Goal: Information Seeking & Learning: Learn about a topic

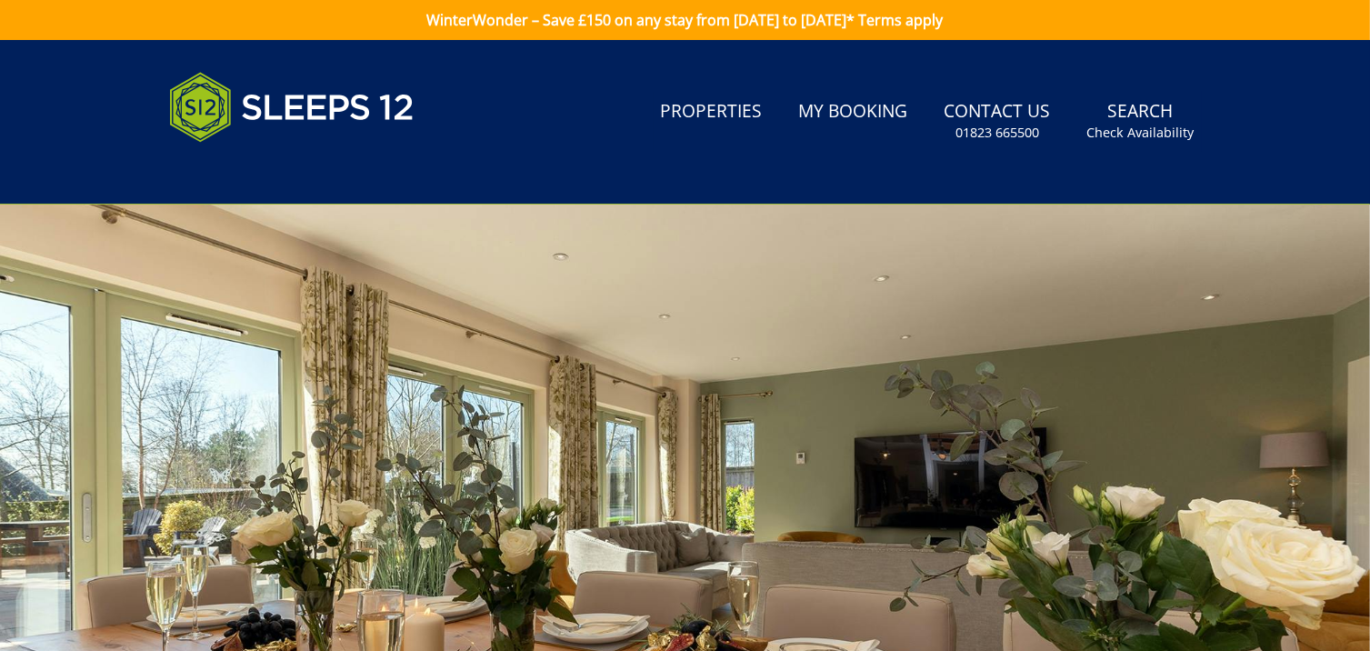
click at [630, 400] on div at bounding box center [685, 523] width 1370 height 637
click at [1094, 279] on div at bounding box center [685, 523] width 1370 height 637
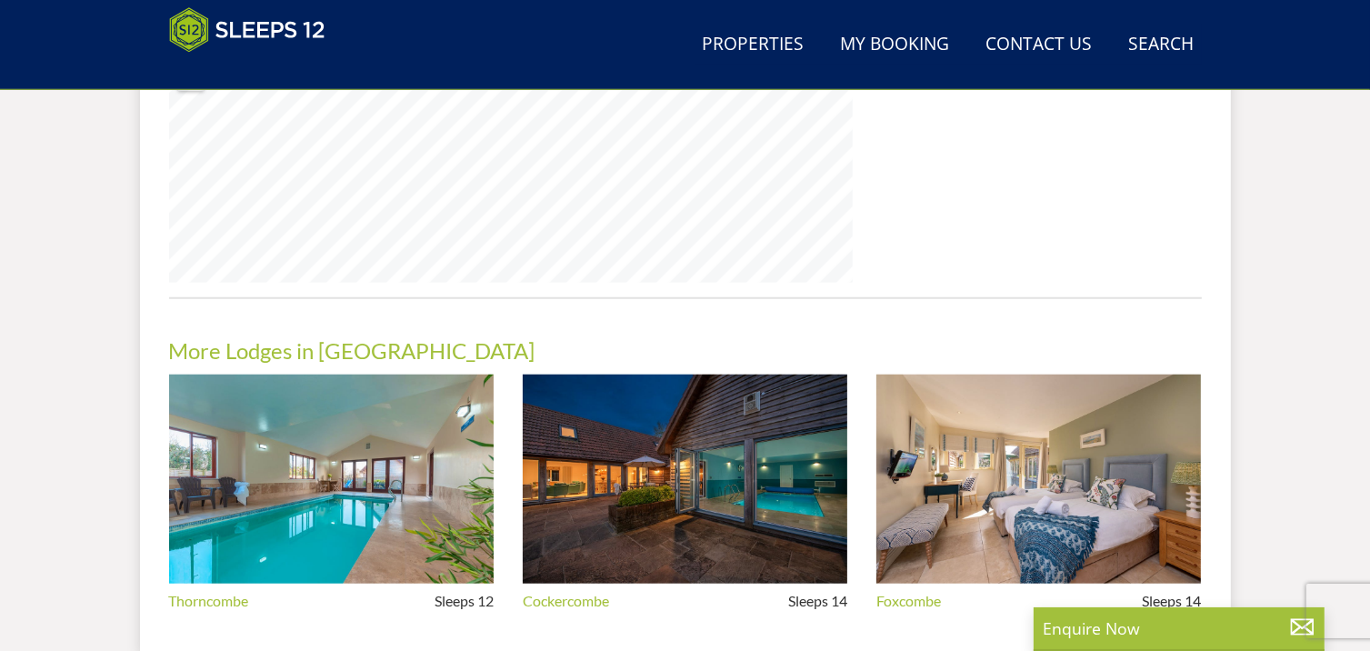
scroll to position [1502, 0]
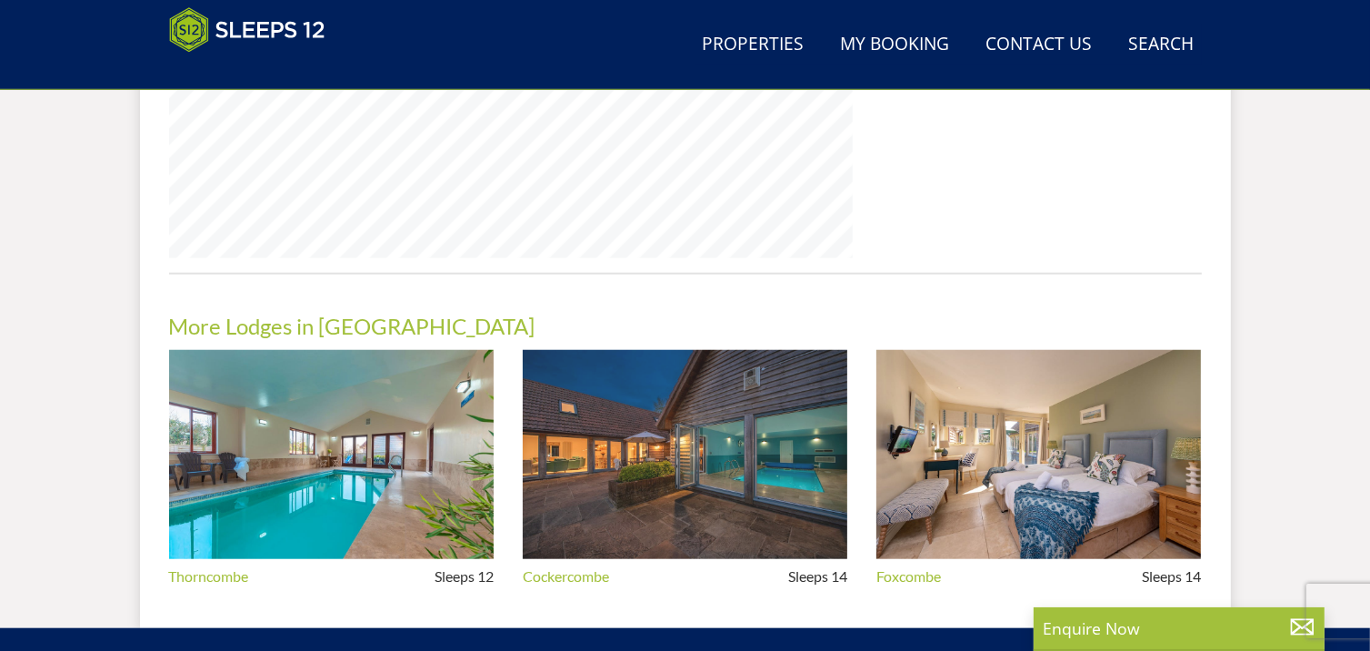
click at [705, 466] on img at bounding box center [685, 455] width 325 height 210
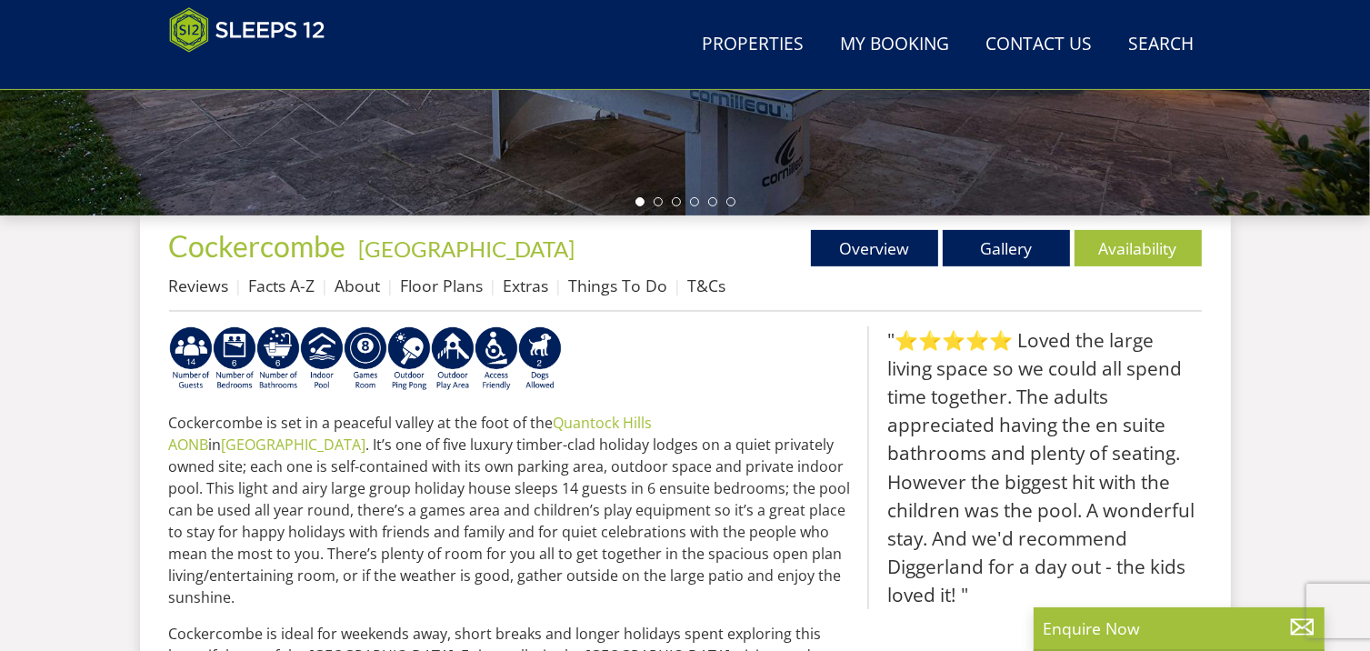
scroll to position [529, 0]
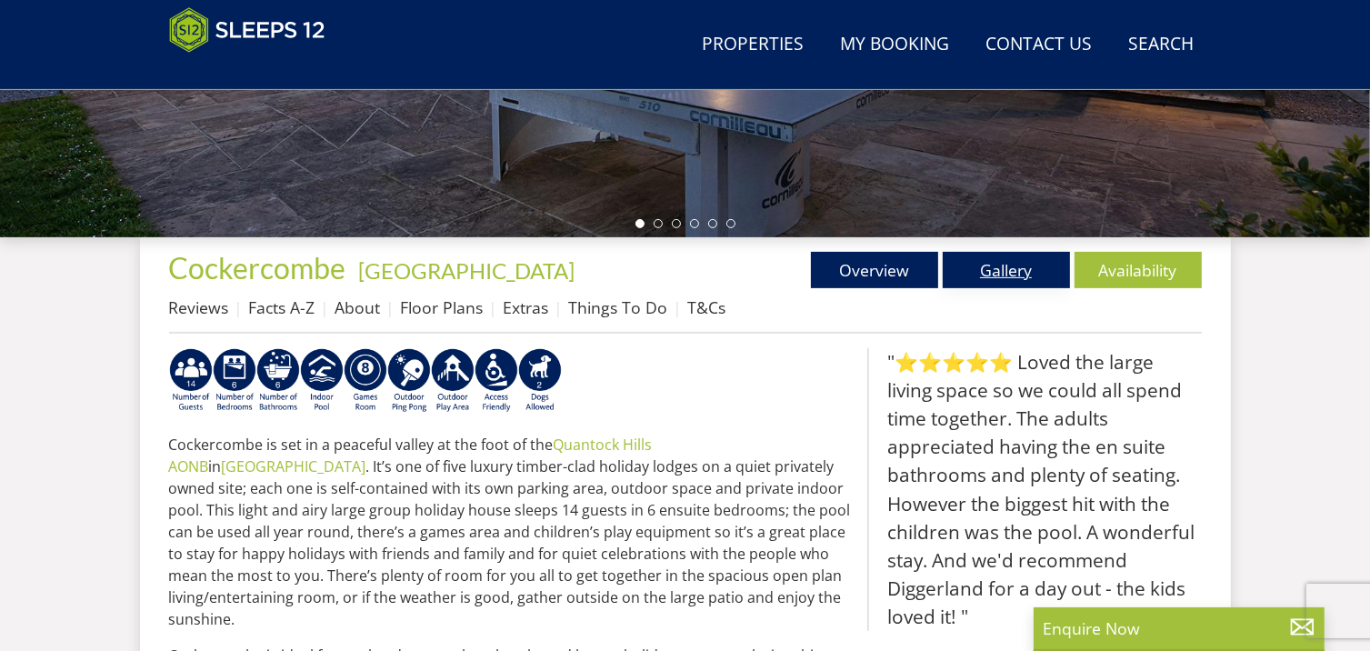
click at [1012, 267] on link "Gallery" at bounding box center [1006, 270] width 127 height 36
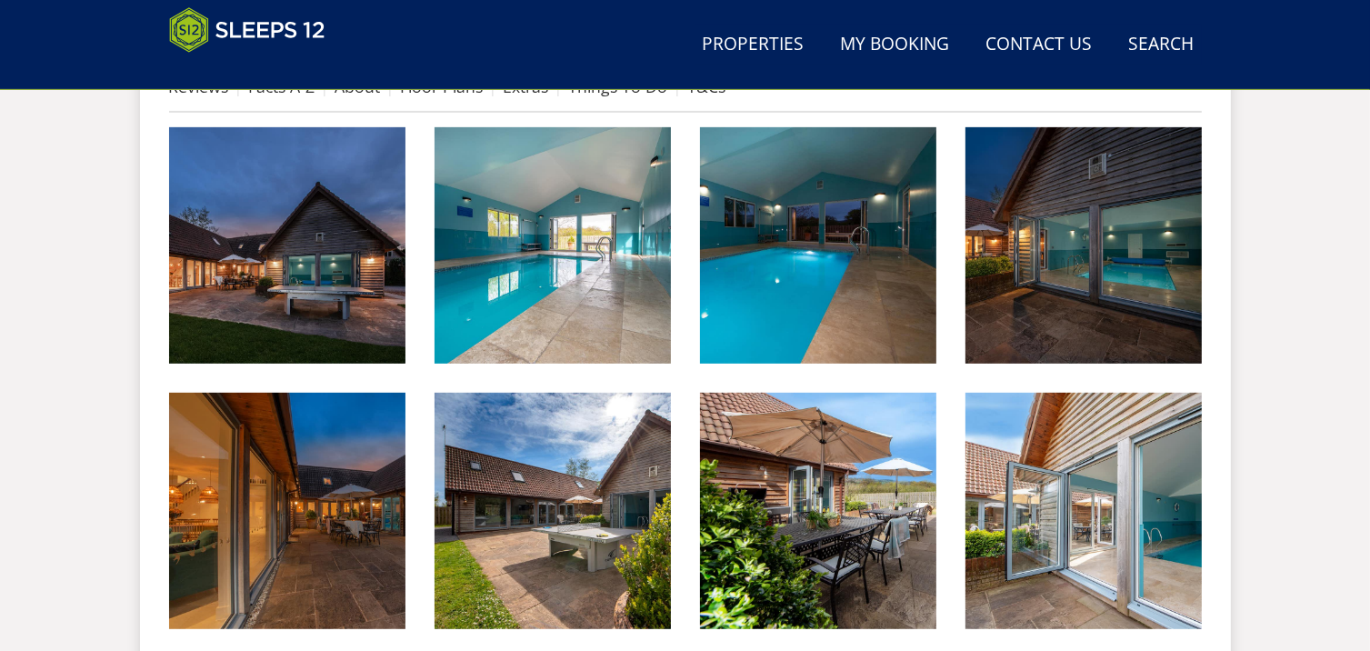
scroll to position [733, 0]
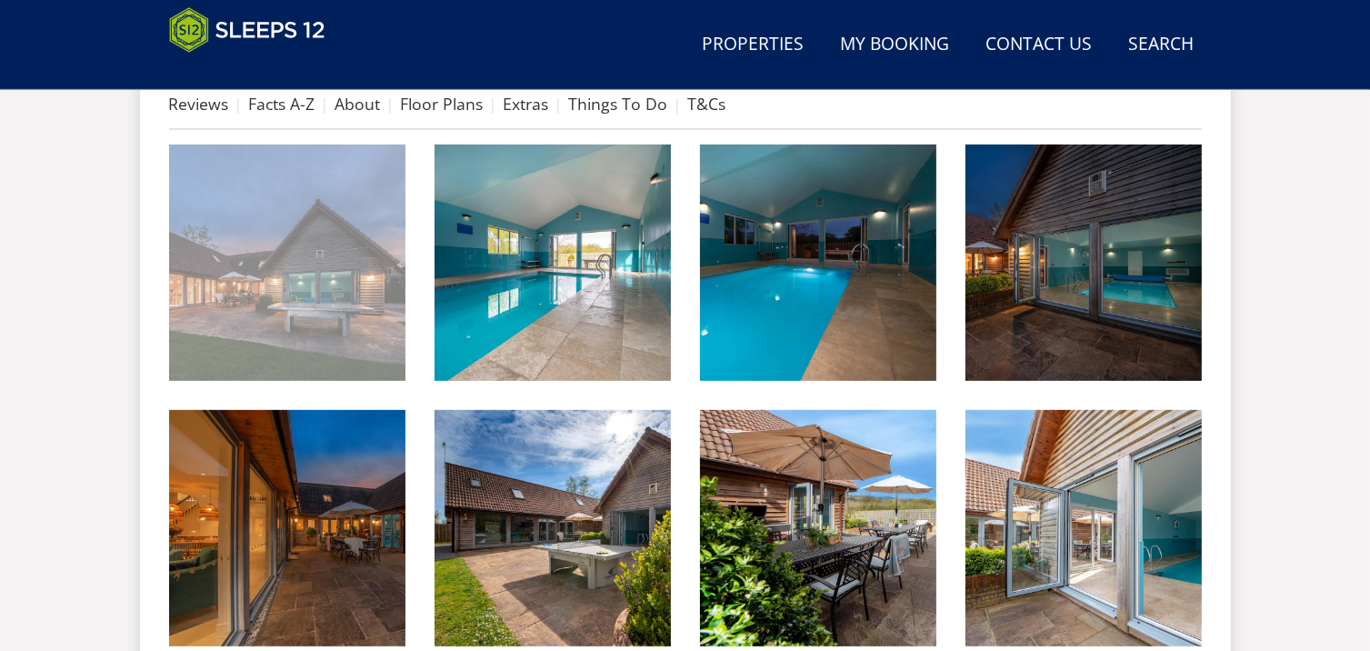
click at [247, 233] on img at bounding box center [287, 263] width 236 height 236
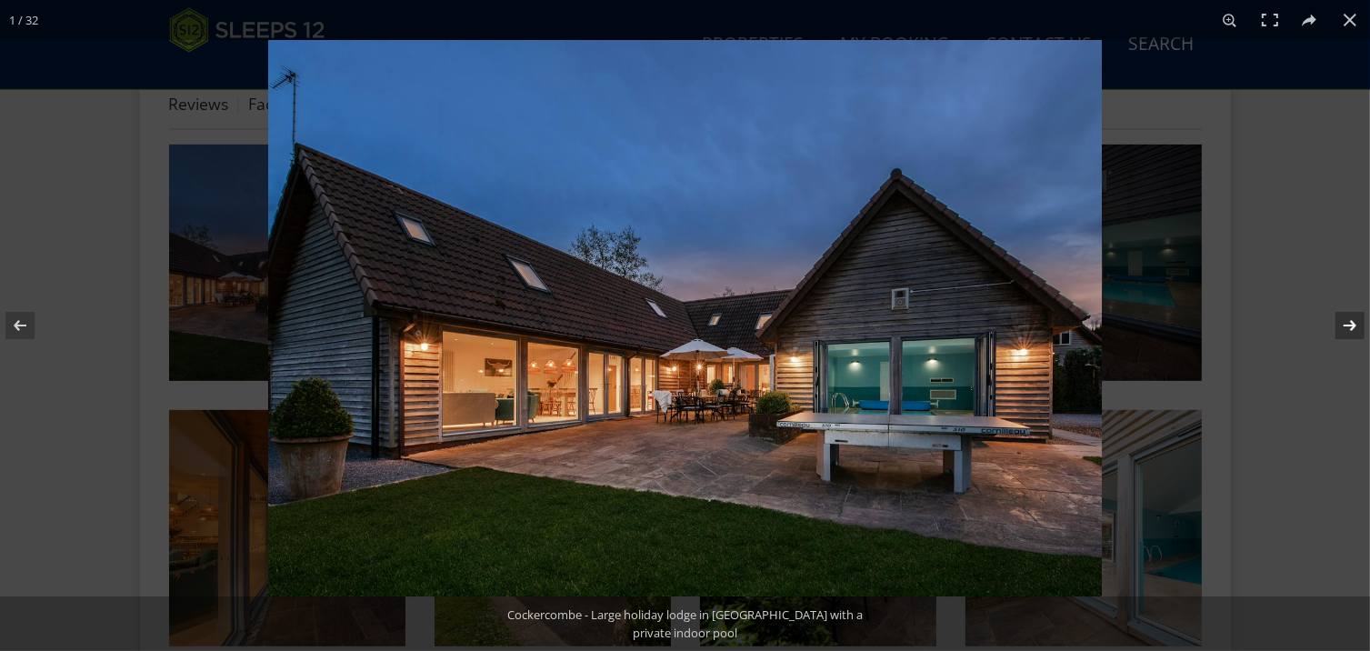
click at [1349, 326] on button at bounding box center [1339, 325] width 64 height 91
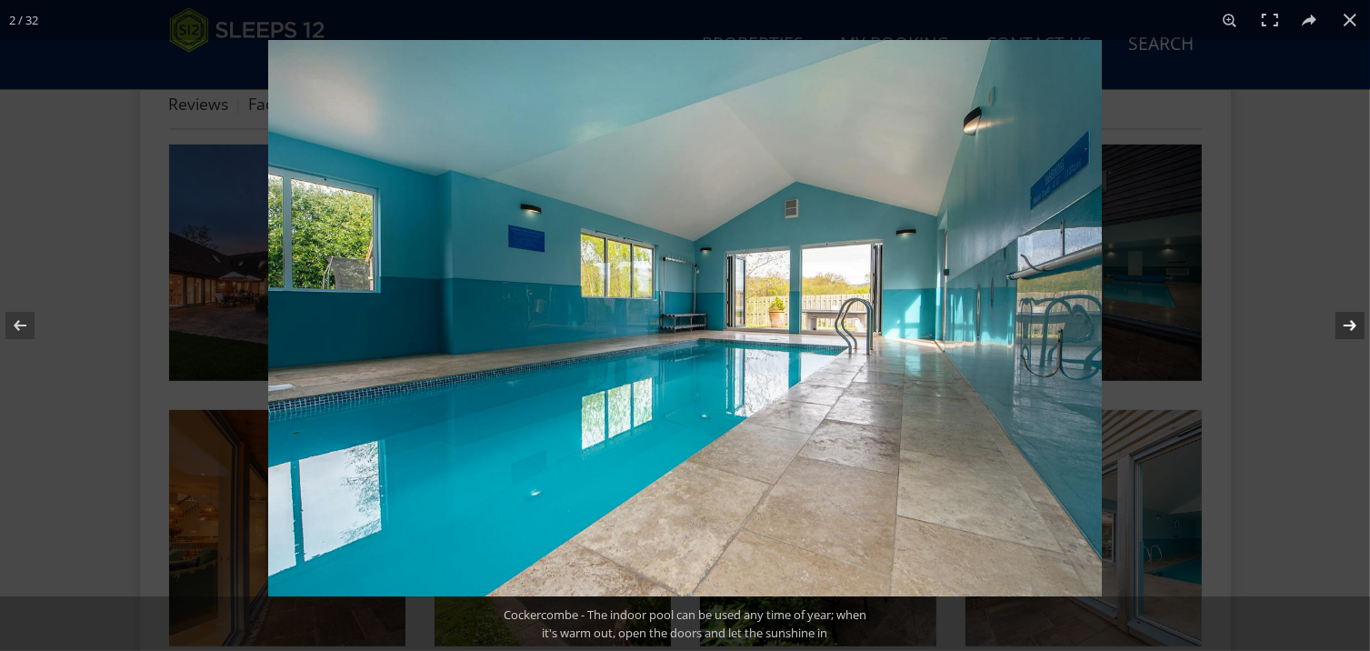
click at [1349, 326] on button at bounding box center [1339, 325] width 64 height 91
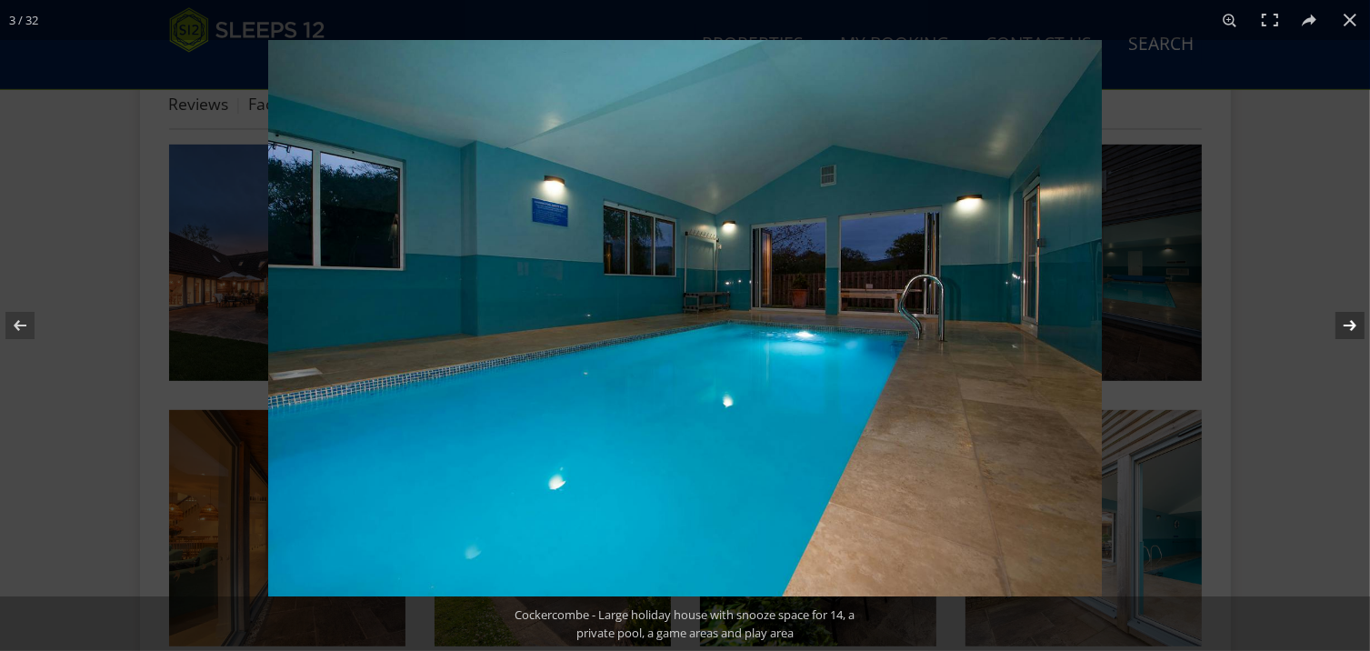
click at [1349, 326] on button at bounding box center [1339, 325] width 64 height 91
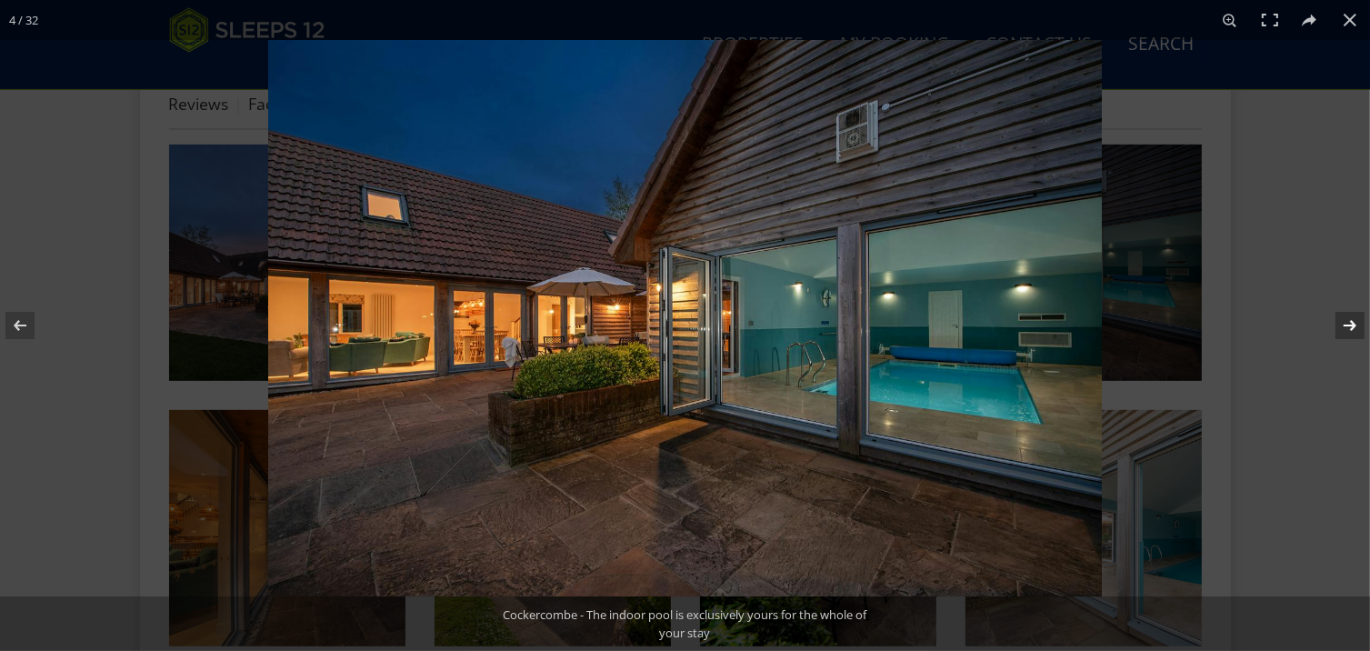
click at [1349, 326] on button at bounding box center [1339, 325] width 64 height 91
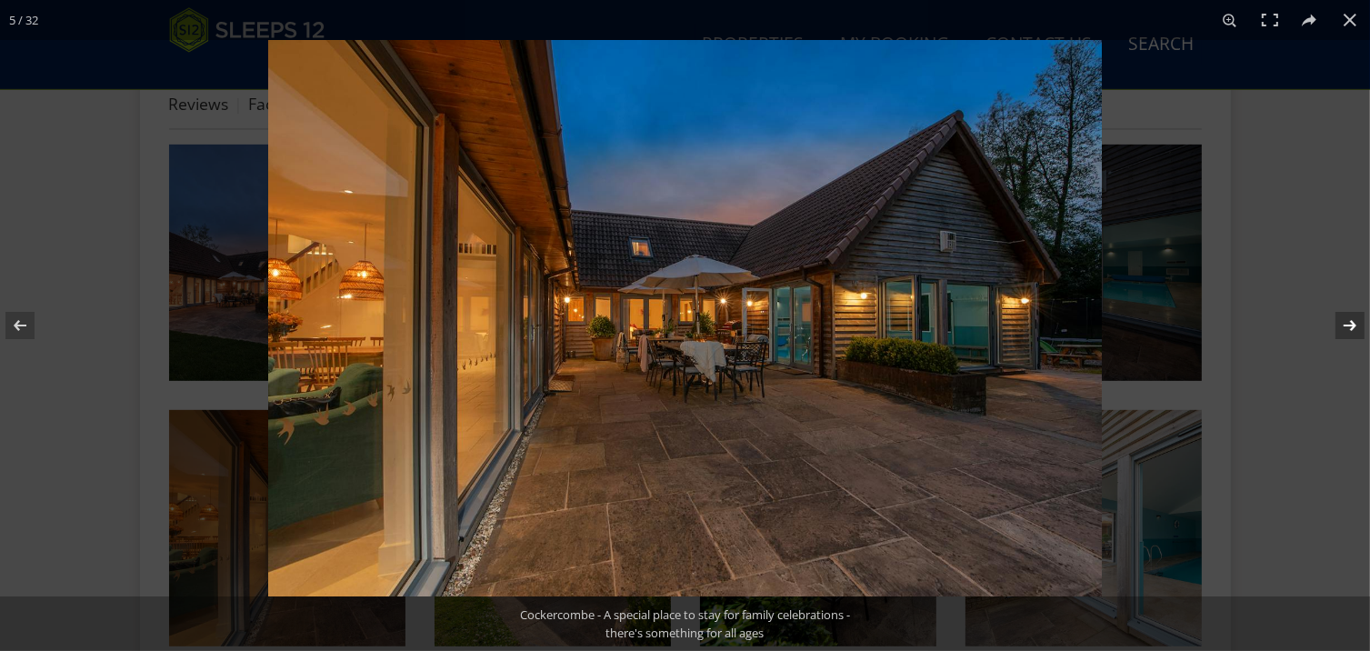
click at [1349, 326] on button at bounding box center [1339, 325] width 64 height 91
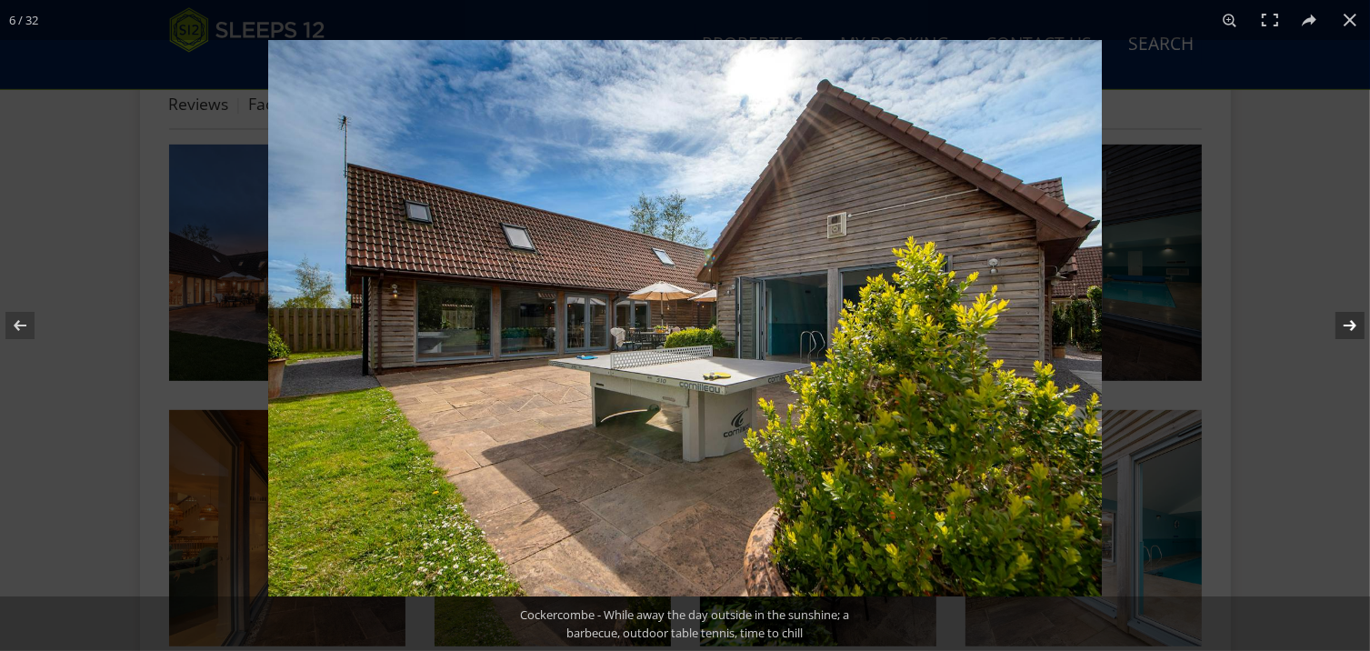
click at [1347, 326] on button at bounding box center [1339, 325] width 64 height 91
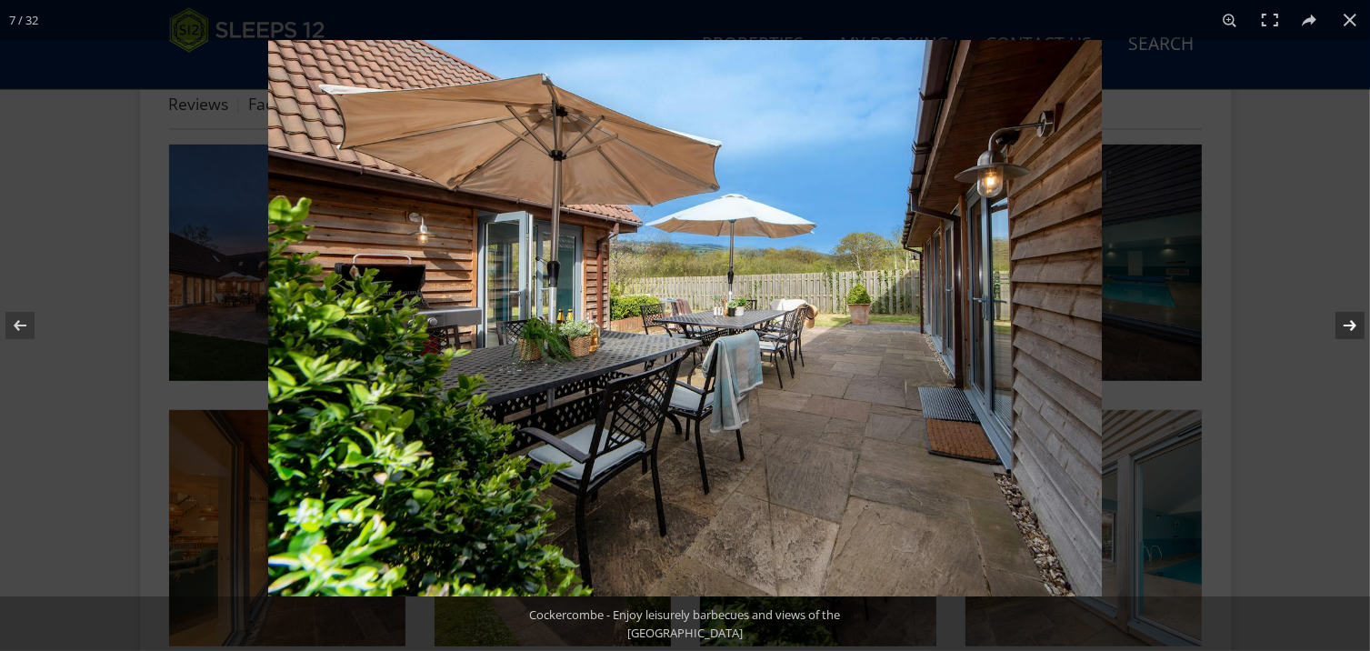
click at [1346, 326] on button at bounding box center [1339, 325] width 64 height 91
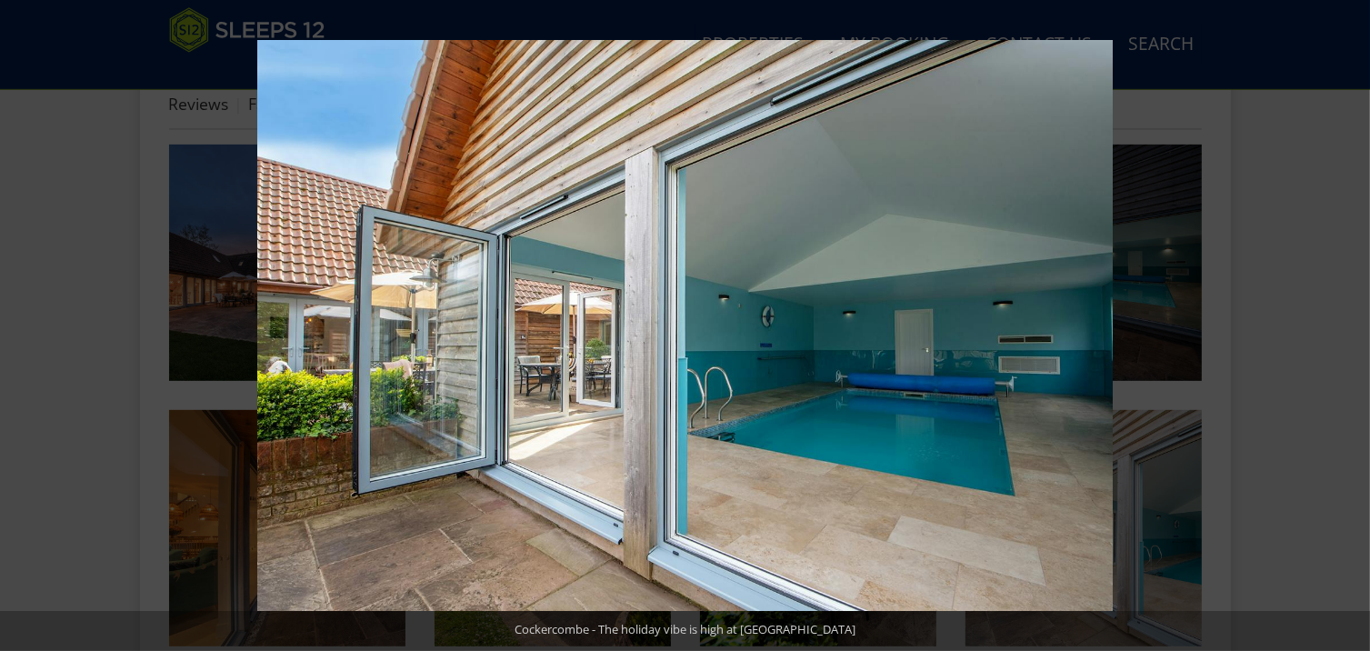
click at [1346, 326] on button at bounding box center [1339, 325] width 64 height 91
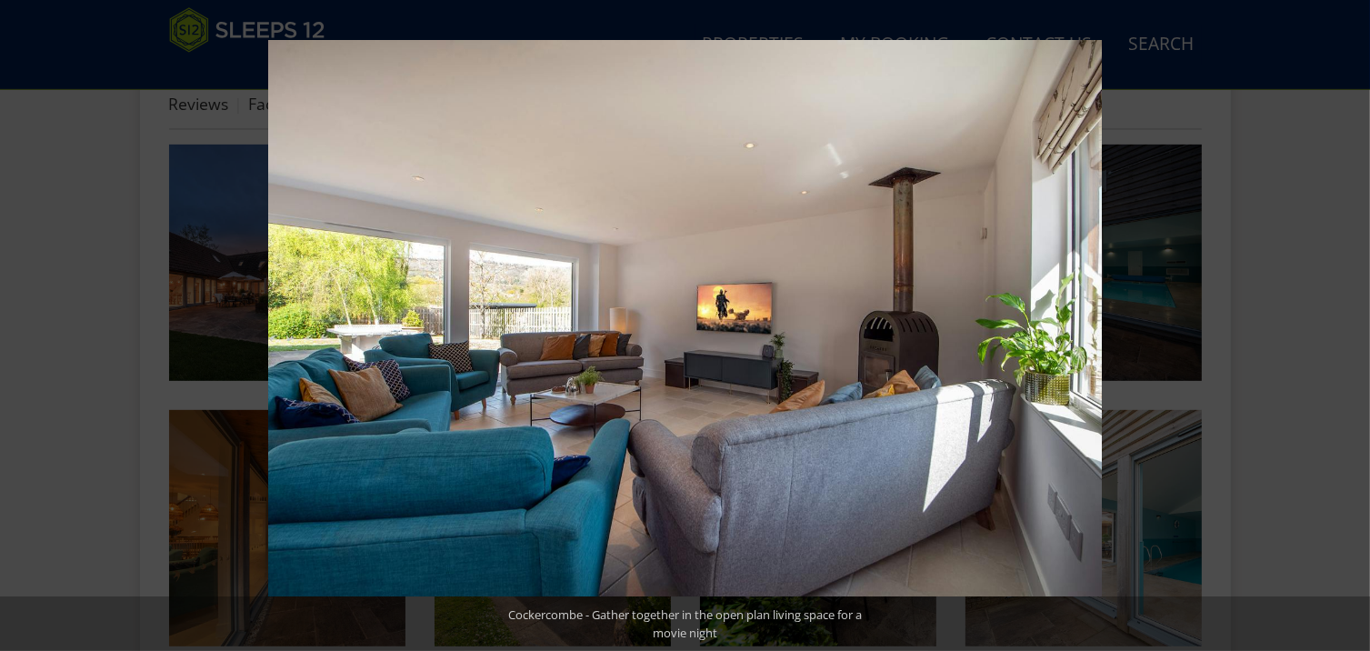
click at [1346, 326] on button at bounding box center [1339, 325] width 64 height 91
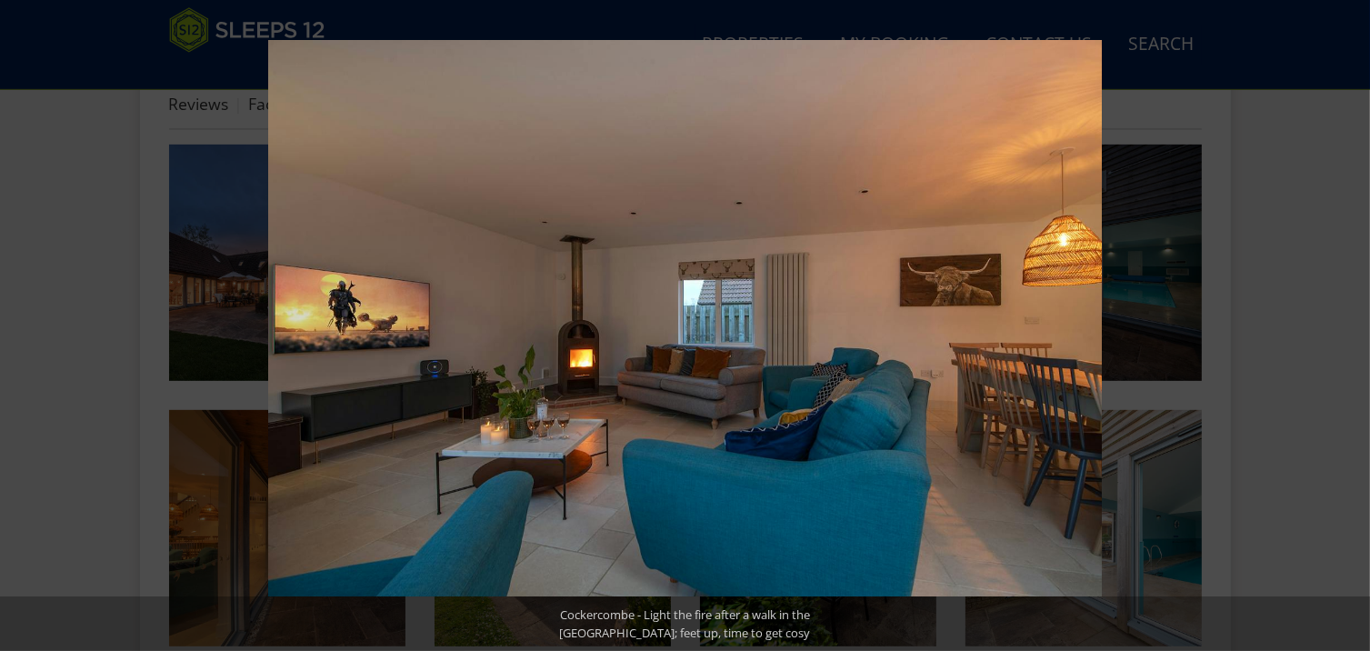
click at [1346, 326] on button at bounding box center [1339, 325] width 64 height 91
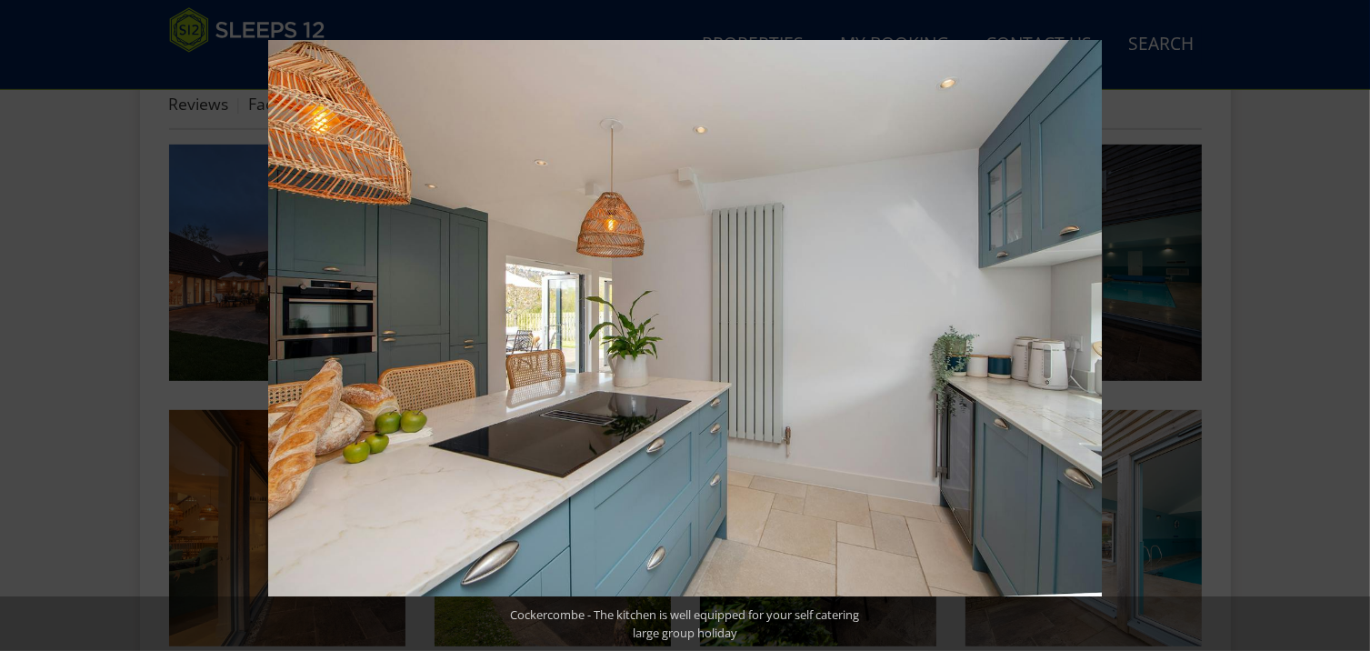
click at [1346, 326] on button at bounding box center [1339, 325] width 64 height 91
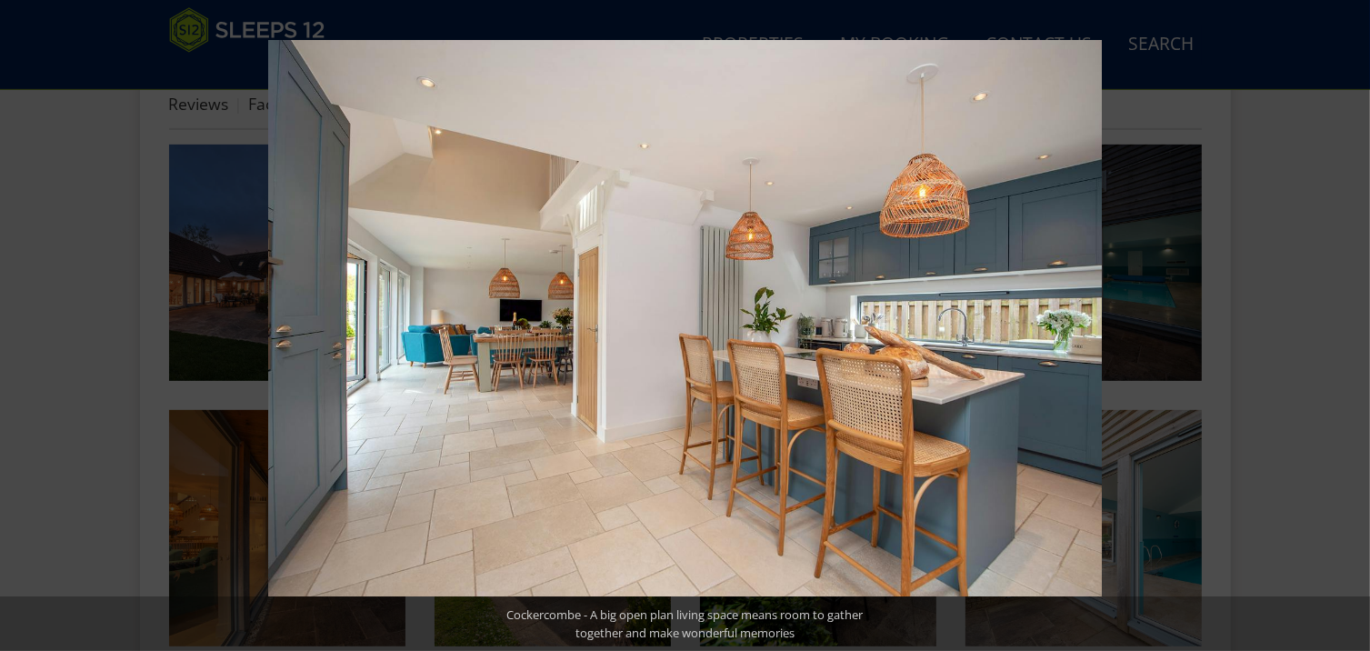
click at [1346, 326] on button at bounding box center [1339, 325] width 64 height 91
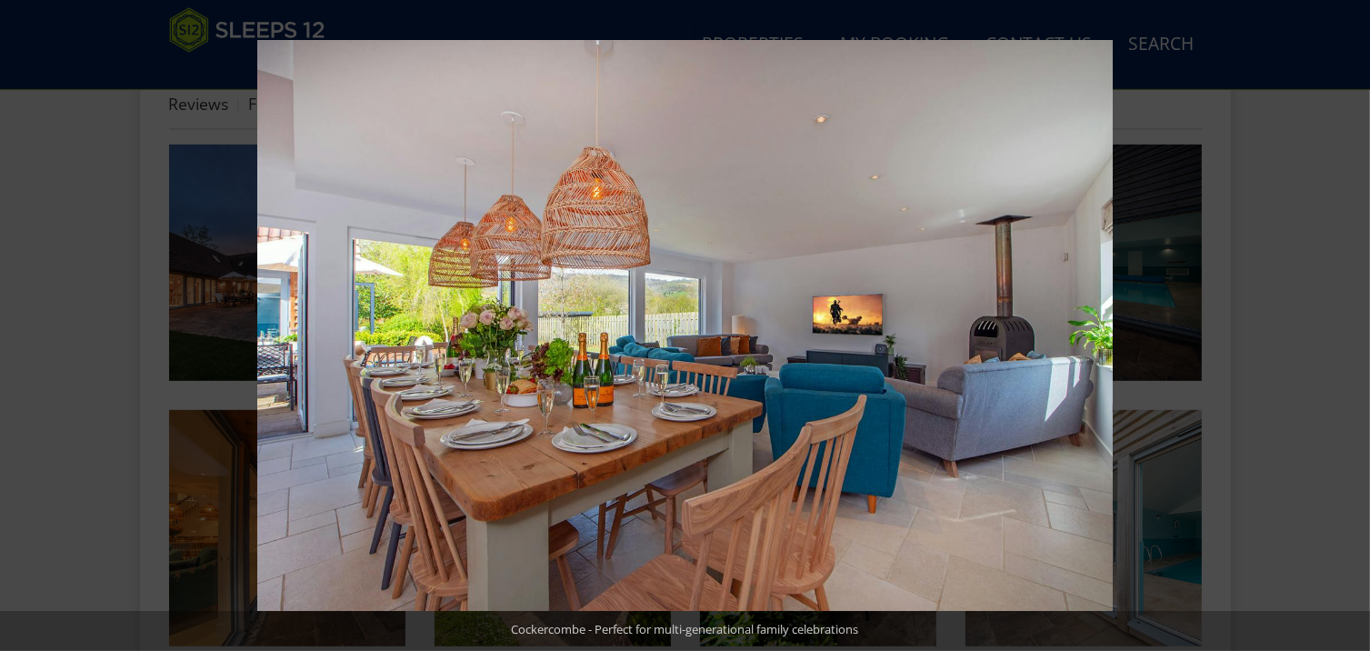
click at [1346, 326] on button at bounding box center [1339, 325] width 64 height 91
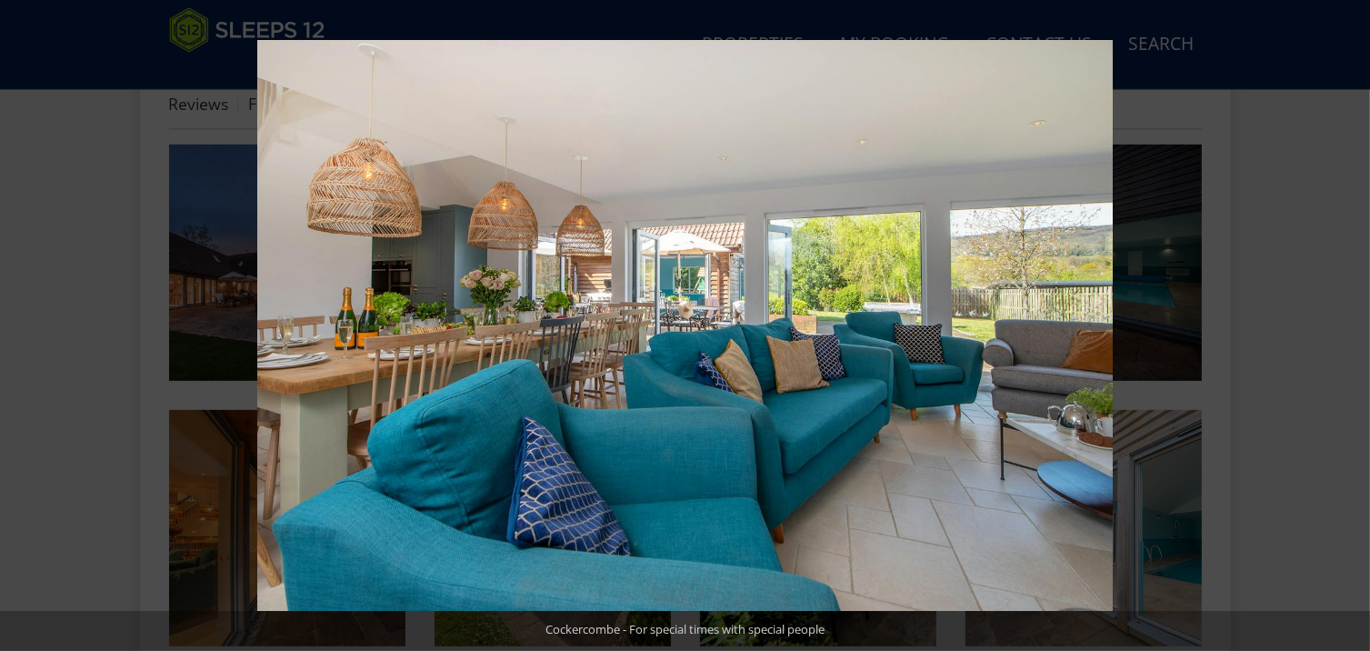
click at [1346, 326] on button at bounding box center [1339, 325] width 64 height 91
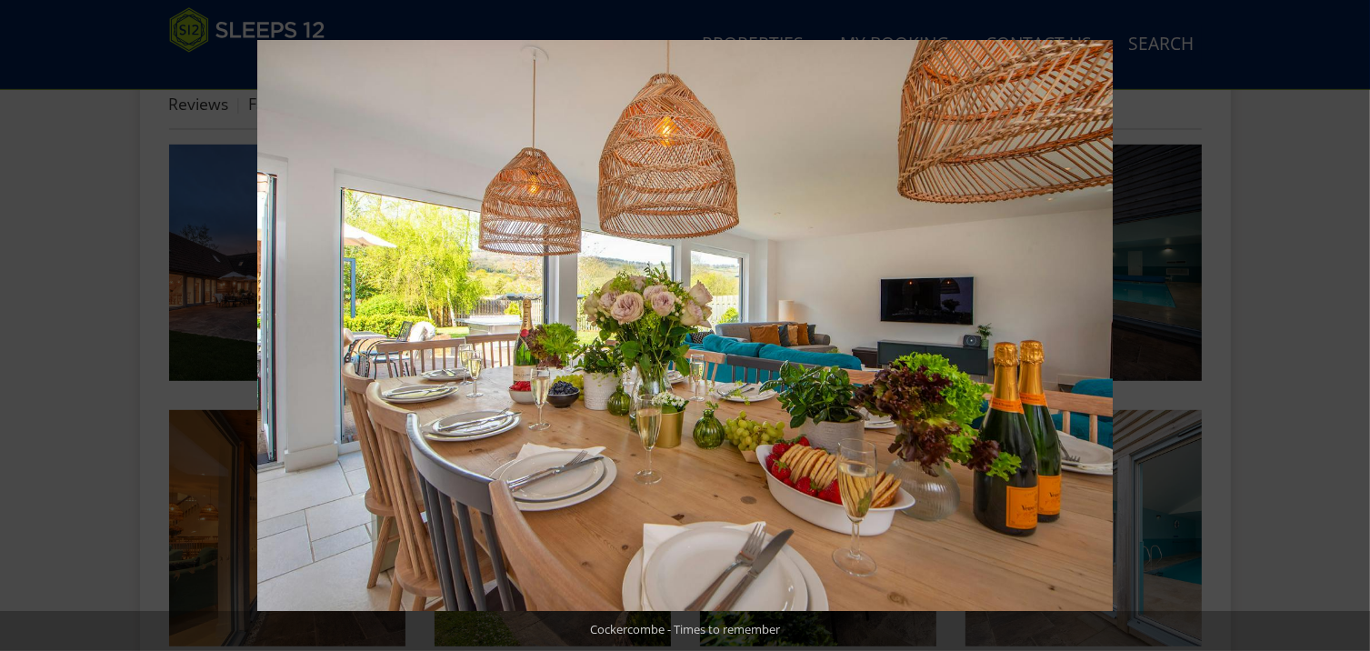
click at [1346, 326] on button at bounding box center [1339, 325] width 64 height 91
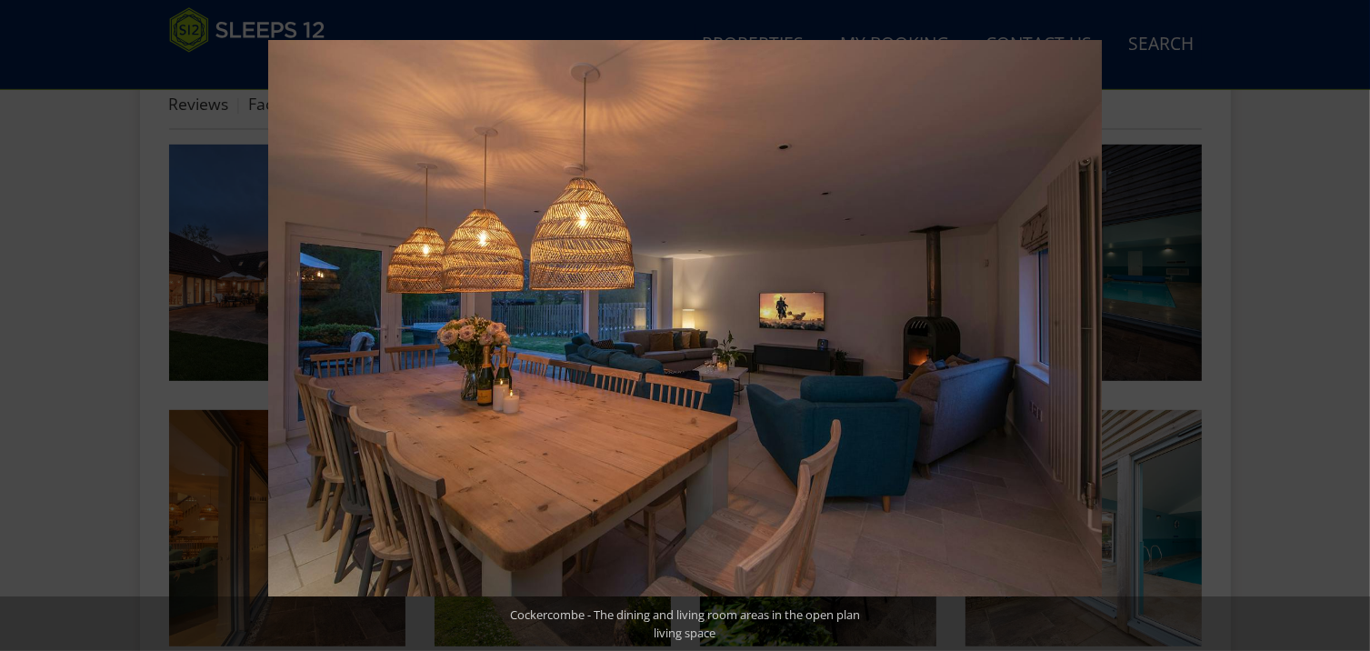
click at [1346, 326] on button at bounding box center [1339, 325] width 64 height 91
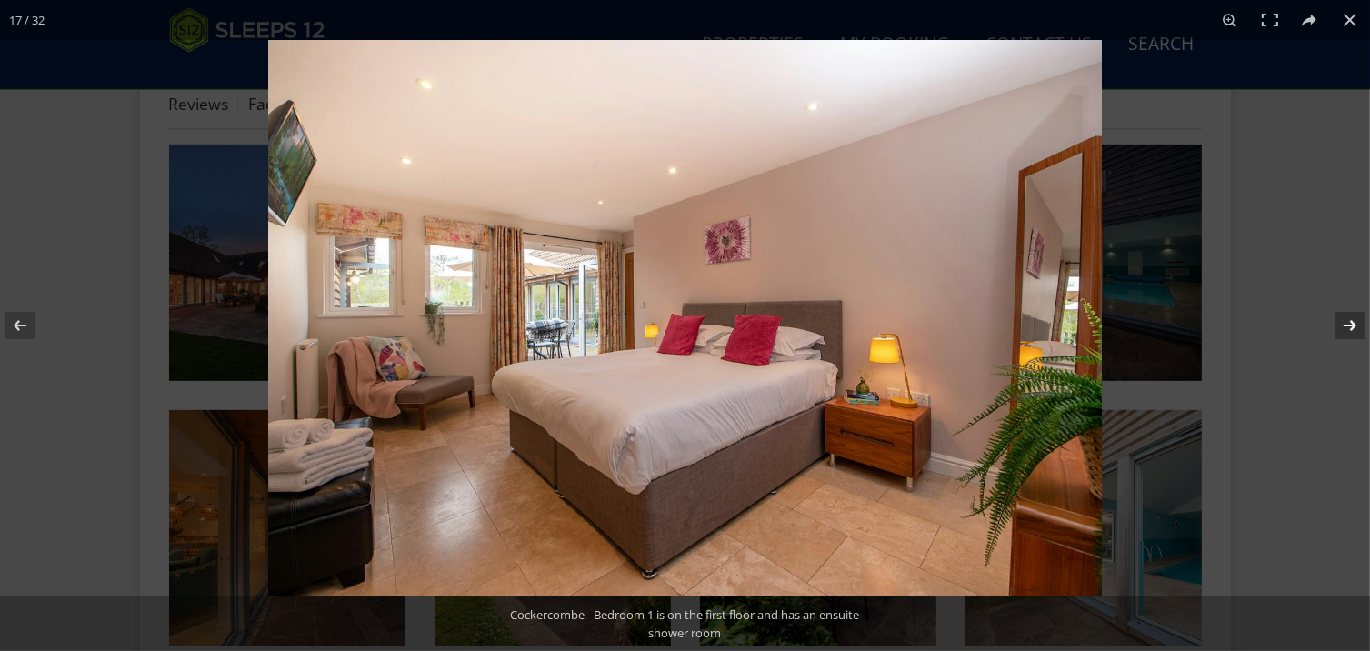
click at [1346, 326] on button at bounding box center [1339, 325] width 64 height 91
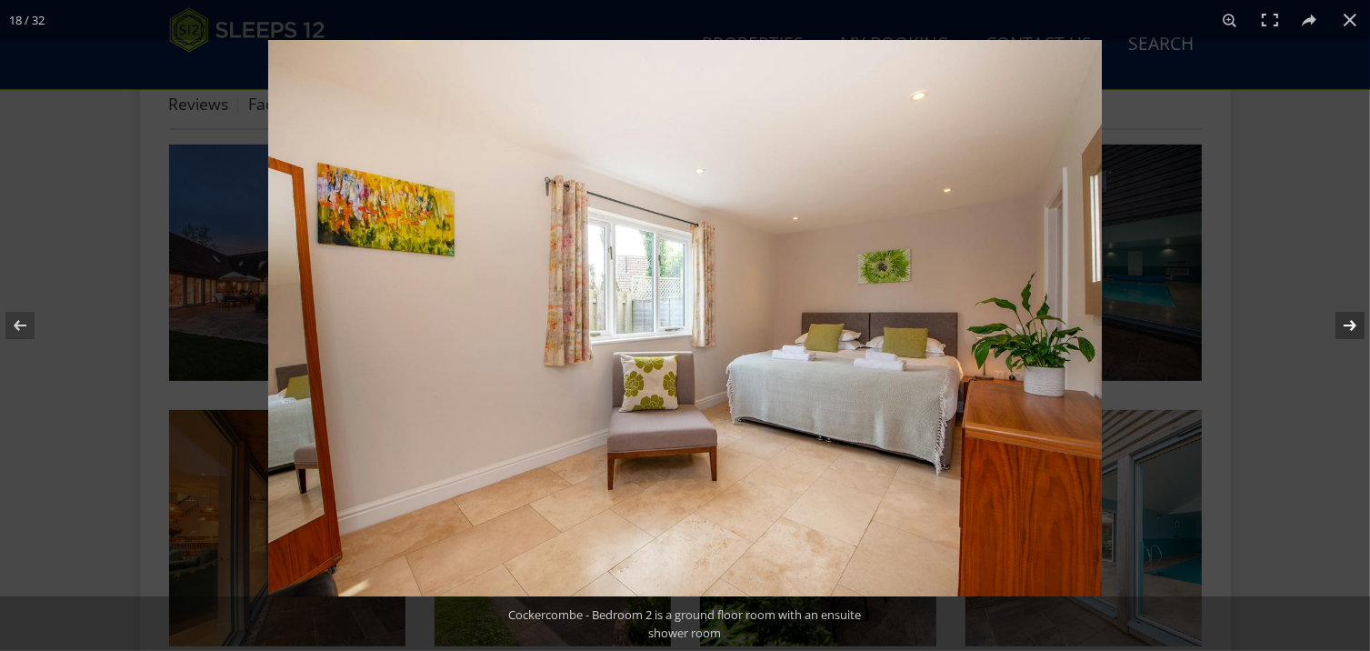
click at [1346, 326] on button at bounding box center [1339, 325] width 64 height 91
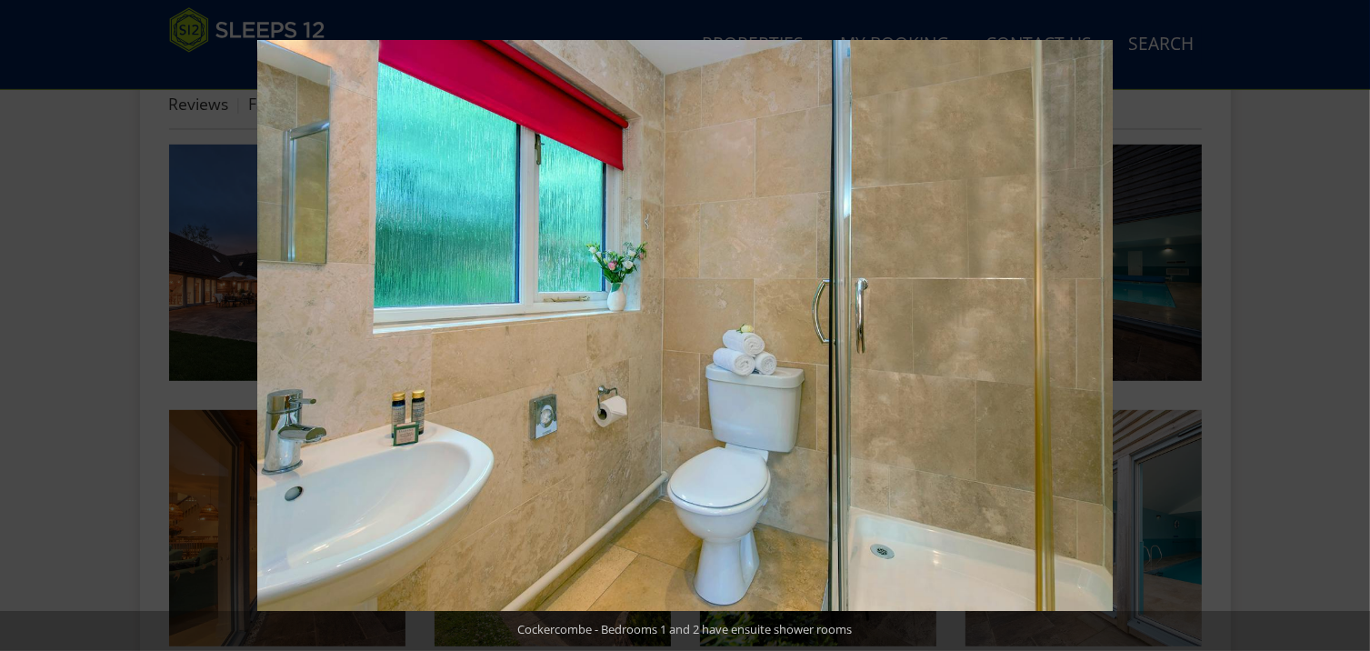
click at [1346, 326] on button at bounding box center [1339, 325] width 64 height 91
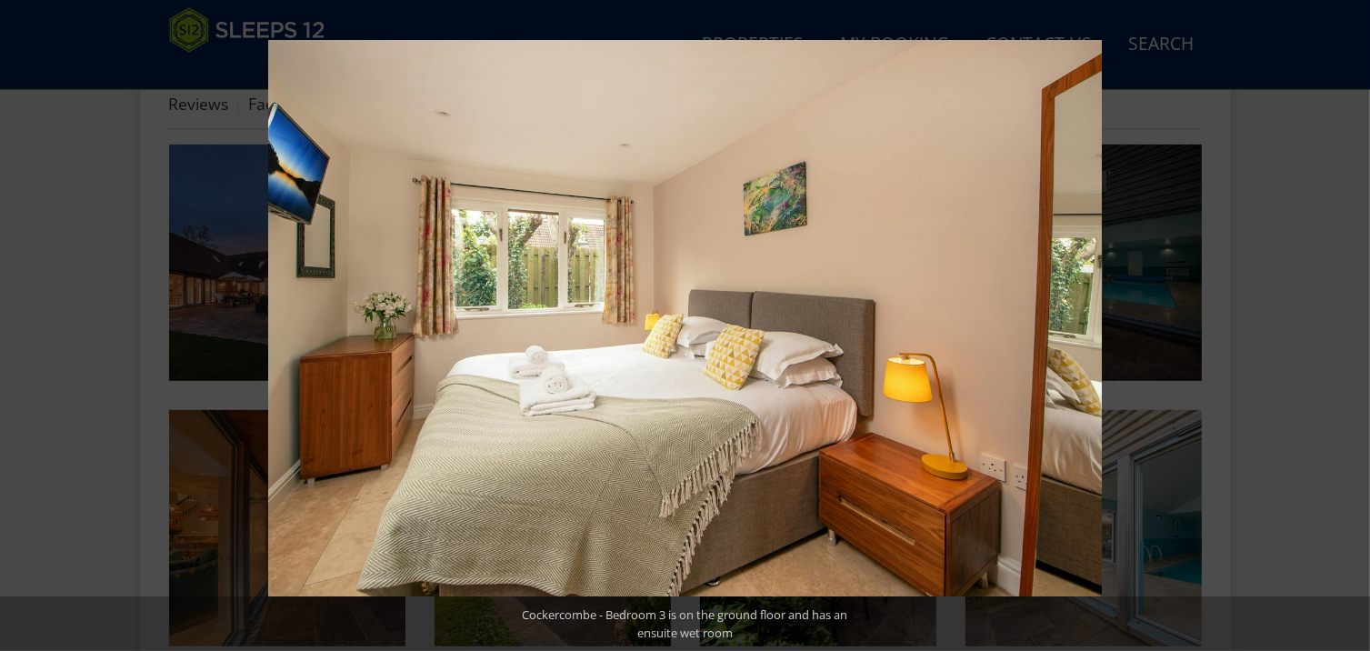
click at [1346, 326] on button at bounding box center [1339, 325] width 64 height 91
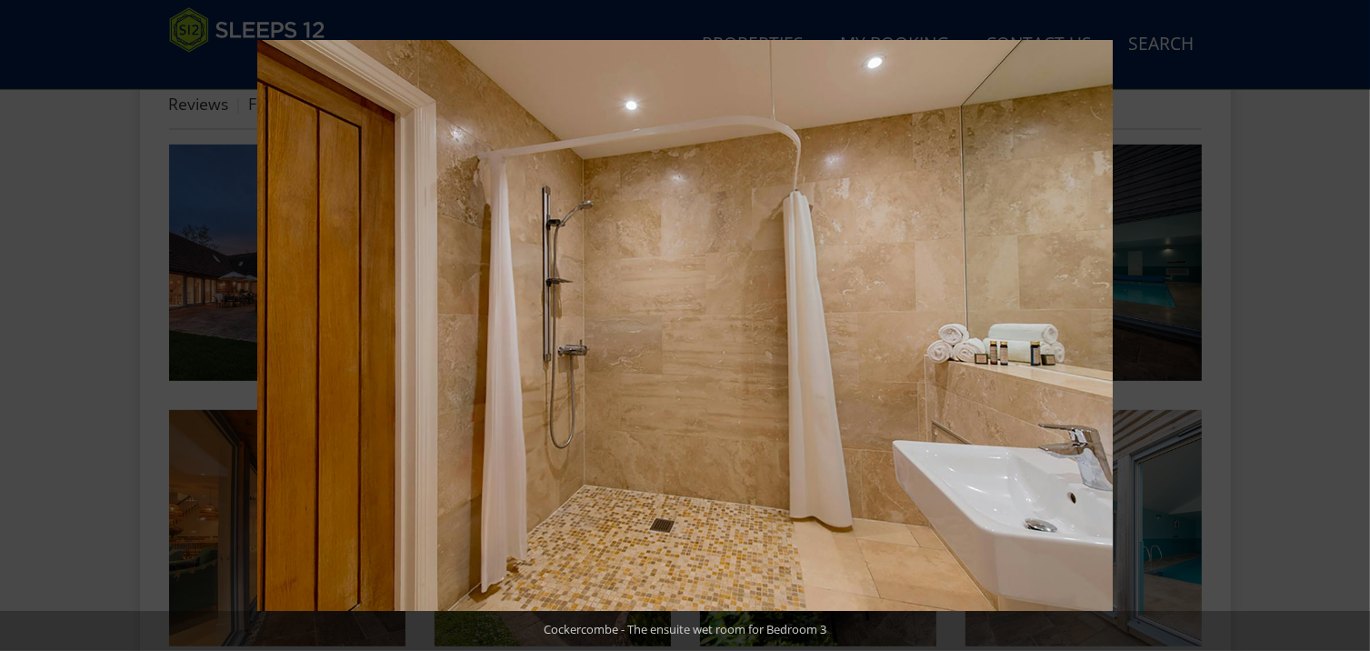
click at [1346, 326] on button at bounding box center [1339, 325] width 64 height 91
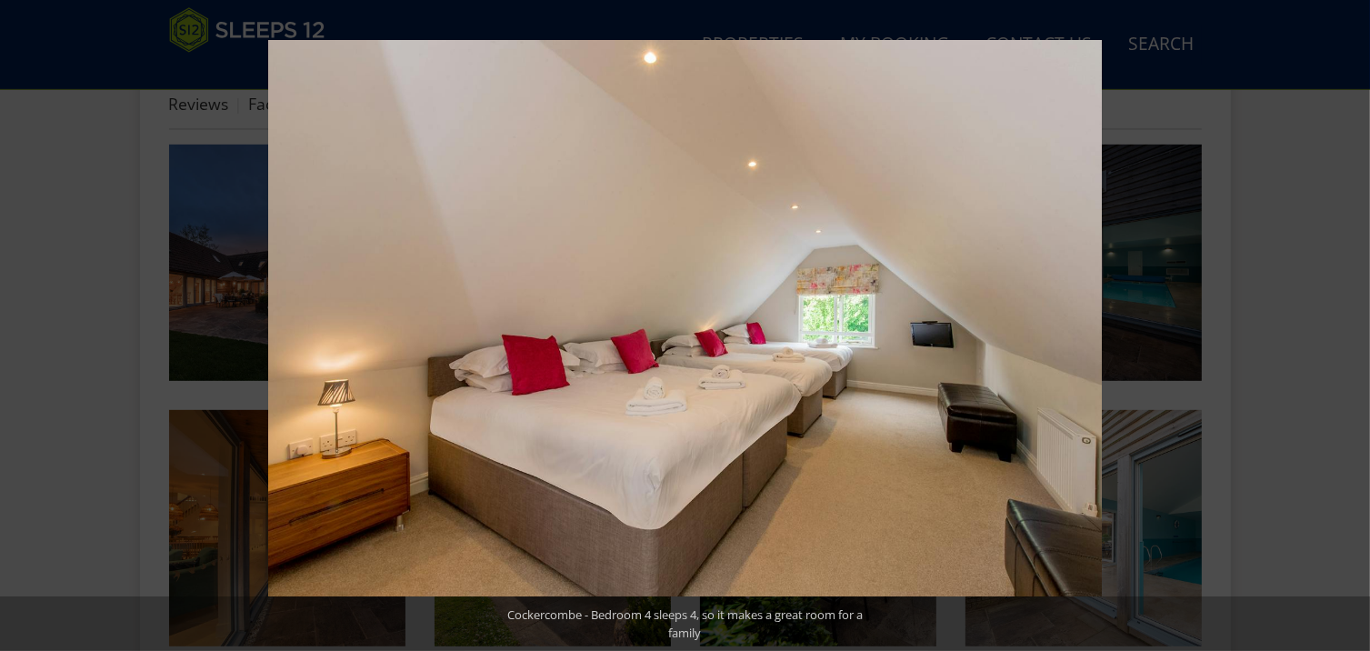
click at [1346, 326] on button at bounding box center [1339, 325] width 64 height 91
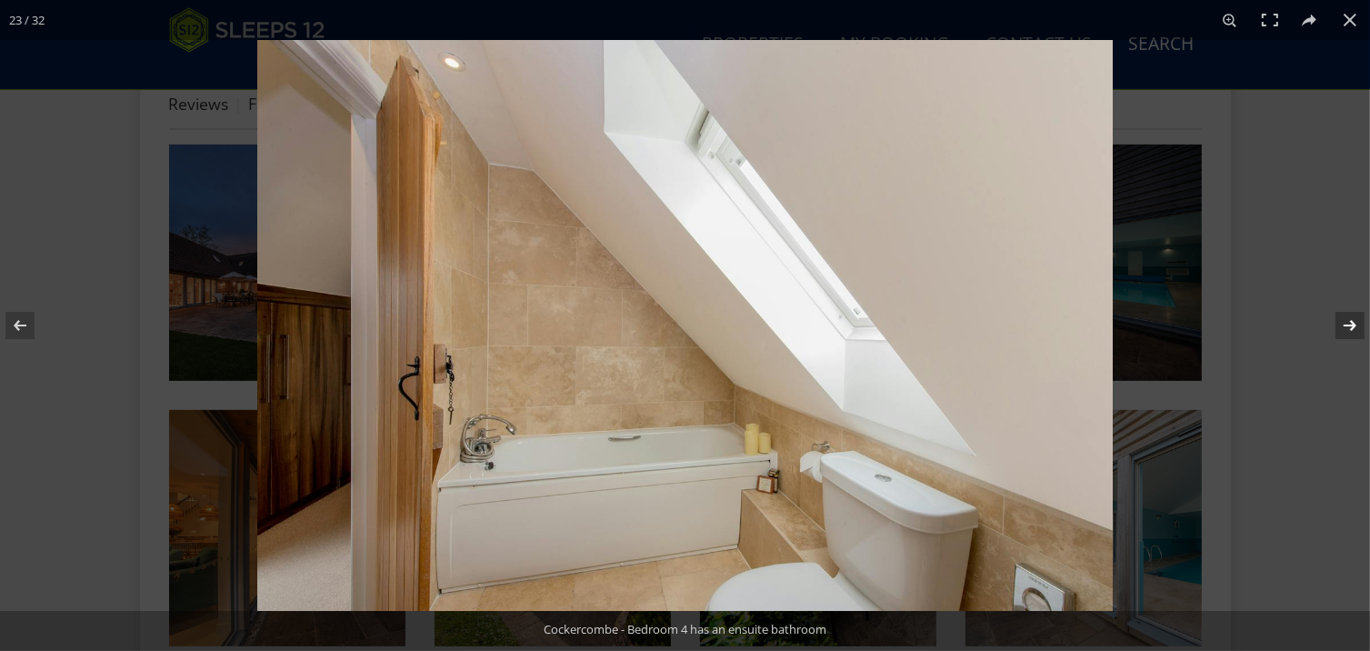
click at [1346, 330] on button at bounding box center [1339, 325] width 64 height 91
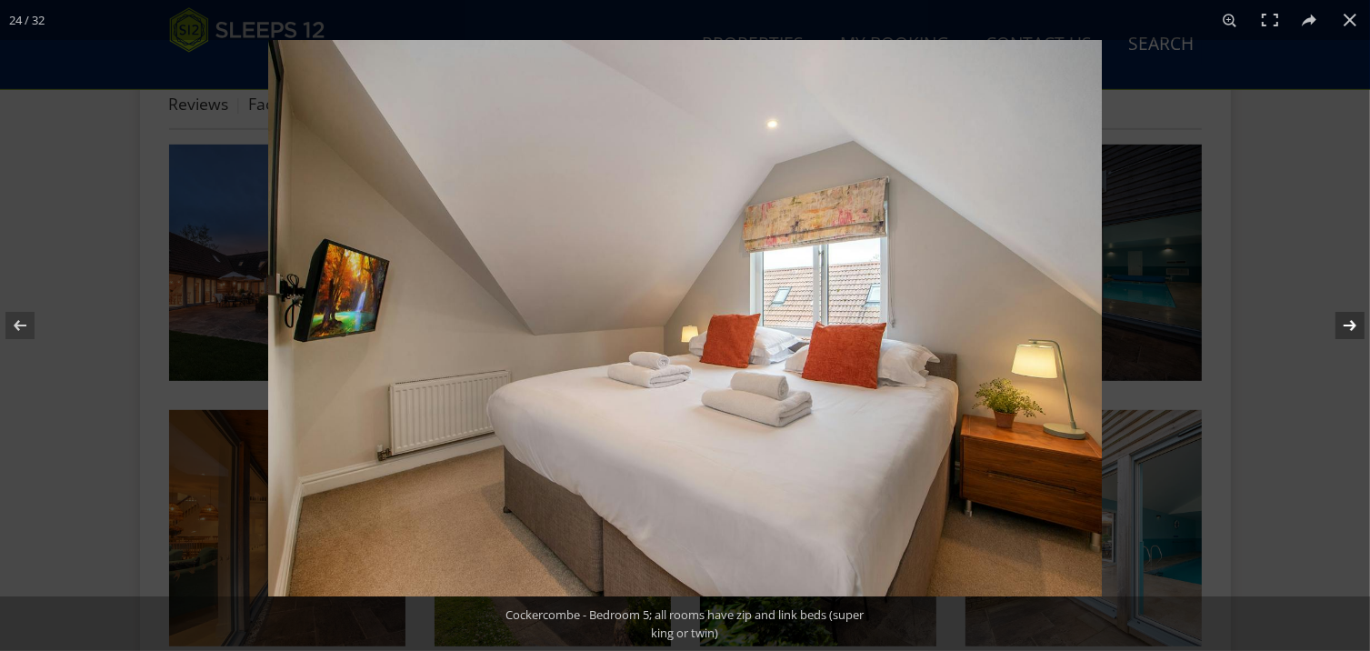
click at [1348, 323] on button at bounding box center [1339, 325] width 64 height 91
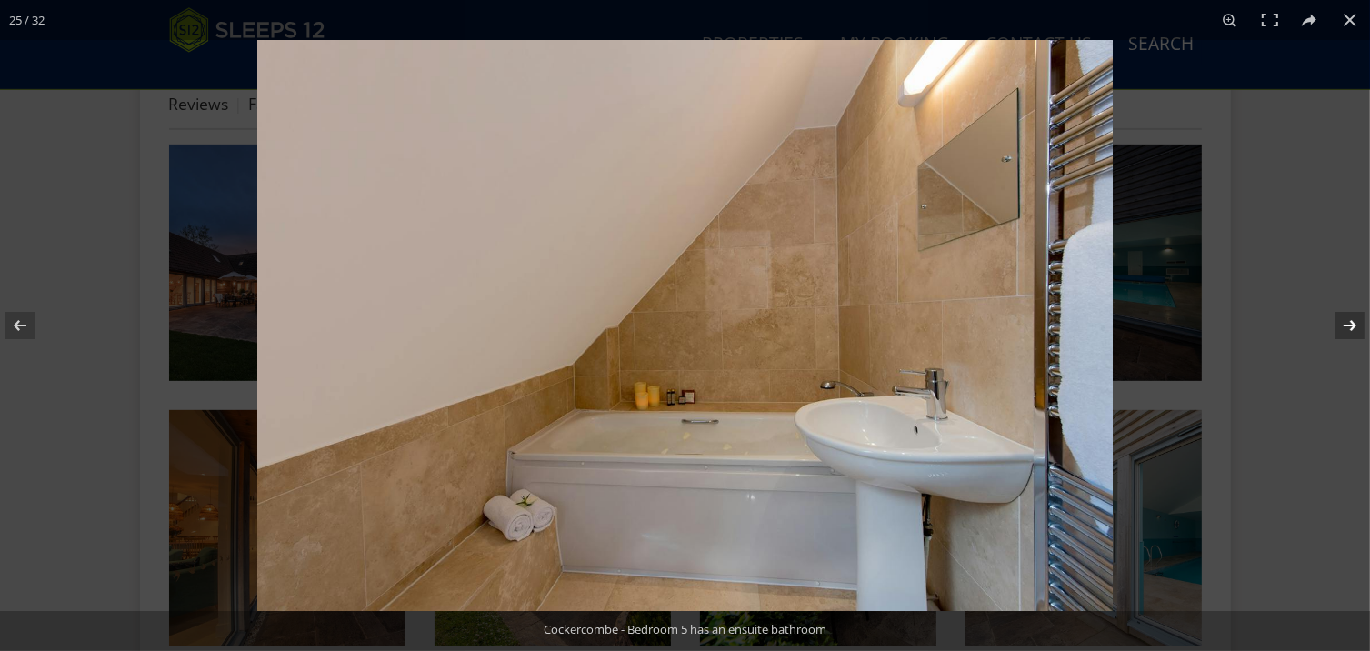
click at [1349, 329] on button at bounding box center [1339, 325] width 64 height 91
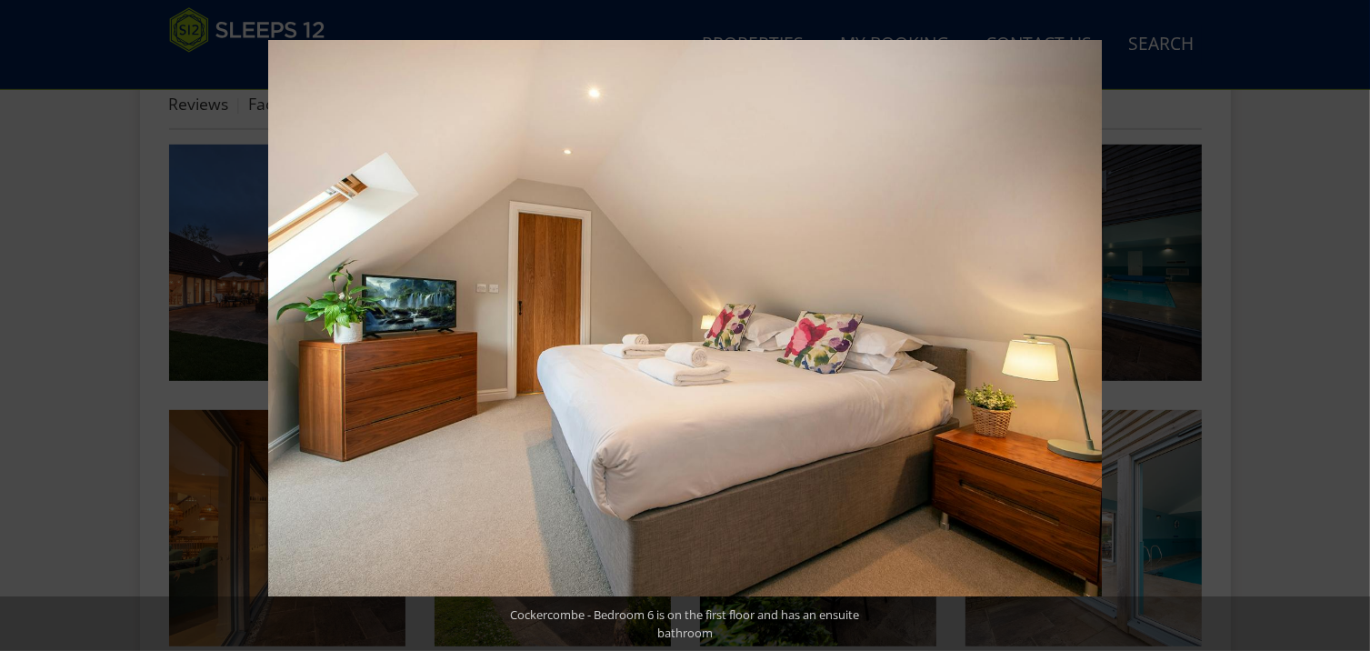
click at [1349, 329] on button at bounding box center [1339, 325] width 64 height 91
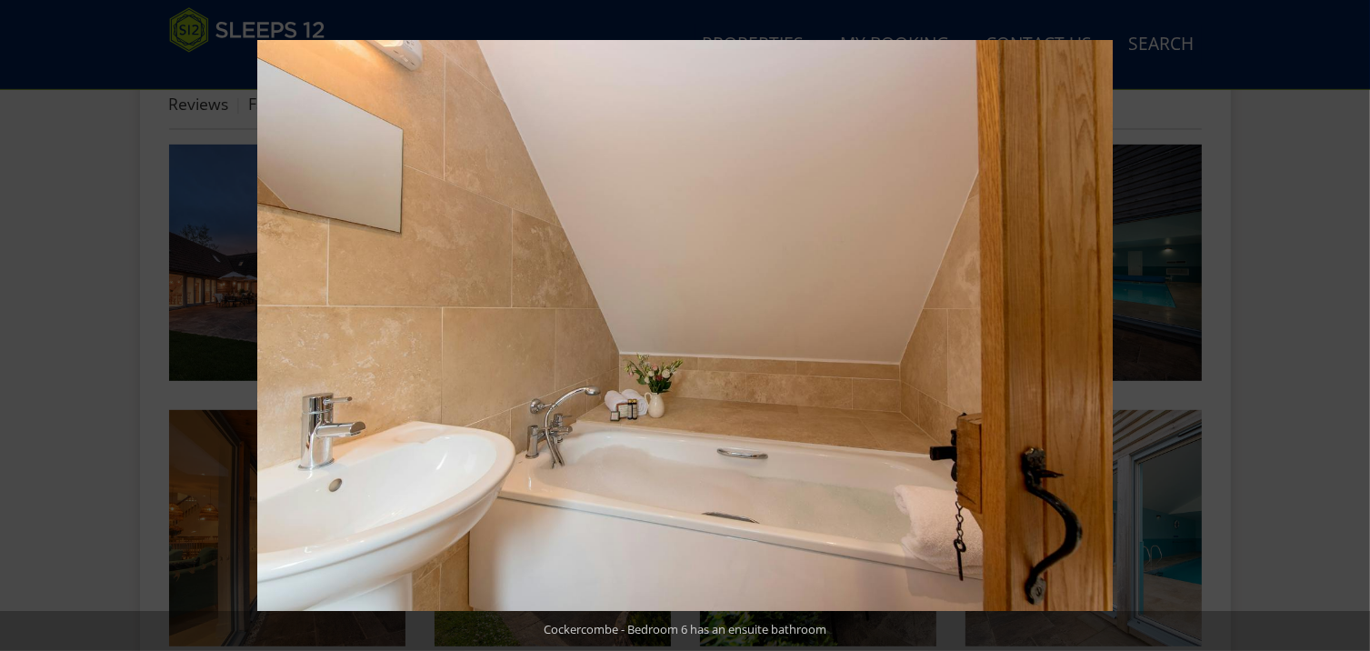
click at [1349, 329] on button at bounding box center [1339, 325] width 64 height 91
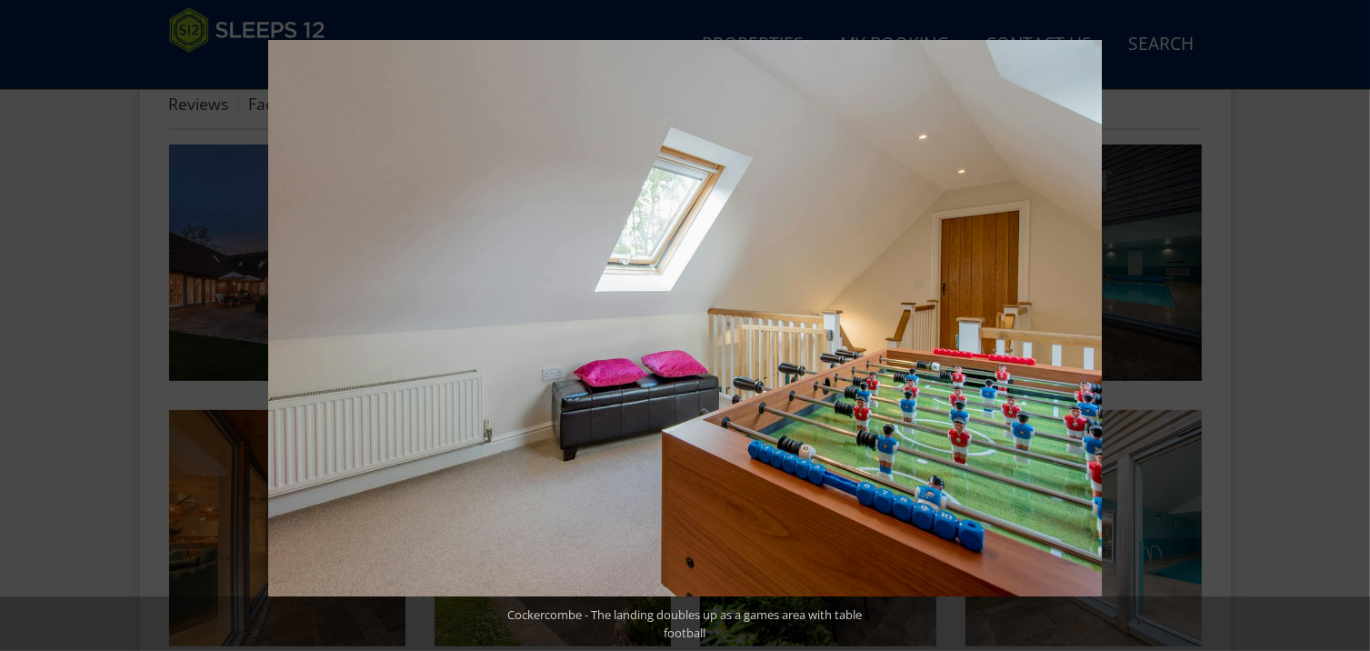
click at [1349, 329] on button at bounding box center [1339, 325] width 64 height 91
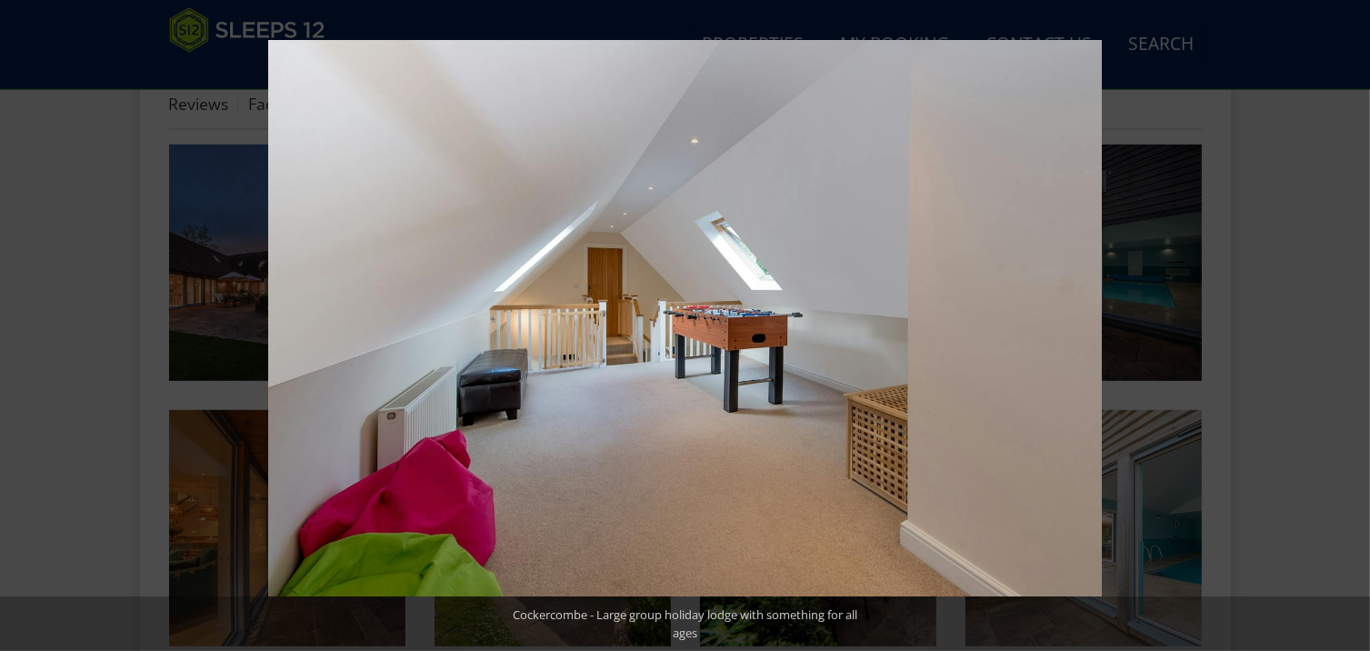
click at [1349, 329] on button at bounding box center [1339, 325] width 64 height 91
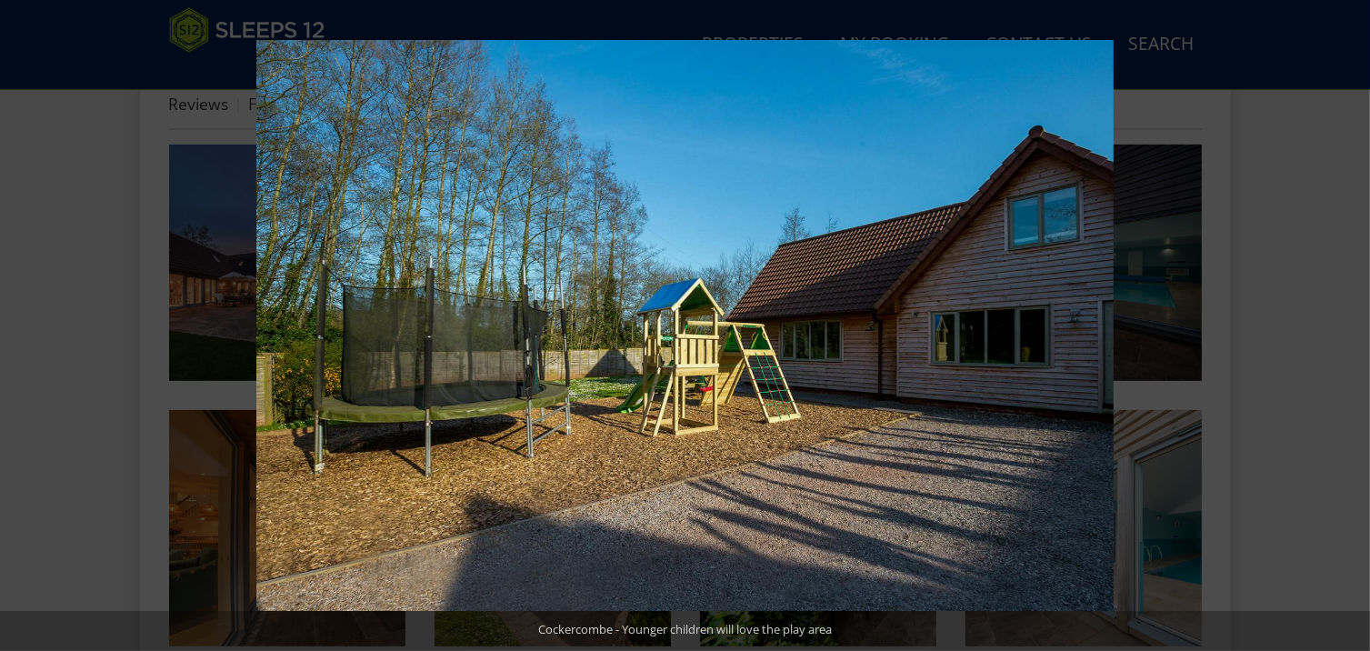
click at [1349, 329] on button at bounding box center [1339, 325] width 64 height 91
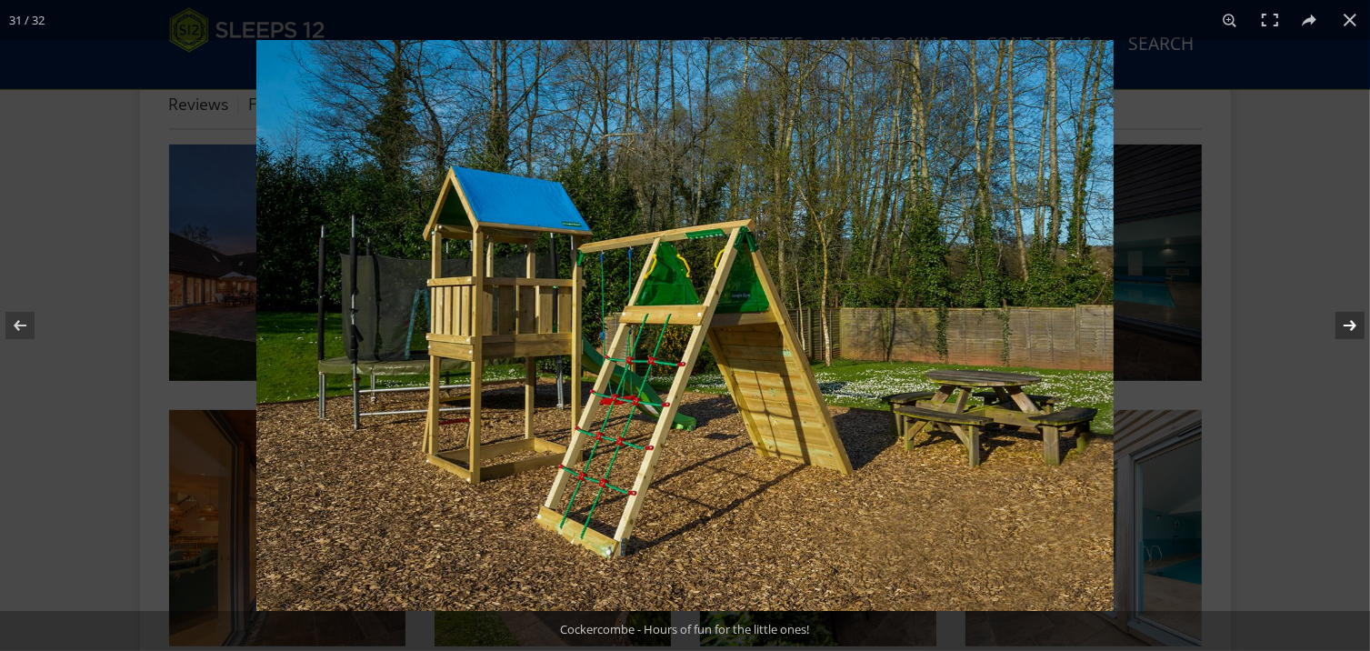
click at [1348, 329] on button at bounding box center [1339, 325] width 64 height 91
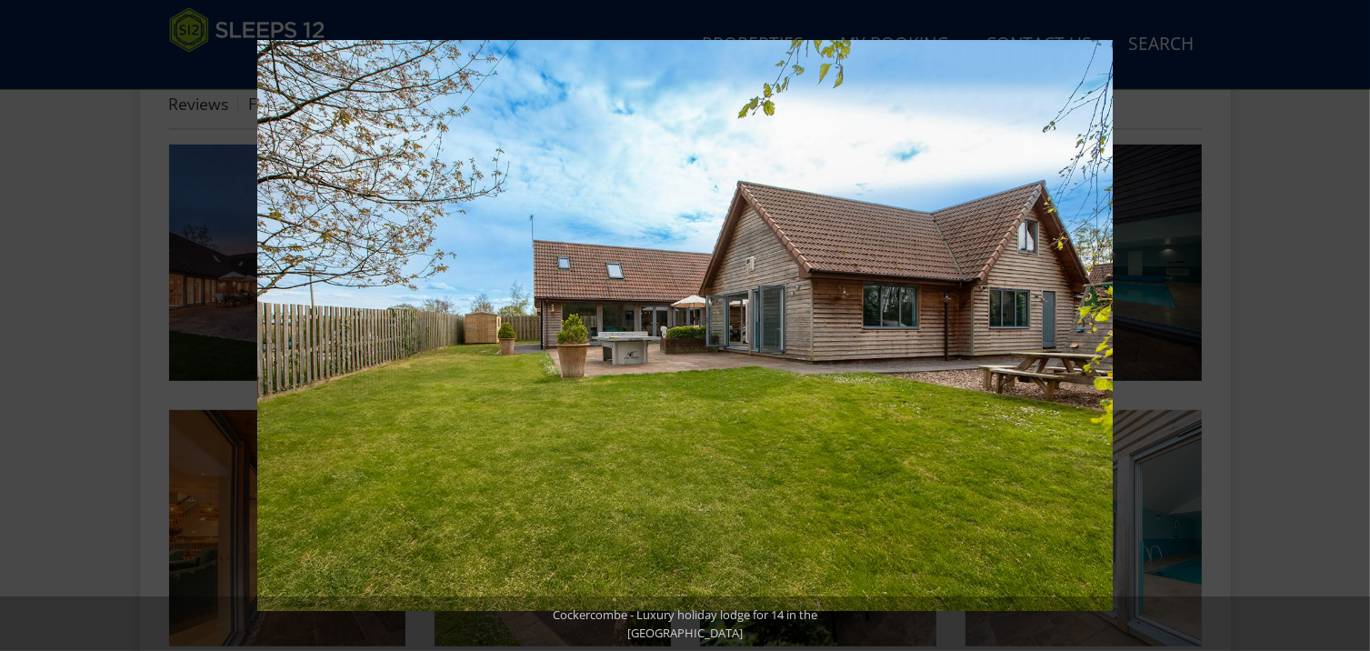
click at [1348, 329] on button at bounding box center [1339, 325] width 64 height 91
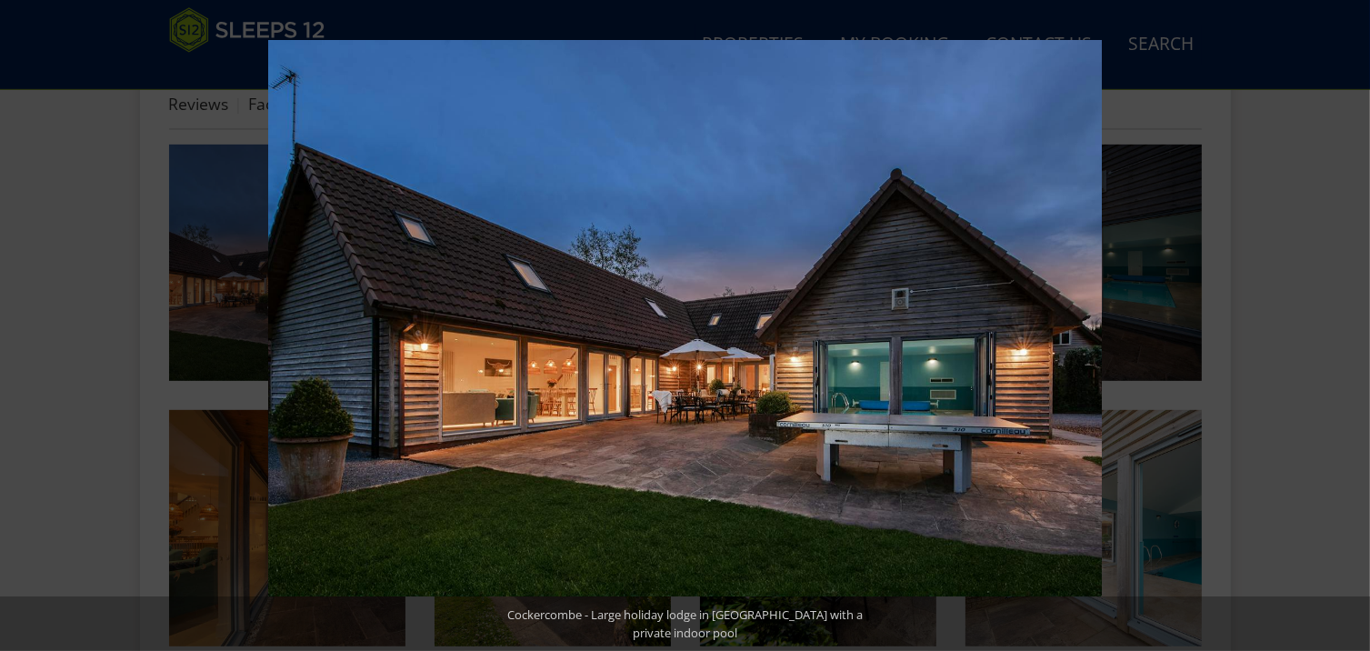
click at [1348, 329] on button at bounding box center [1339, 325] width 64 height 91
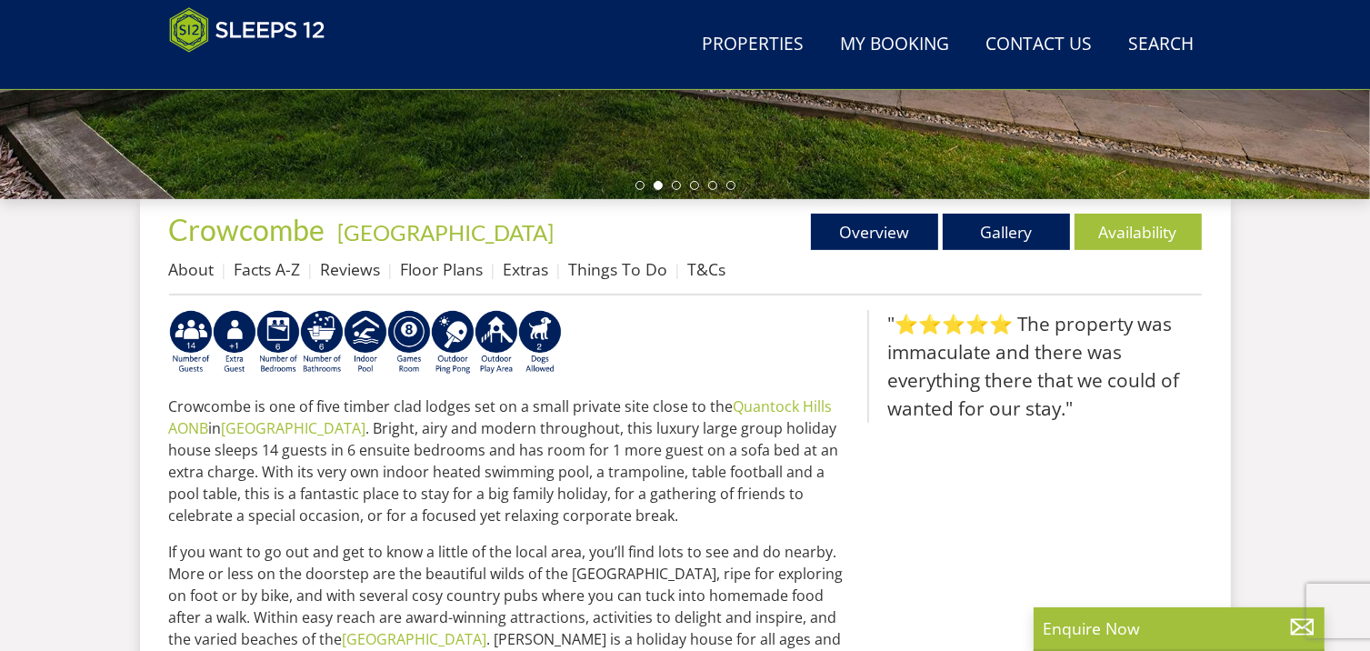
scroll to position [529, 0]
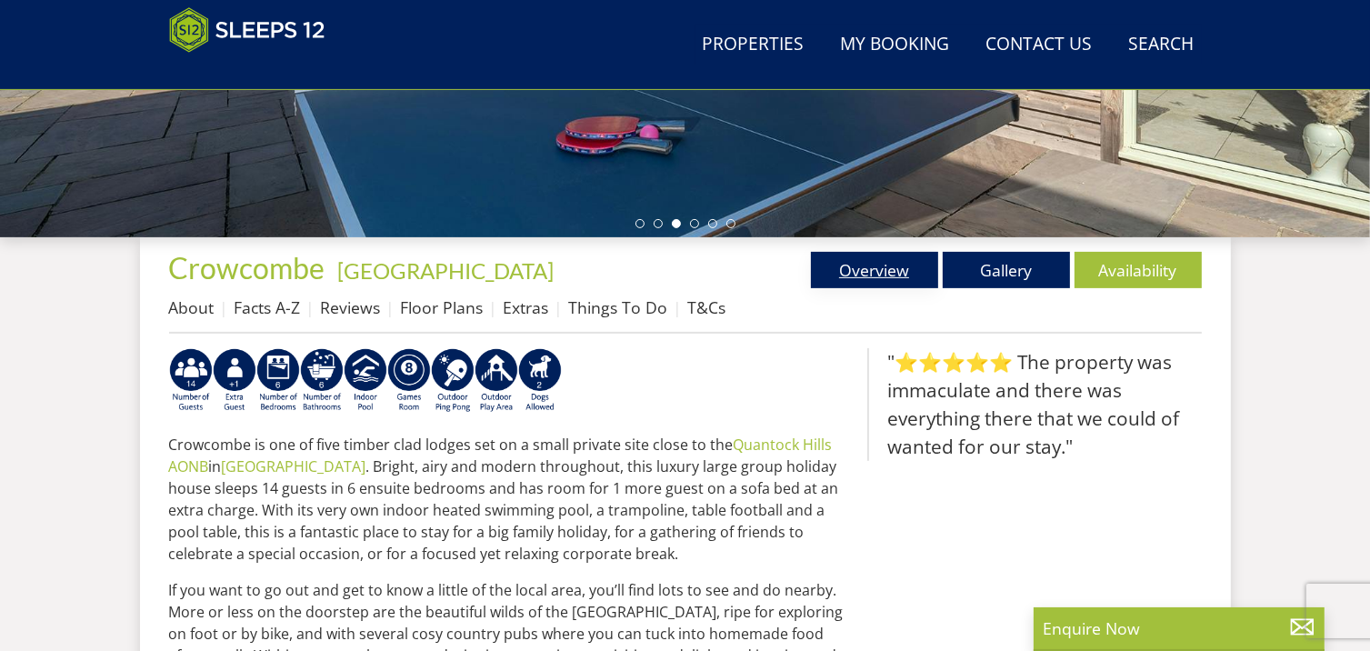
click at [873, 268] on link "Overview" at bounding box center [874, 270] width 127 height 36
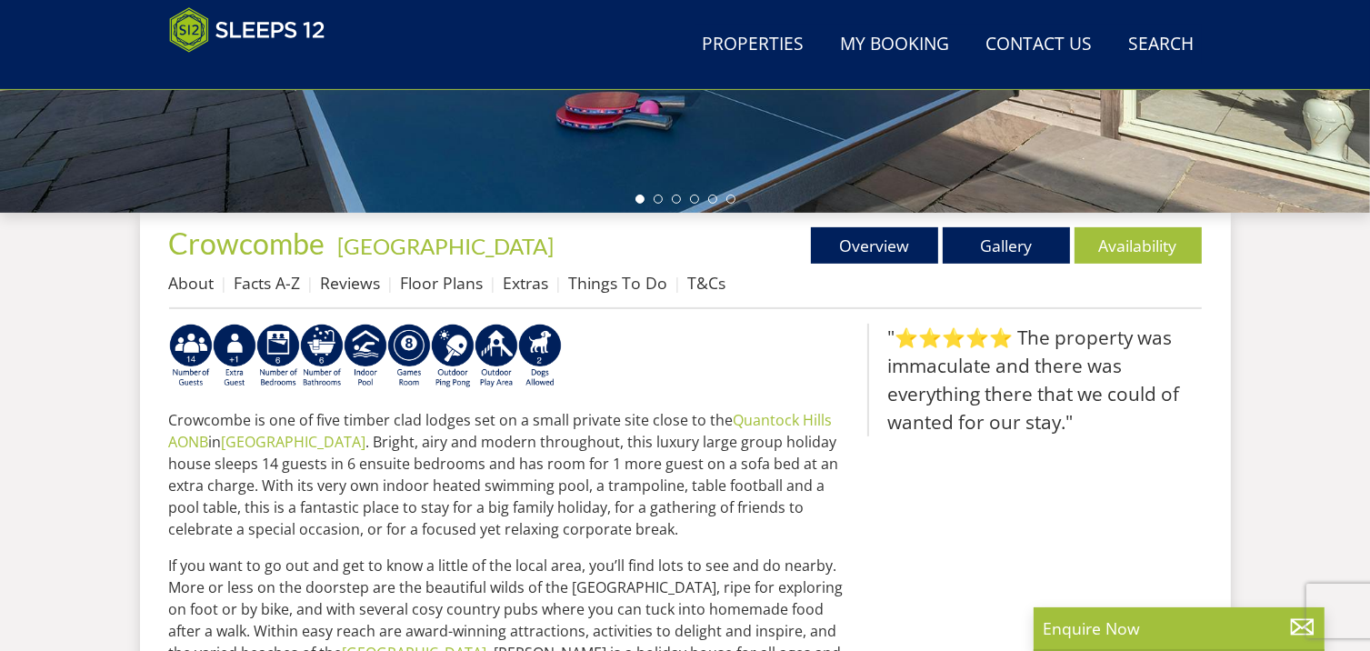
scroll to position [484, 0]
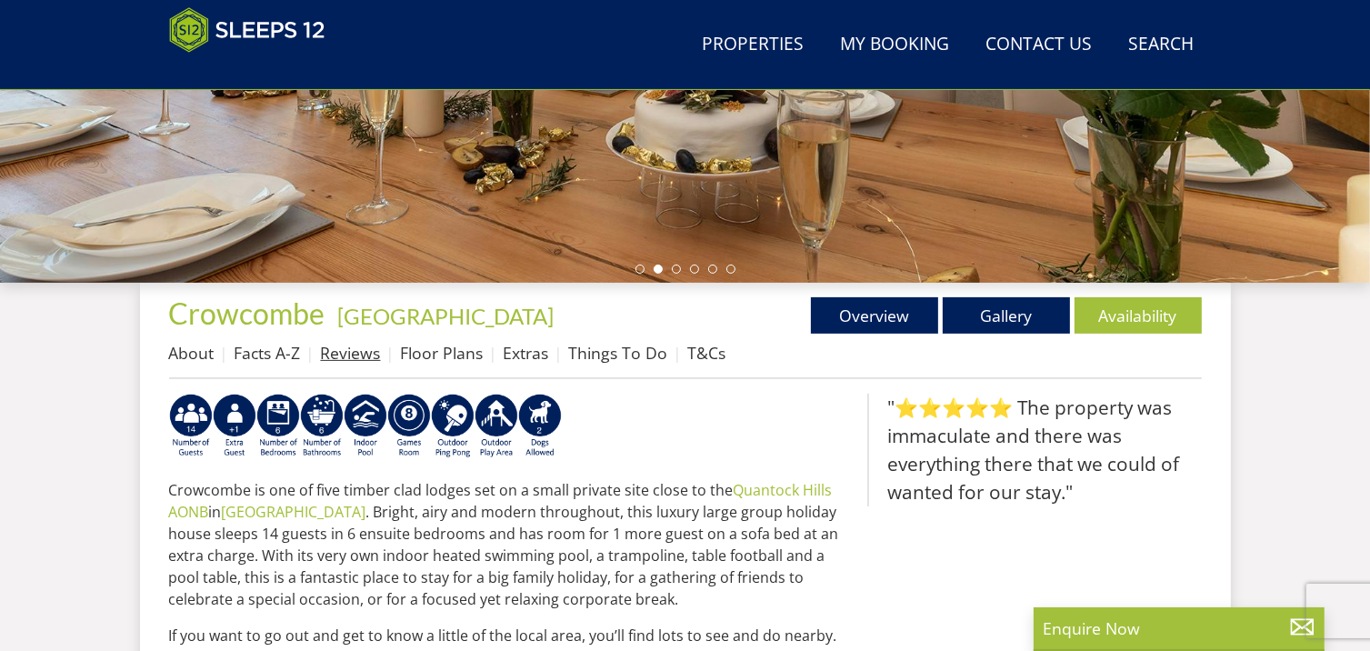
click at [362, 351] on link "Reviews" at bounding box center [351, 353] width 60 height 22
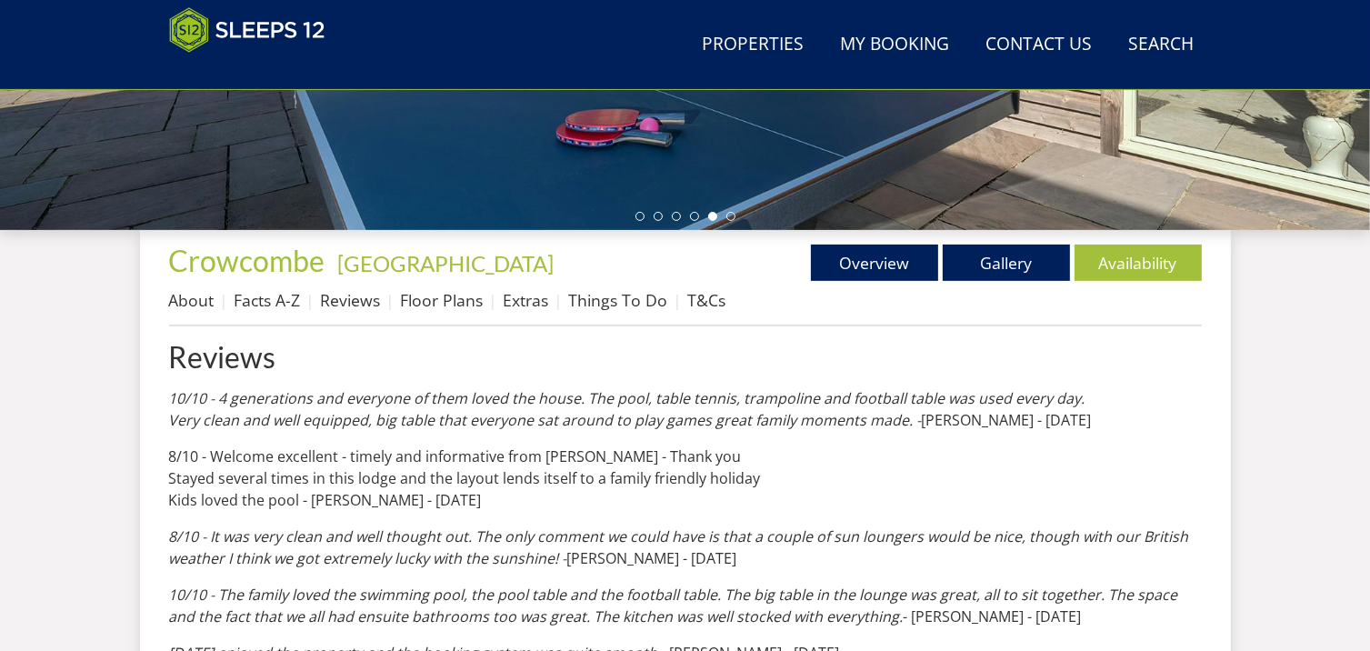
scroll to position [469, 0]
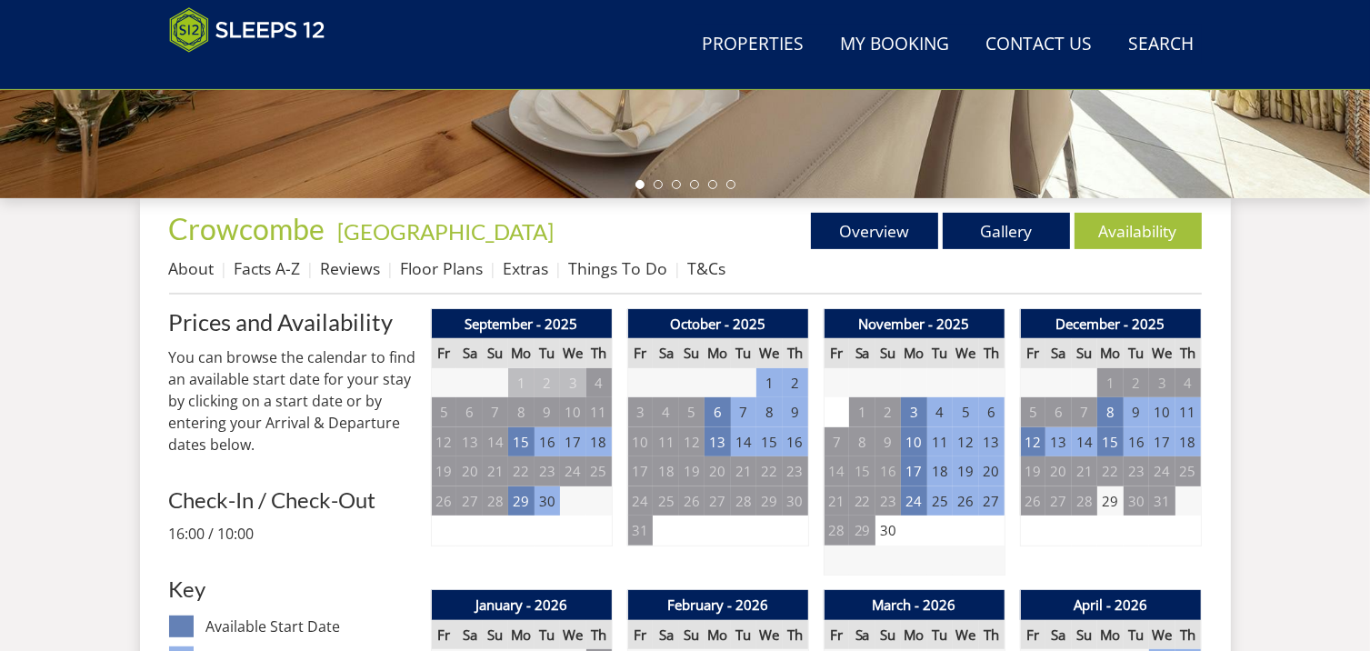
scroll to position [593, 0]
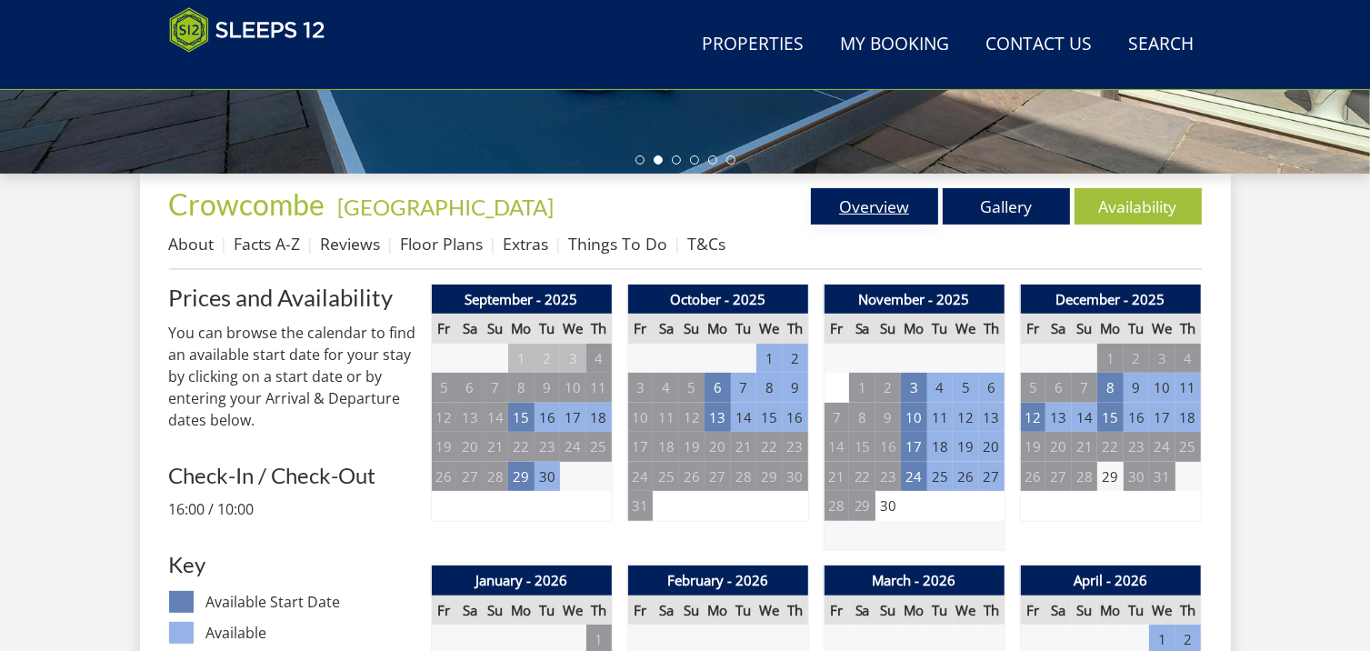
click at [871, 206] on link "Overview" at bounding box center [874, 206] width 127 height 36
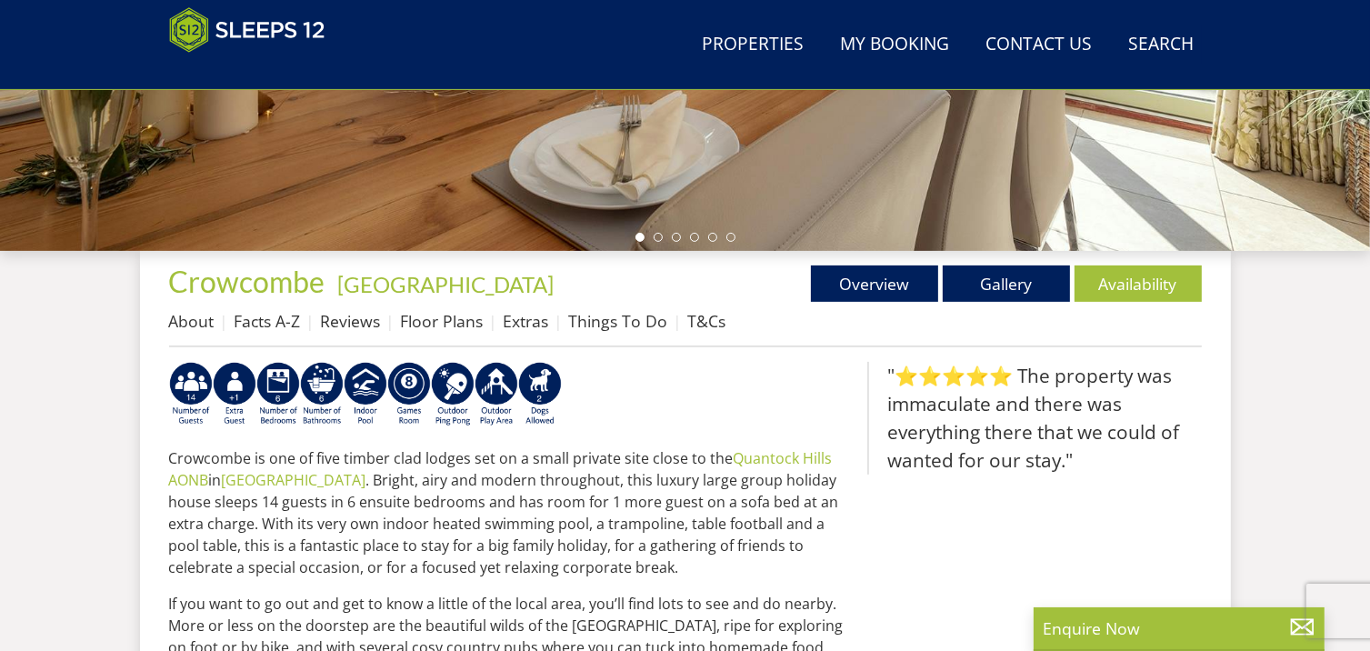
scroll to position [539, 0]
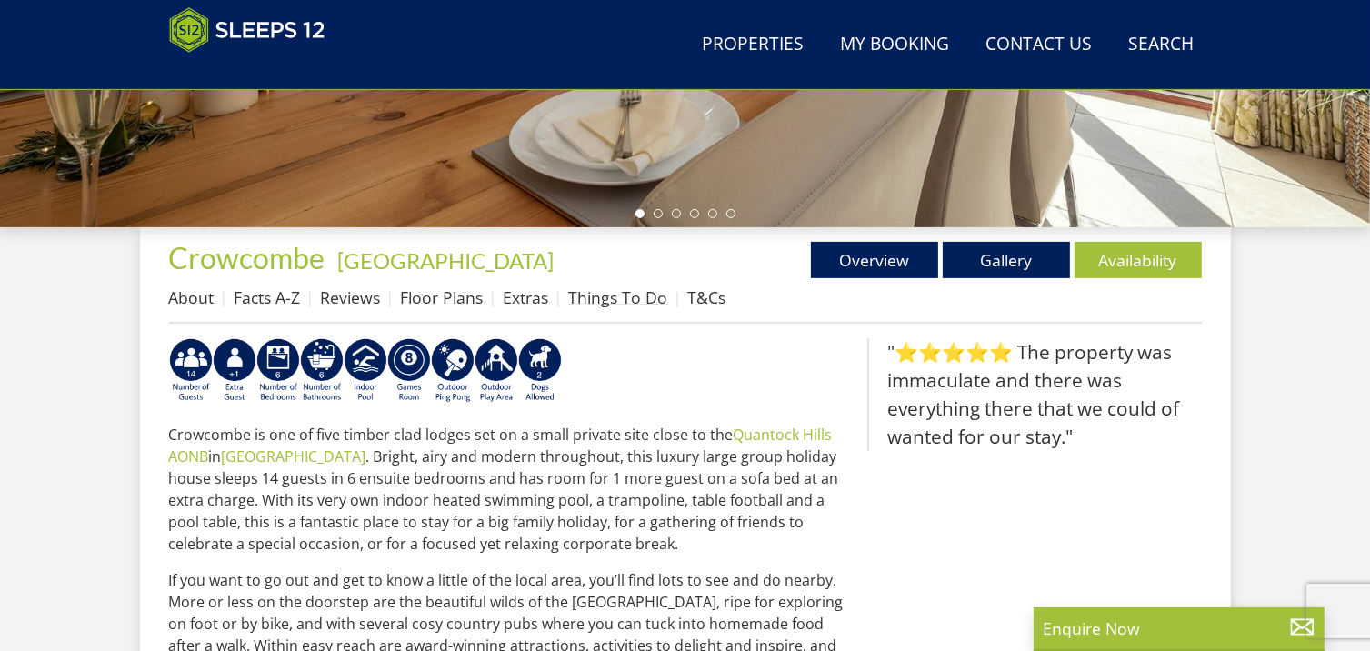
click at [597, 295] on link "Things To Do" at bounding box center [618, 297] width 99 height 22
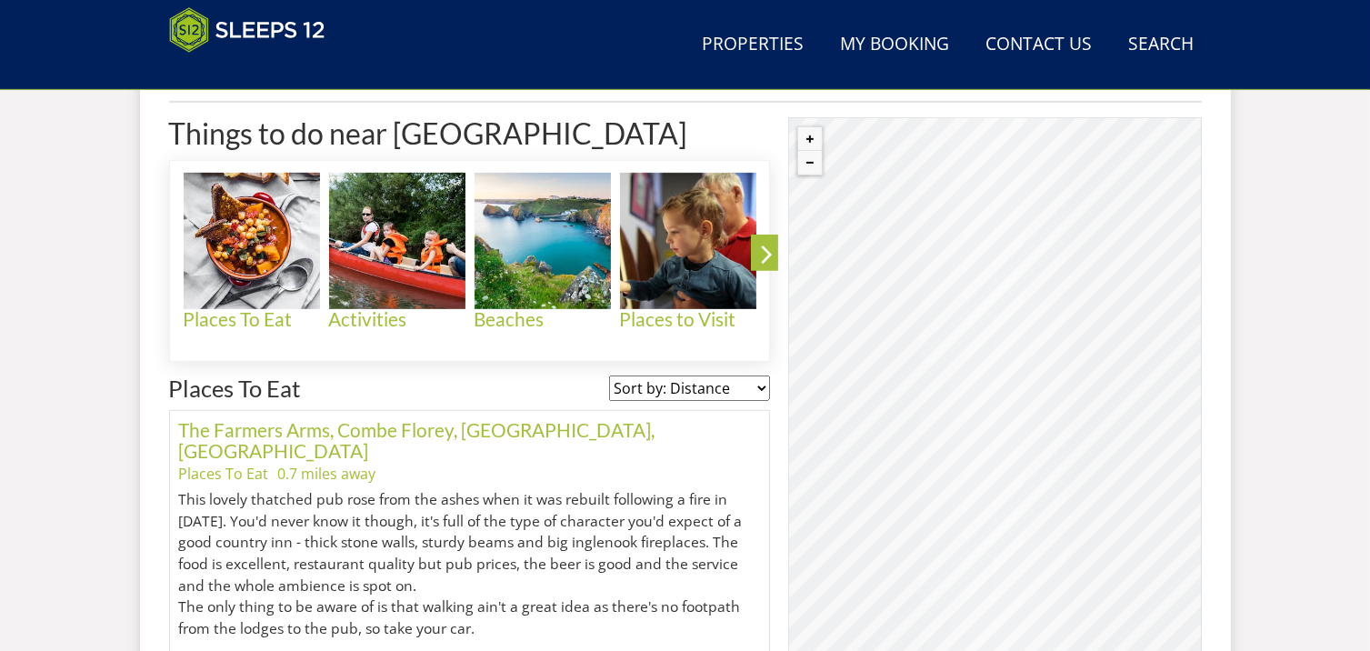
scroll to position [844, 0]
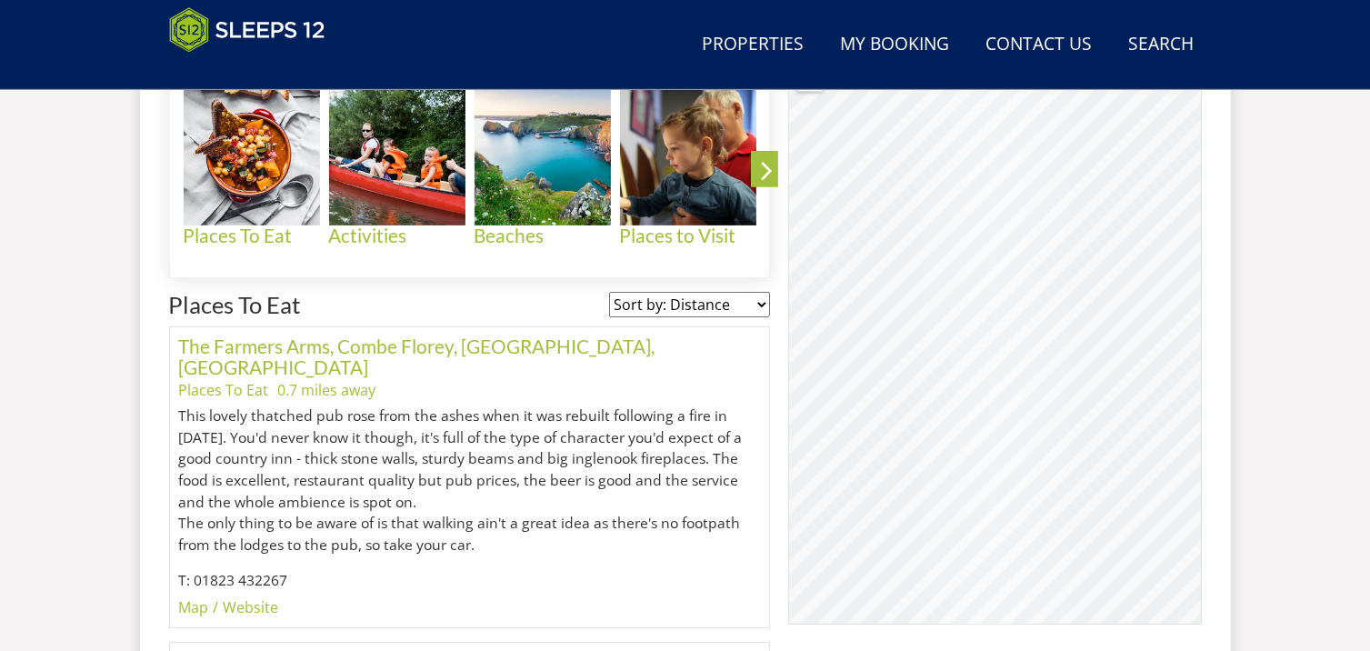
click at [763, 306] on select "Sort by: Distance Sort by: Alphabetical" at bounding box center [689, 304] width 161 height 25
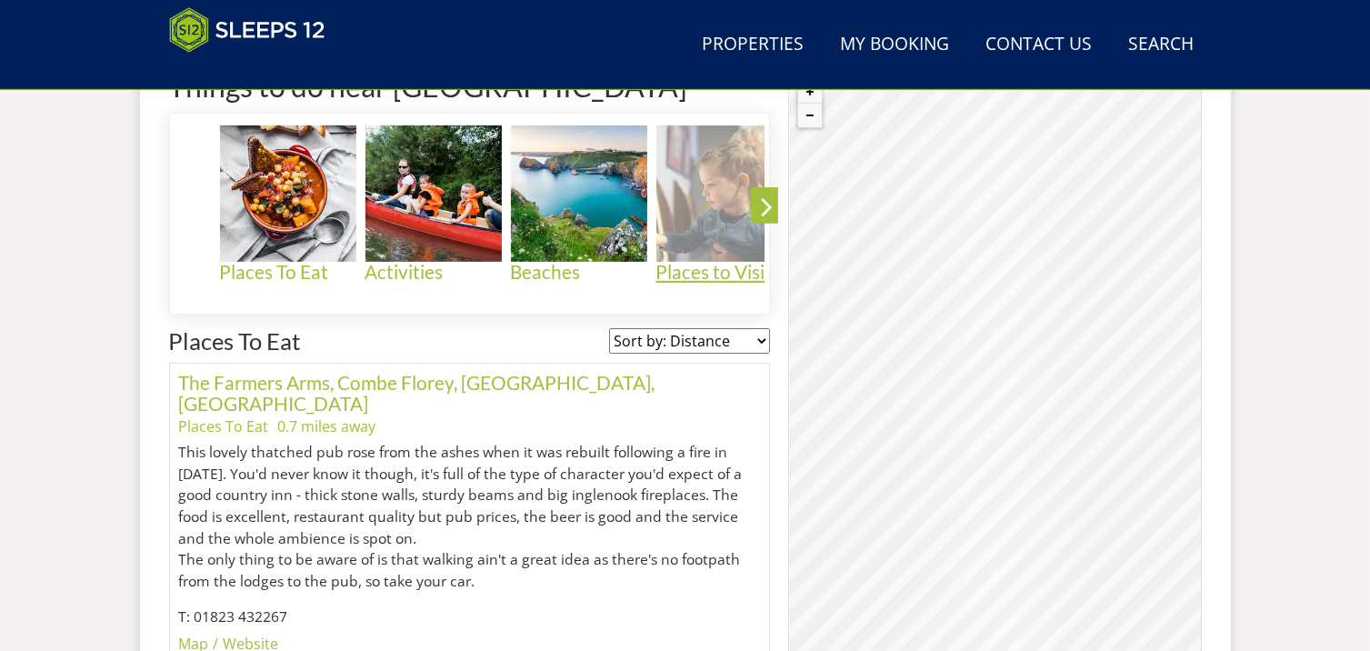
click at [709, 271] on h4 "Places to Visit" at bounding box center [725, 272] width 136 height 21
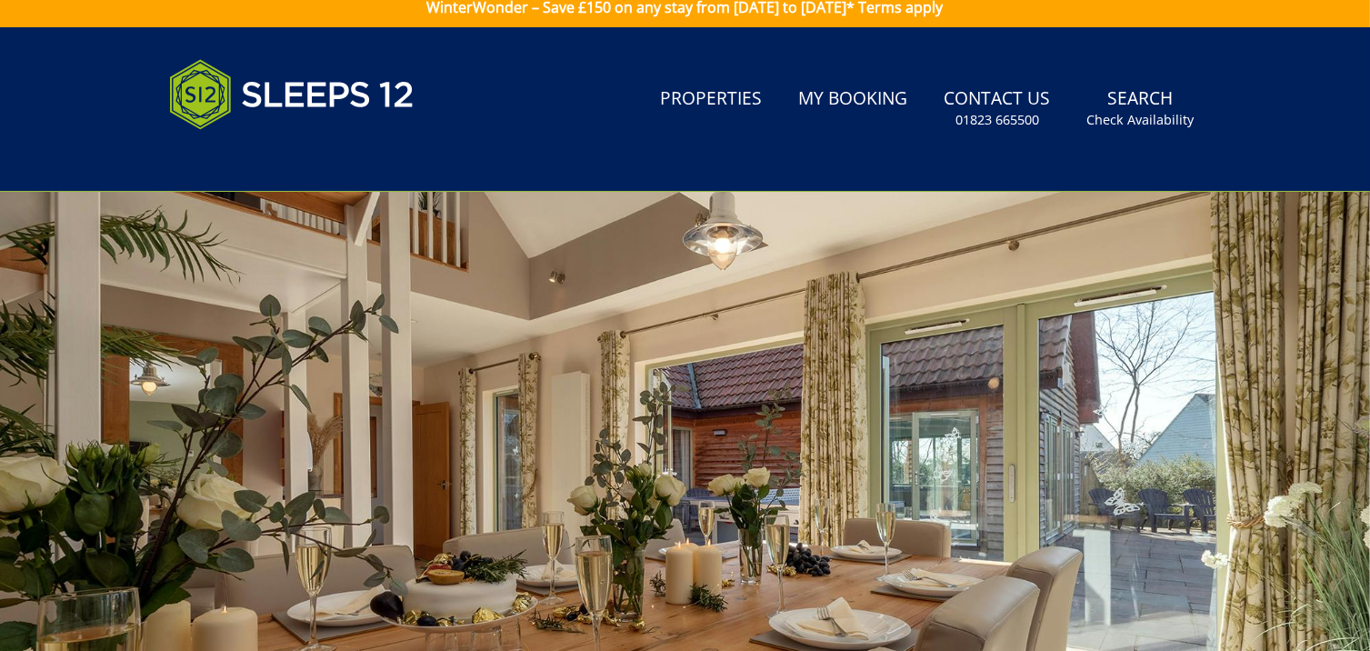
scroll to position [15, 0]
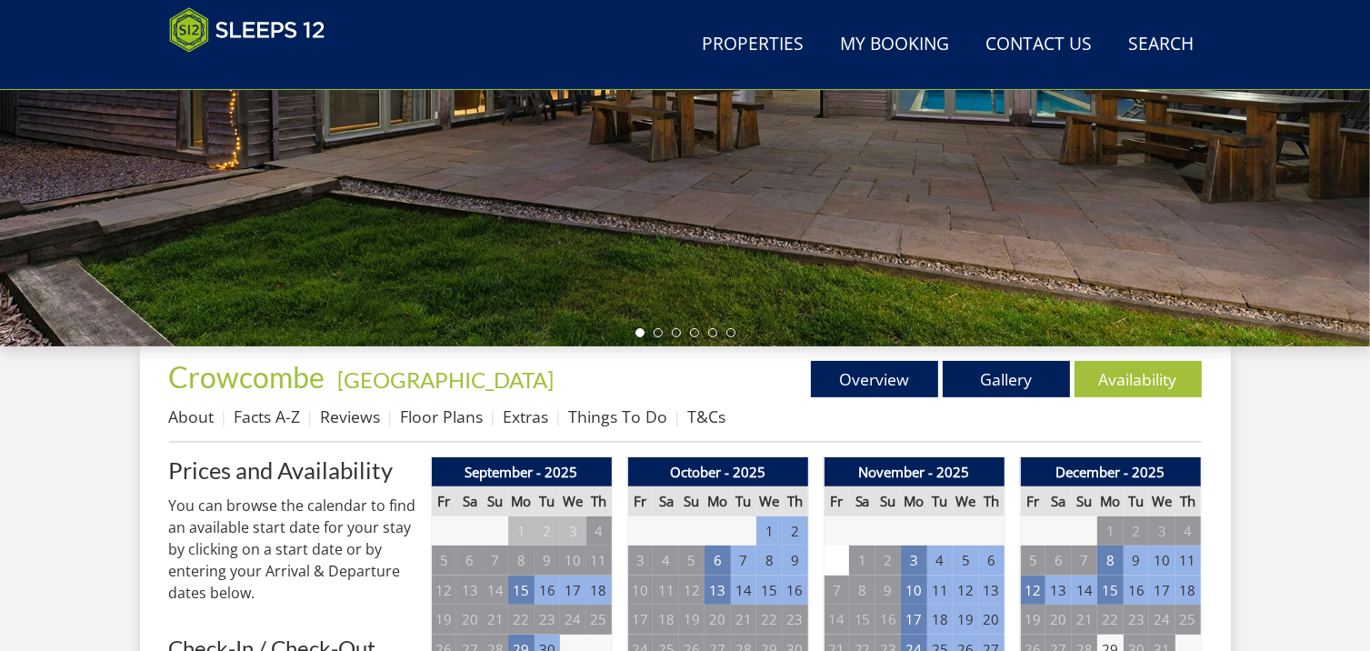
scroll to position [366, 0]
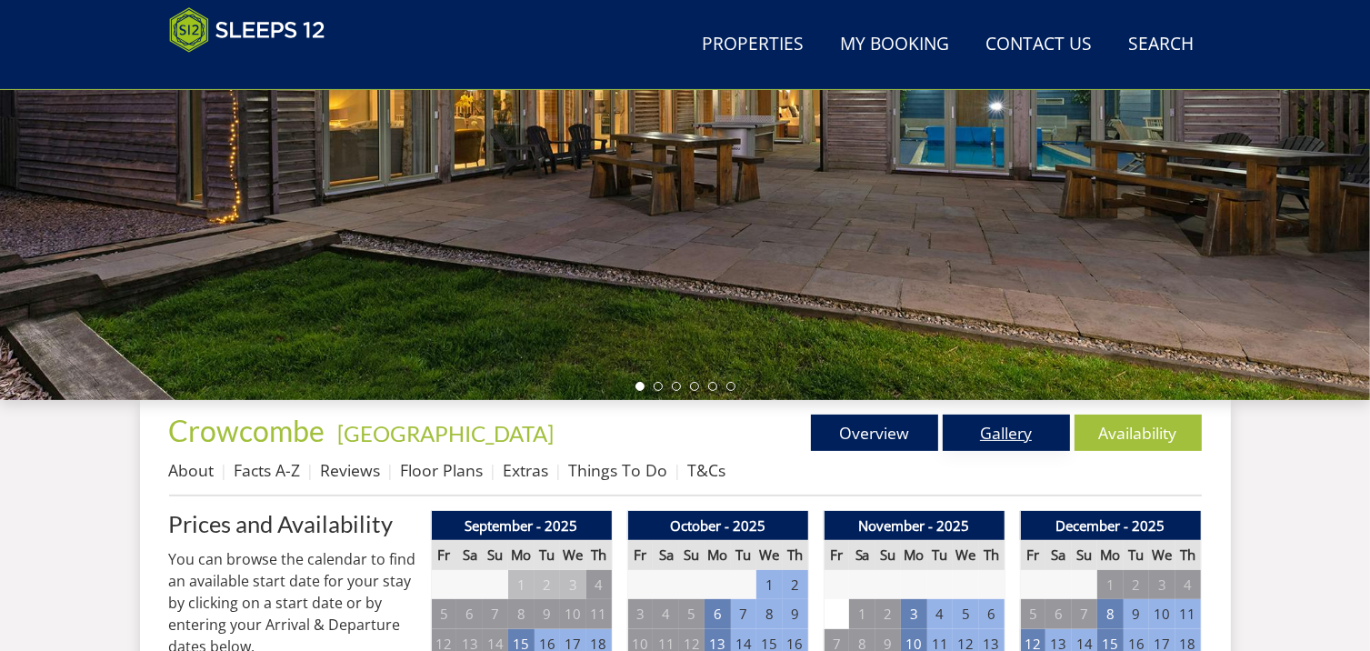
click at [1005, 434] on link "Gallery" at bounding box center [1006, 433] width 127 height 36
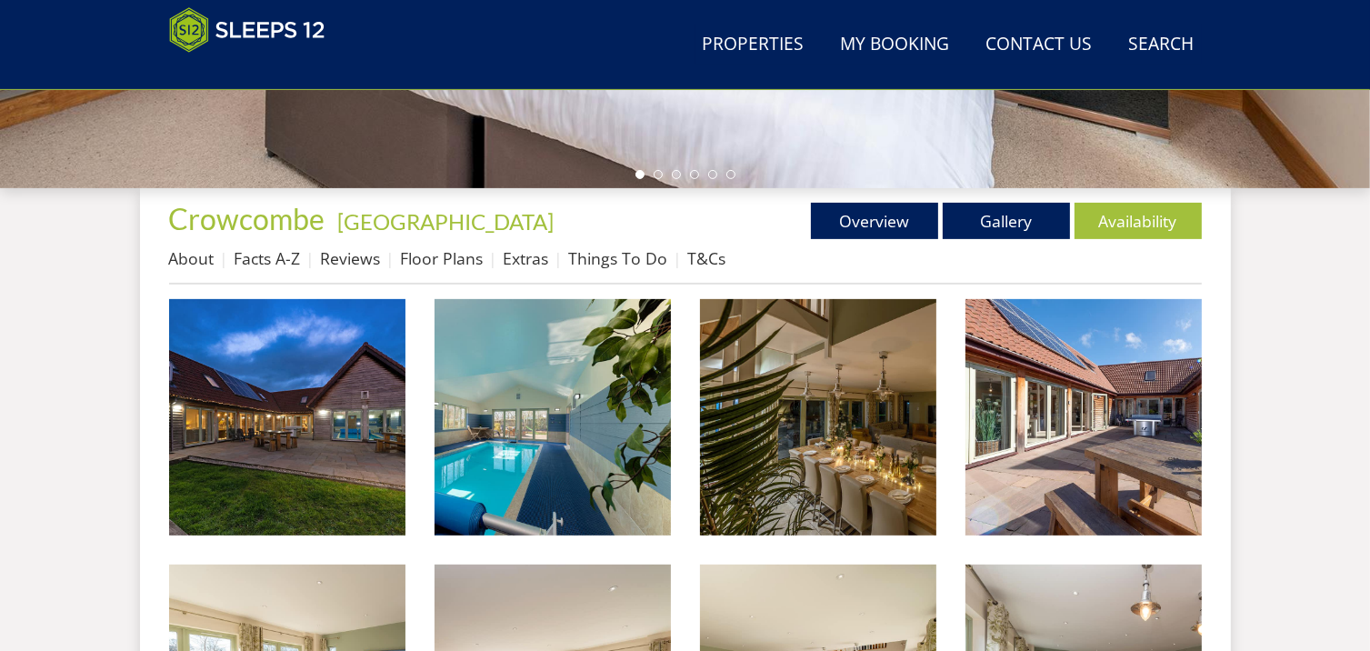
scroll to position [618, 0]
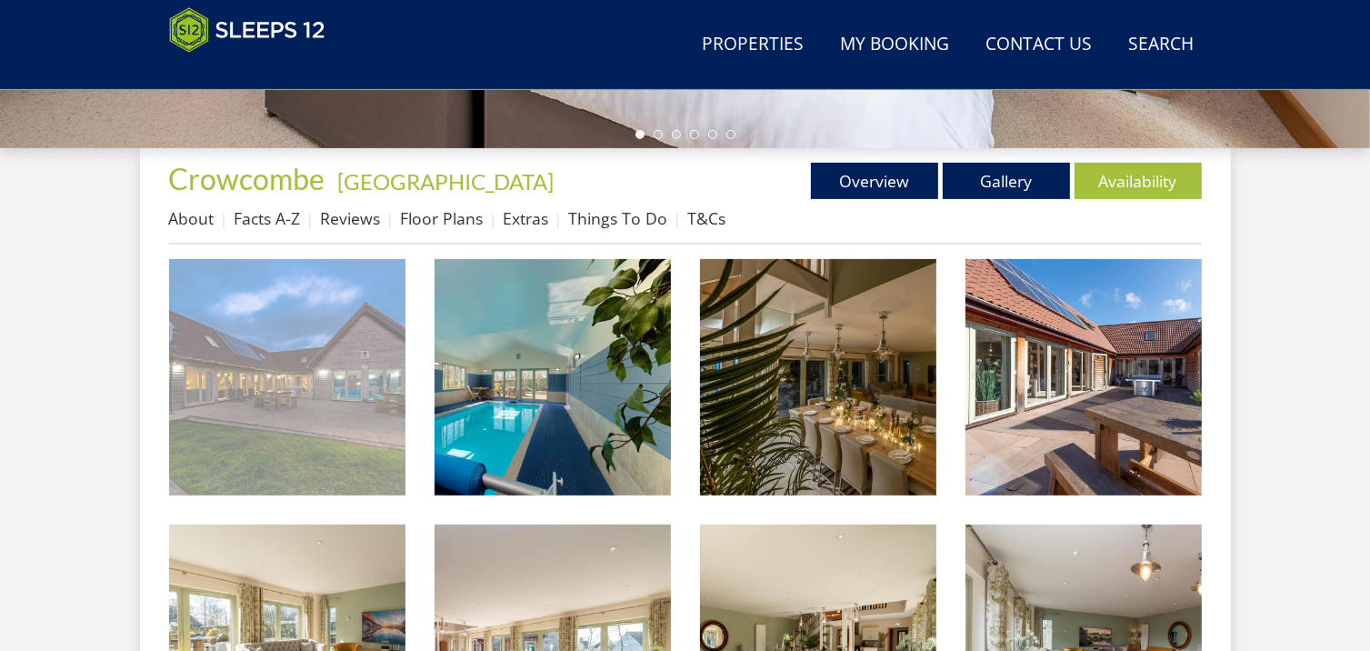
click at [251, 375] on img at bounding box center [287, 377] width 236 height 236
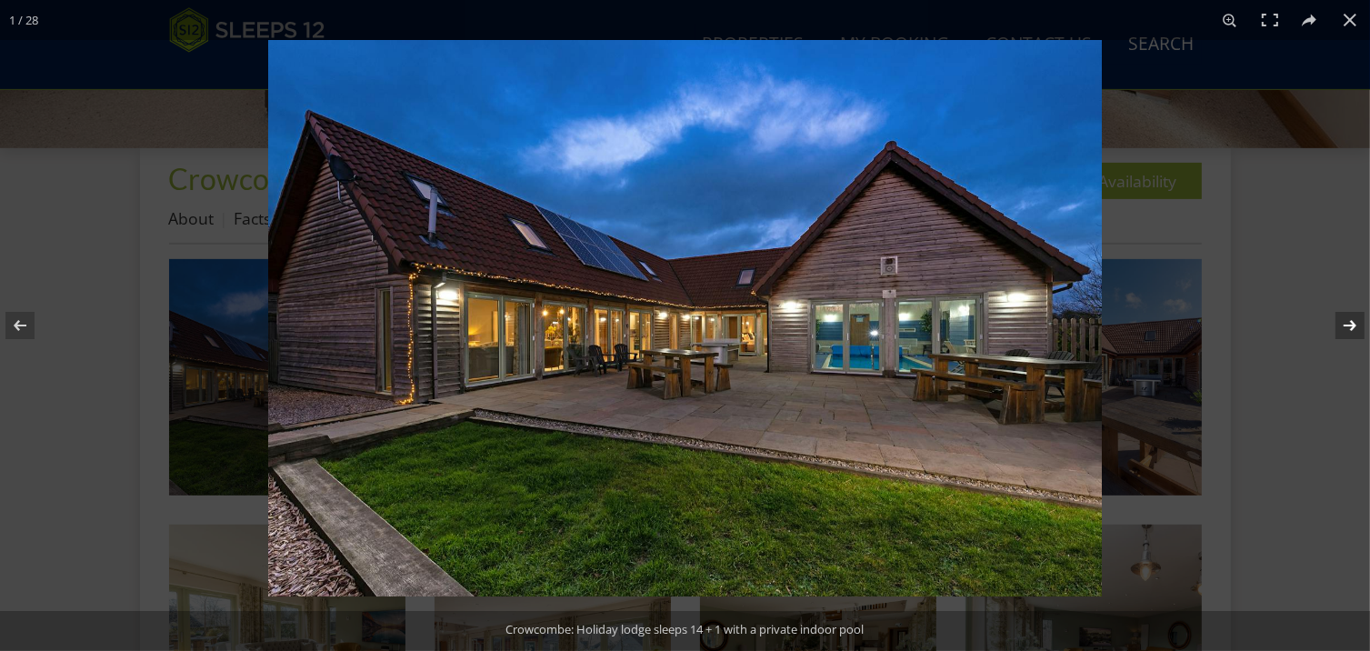
click at [1344, 322] on button at bounding box center [1339, 325] width 64 height 91
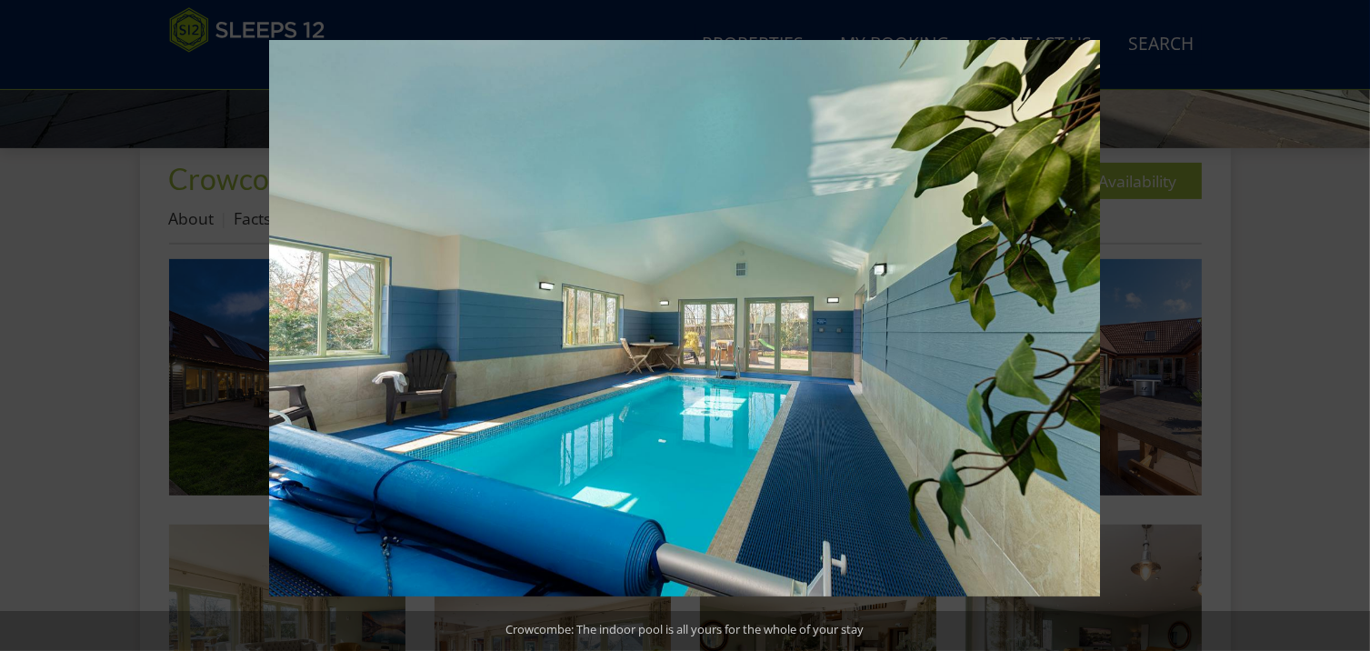
click at [1347, 326] on button at bounding box center [1339, 325] width 64 height 91
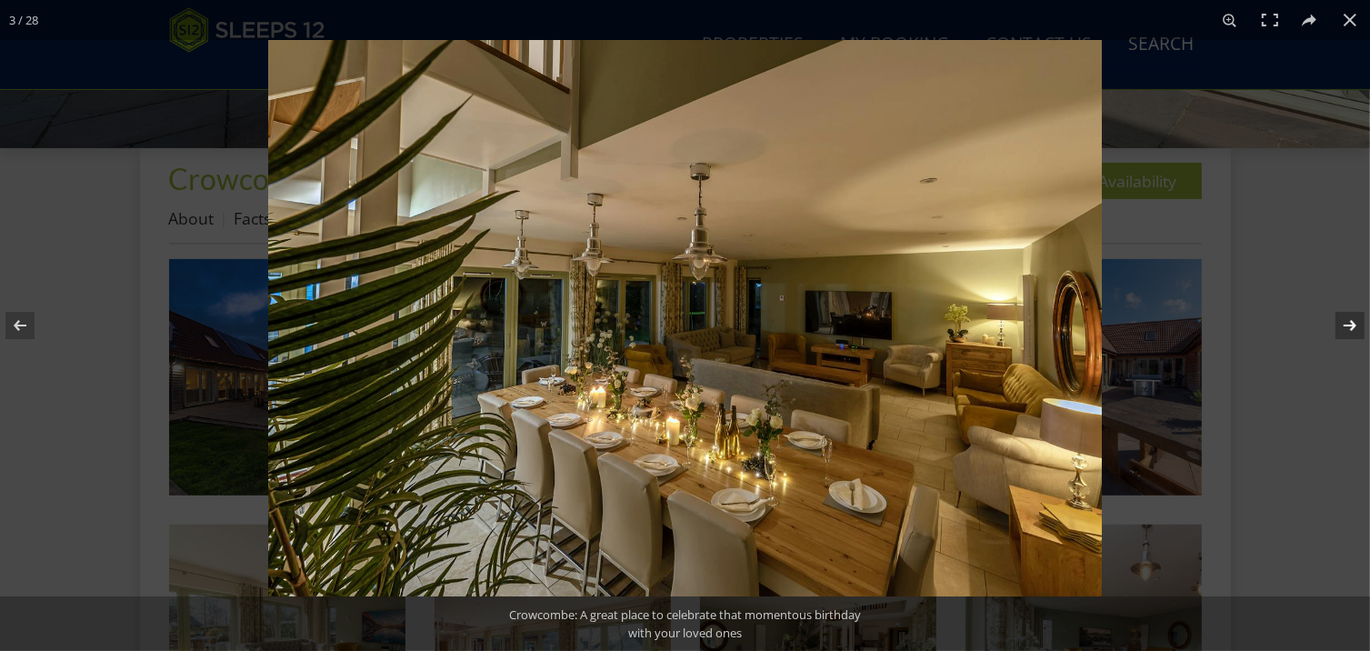
click at [1346, 326] on button at bounding box center [1339, 325] width 64 height 91
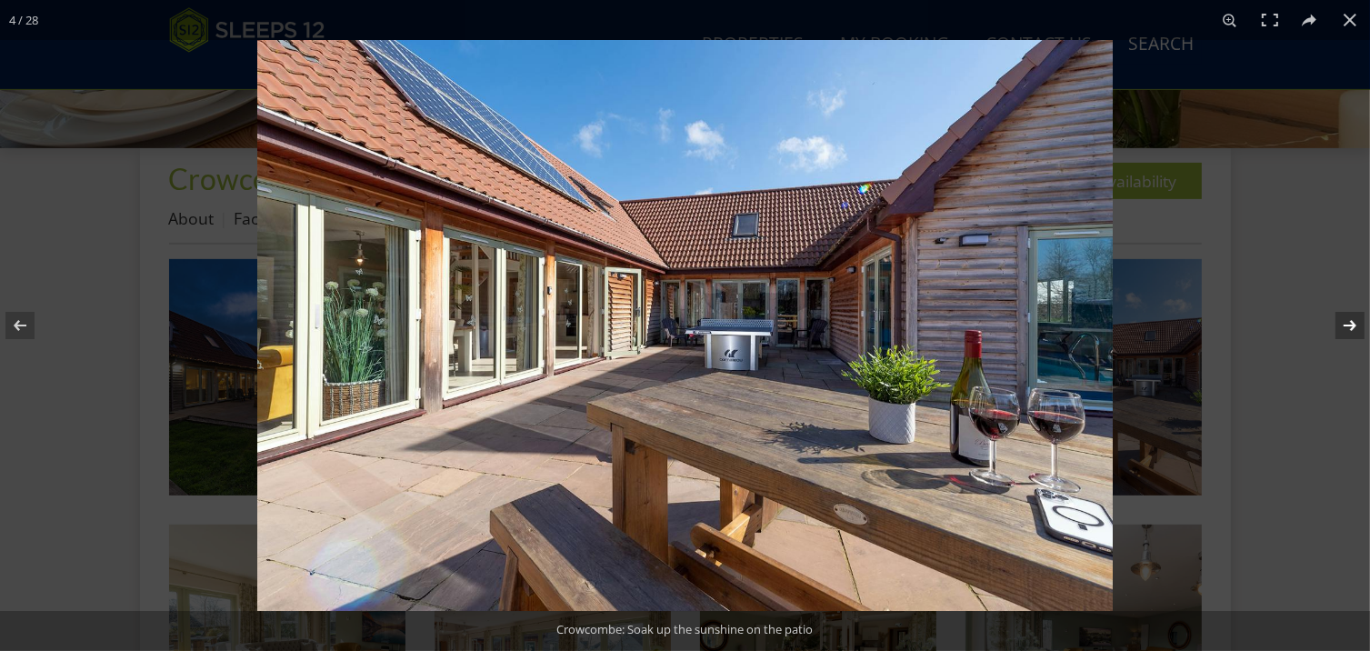
click at [1346, 326] on button at bounding box center [1339, 325] width 64 height 91
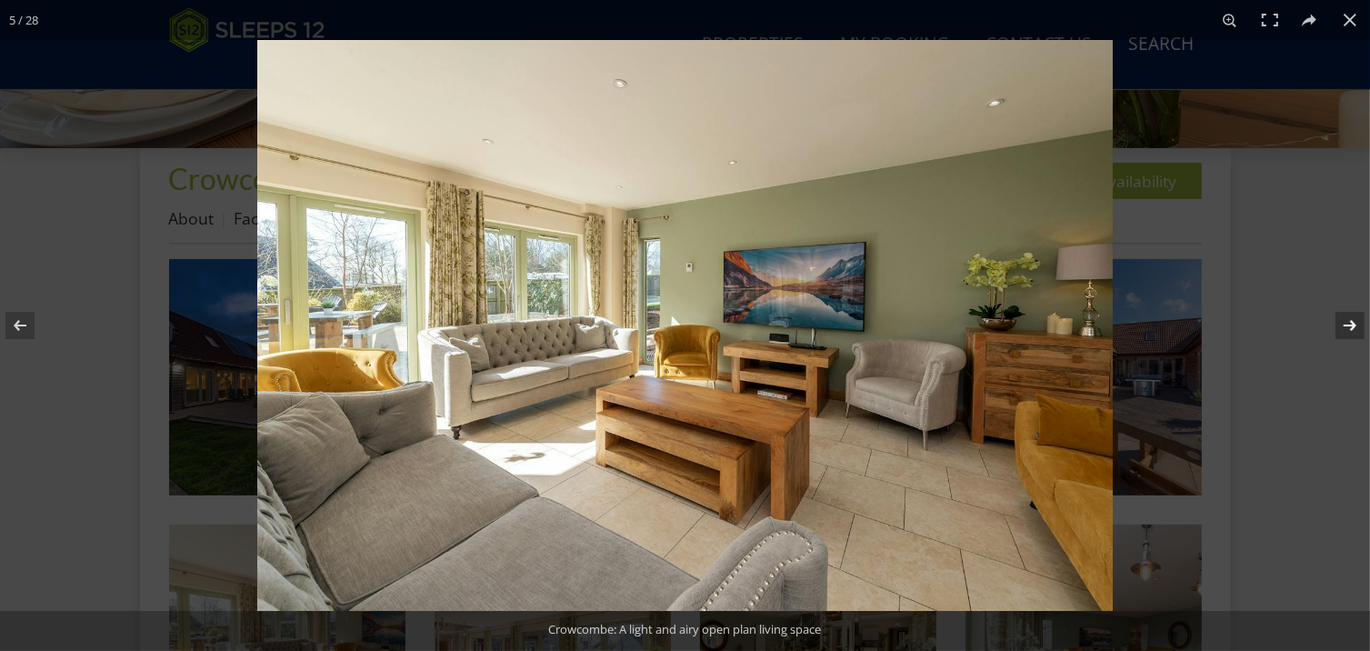
click at [1346, 326] on button at bounding box center [1339, 325] width 64 height 91
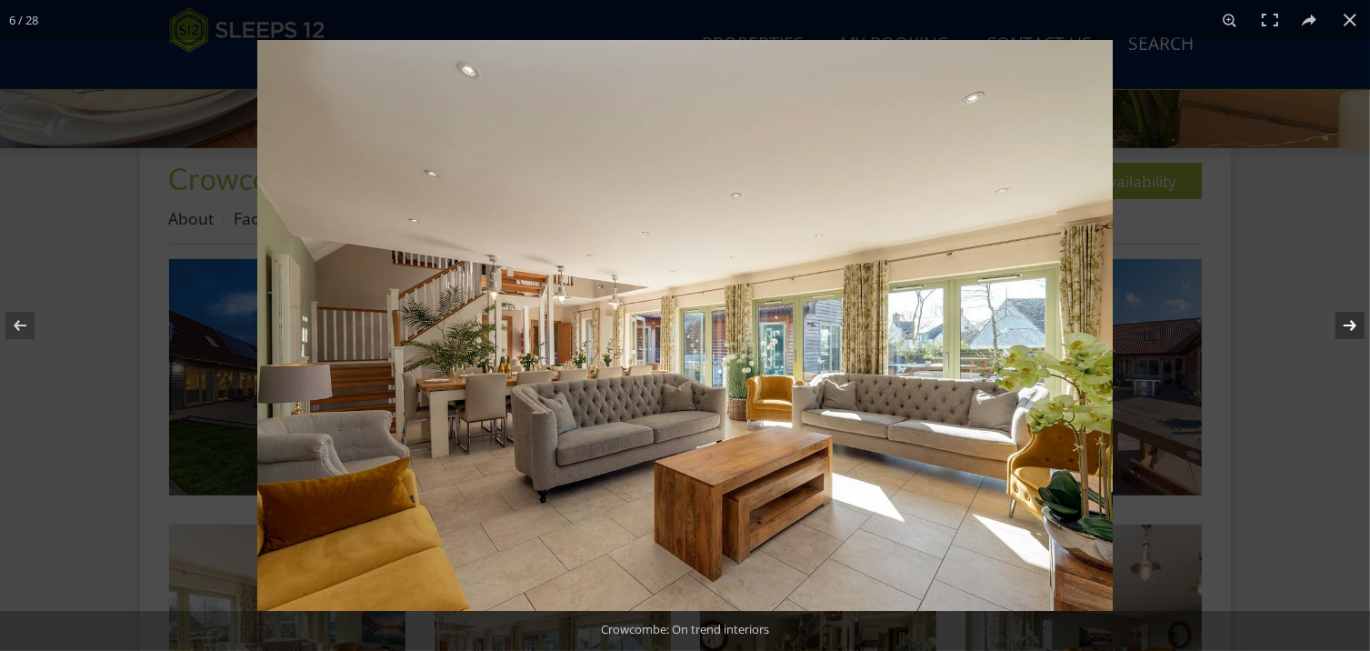
click at [1348, 328] on button at bounding box center [1339, 325] width 64 height 91
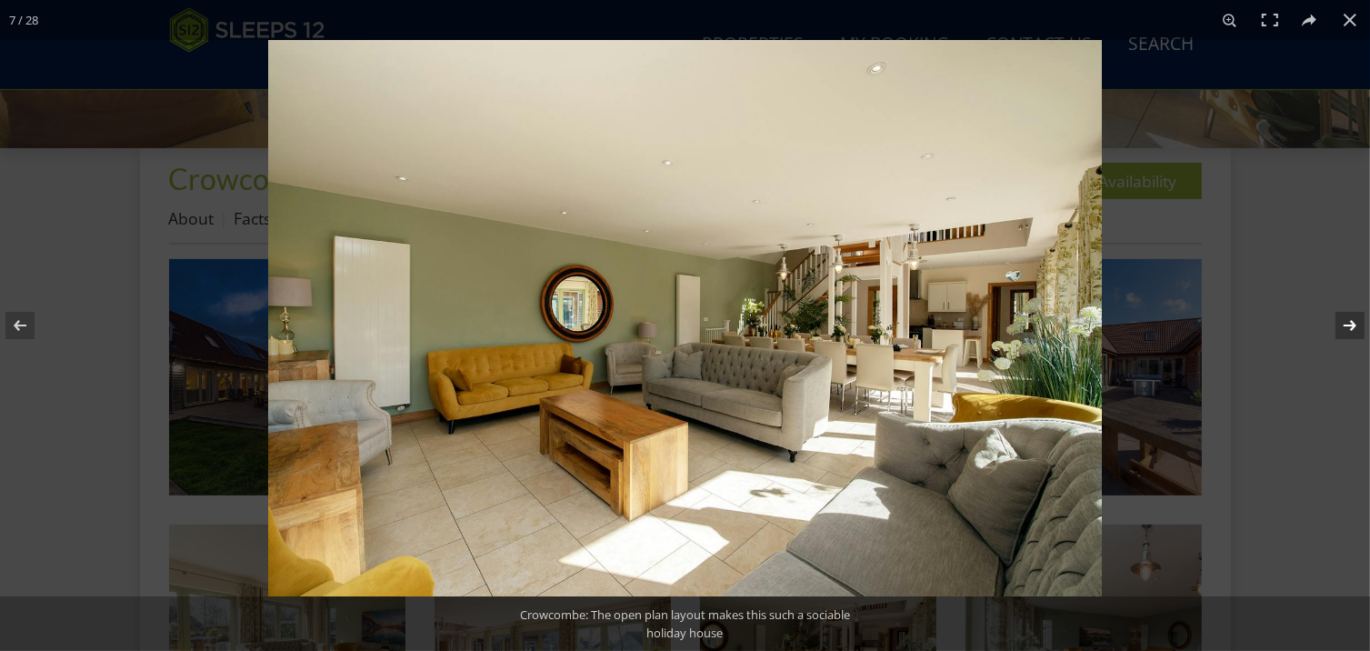
click at [1348, 328] on button at bounding box center [1339, 325] width 64 height 91
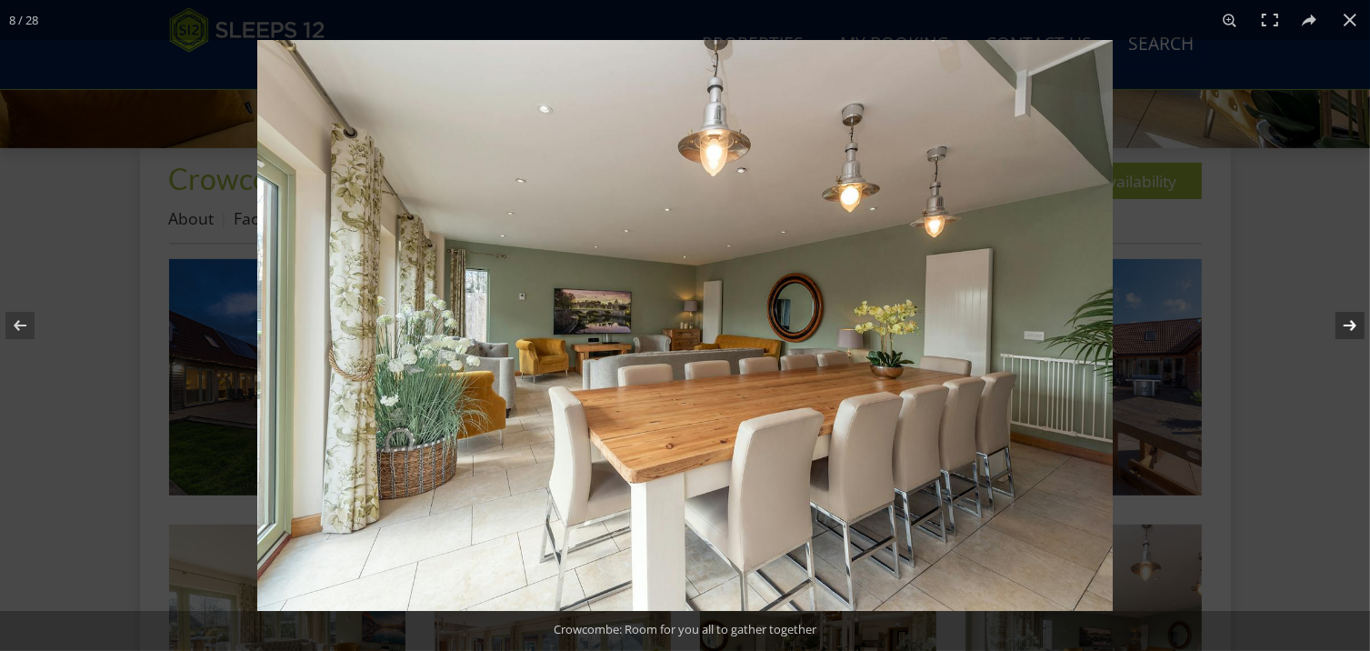
click at [1348, 328] on button at bounding box center [1339, 325] width 64 height 91
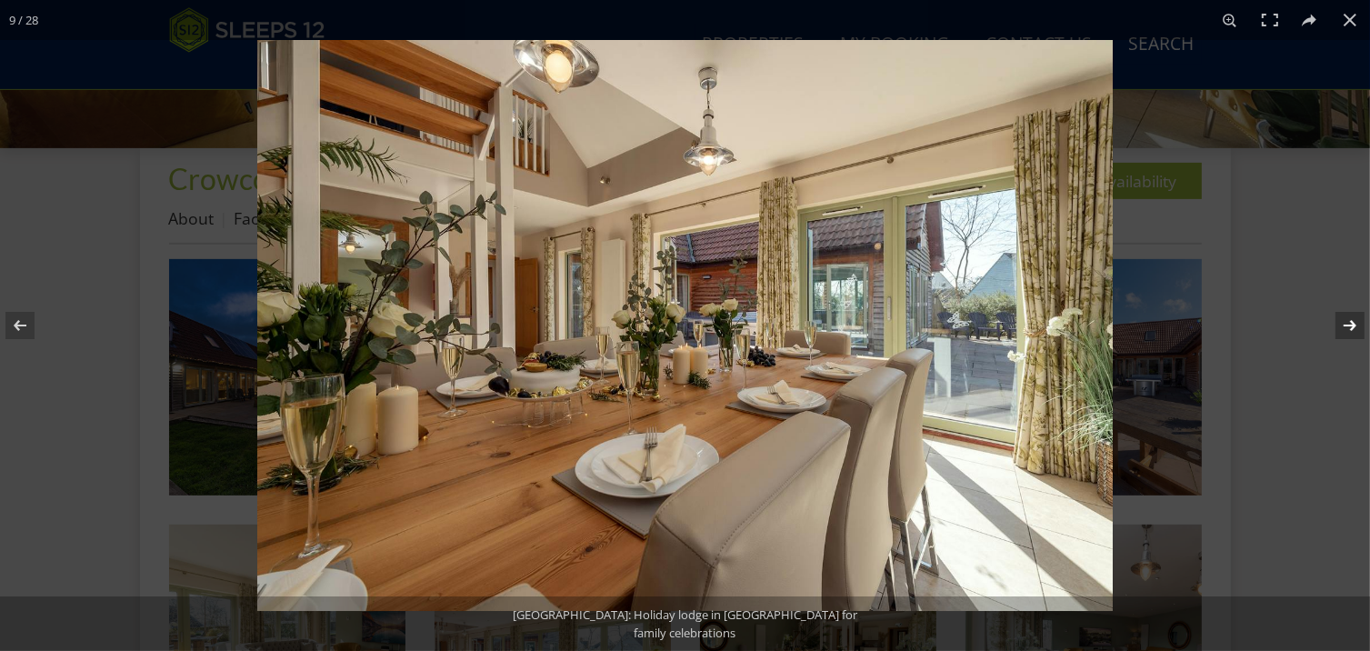
click at [1349, 327] on button at bounding box center [1339, 325] width 64 height 91
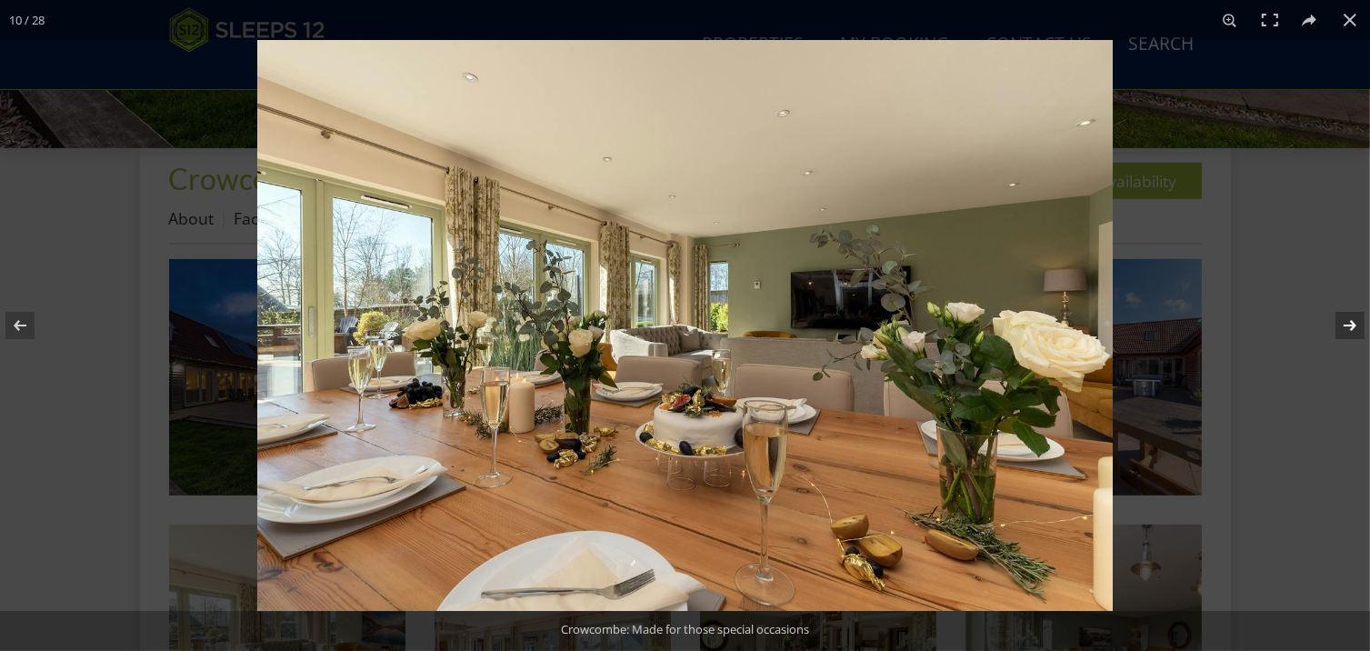
click at [1349, 327] on button at bounding box center [1339, 325] width 64 height 91
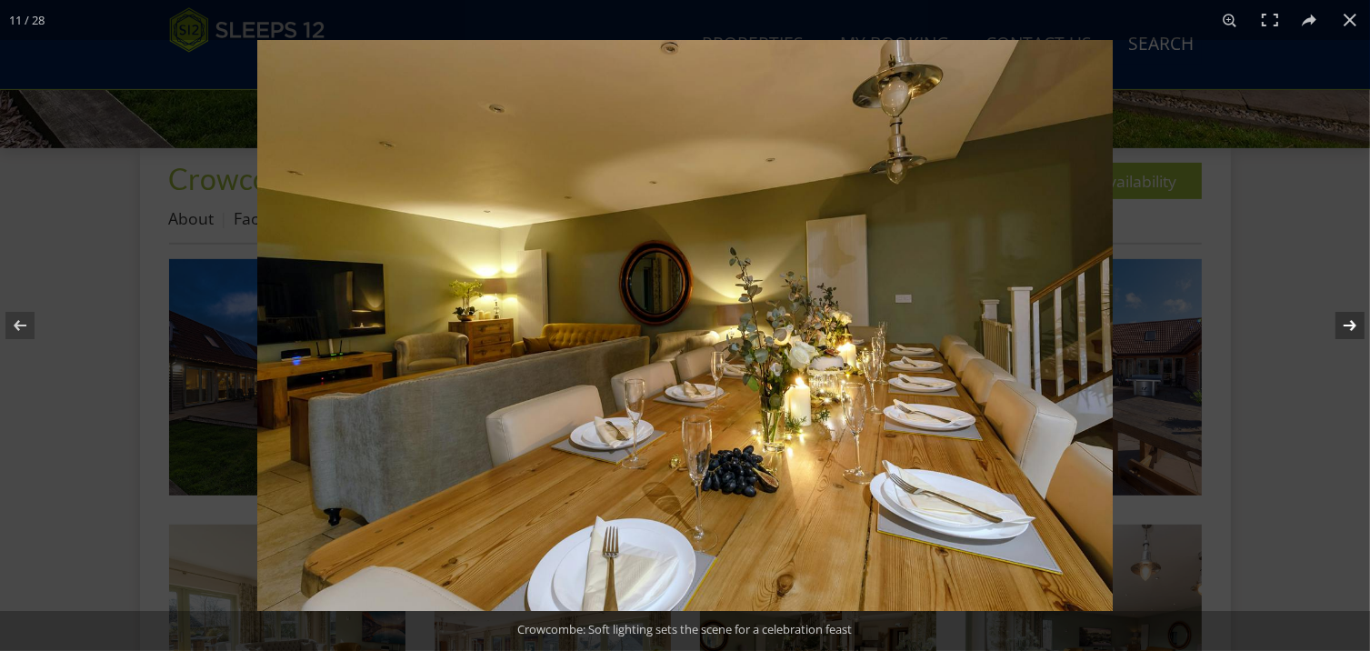
click at [1349, 327] on button at bounding box center [1339, 325] width 64 height 91
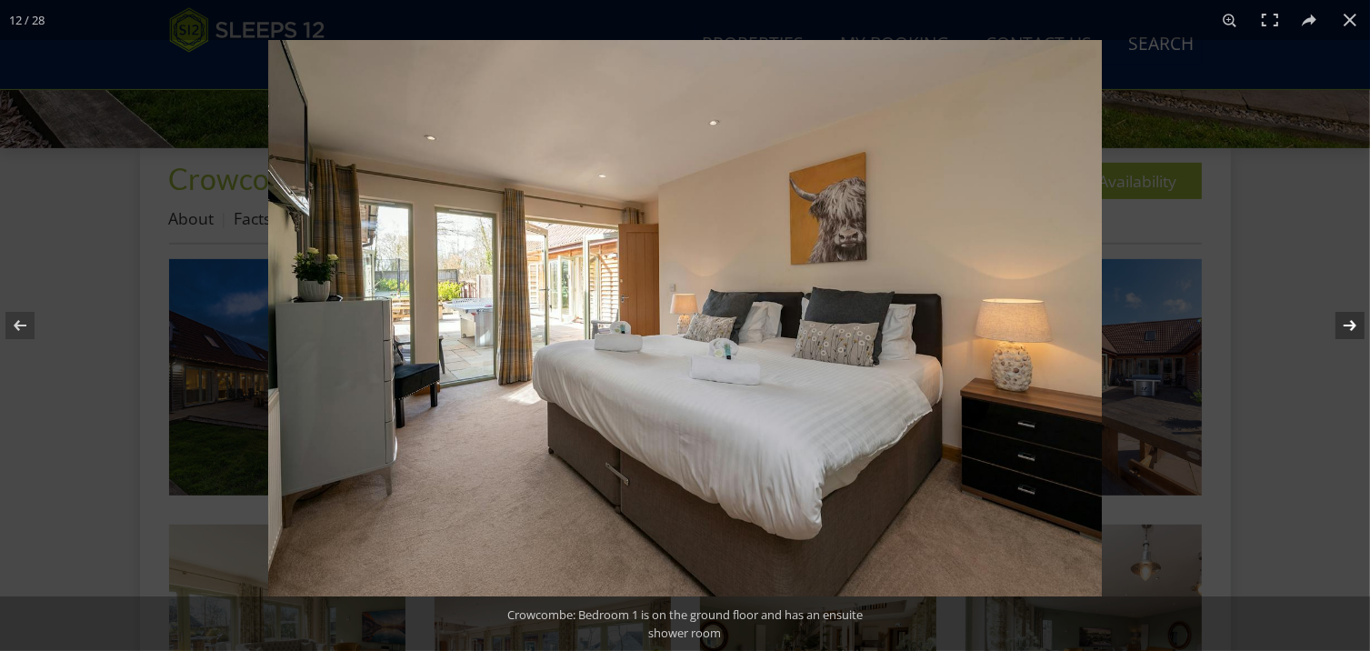
click at [1349, 327] on button at bounding box center [1339, 325] width 64 height 91
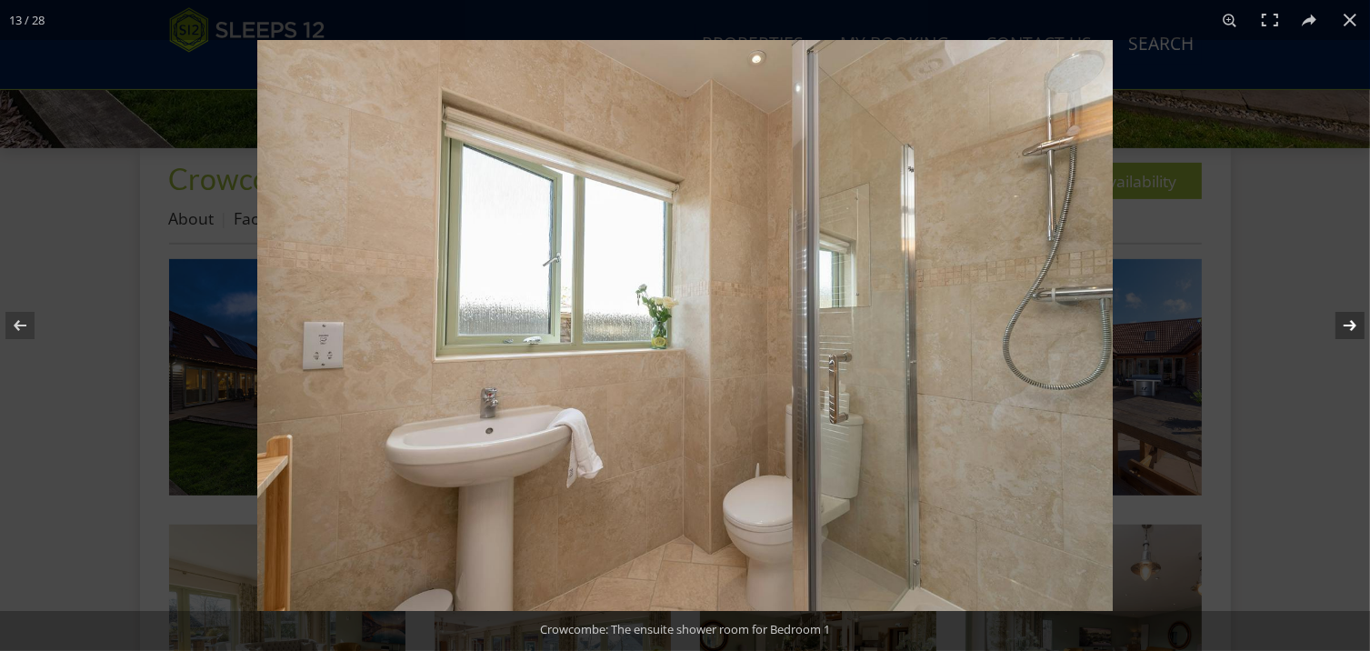
click at [1349, 327] on button at bounding box center [1339, 325] width 64 height 91
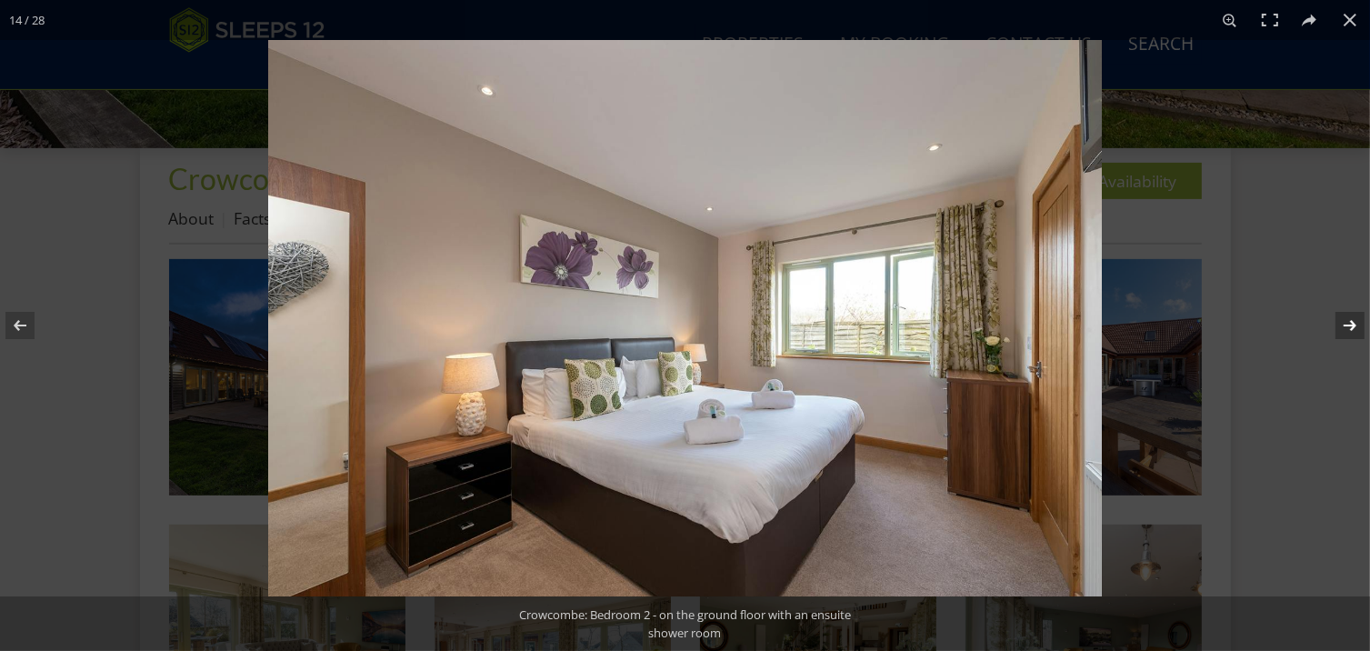
click at [1349, 327] on button at bounding box center [1339, 325] width 64 height 91
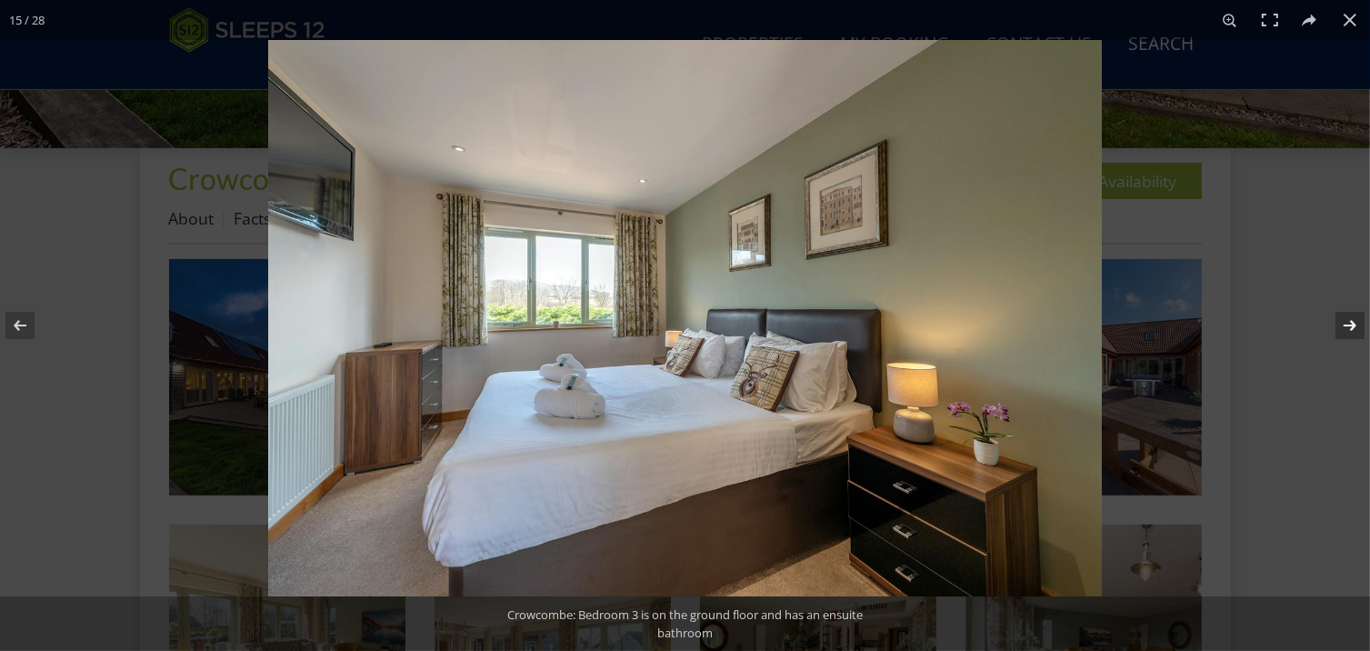
click at [1349, 327] on button at bounding box center [1339, 325] width 64 height 91
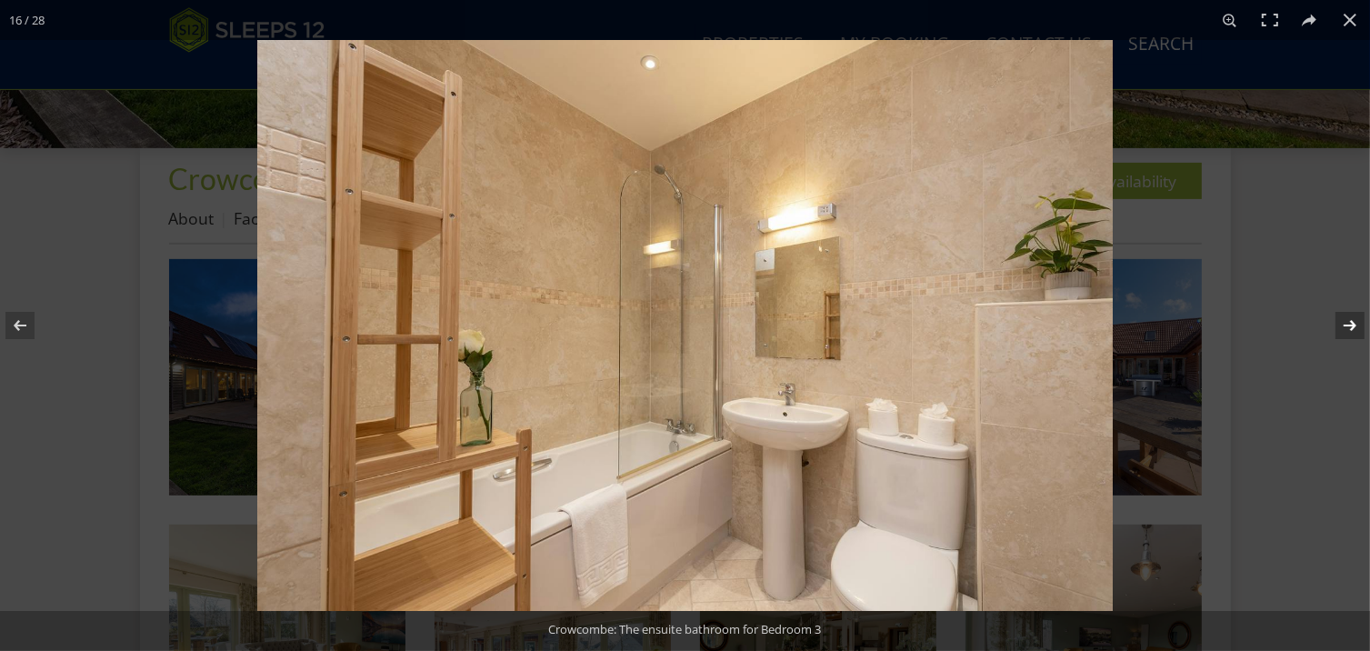
click at [1349, 327] on button at bounding box center [1339, 325] width 64 height 91
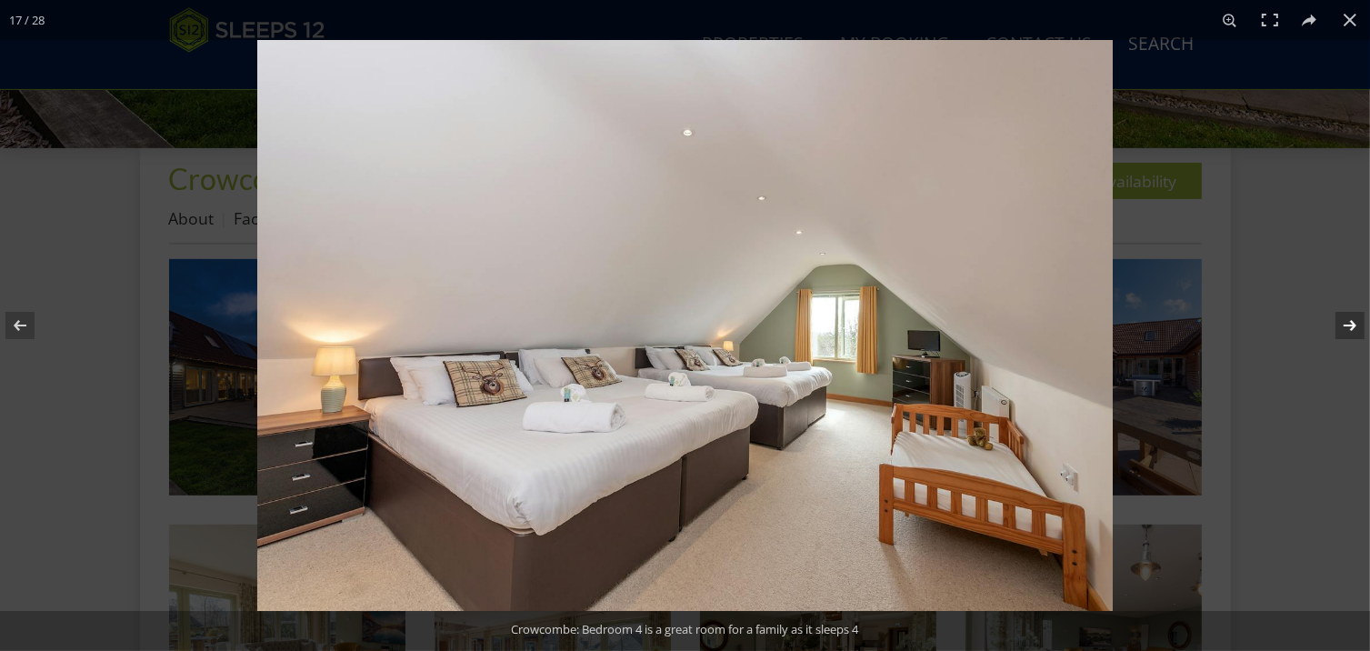
click at [1349, 327] on button at bounding box center [1339, 325] width 64 height 91
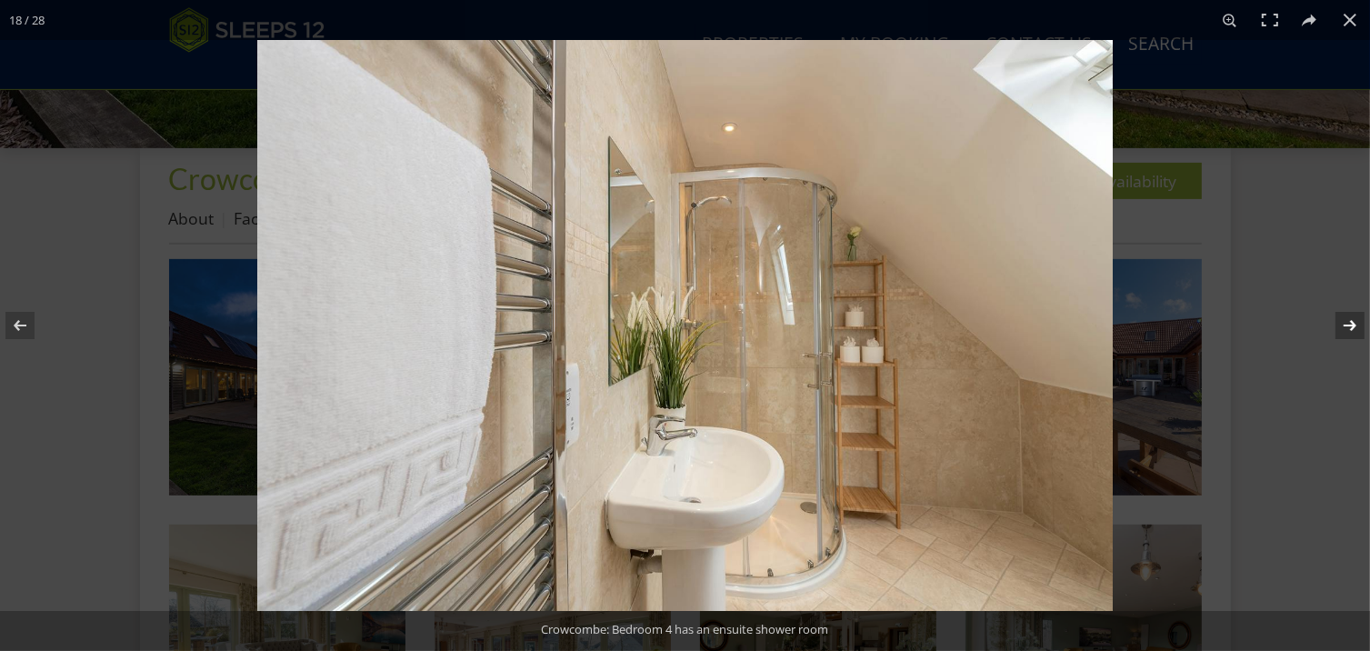
click at [1349, 327] on button at bounding box center [1339, 325] width 64 height 91
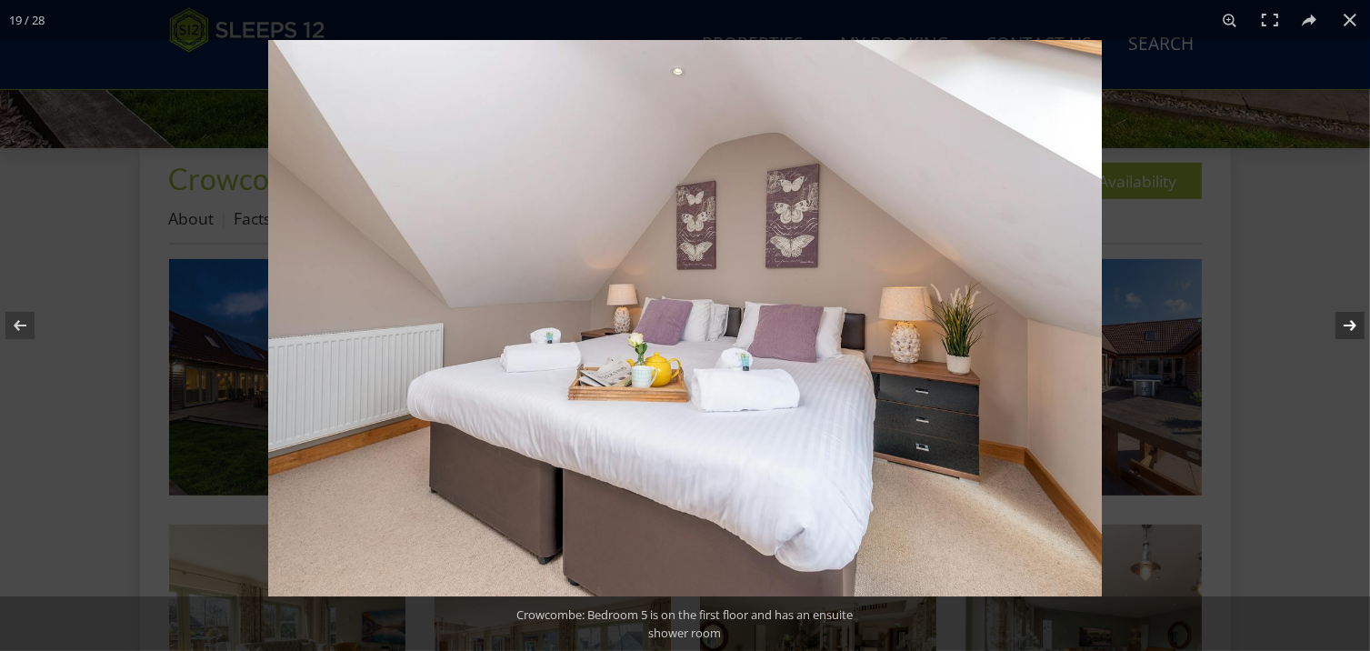
click at [1349, 327] on button at bounding box center [1339, 325] width 64 height 91
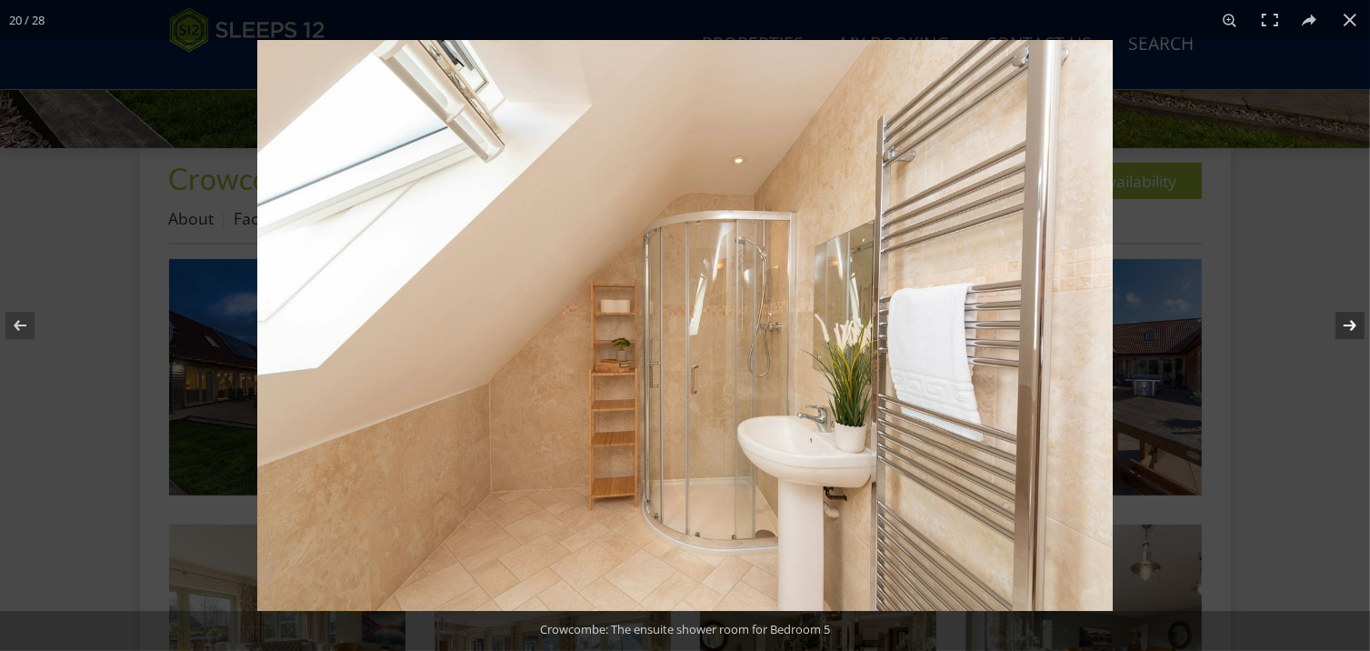
click at [1349, 327] on button at bounding box center [1339, 325] width 64 height 91
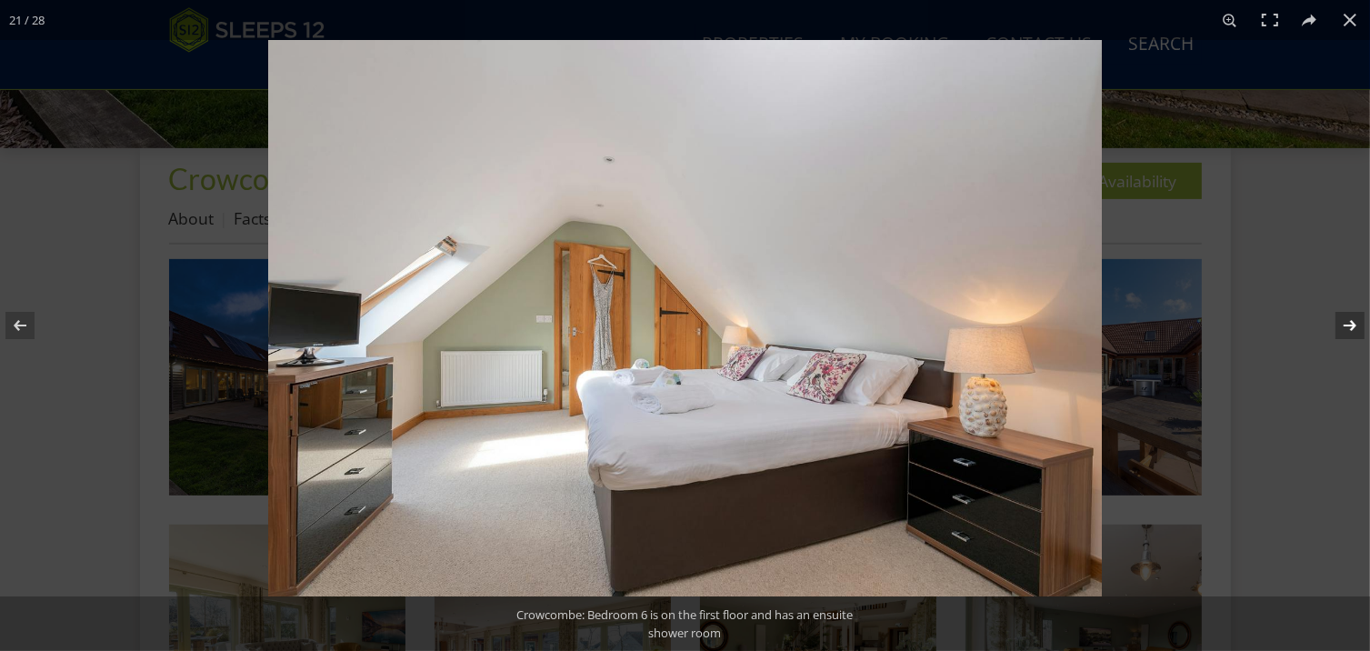
click at [1349, 327] on button at bounding box center [1339, 325] width 64 height 91
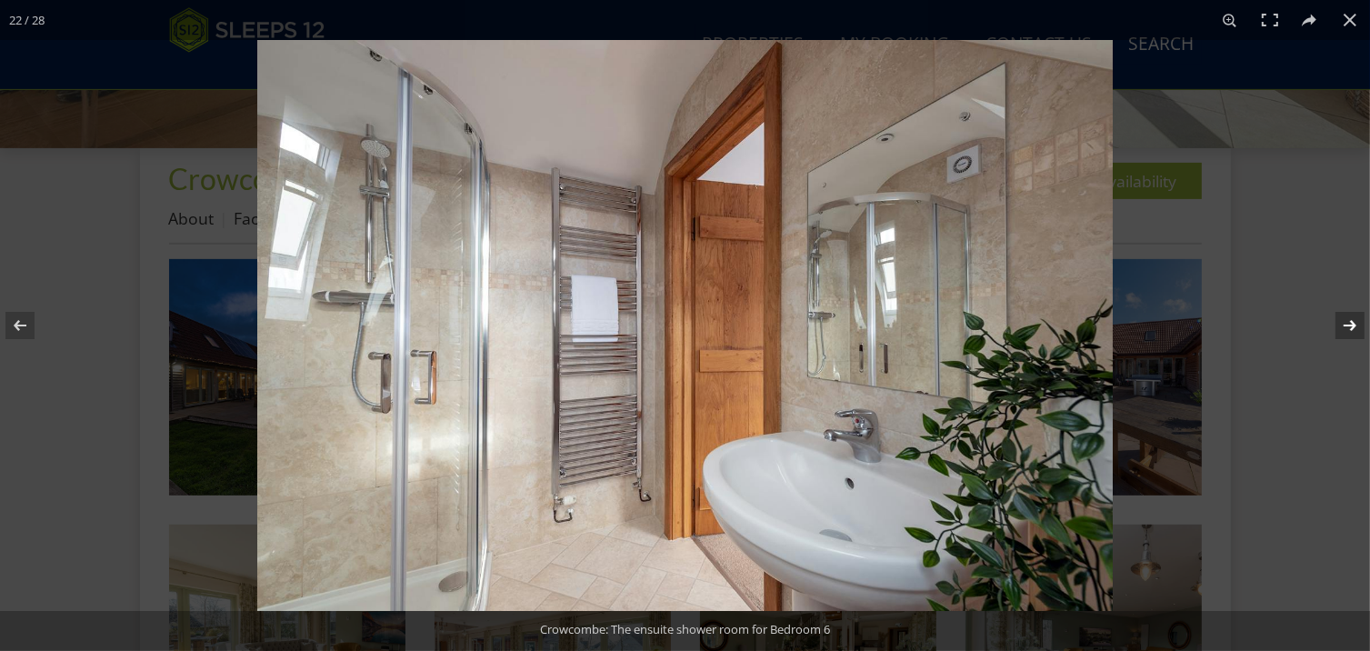
click at [1349, 327] on button at bounding box center [1339, 325] width 64 height 91
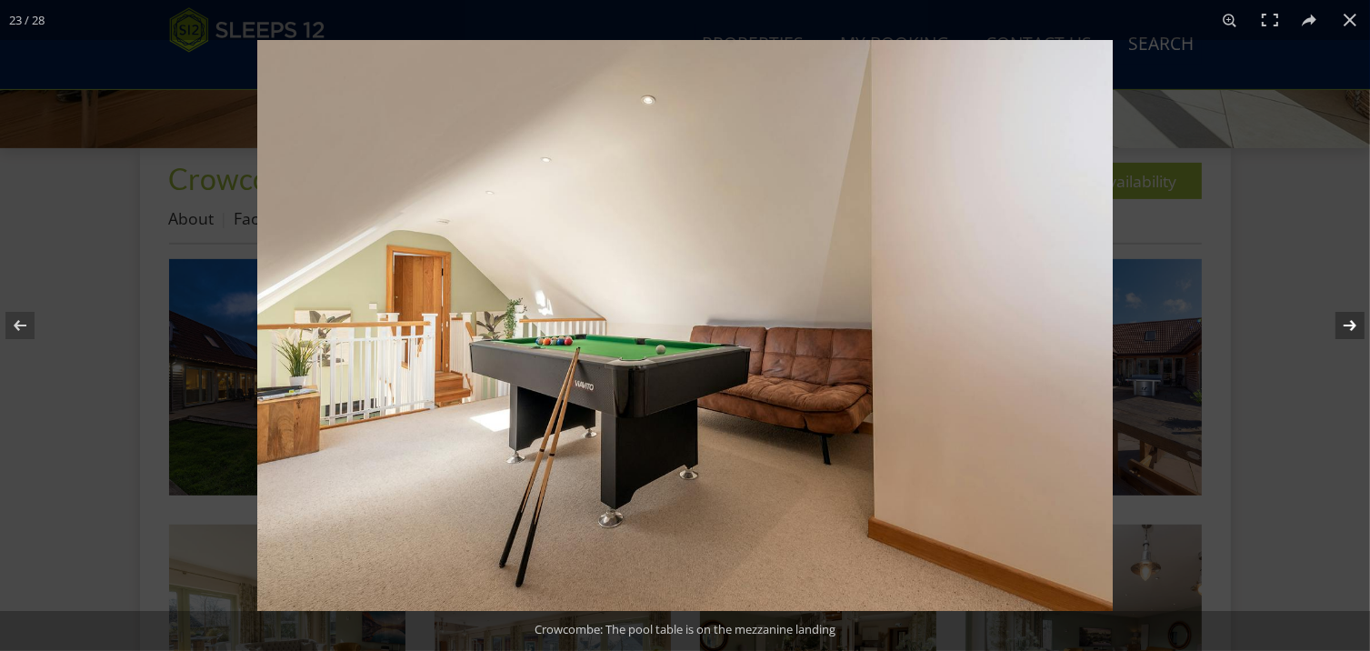
click at [1349, 327] on button at bounding box center [1339, 325] width 64 height 91
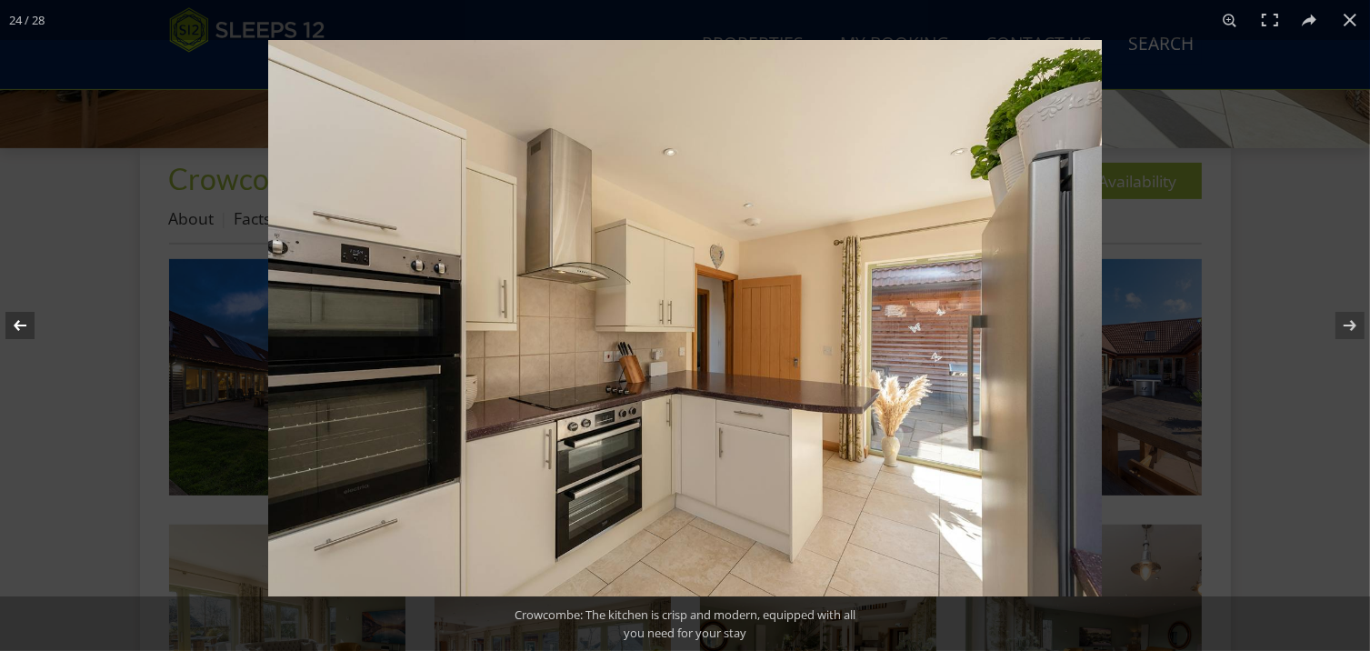
click at [22, 323] on button at bounding box center [32, 325] width 64 height 91
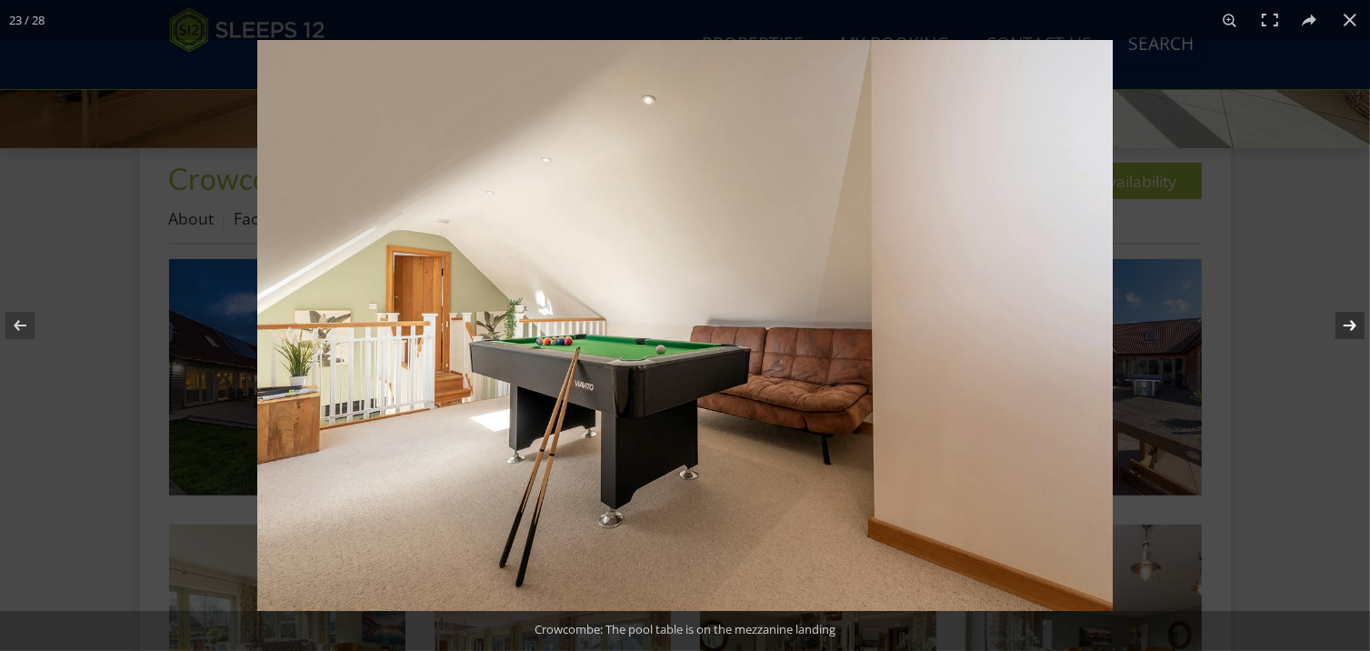
click at [1348, 322] on button at bounding box center [1339, 325] width 64 height 91
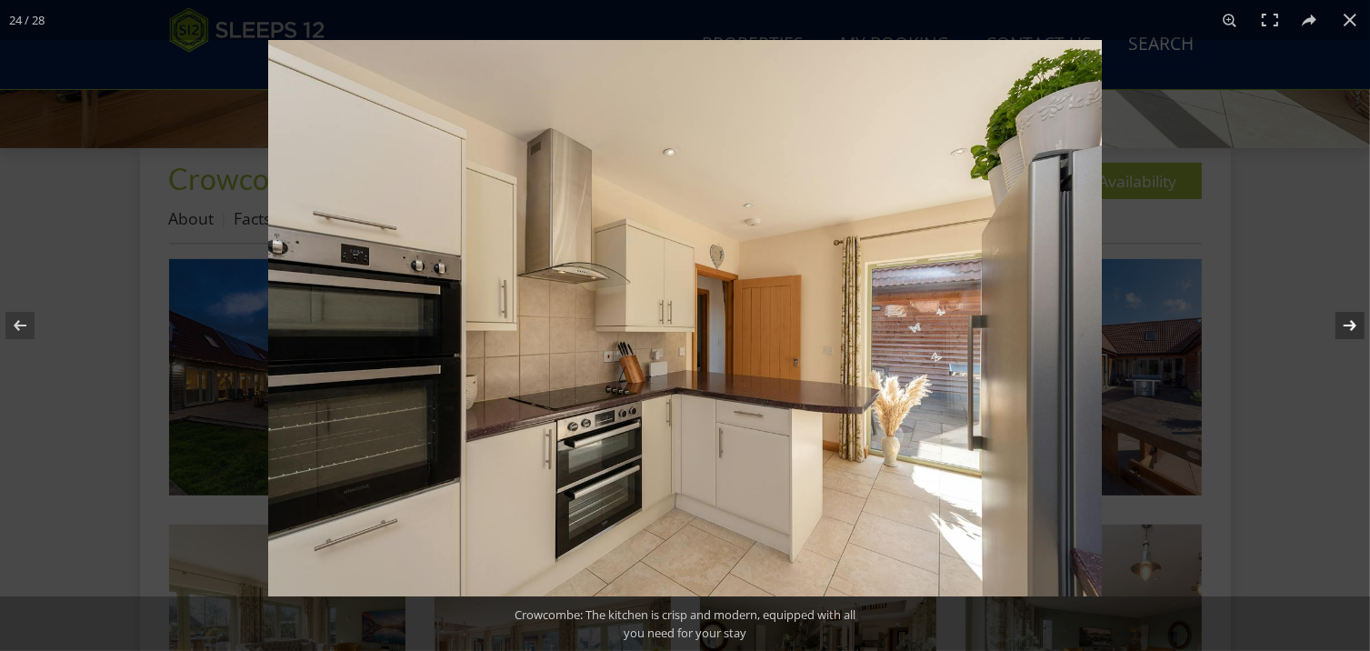
click at [1348, 322] on button at bounding box center [1339, 325] width 64 height 91
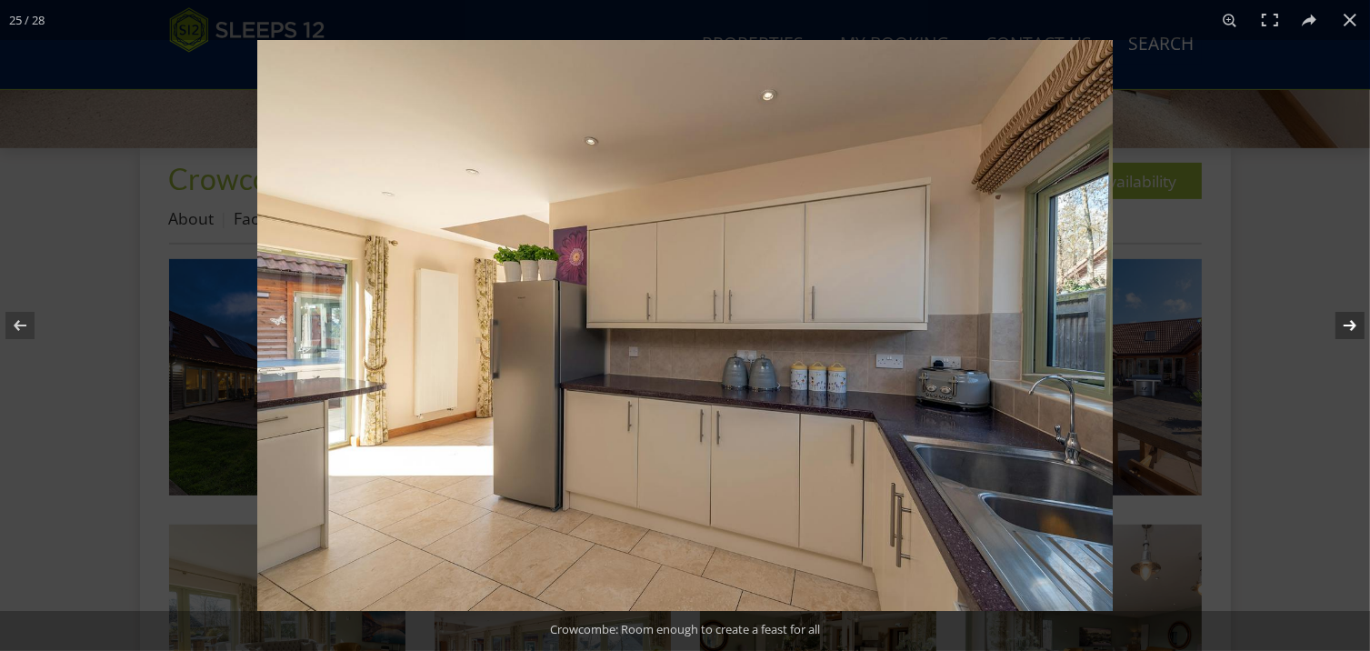
click at [1348, 322] on button at bounding box center [1339, 325] width 64 height 91
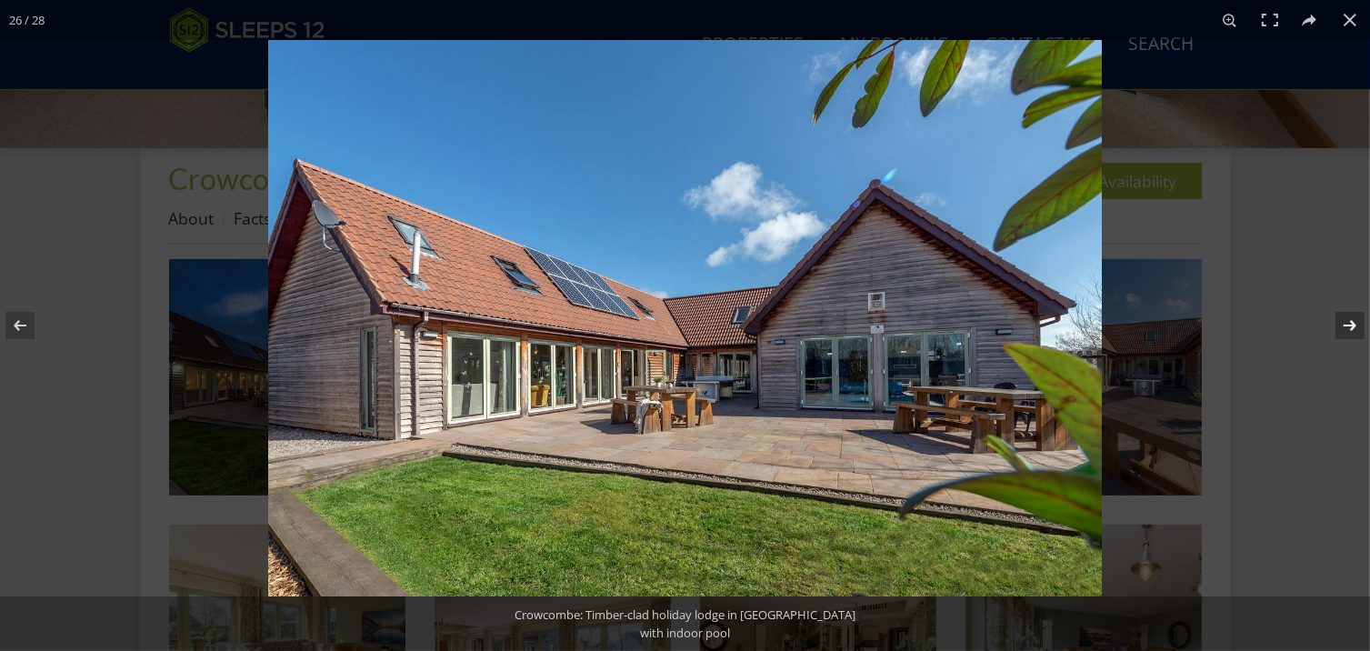
click at [1348, 322] on button at bounding box center [1339, 325] width 64 height 91
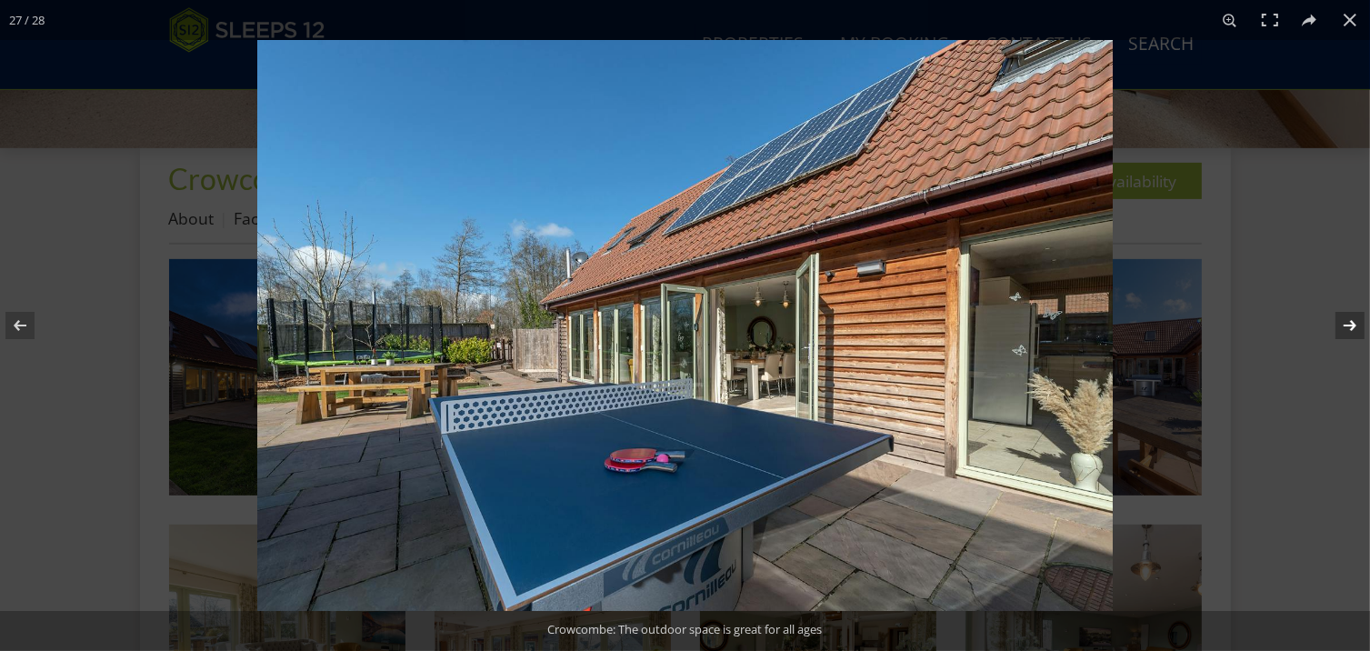
click at [1348, 322] on button at bounding box center [1339, 325] width 64 height 91
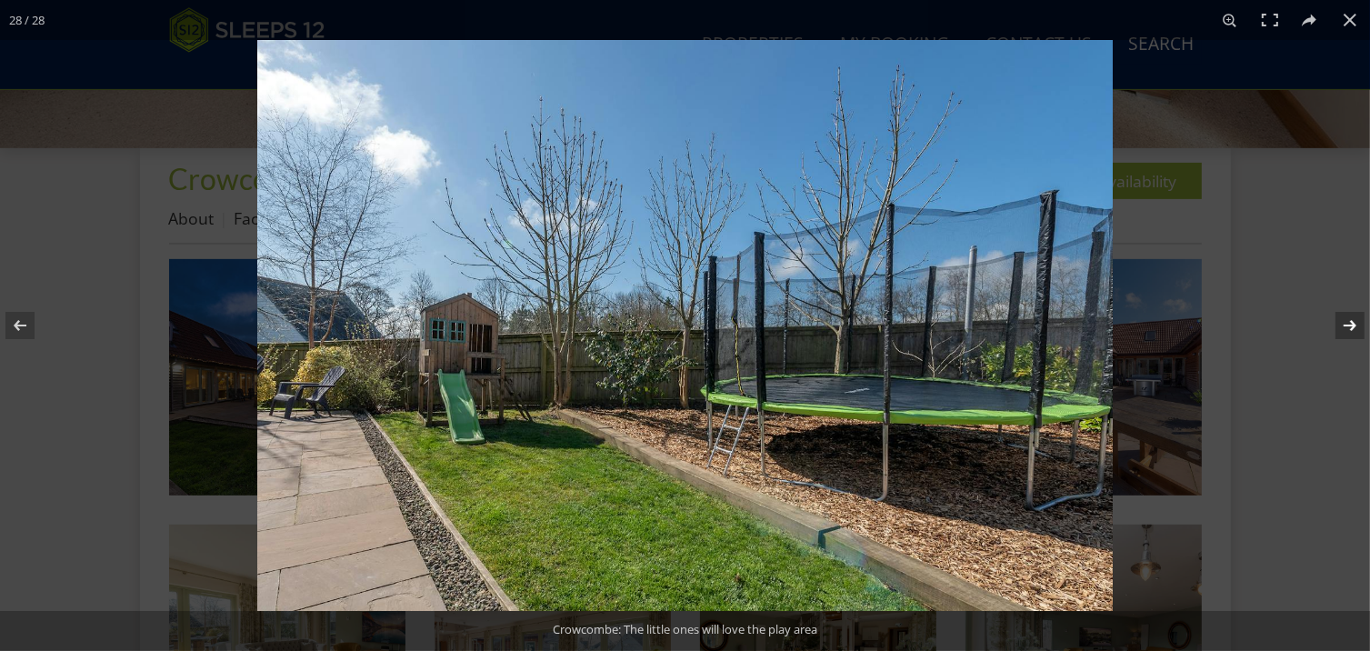
click at [1349, 321] on button at bounding box center [1339, 325] width 64 height 91
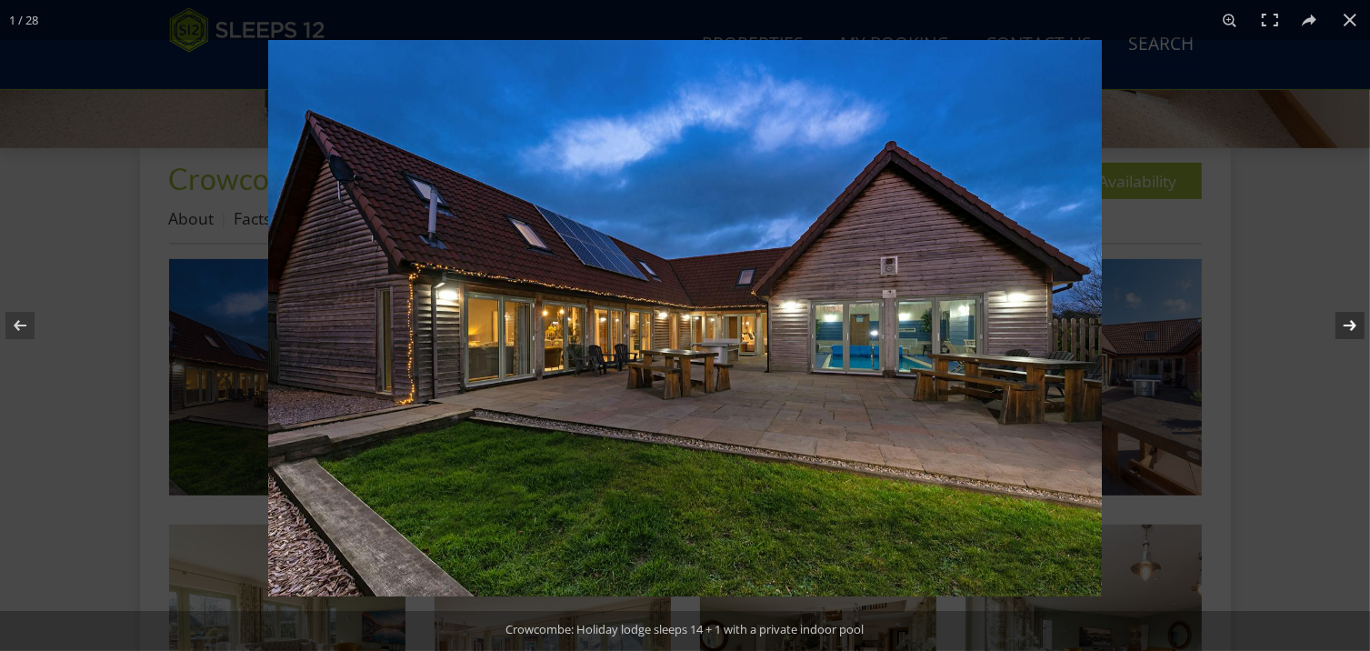
click at [1349, 321] on button at bounding box center [1339, 325] width 64 height 91
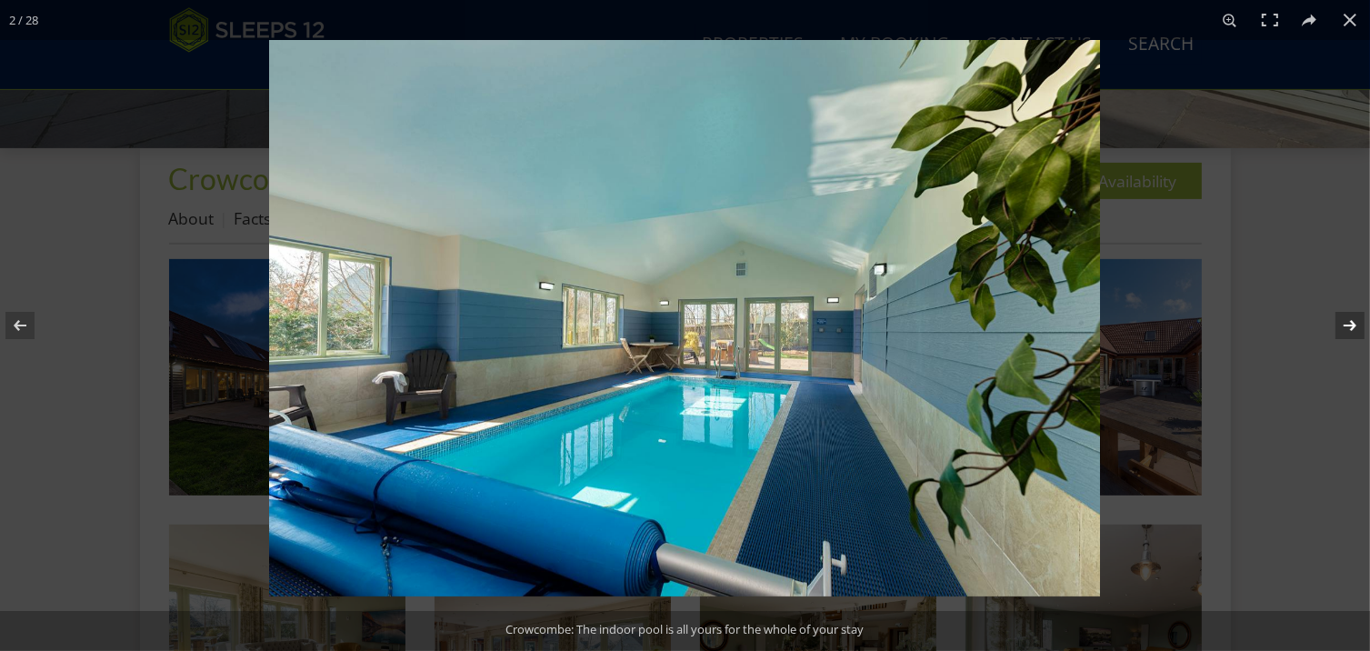
click at [1349, 321] on button at bounding box center [1339, 325] width 64 height 91
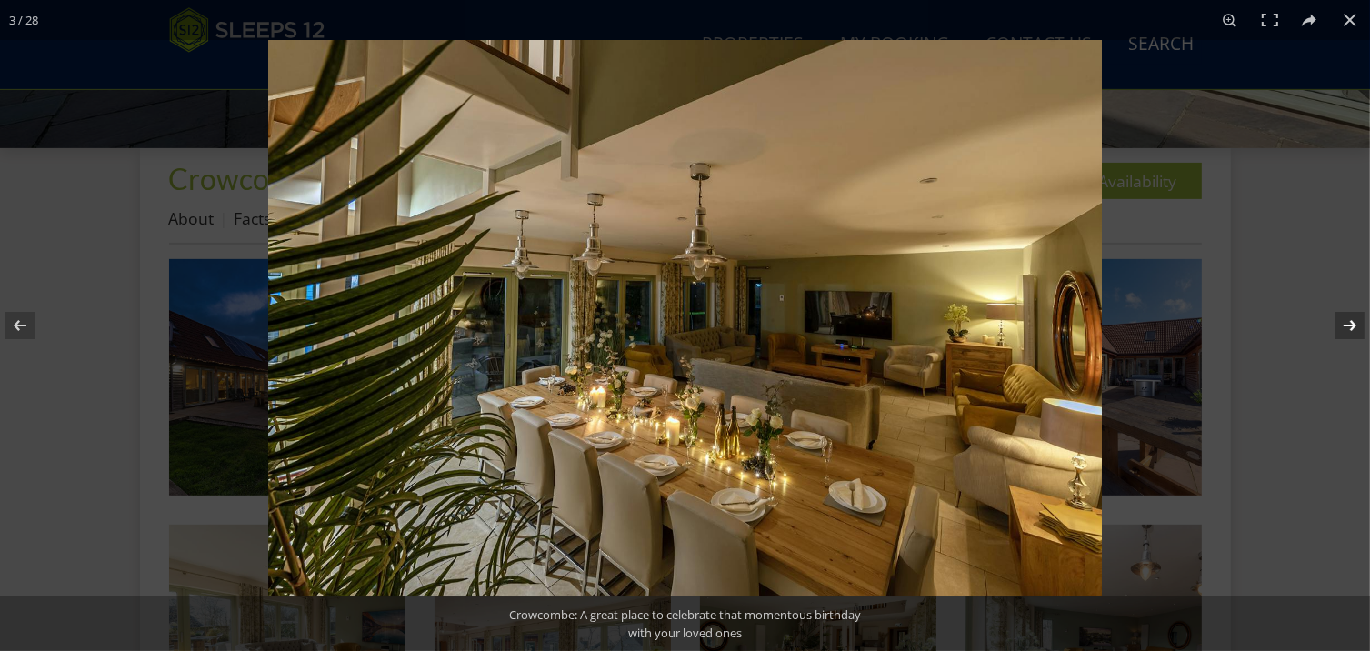
click at [1349, 321] on button at bounding box center [1339, 325] width 64 height 91
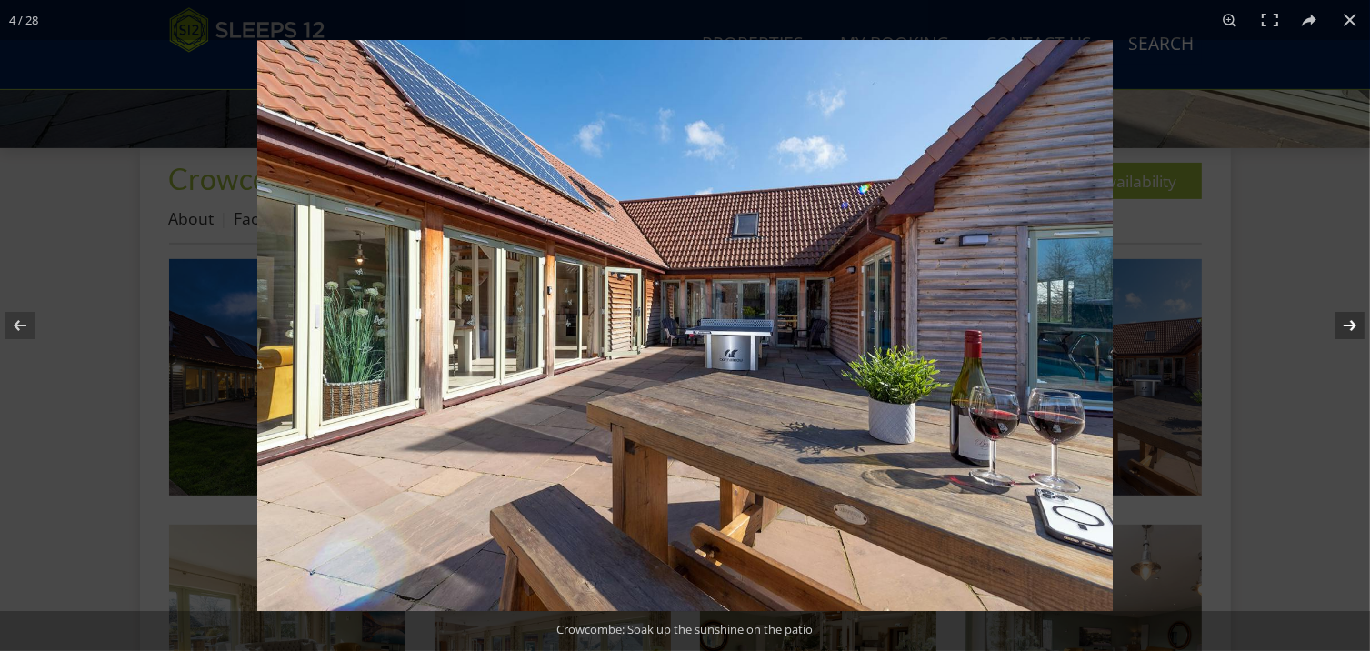
click at [1349, 321] on button at bounding box center [1339, 325] width 64 height 91
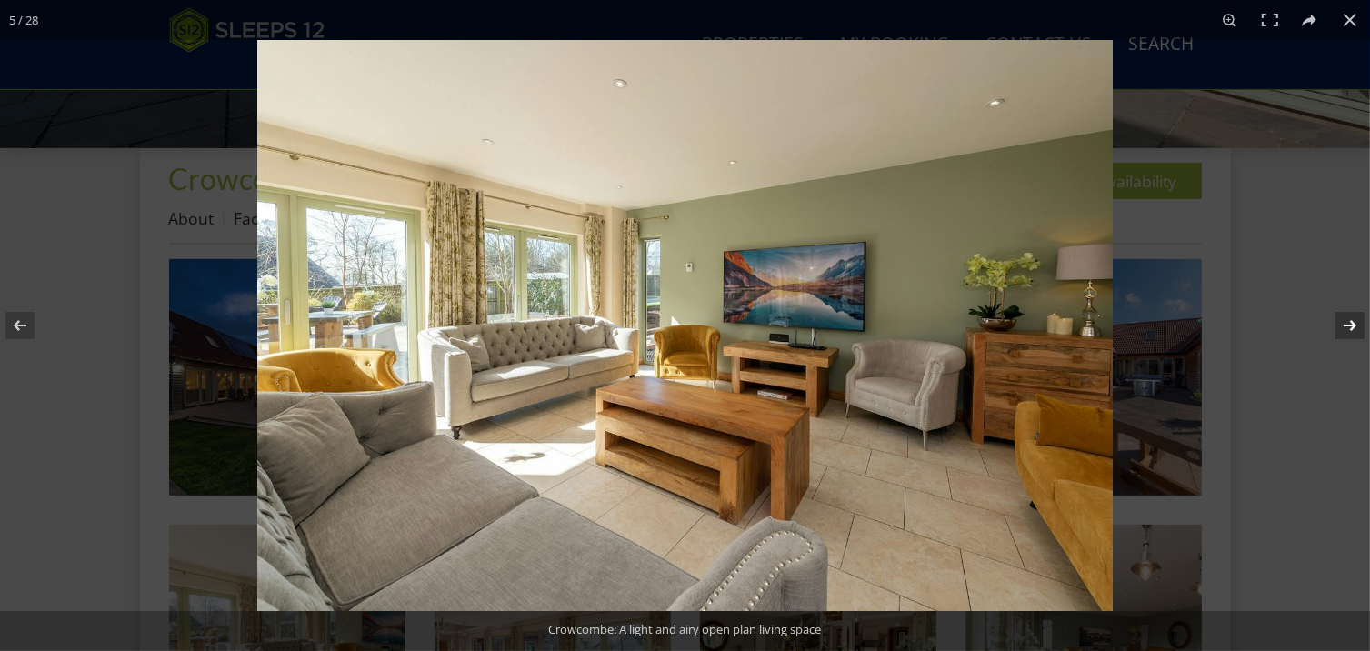
click at [1349, 321] on button at bounding box center [1339, 325] width 64 height 91
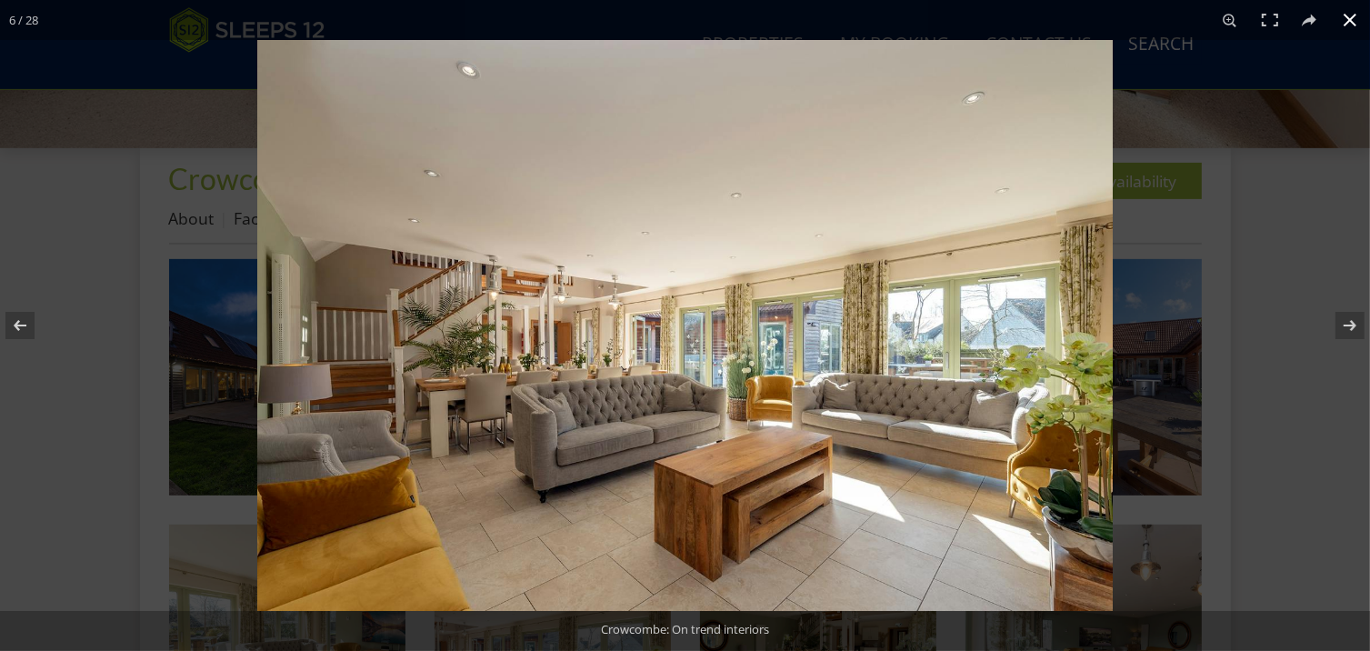
click at [1346, 20] on button at bounding box center [1350, 20] width 40 height 40
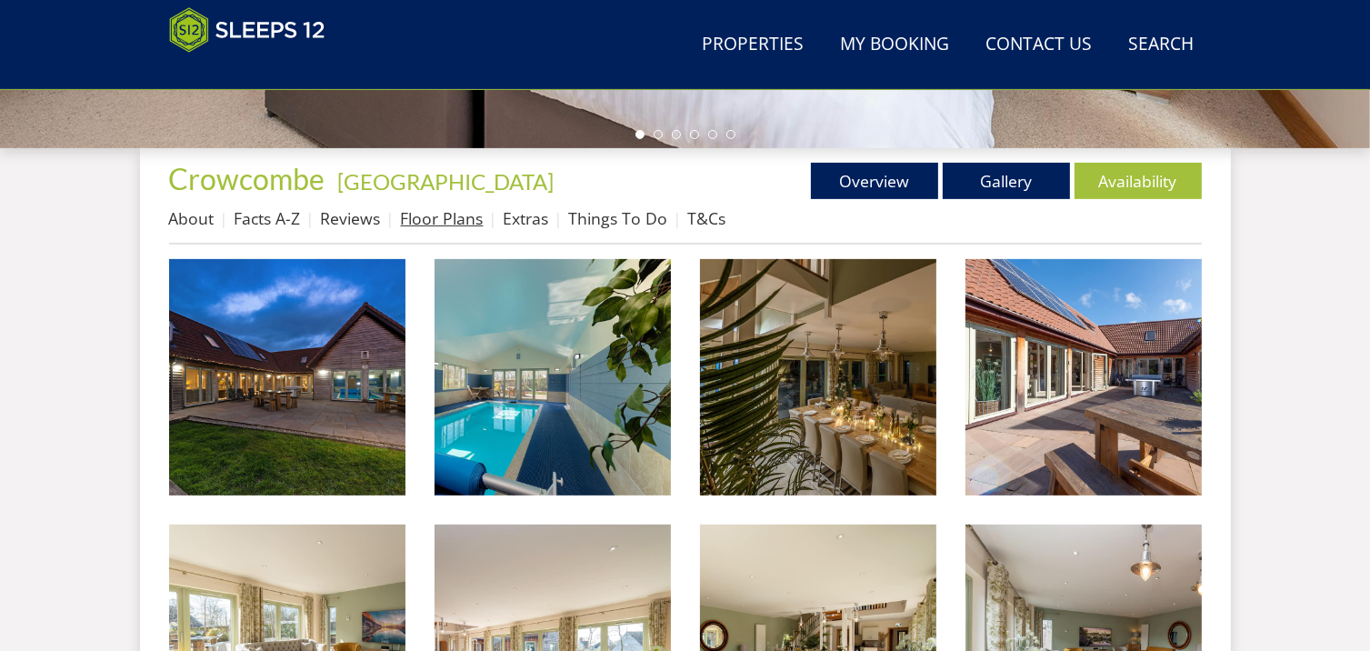
click at [426, 221] on link "Floor Plans" at bounding box center [442, 218] width 83 height 22
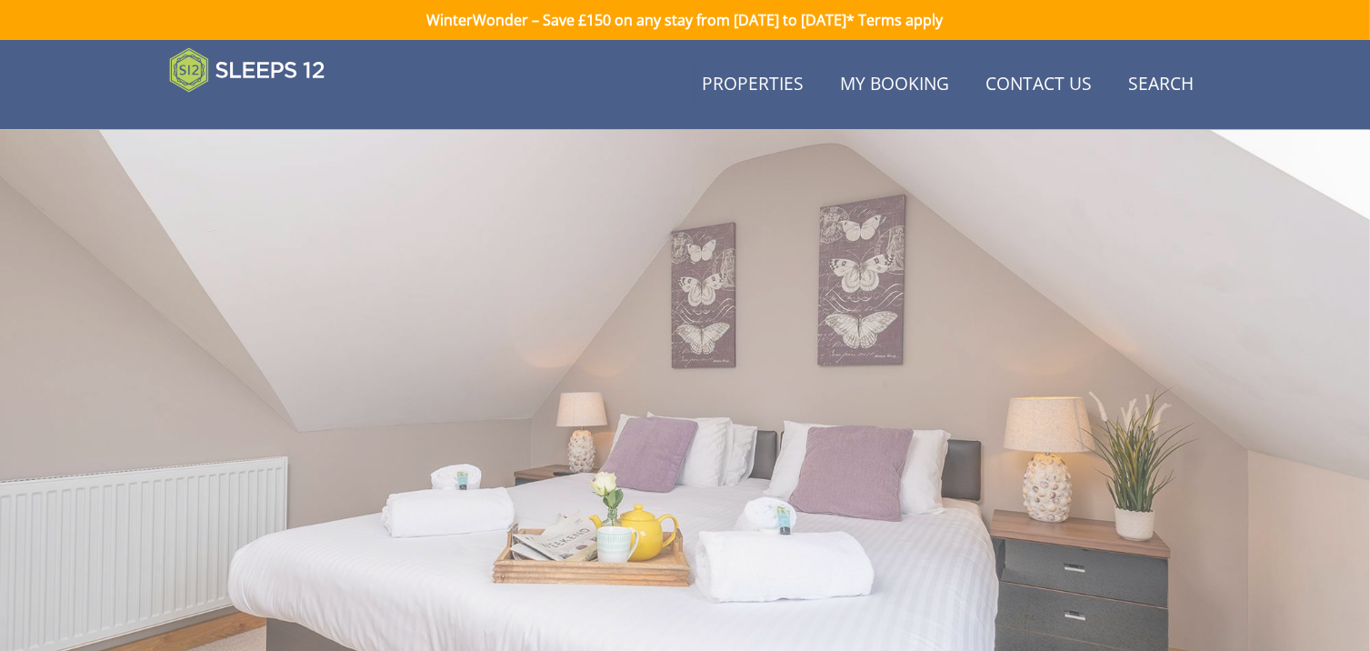
scroll to position [618, 0]
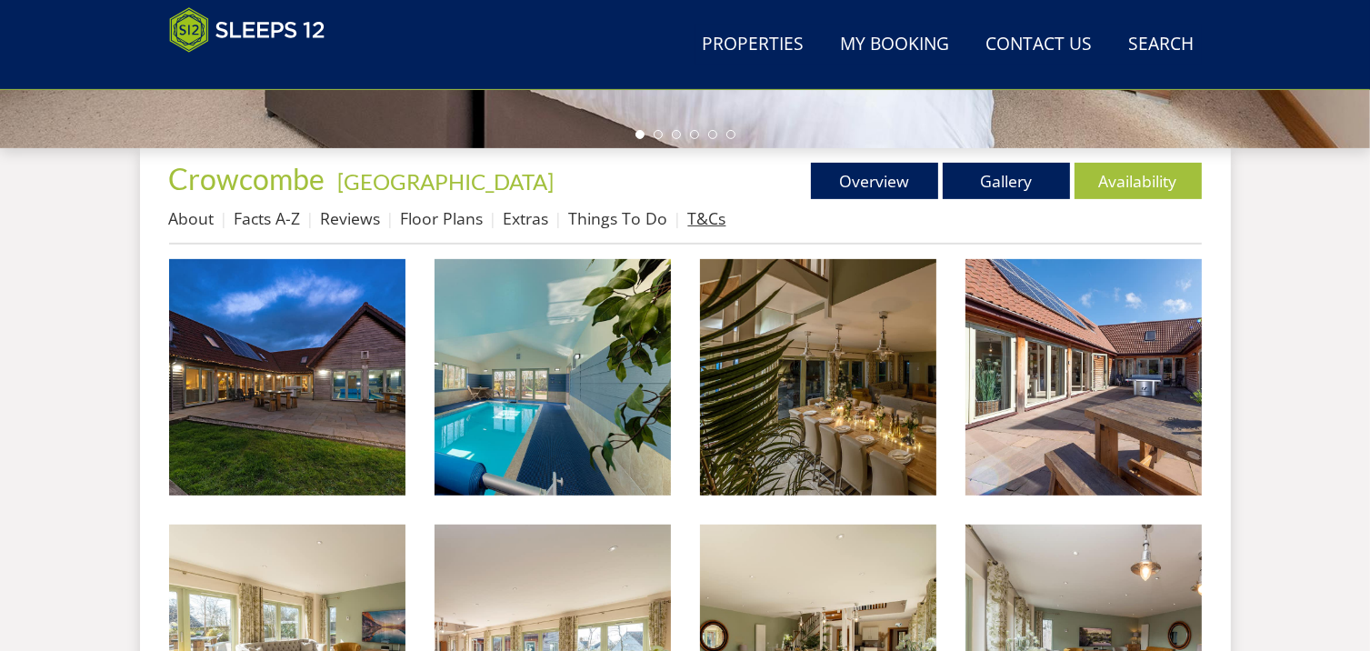
click at [699, 217] on link "T&Cs" at bounding box center [707, 218] width 38 height 22
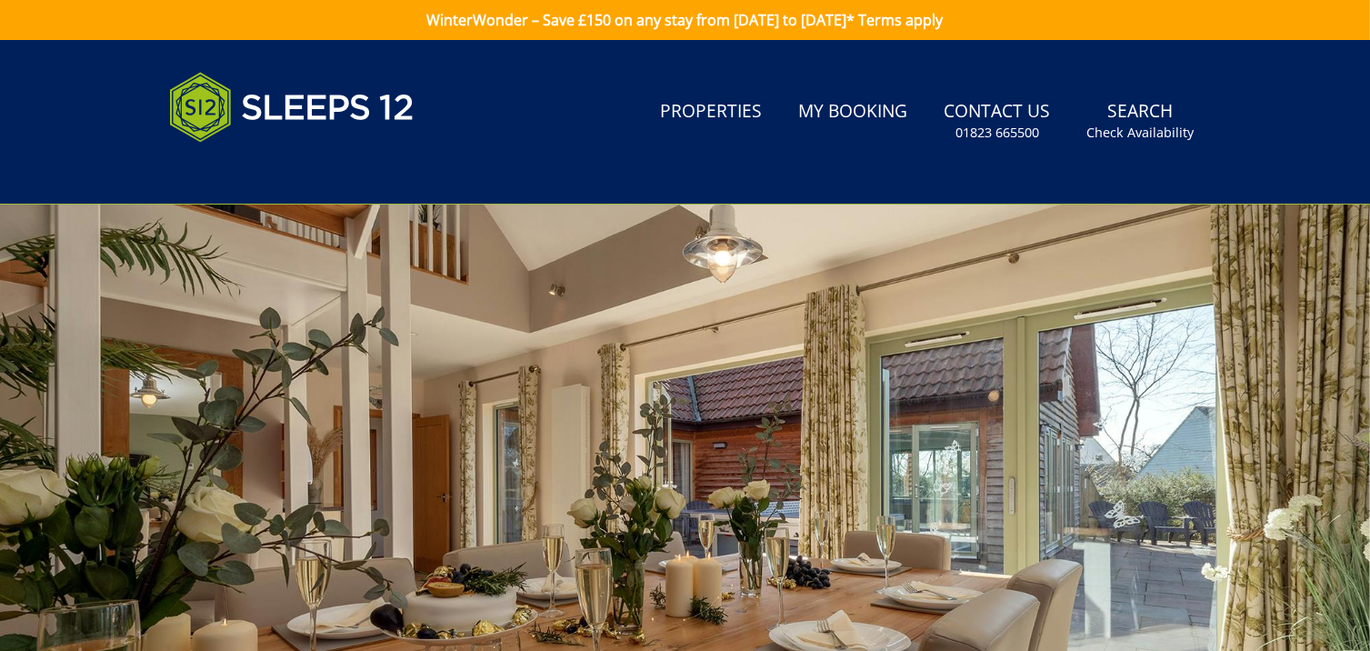
scroll to position [33, 0]
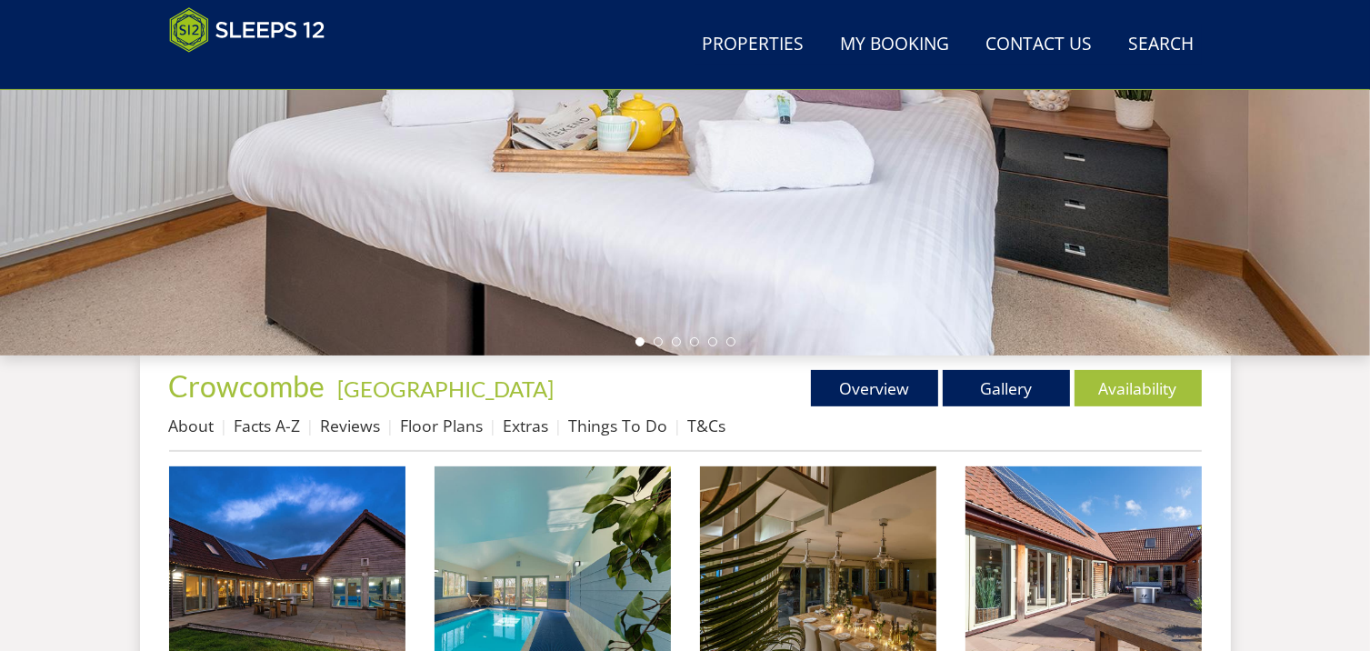
scroll to position [387, 0]
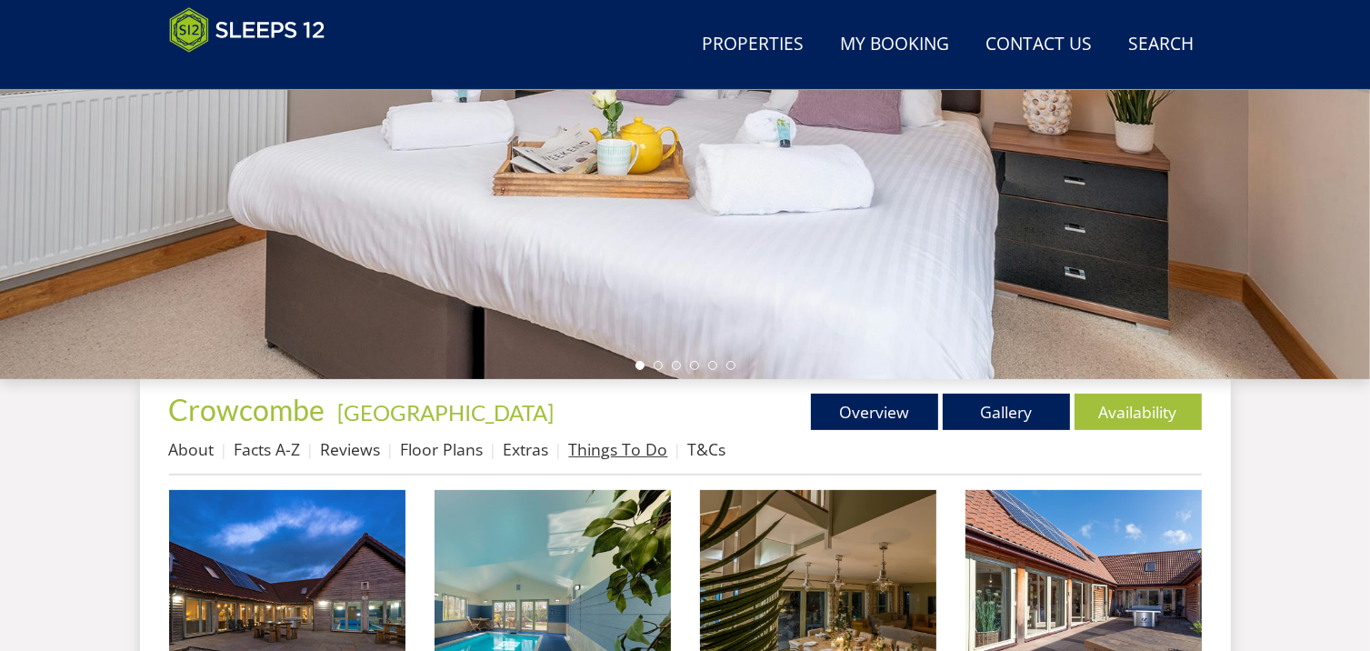
click at [589, 448] on link "Things To Do" at bounding box center [618, 449] width 99 height 22
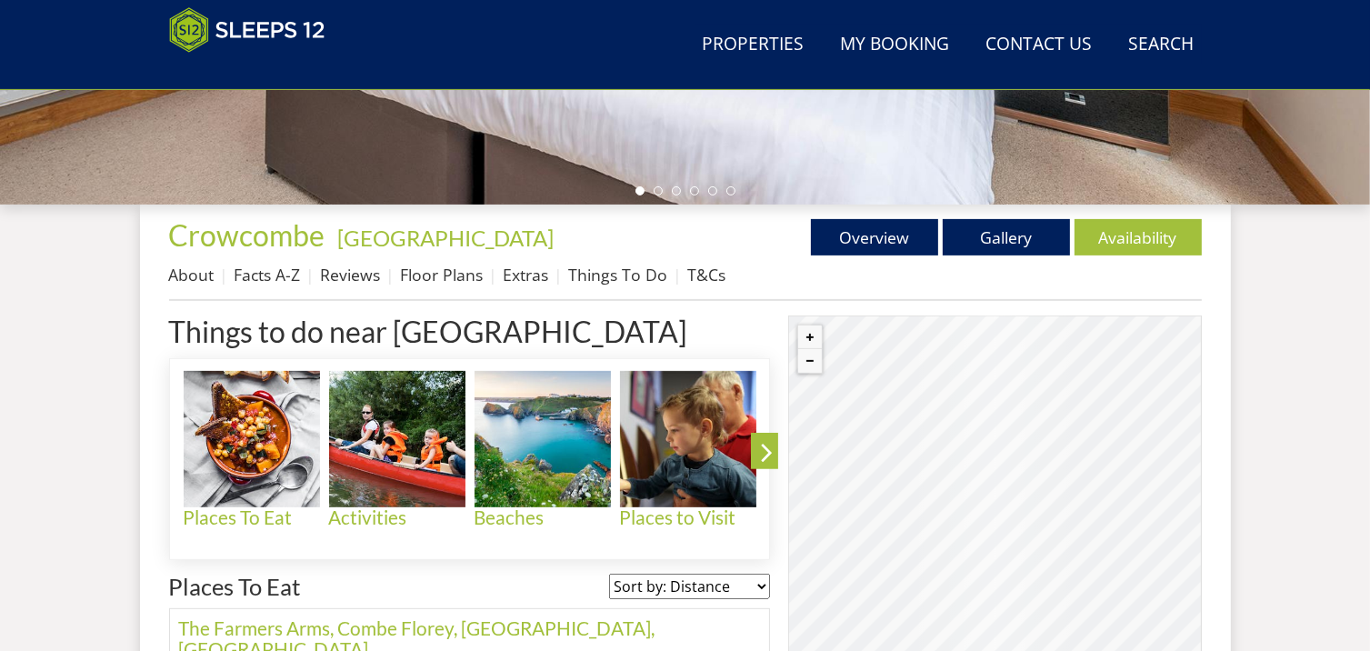
scroll to position [687, 0]
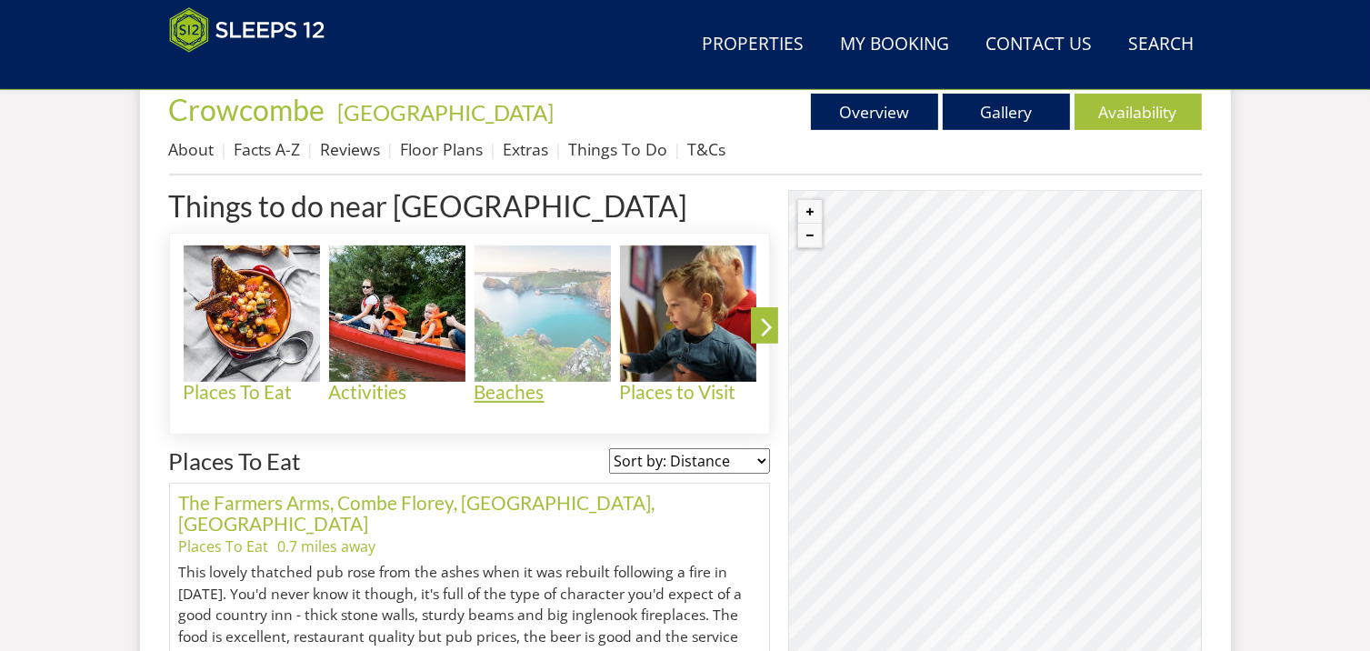
click at [555, 356] on img at bounding box center [543, 314] width 136 height 136
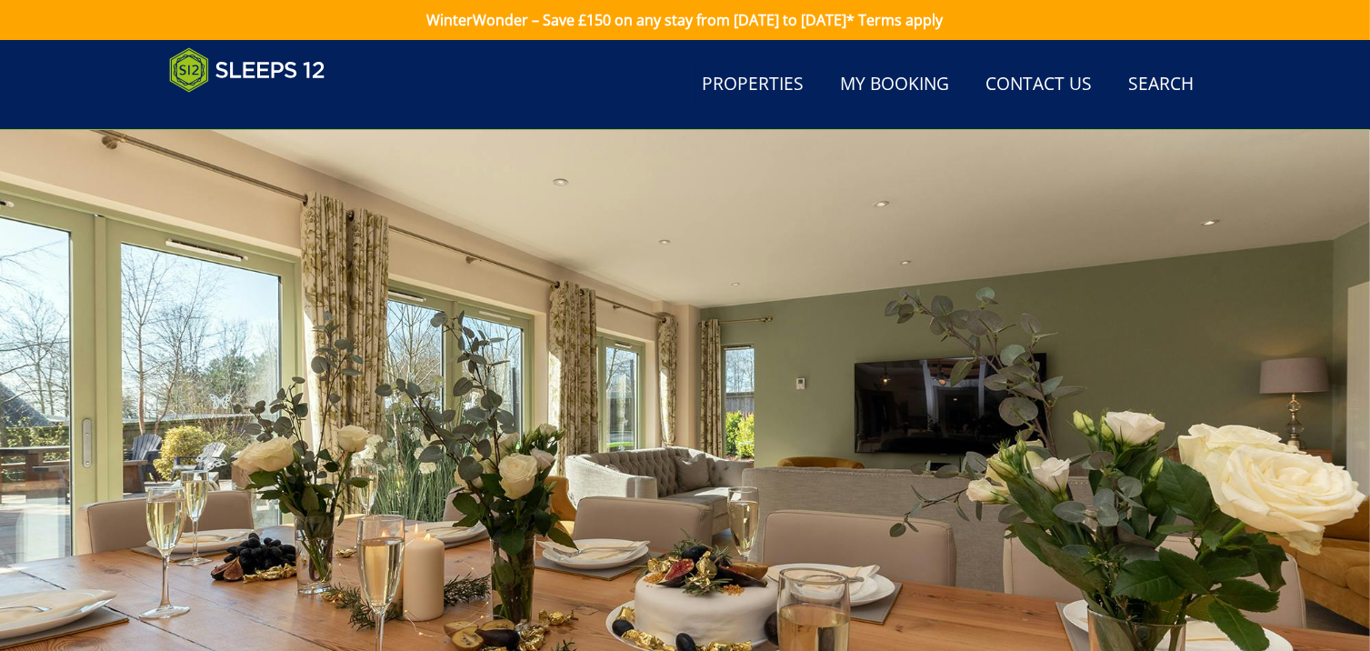
scroll to position [687, 0]
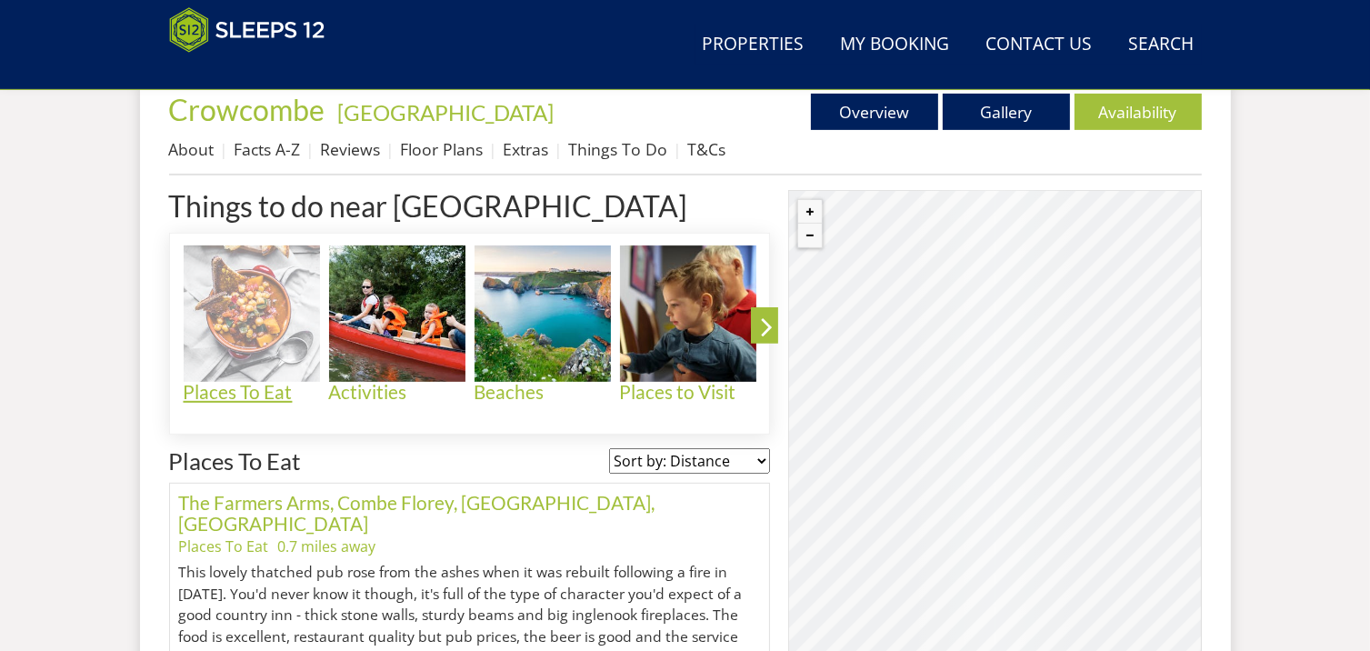
click at [251, 396] on h4 "Places To Eat" at bounding box center [252, 392] width 136 height 21
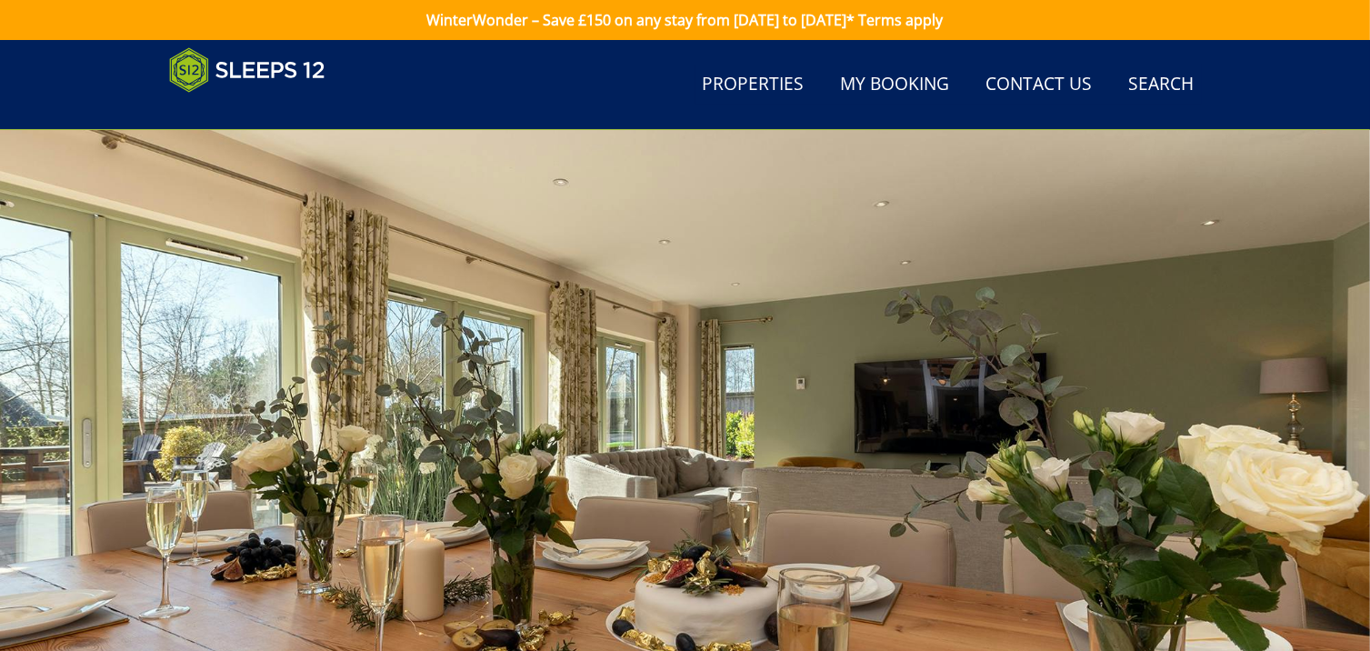
scroll to position [687, 0]
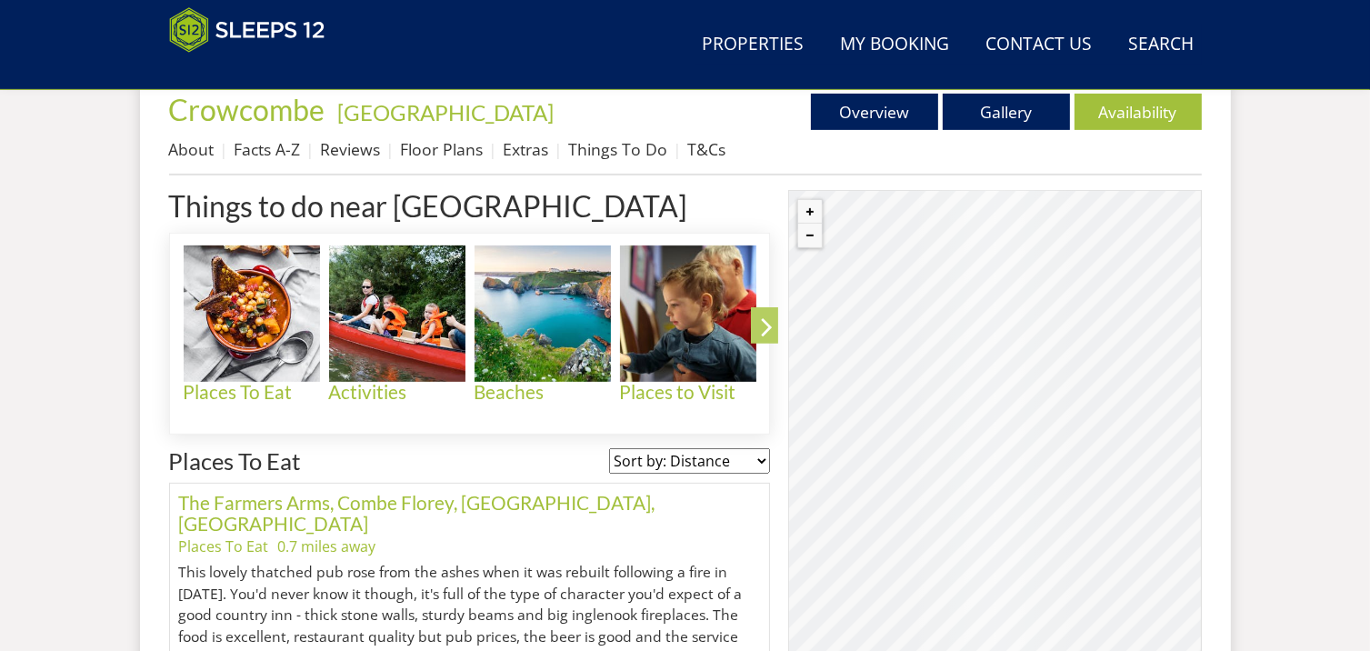
click at [767, 321] on icon at bounding box center [767, 330] width 32 height 43
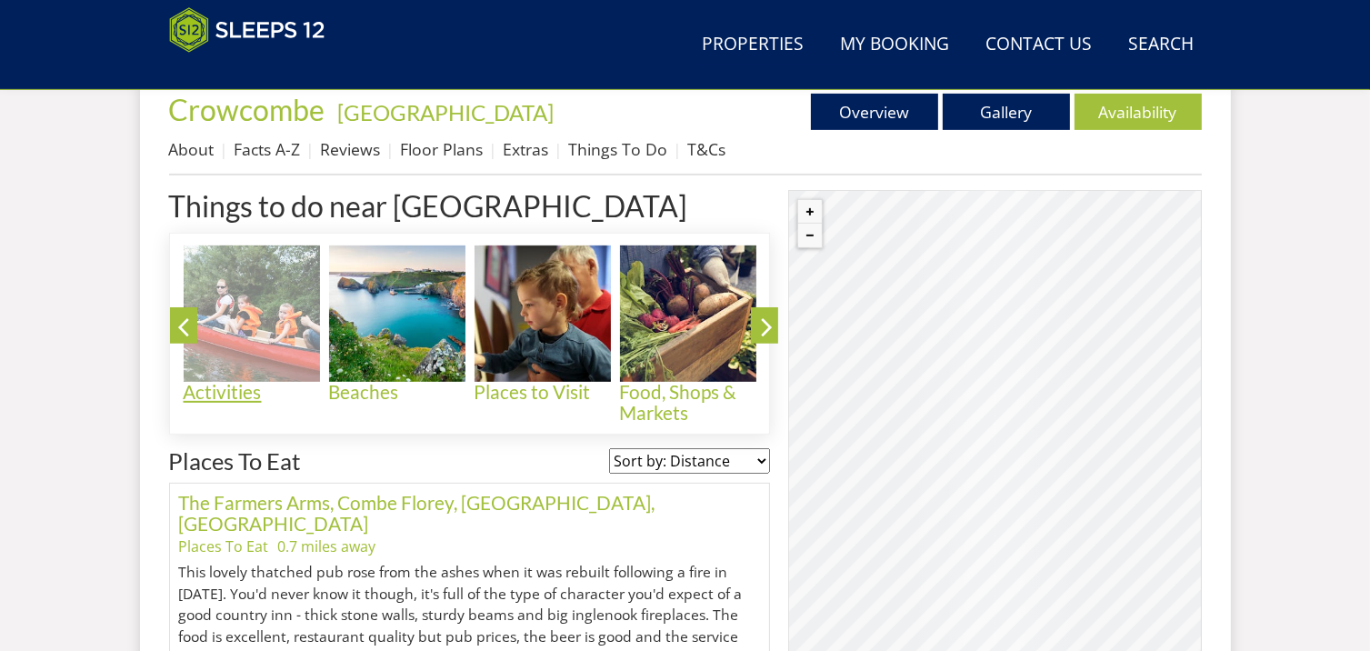
click at [269, 324] on img at bounding box center [252, 314] width 136 height 136
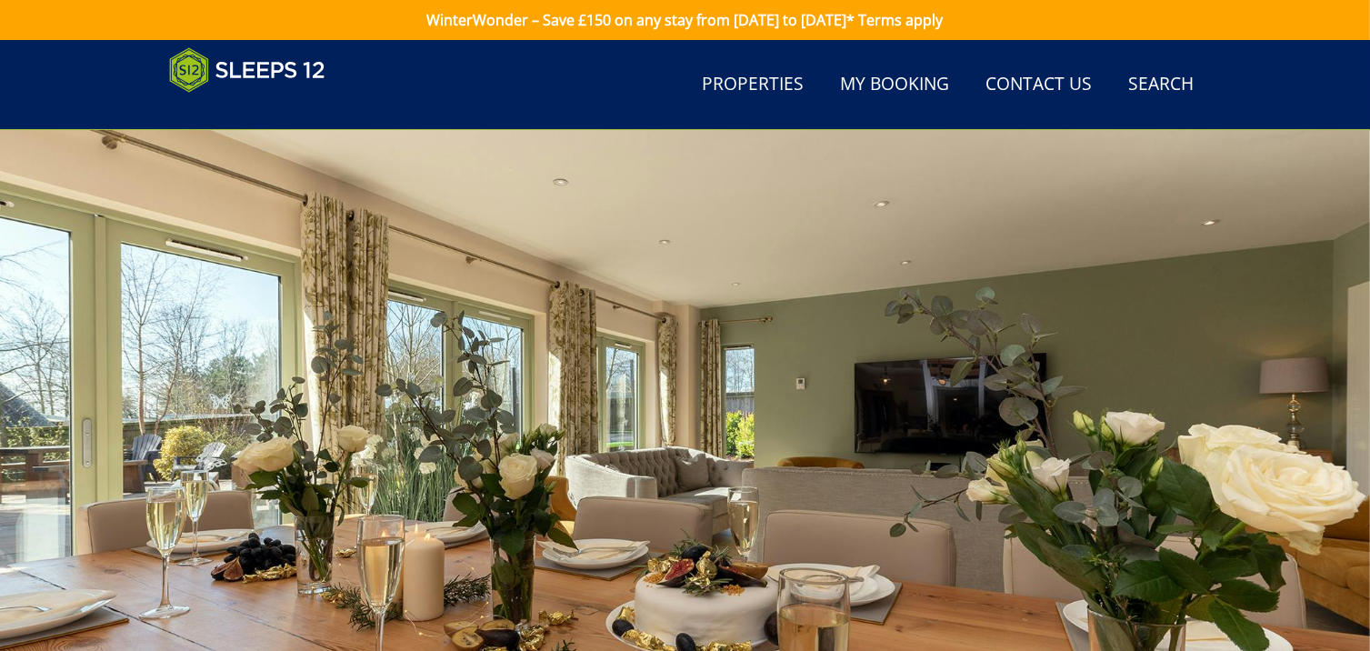
scroll to position [687, 0]
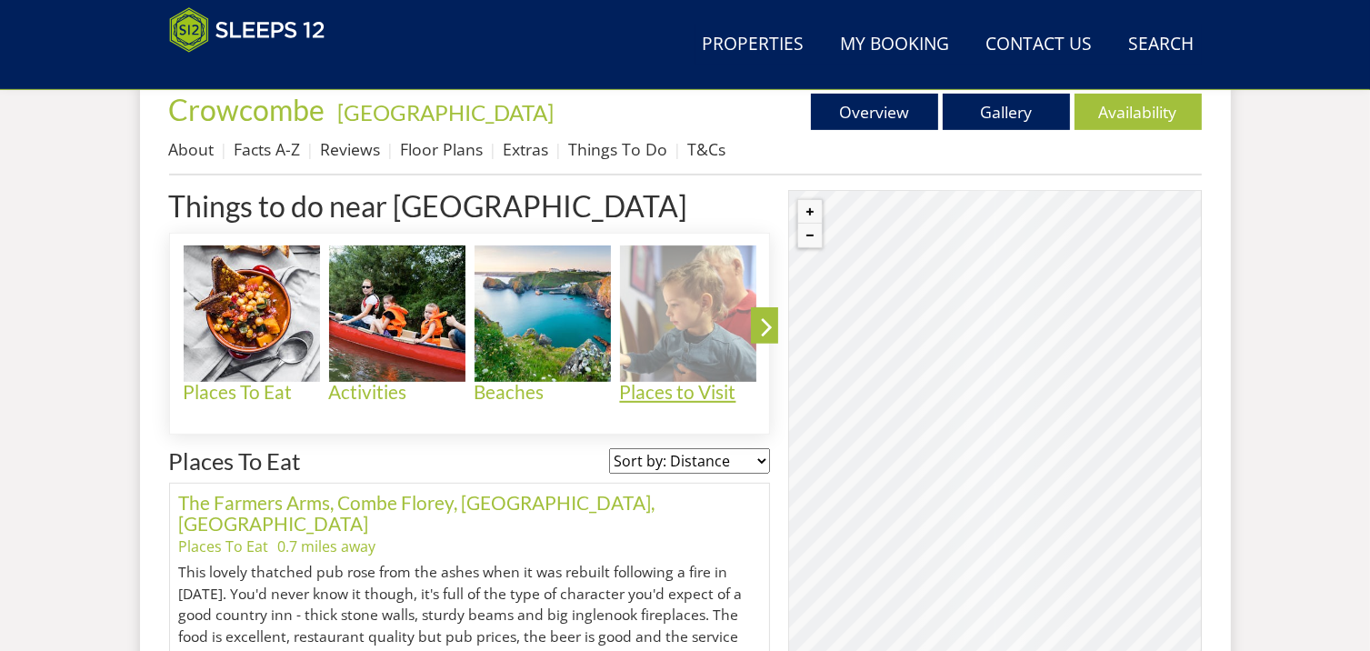
click at [691, 389] on h4 "Places to Visit" at bounding box center [688, 392] width 136 height 21
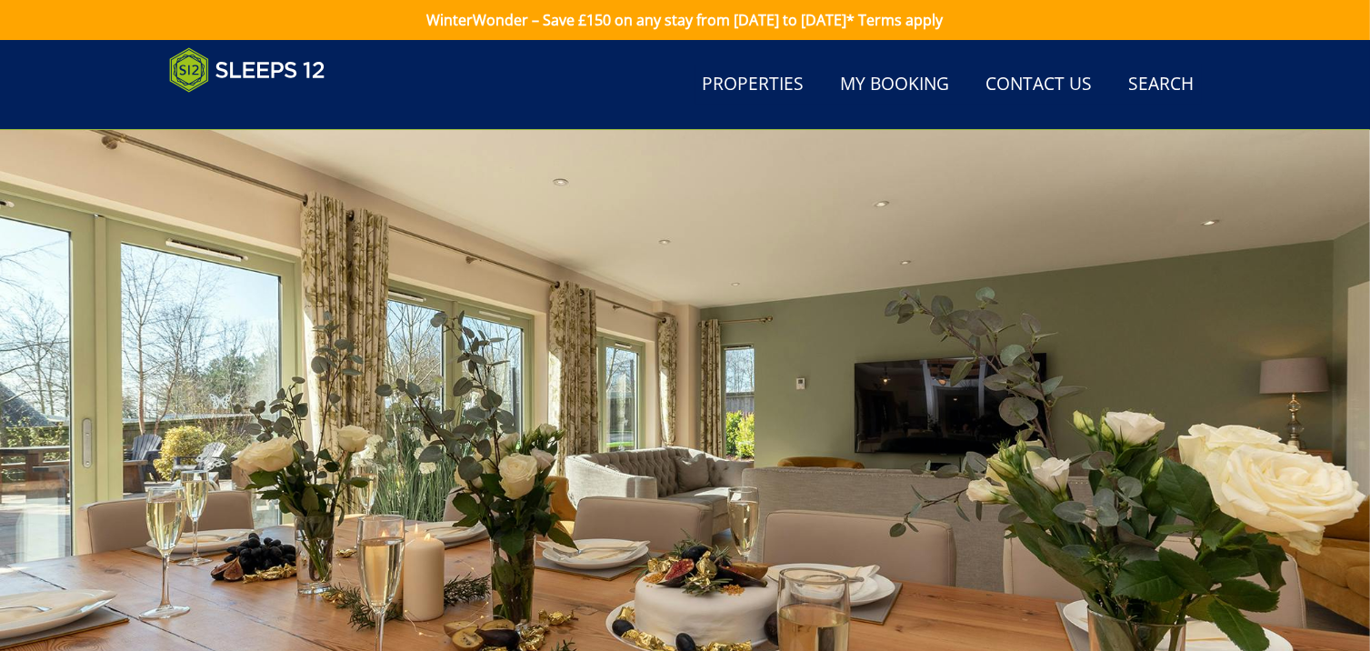
scroll to position [687, 0]
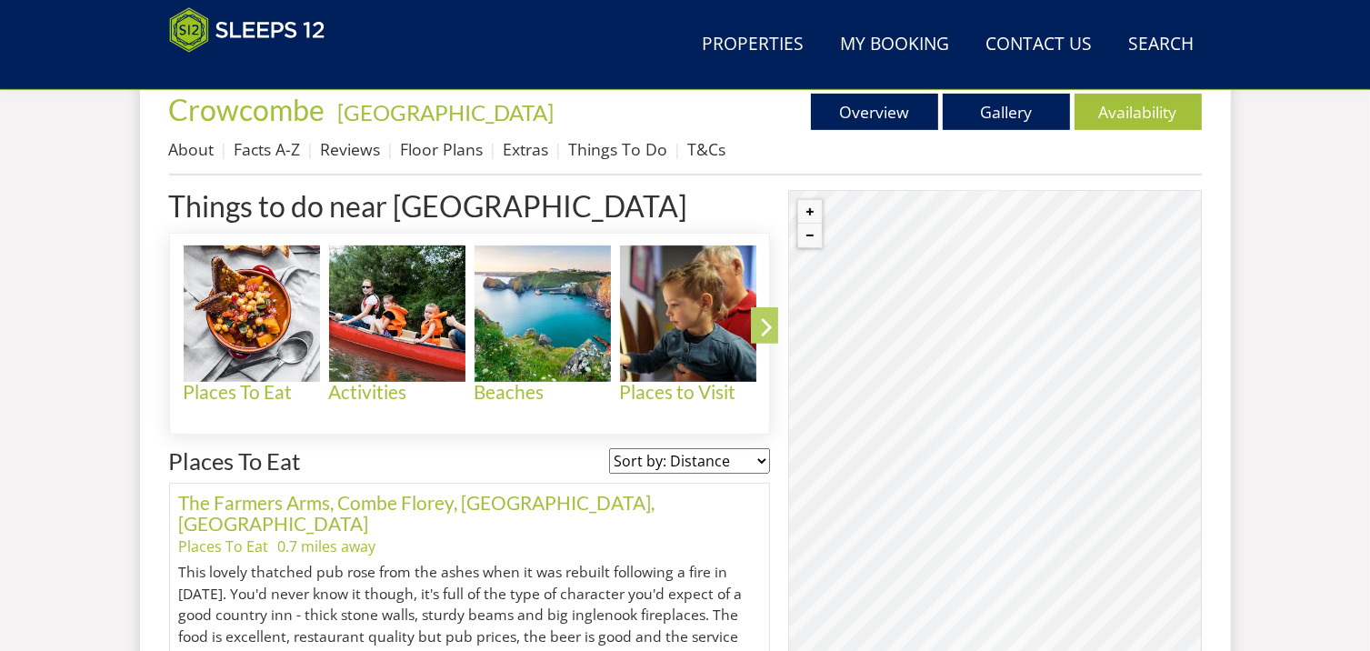
click at [764, 323] on icon at bounding box center [767, 330] width 32 height 43
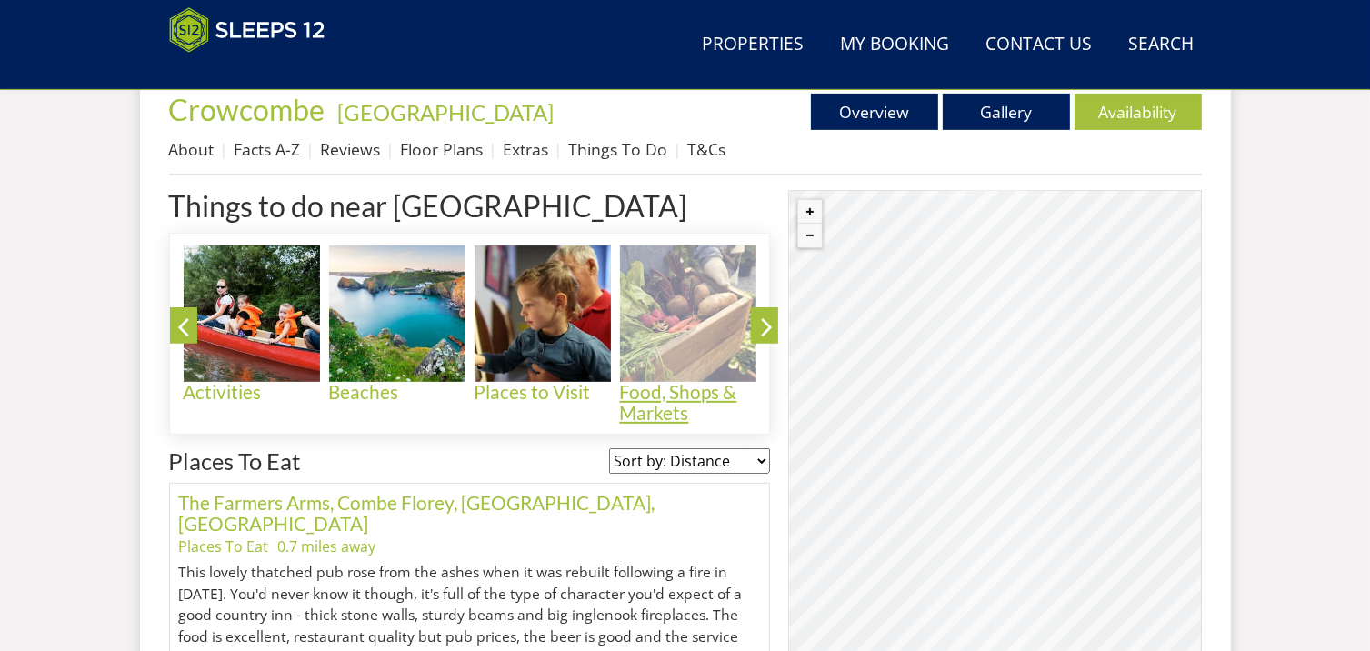
click at [678, 342] on img at bounding box center [688, 314] width 136 height 136
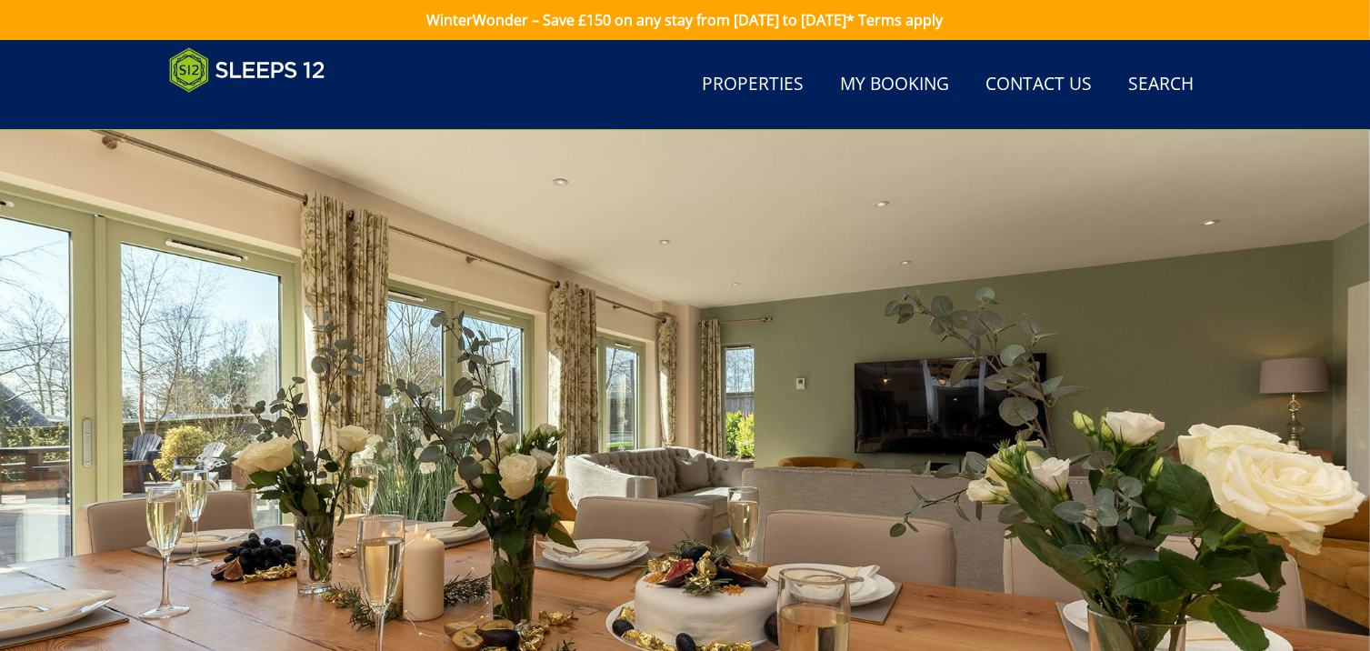
scroll to position [687, 0]
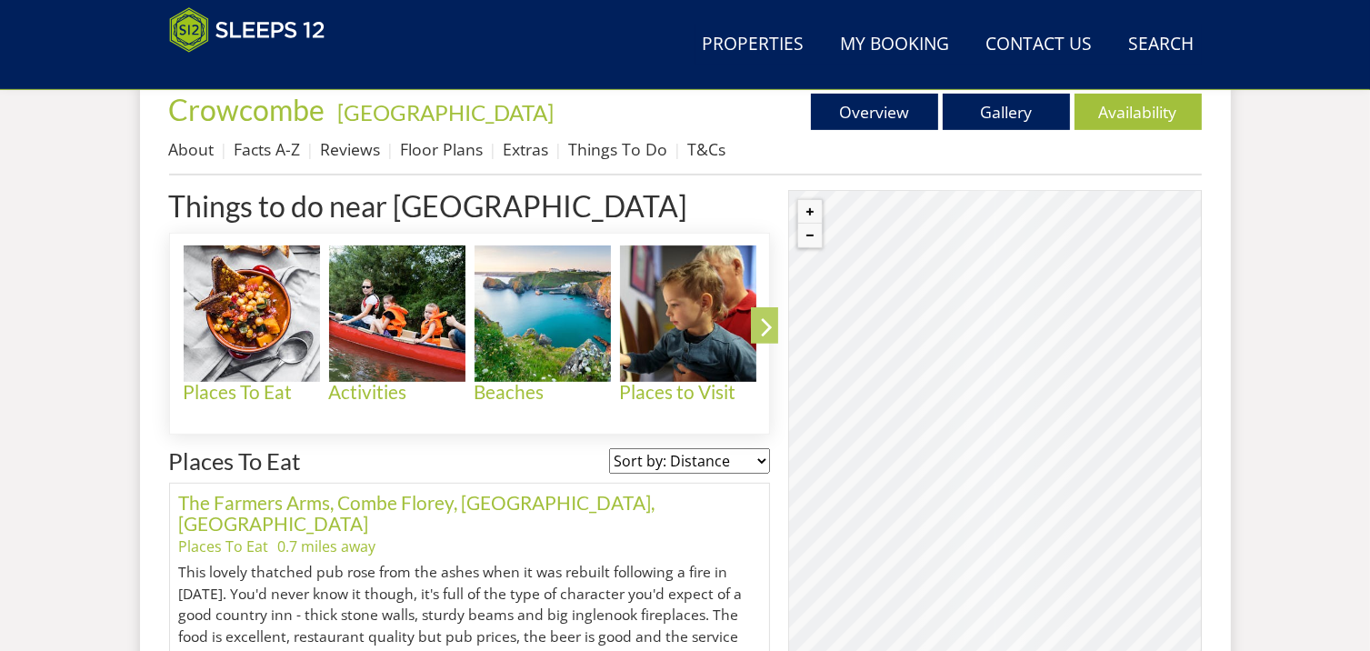
click at [771, 321] on icon at bounding box center [767, 330] width 32 height 43
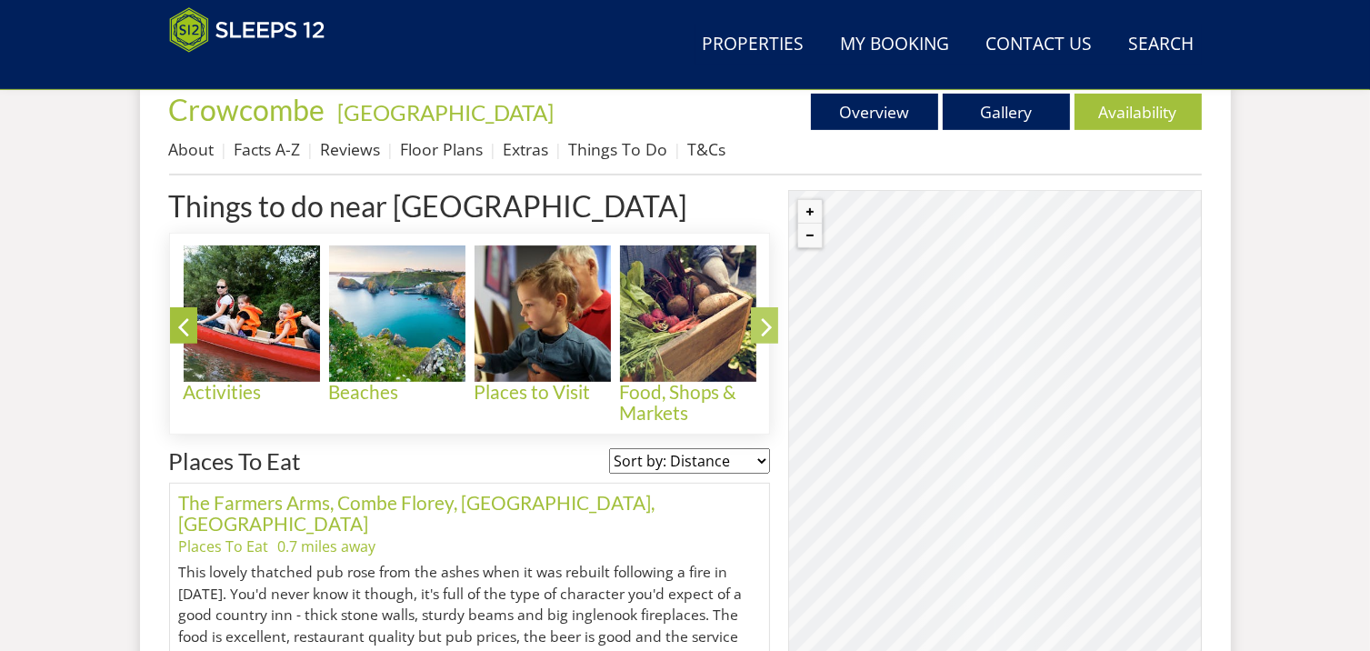
click at [773, 323] on icon at bounding box center [767, 330] width 32 height 43
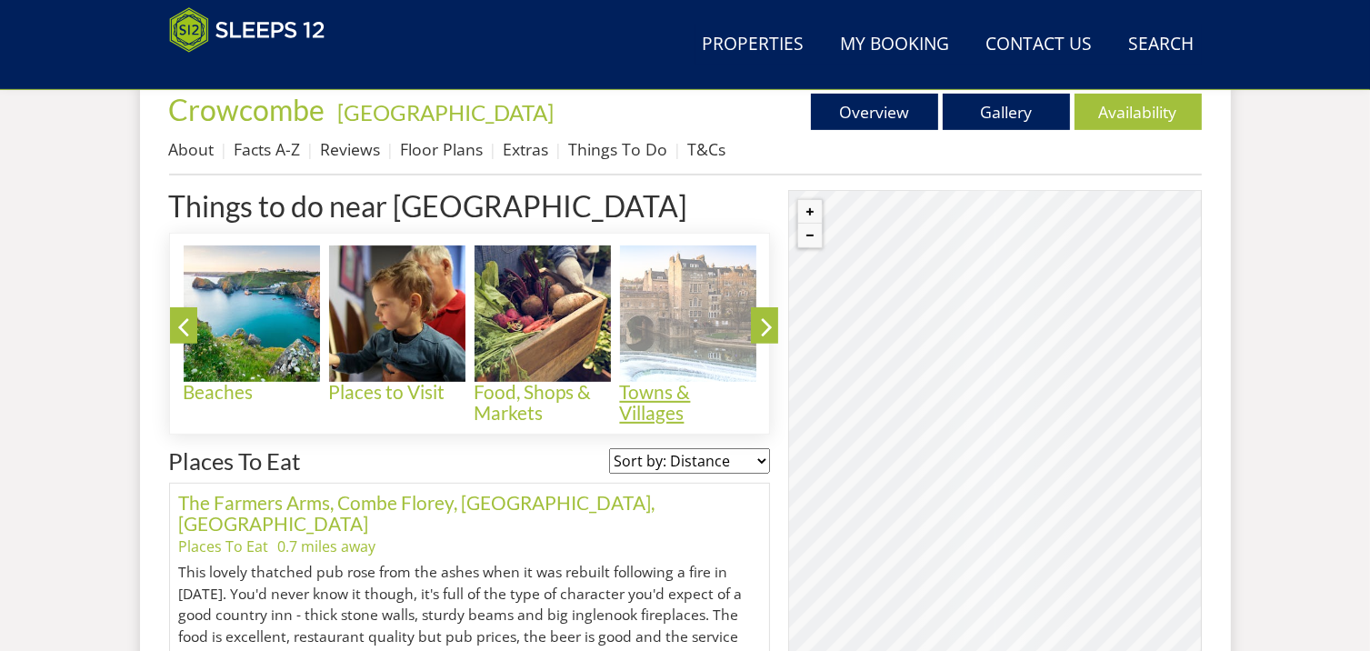
click at [668, 395] on h4 "Towns & Villages" at bounding box center [688, 403] width 136 height 42
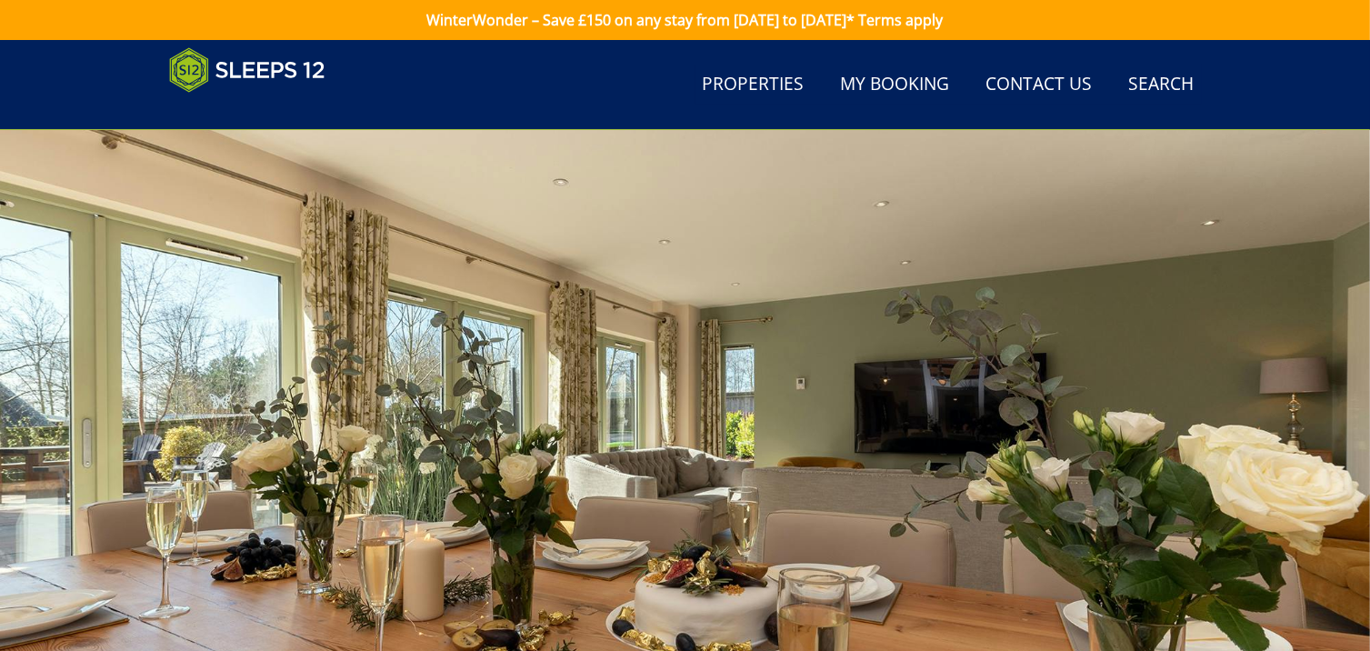
scroll to position [687, 0]
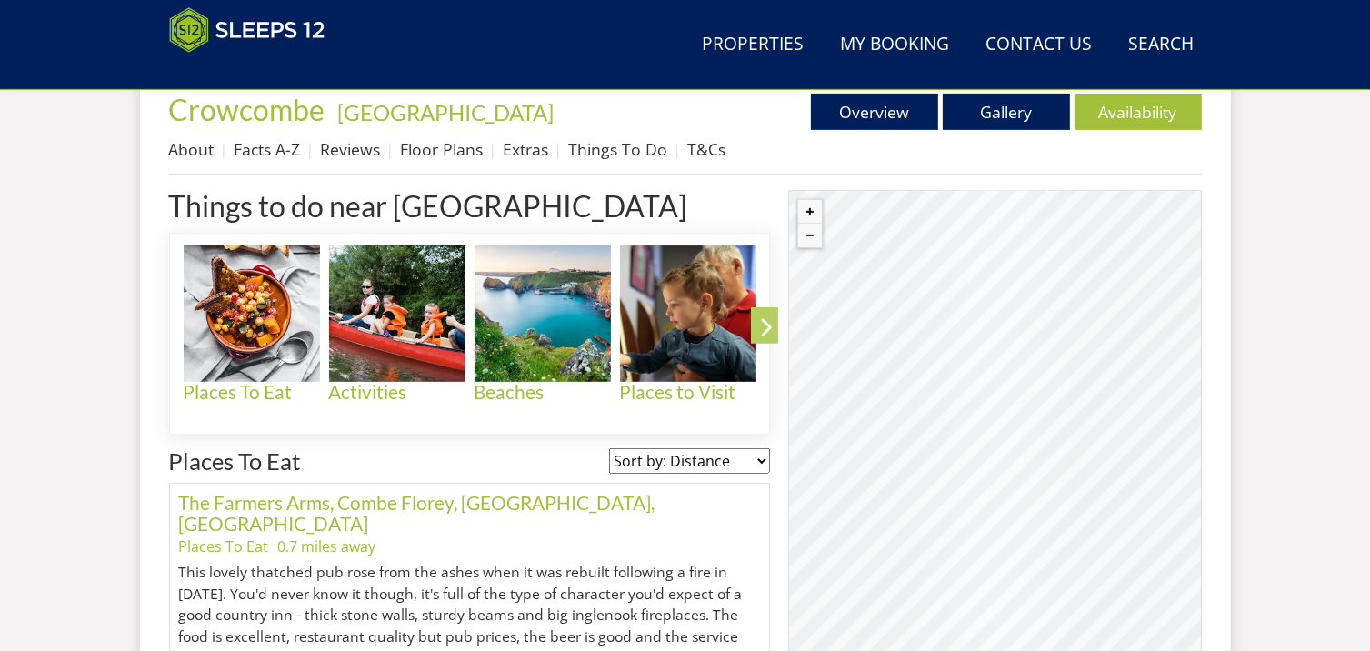
click at [764, 322] on icon at bounding box center [767, 330] width 32 height 43
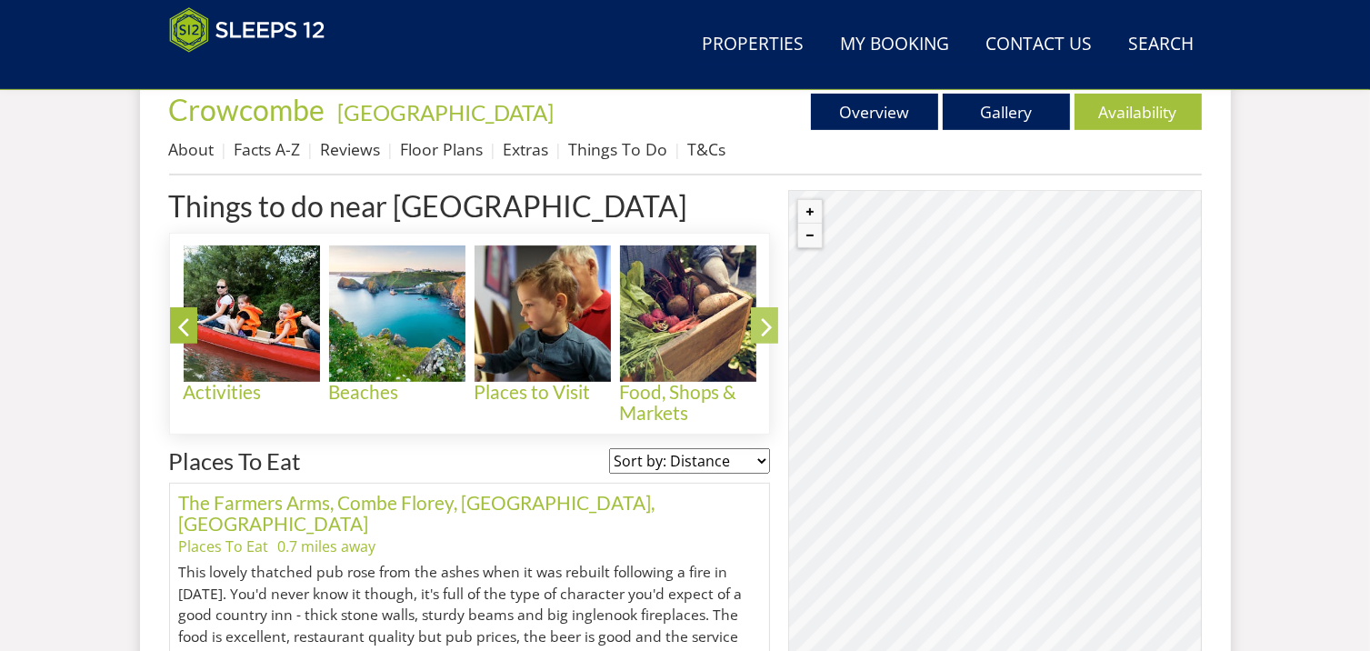
click at [767, 323] on icon at bounding box center [767, 330] width 32 height 43
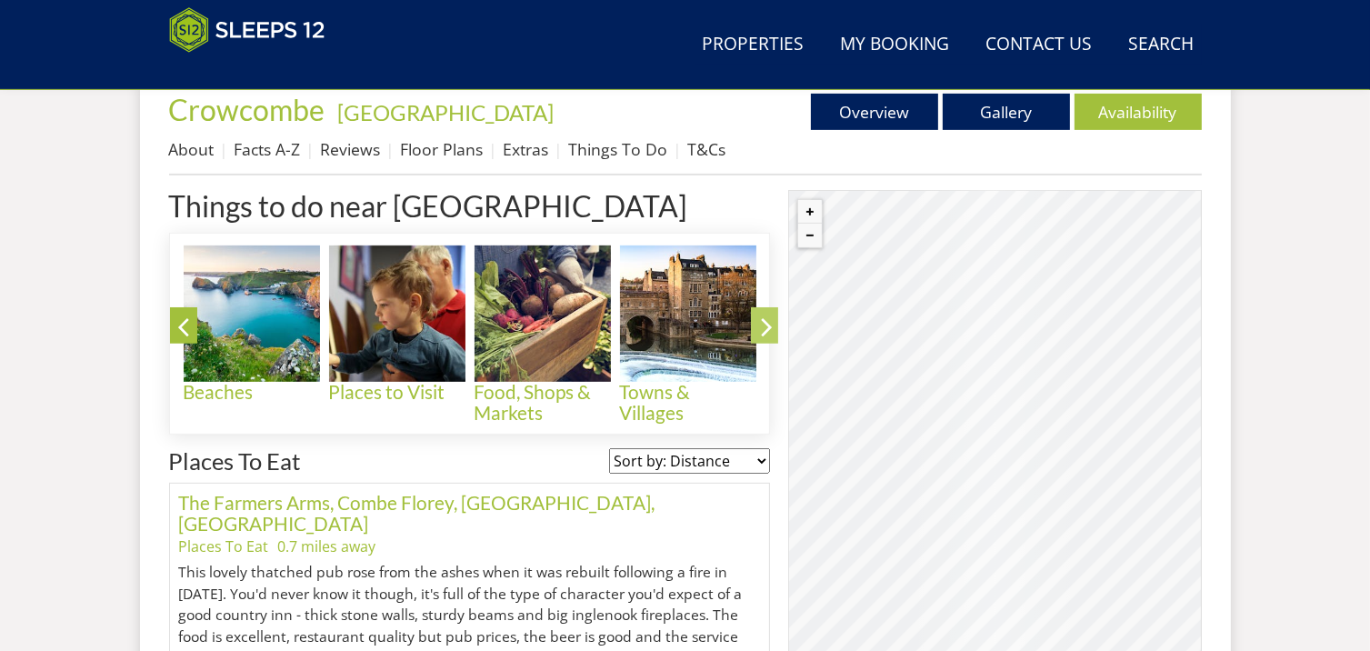
click at [767, 323] on icon at bounding box center [767, 330] width 32 height 43
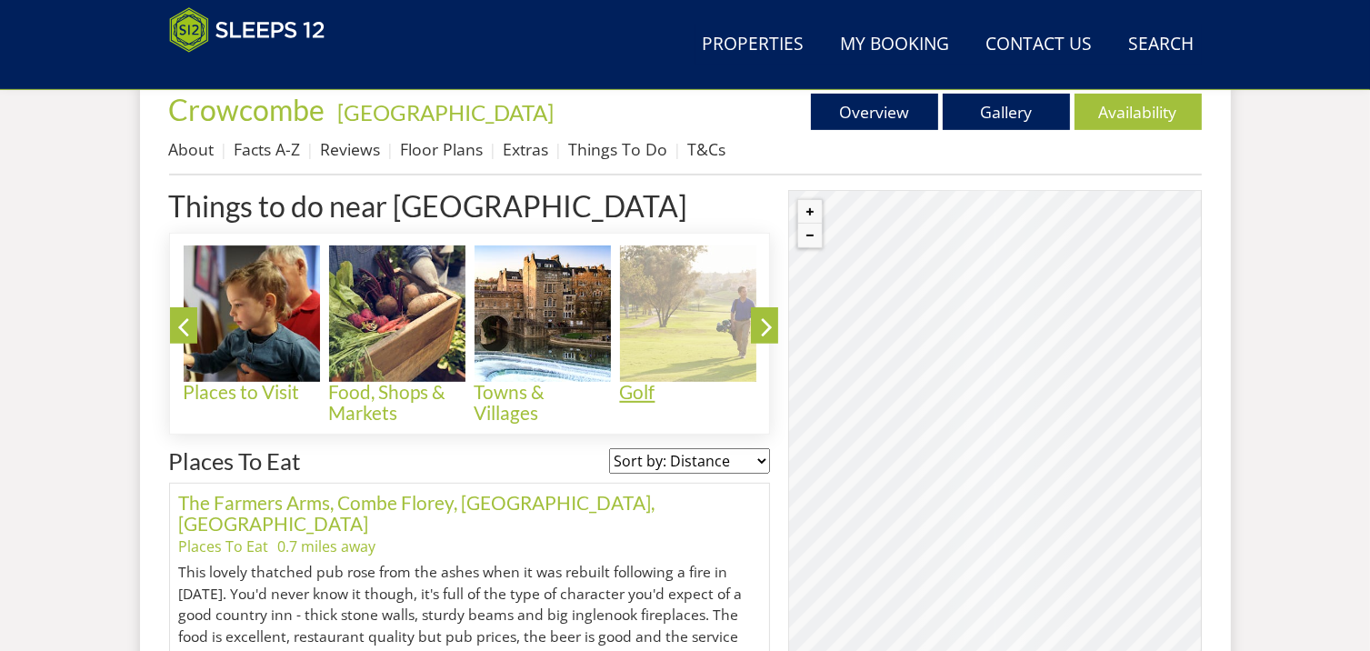
click at [682, 332] on img at bounding box center [688, 314] width 136 height 136
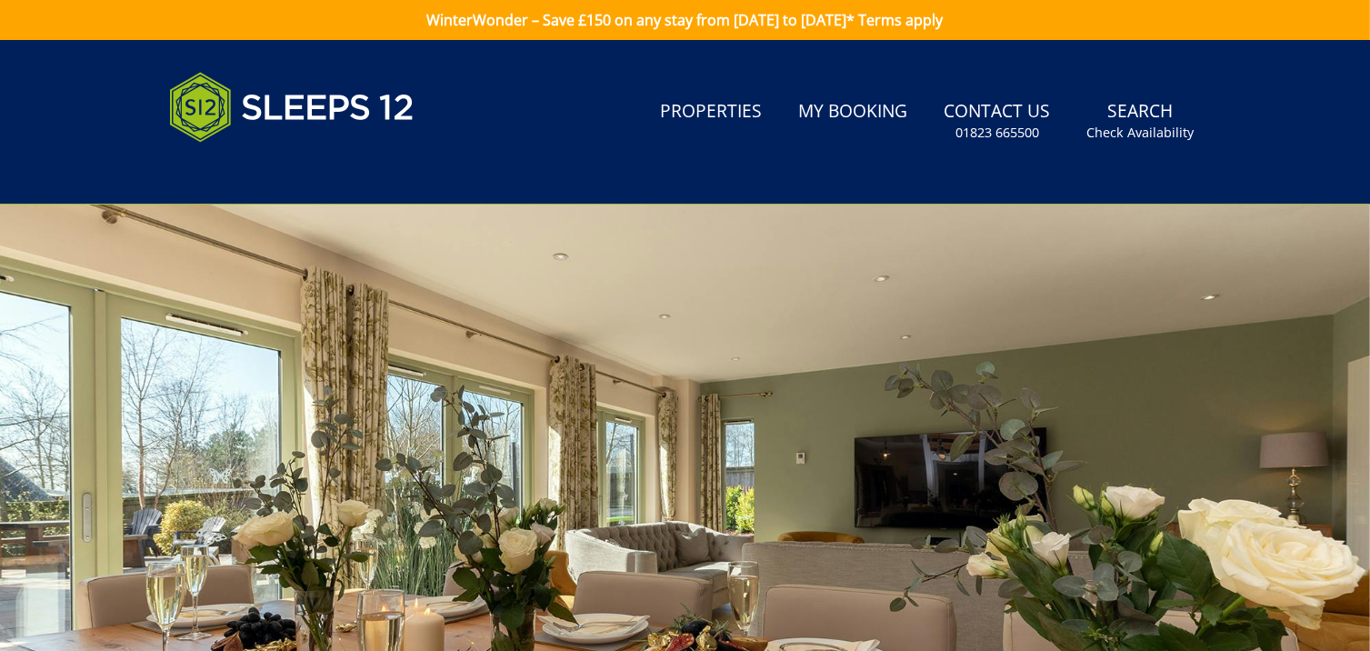
scroll to position [687, 0]
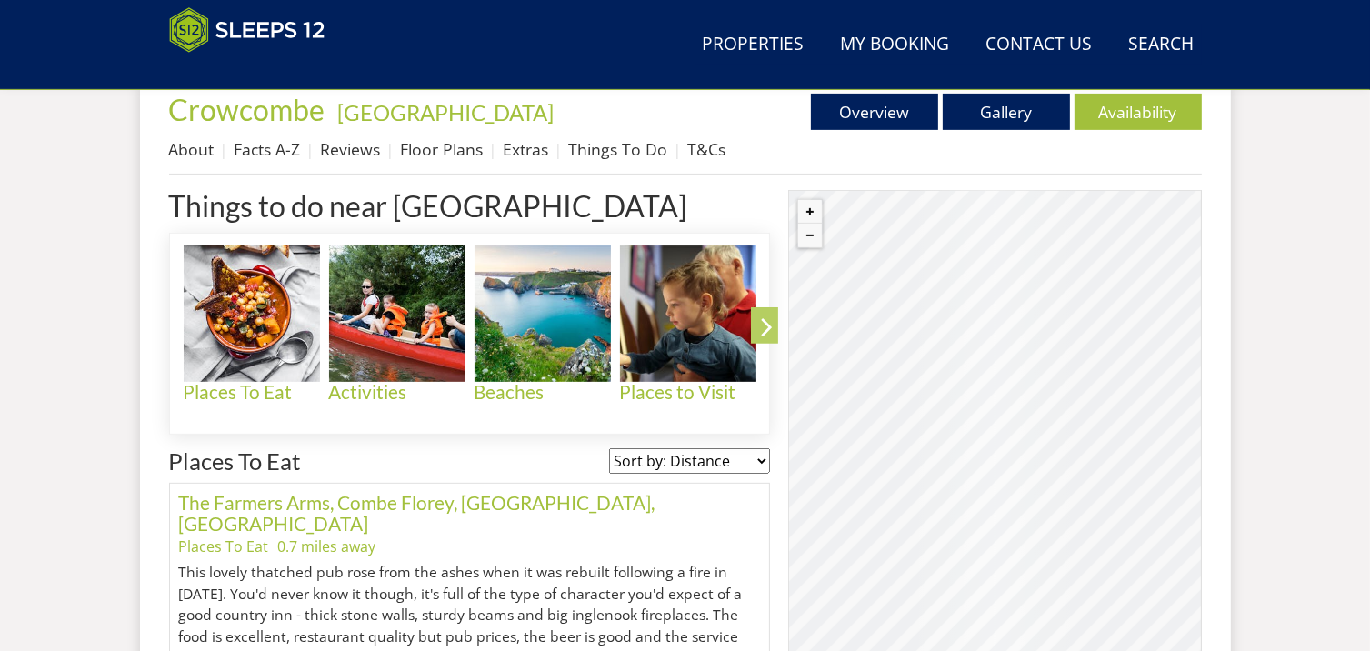
click at [765, 322] on icon at bounding box center [767, 330] width 32 height 43
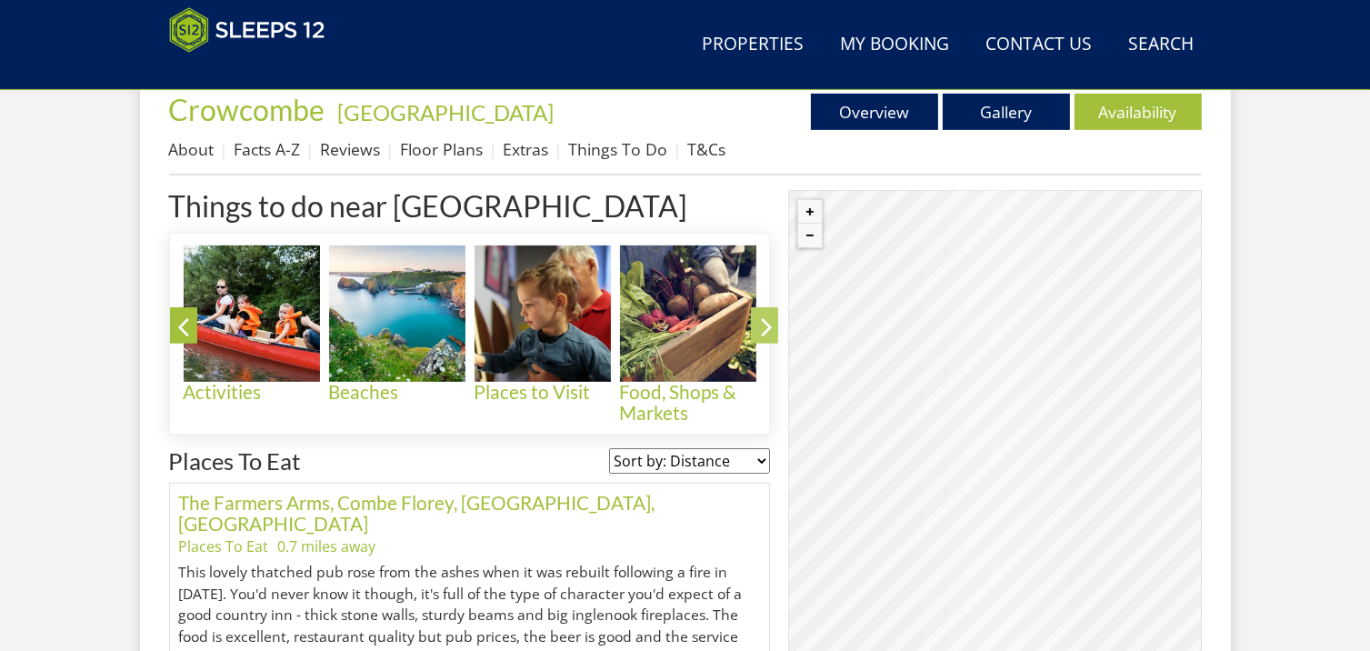
click at [765, 323] on icon at bounding box center [767, 330] width 32 height 43
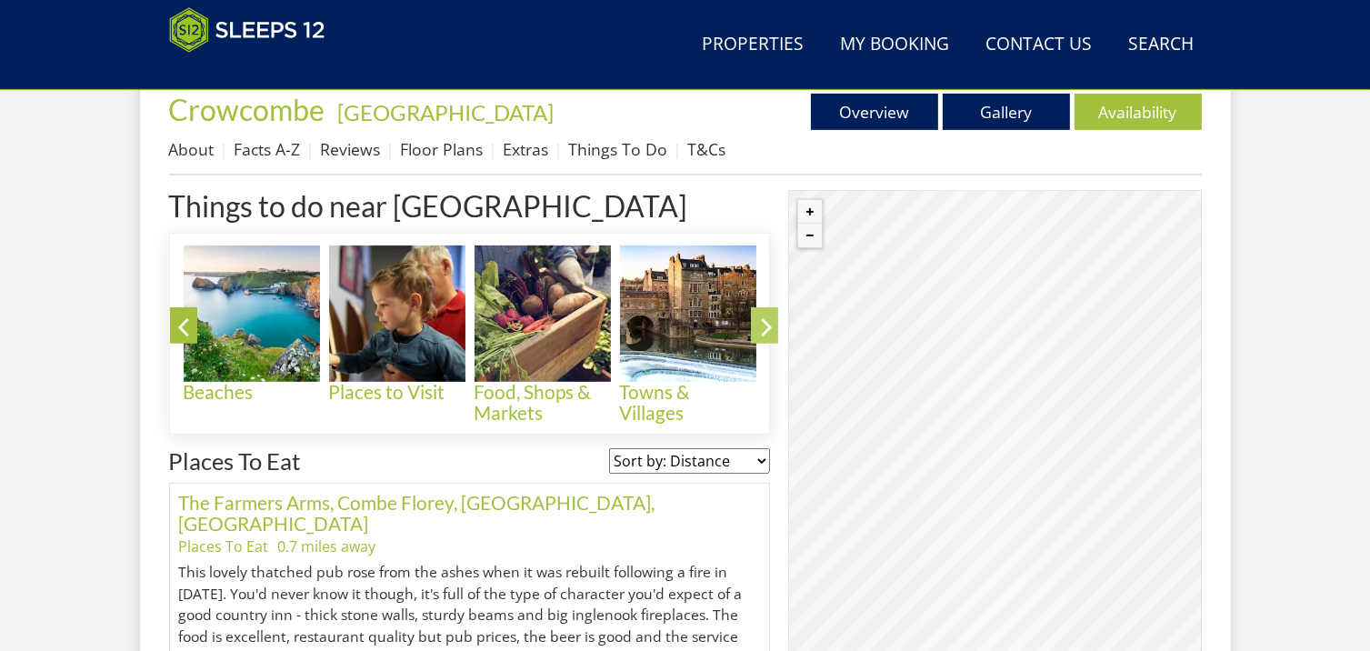
click at [767, 323] on icon at bounding box center [767, 330] width 32 height 43
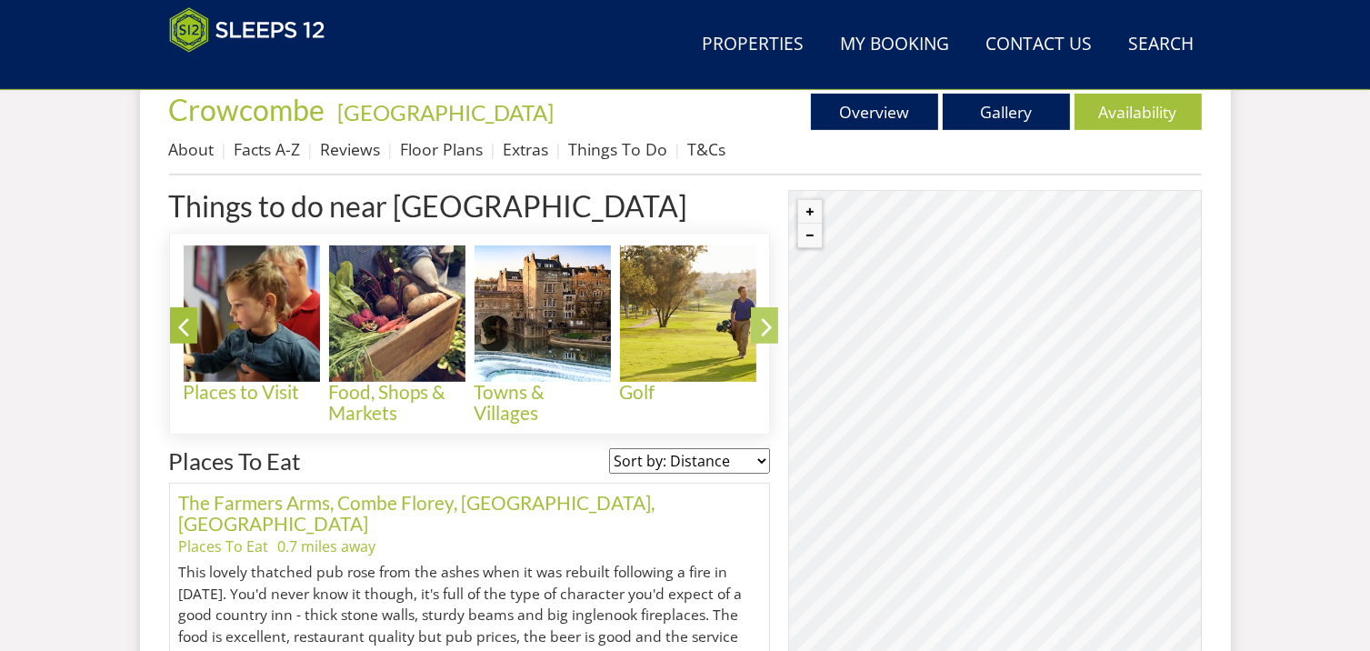
click at [767, 323] on icon at bounding box center [767, 330] width 32 height 43
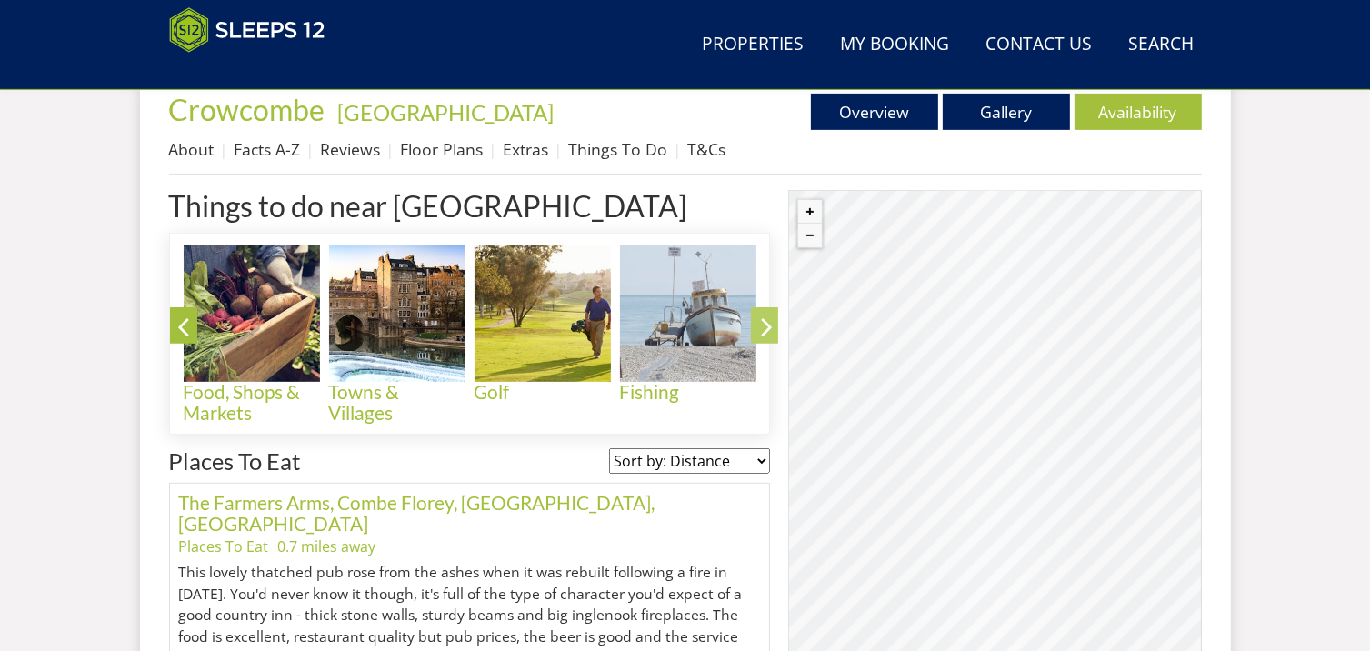
click at [767, 323] on icon at bounding box center [767, 330] width 32 height 43
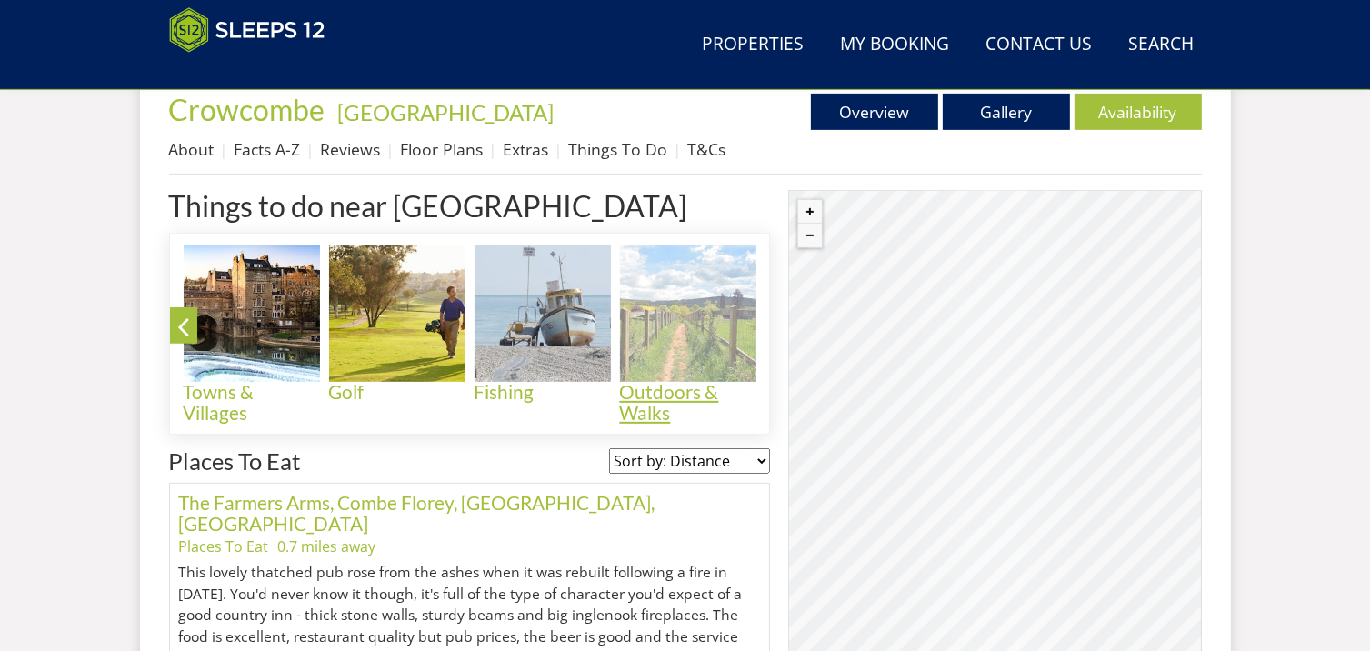
click at [673, 395] on h4 "Outdoors & Walks" at bounding box center [688, 403] width 136 height 42
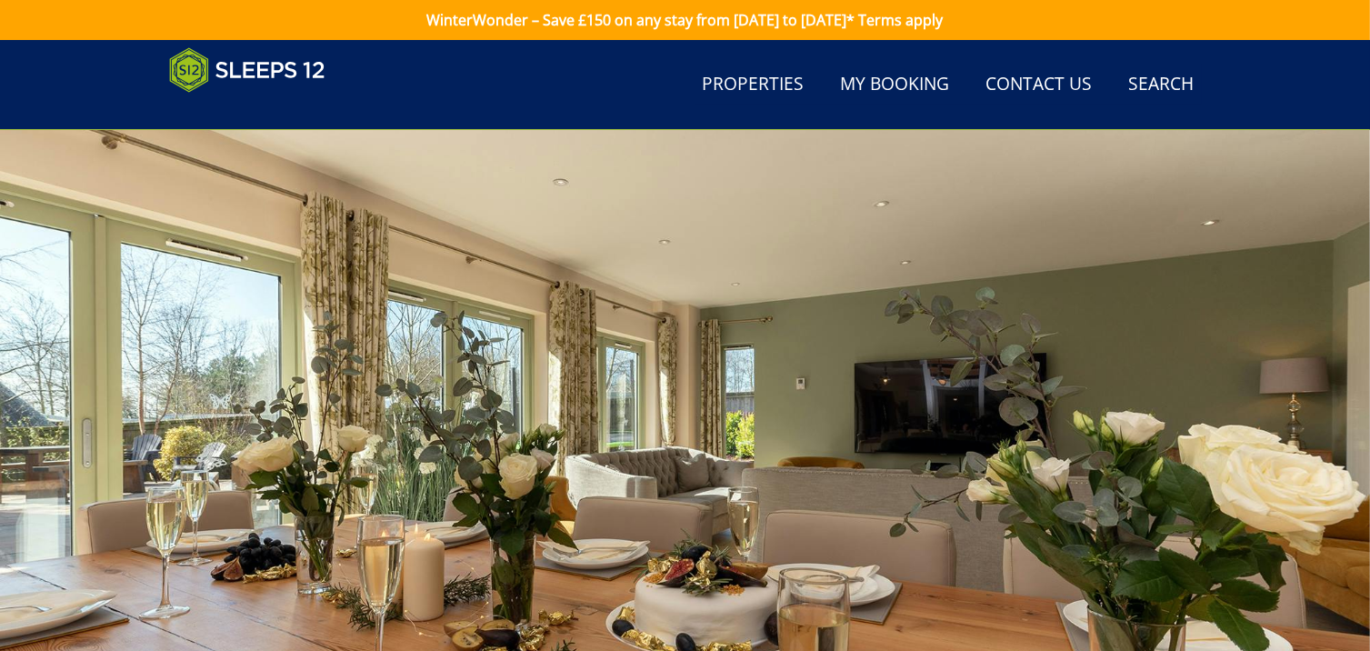
scroll to position [687, 0]
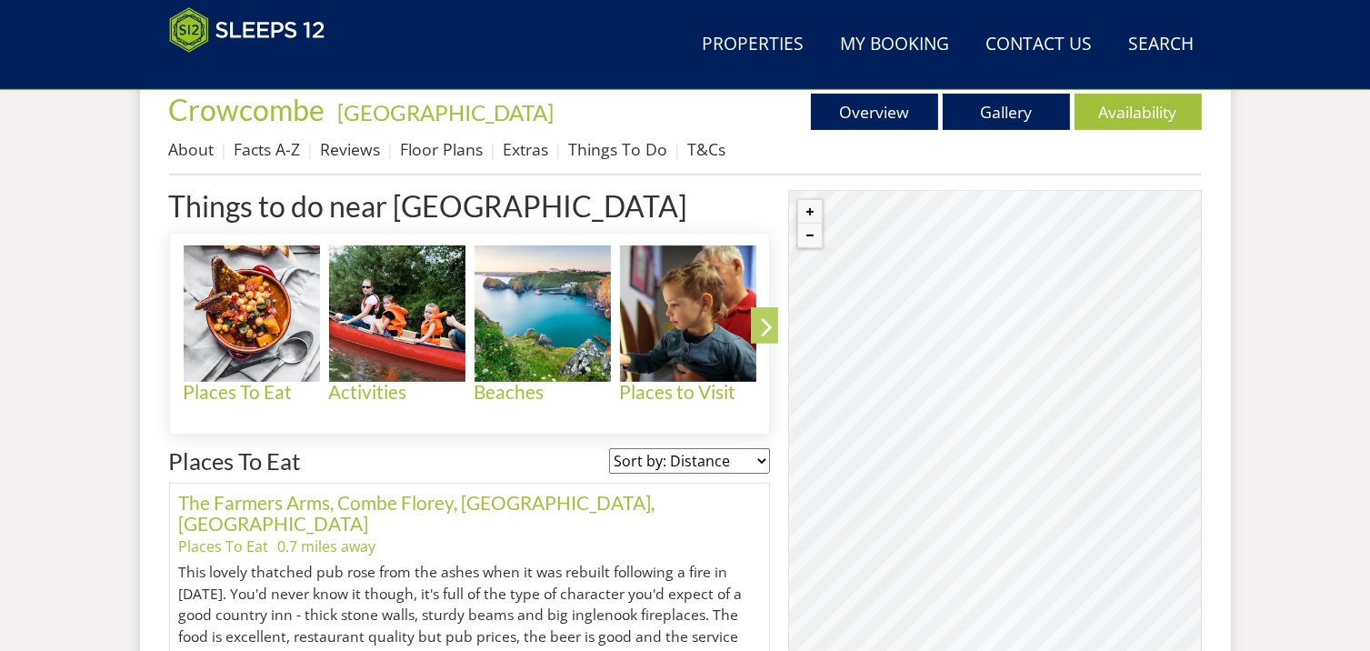
click at [771, 329] on icon at bounding box center [767, 330] width 32 height 43
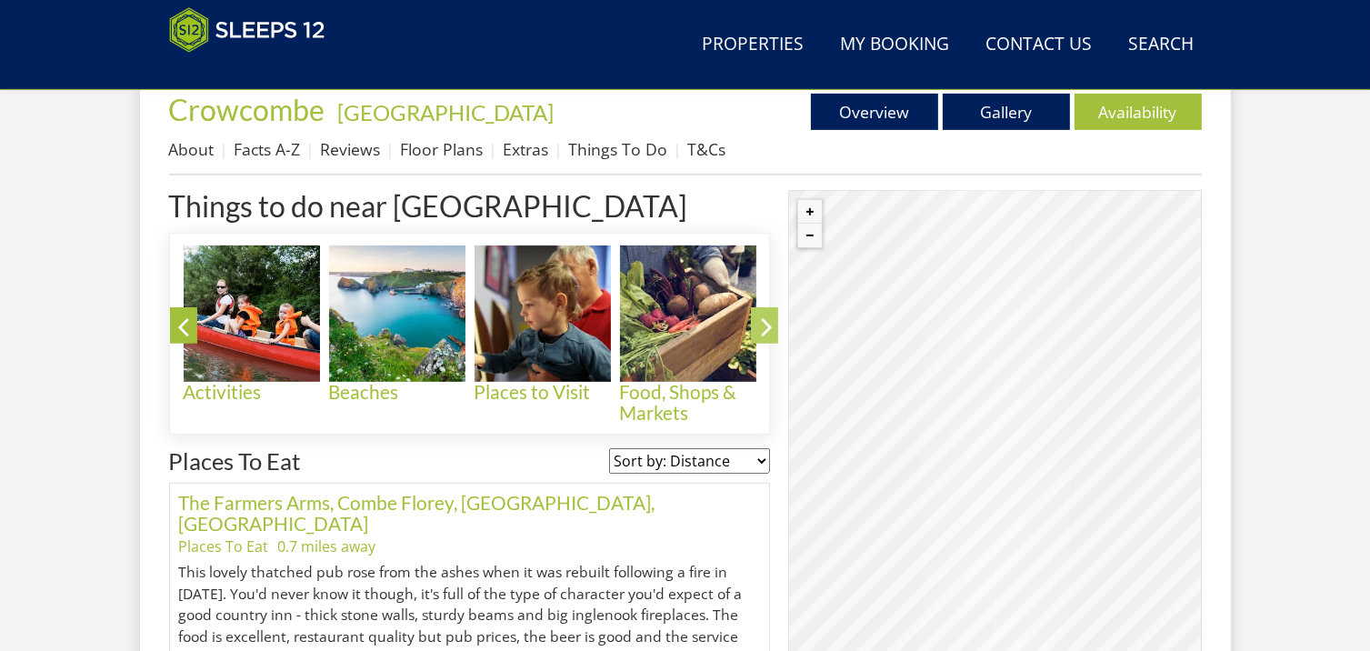
click at [769, 330] on icon at bounding box center [767, 330] width 32 height 43
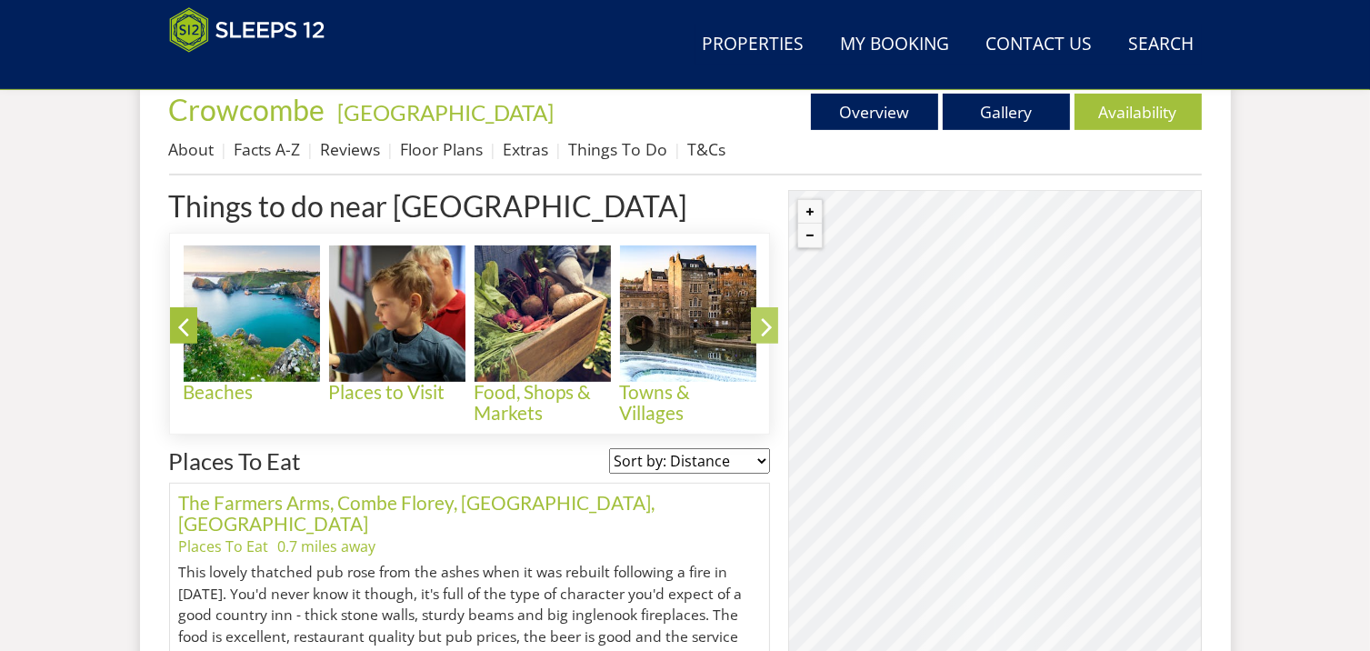
click at [769, 330] on icon at bounding box center [767, 330] width 32 height 43
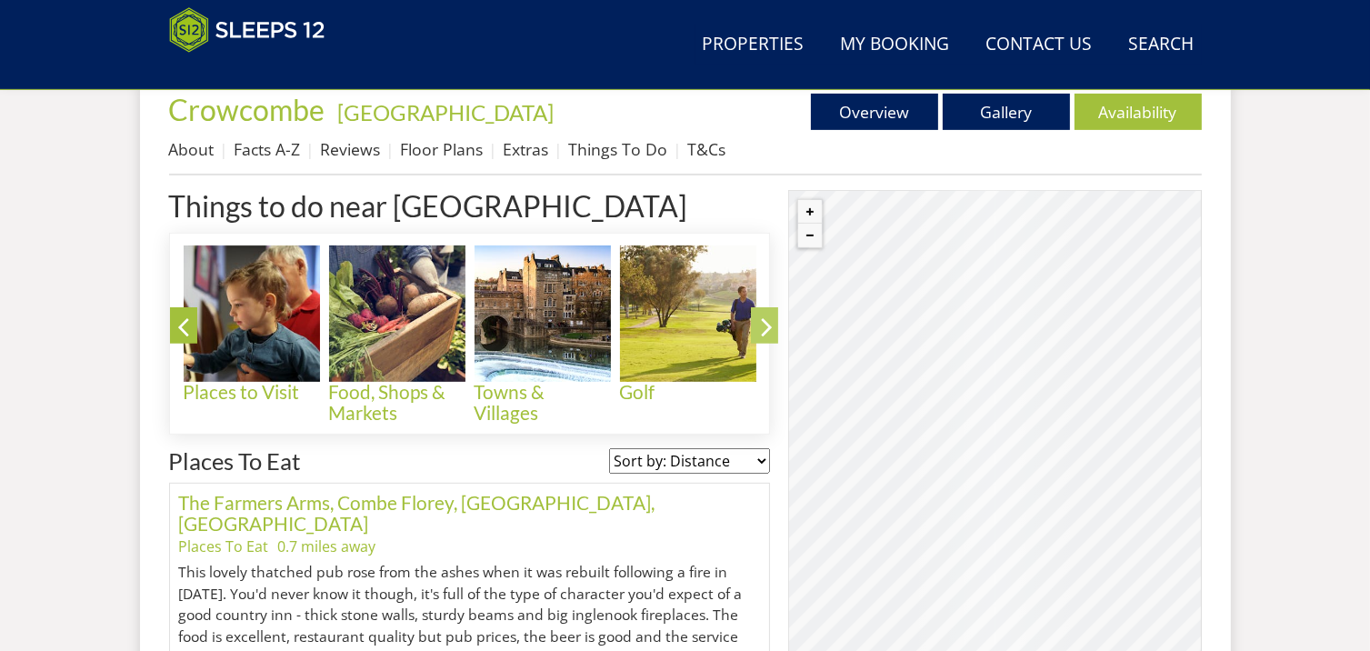
click at [770, 330] on icon at bounding box center [767, 330] width 32 height 43
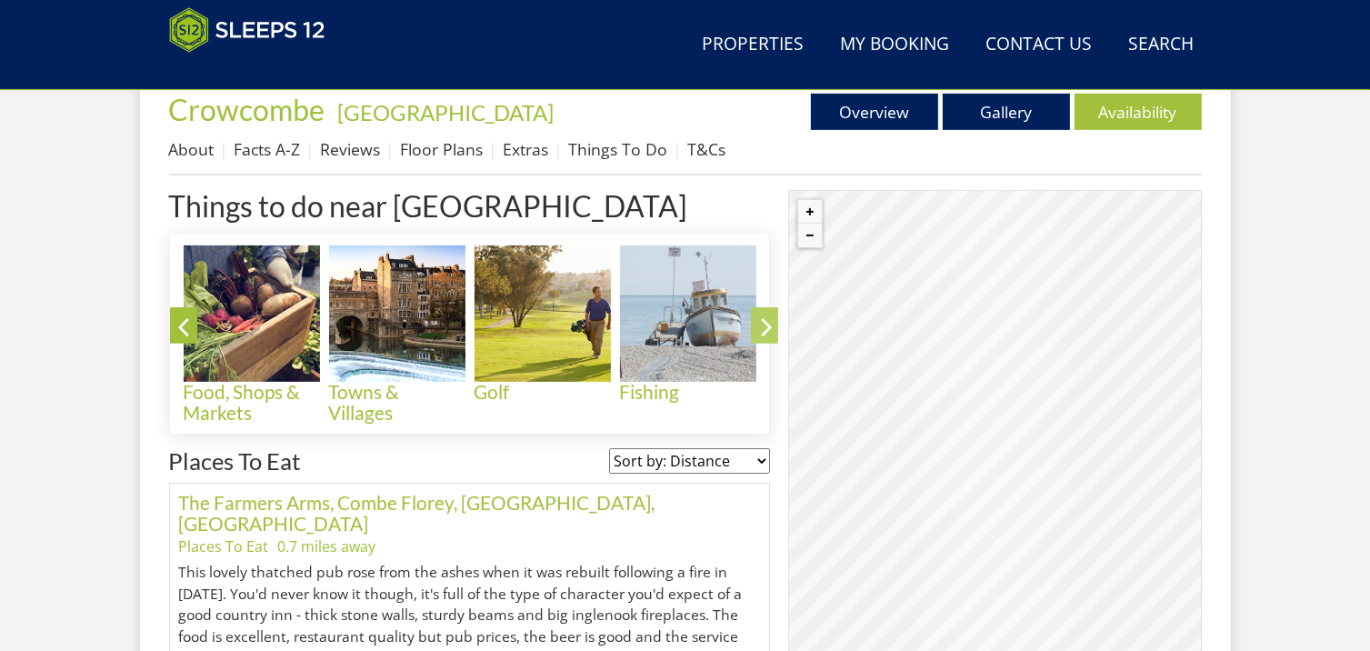
click at [771, 330] on icon at bounding box center [767, 330] width 32 height 43
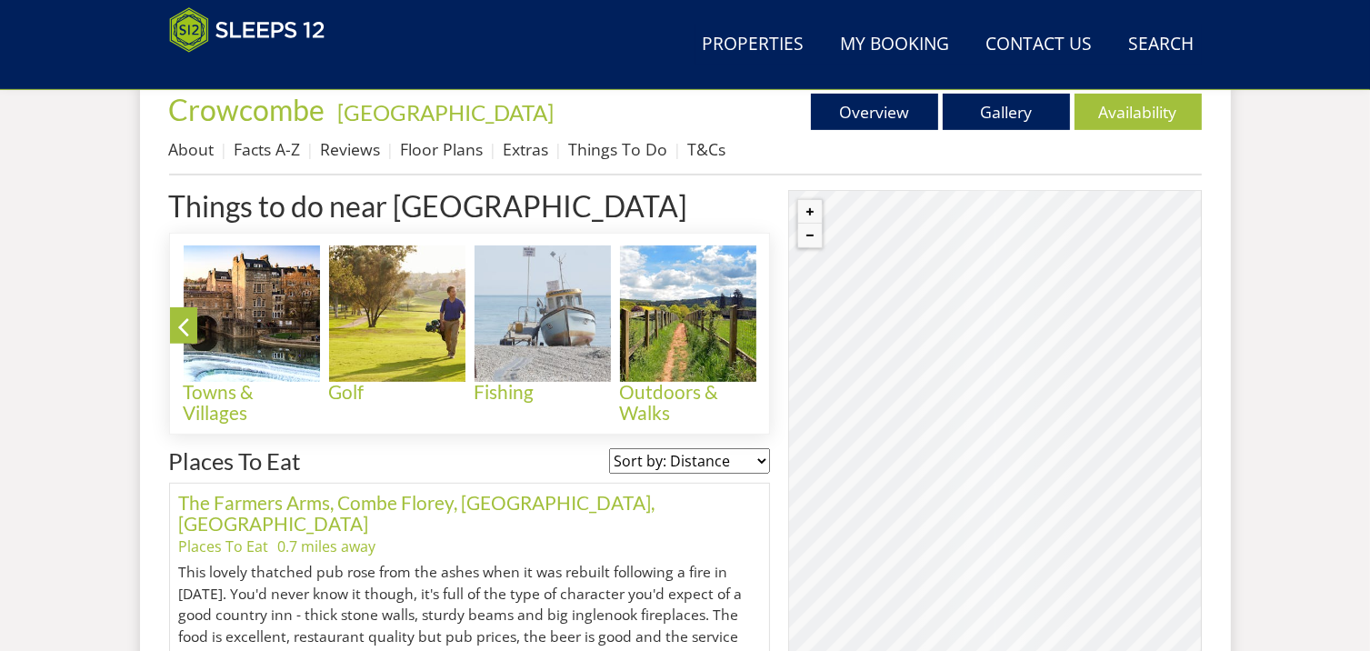
click at [771, 332] on icon at bounding box center [767, 330] width 32 height 43
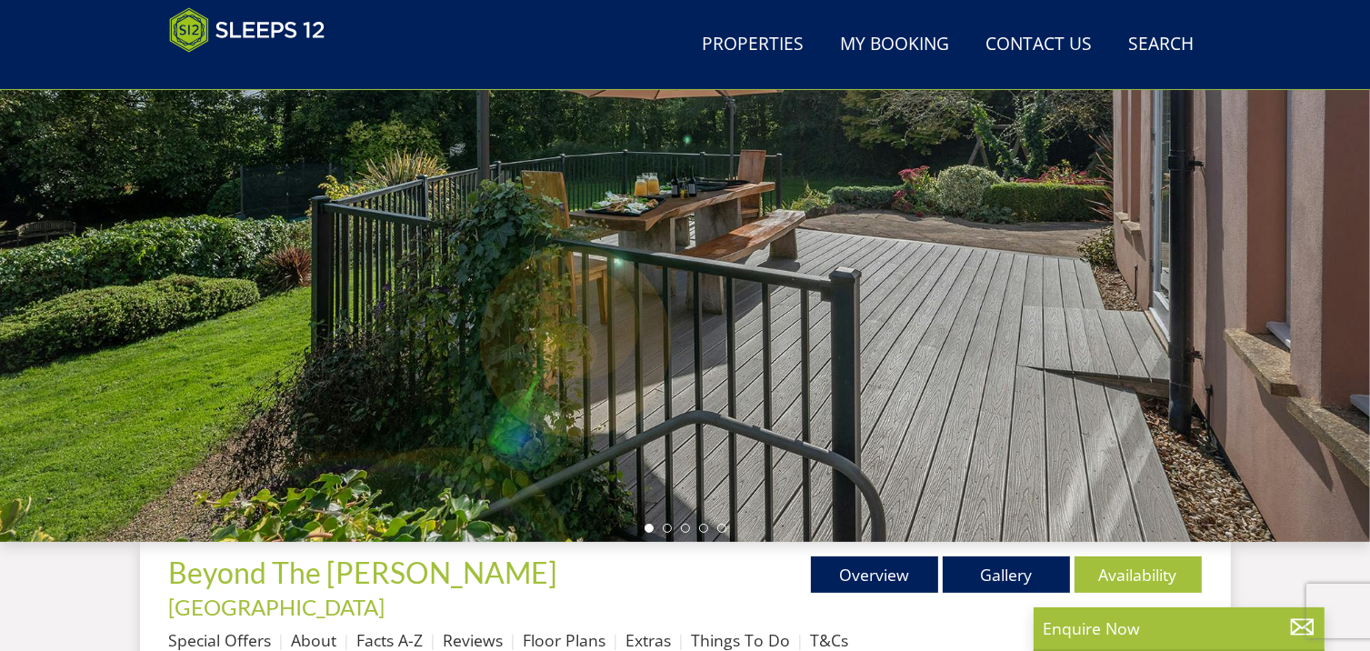
scroll to position [237, 0]
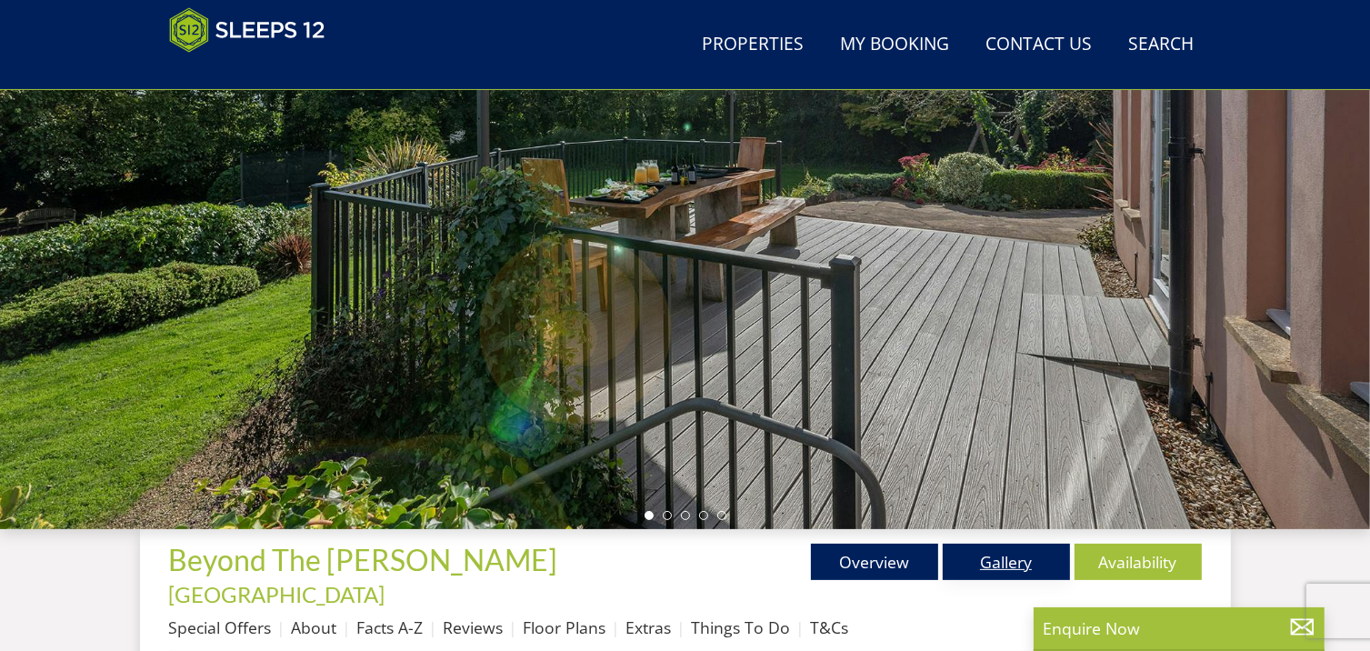
click at [994, 558] on link "Gallery" at bounding box center [1006, 562] width 127 height 36
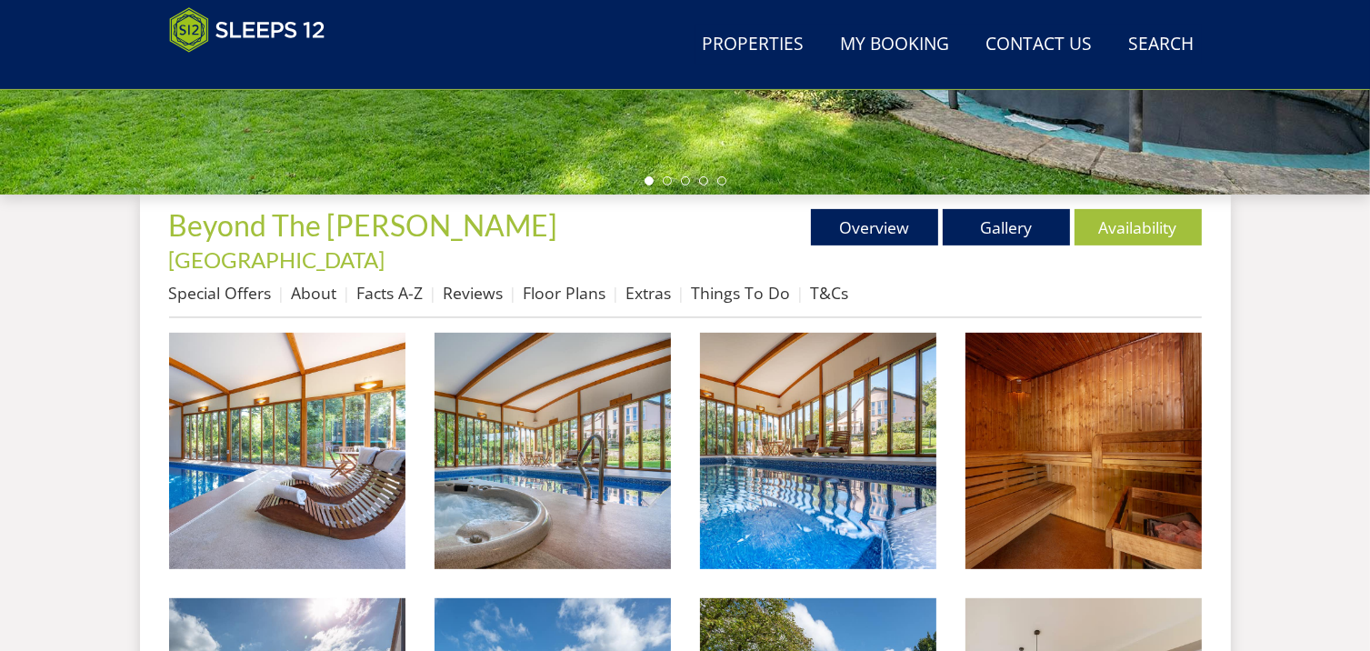
scroll to position [637, 0]
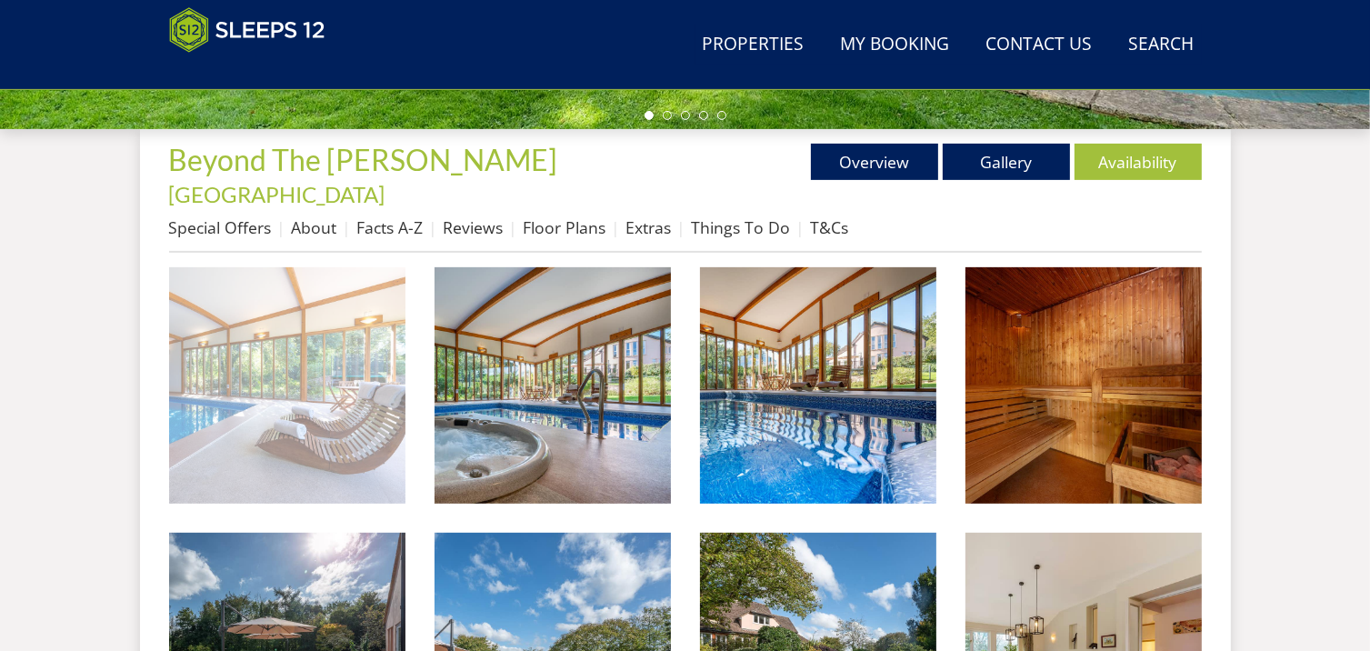
click at [309, 392] on img at bounding box center [287, 385] width 236 height 236
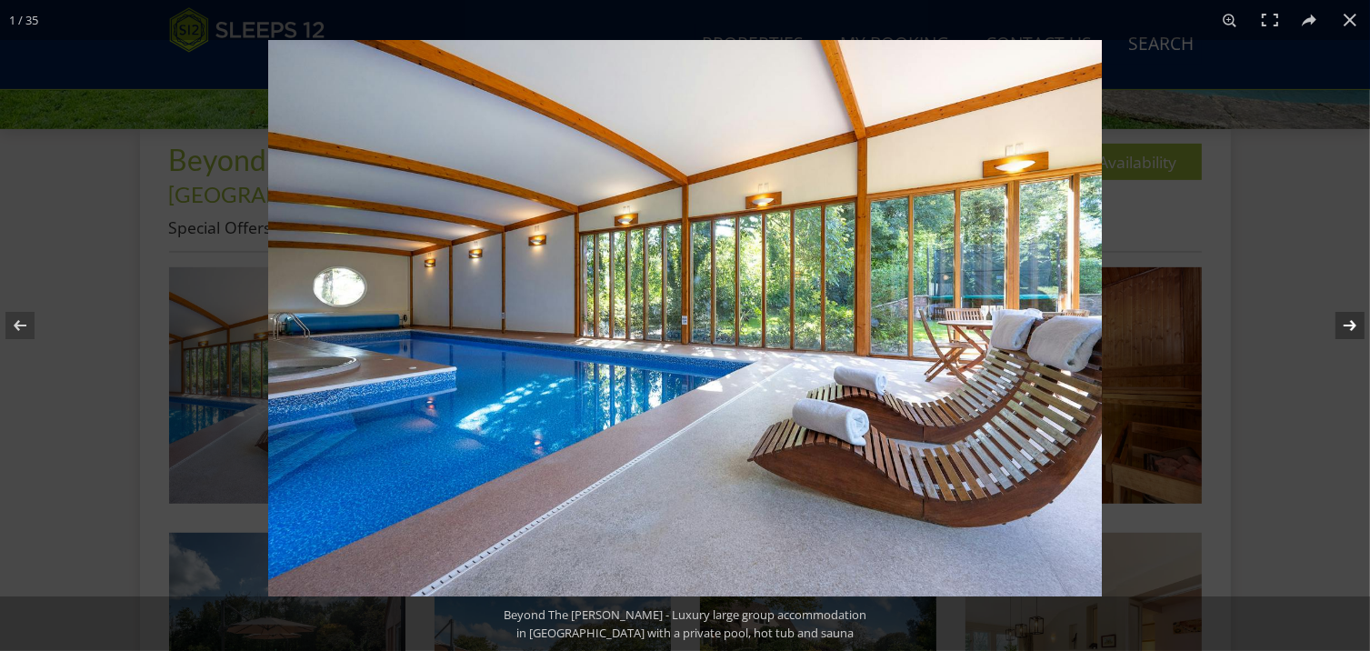
click at [1350, 326] on button at bounding box center [1339, 325] width 64 height 91
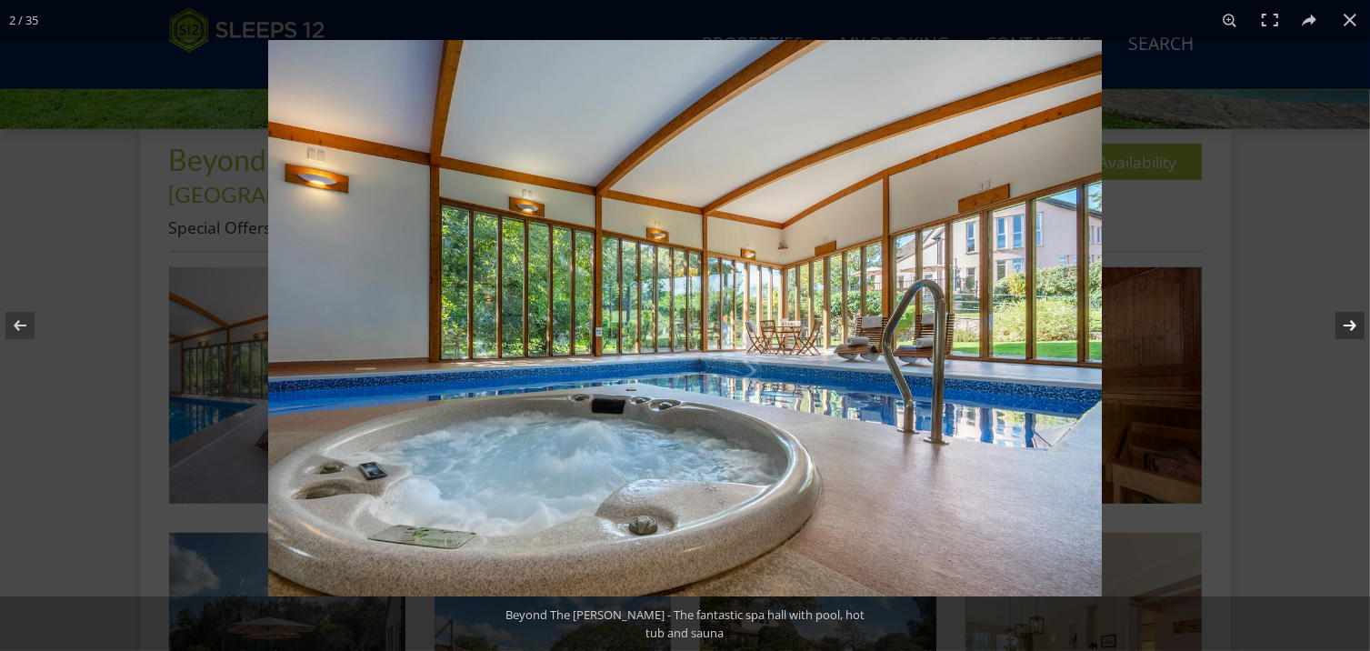
click at [1350, 326] on button at bounding box center [1339, 325] width 64 height 91
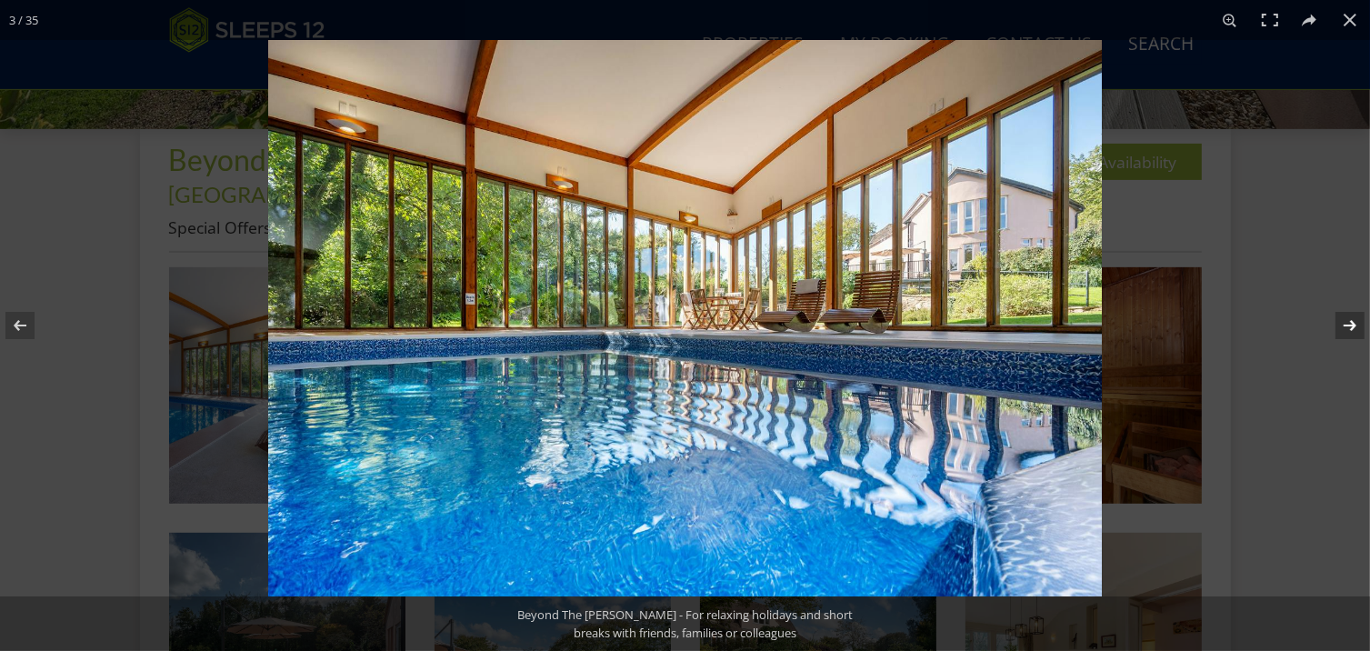
click at [1350, 326] on button at bounding box center [1339, 325] width 64 height 91
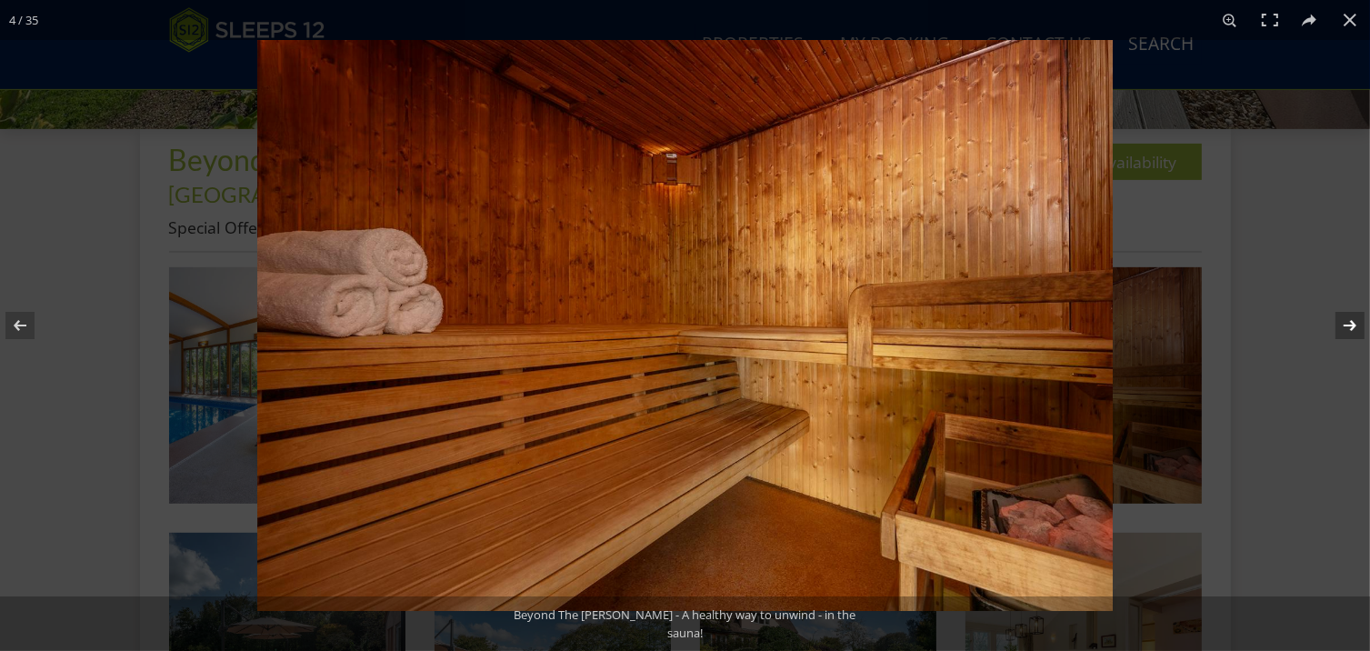
click at [1350, 326] on button at bounding box center [1339, 325] width 64 height 91
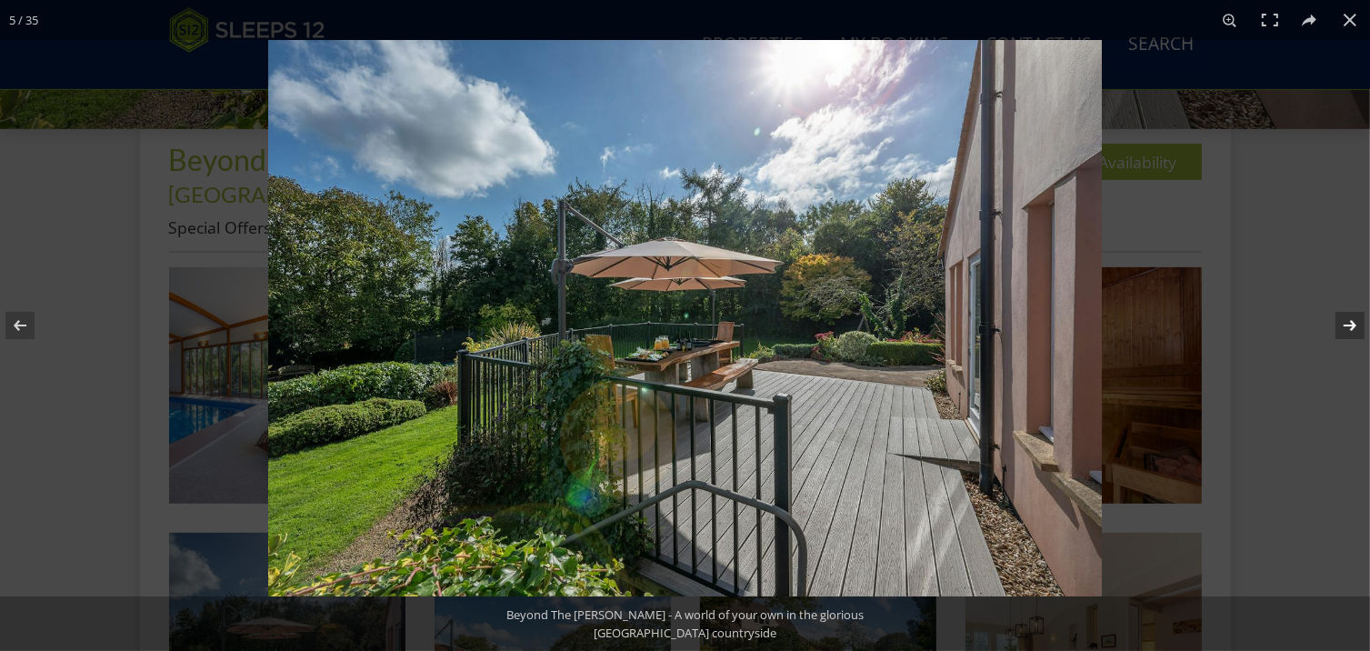
click at [1350, 326] on button at bounding box center [1339, 325] width 64 height 91
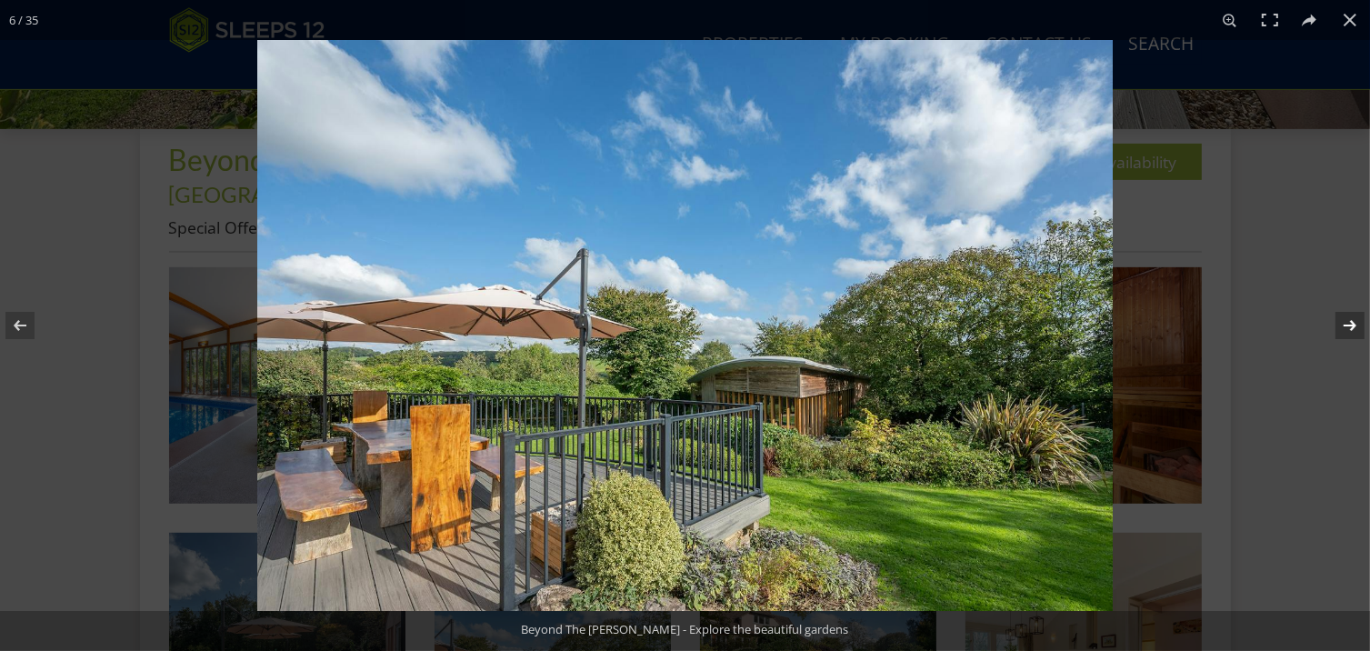
click at [1350, 326] on button at bounding box center [1339, 325] width 64 height 91
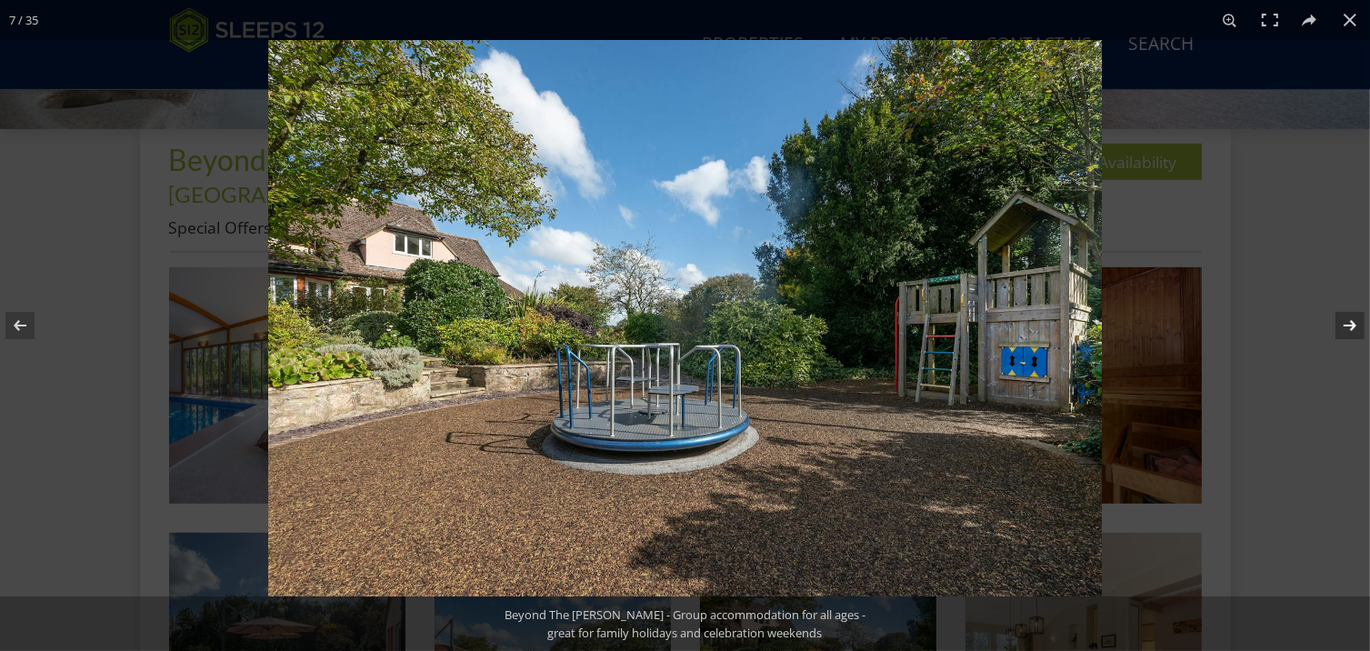
click at [1350, 326] on button at bounding box center [1339, 325] width 64 height 91
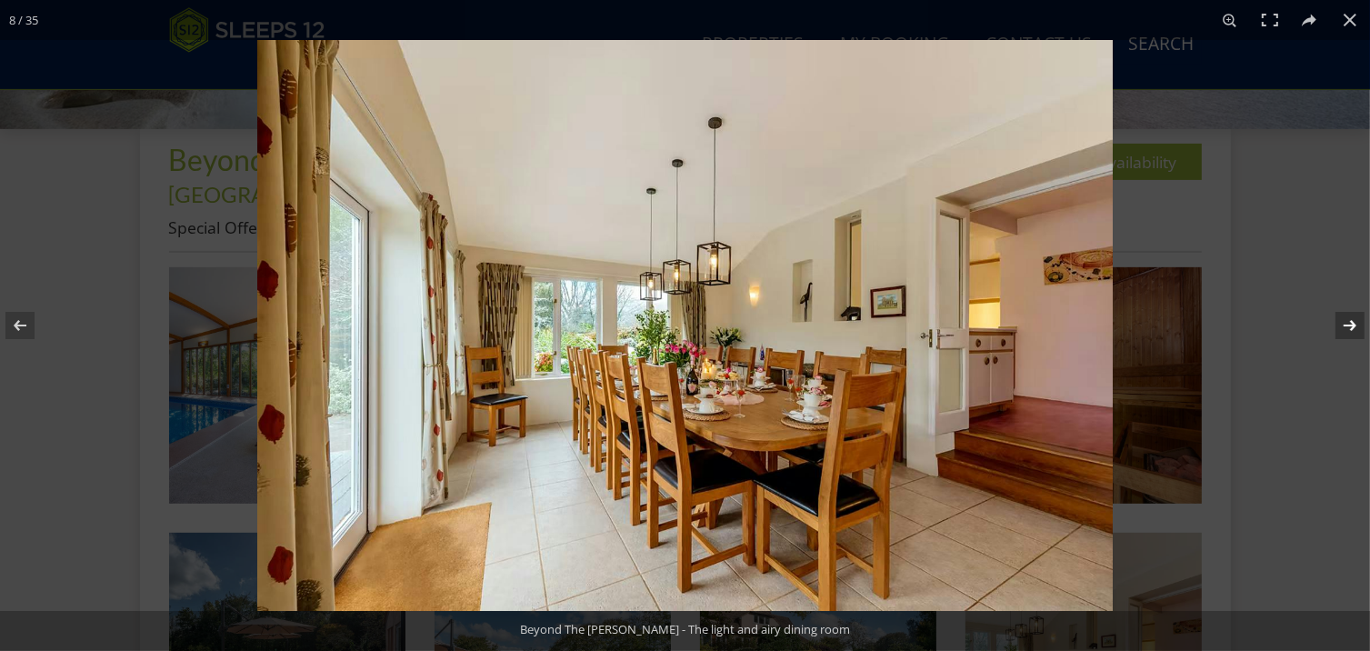
click at [1350, 326] on button at bounding box center [1339, 325] width 64 height 91
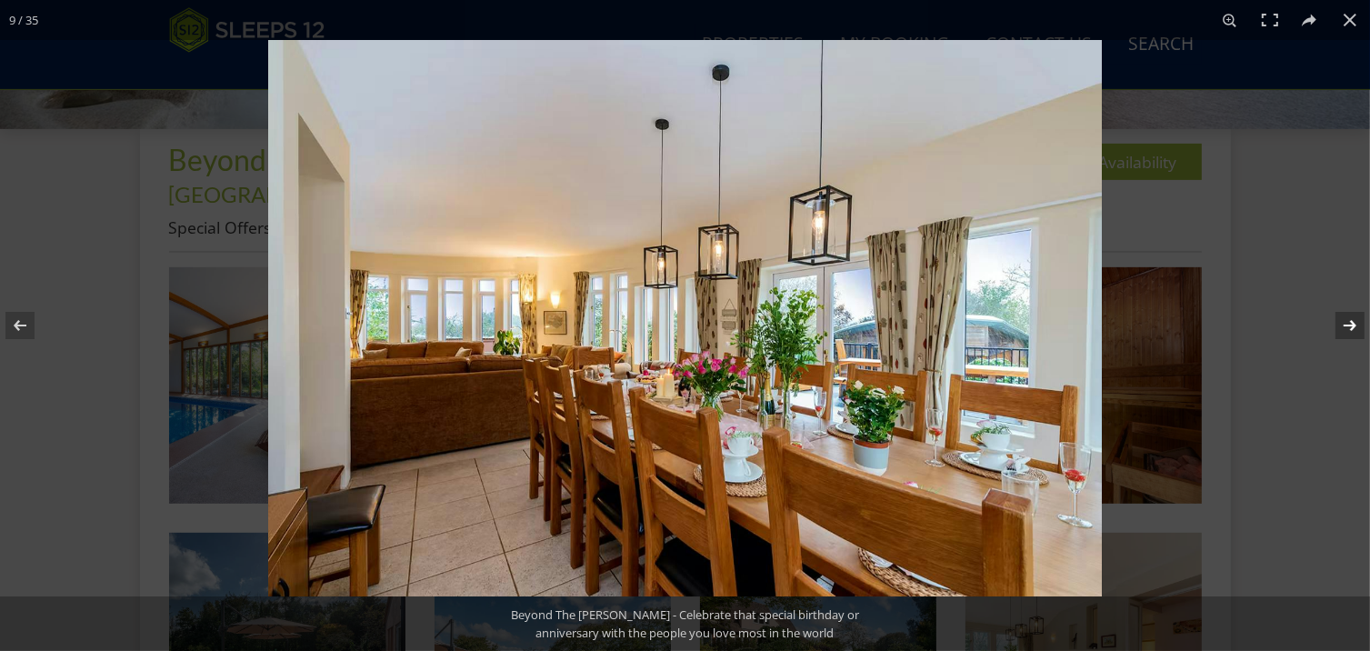
click at [1350, 326] on button at bounding box center [1339, 325] width 64 height 91
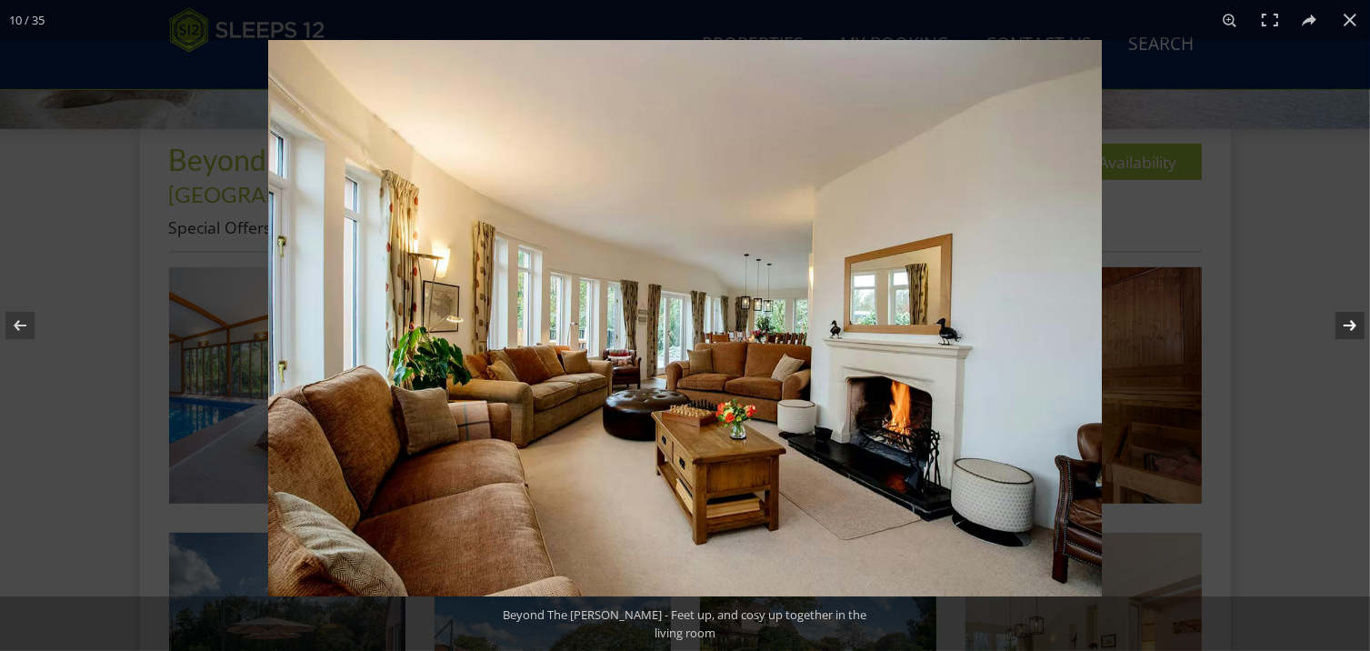
click at [1350, 326] on button at bounding box center [1339, 325] width 64 height 91
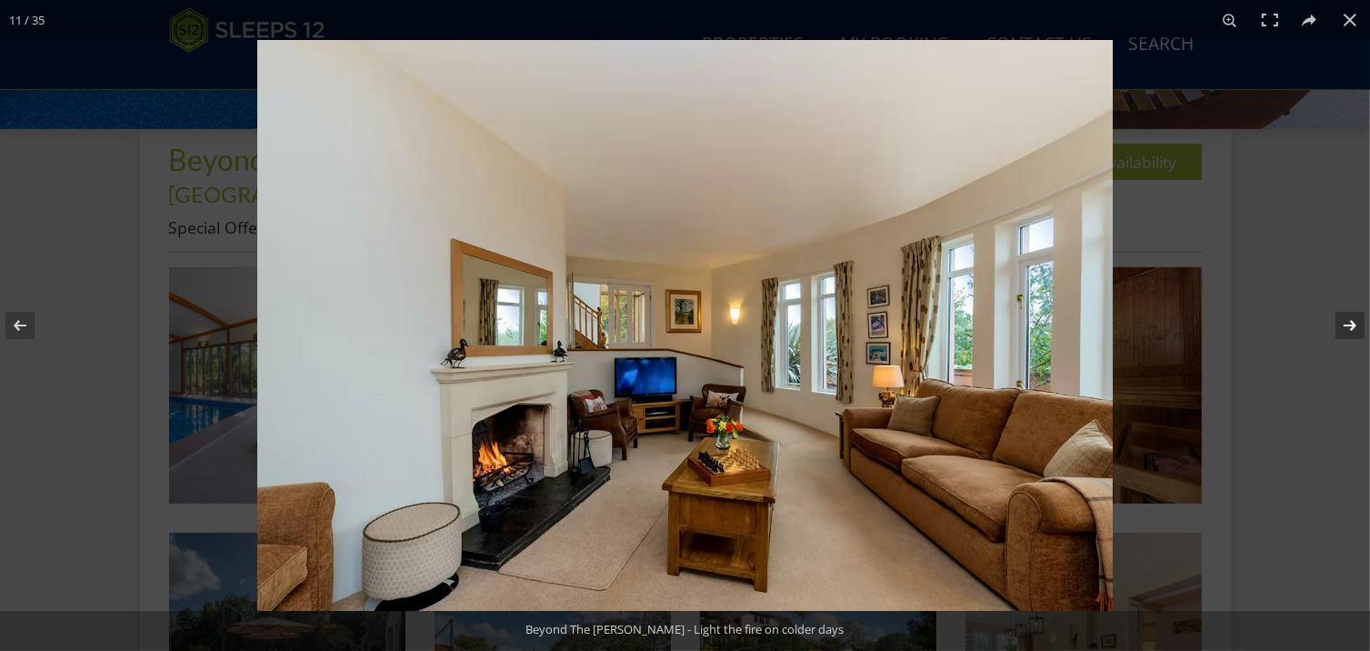
click at [1350, 326] on button at bounding box center [1339, 325] width 64 height 91
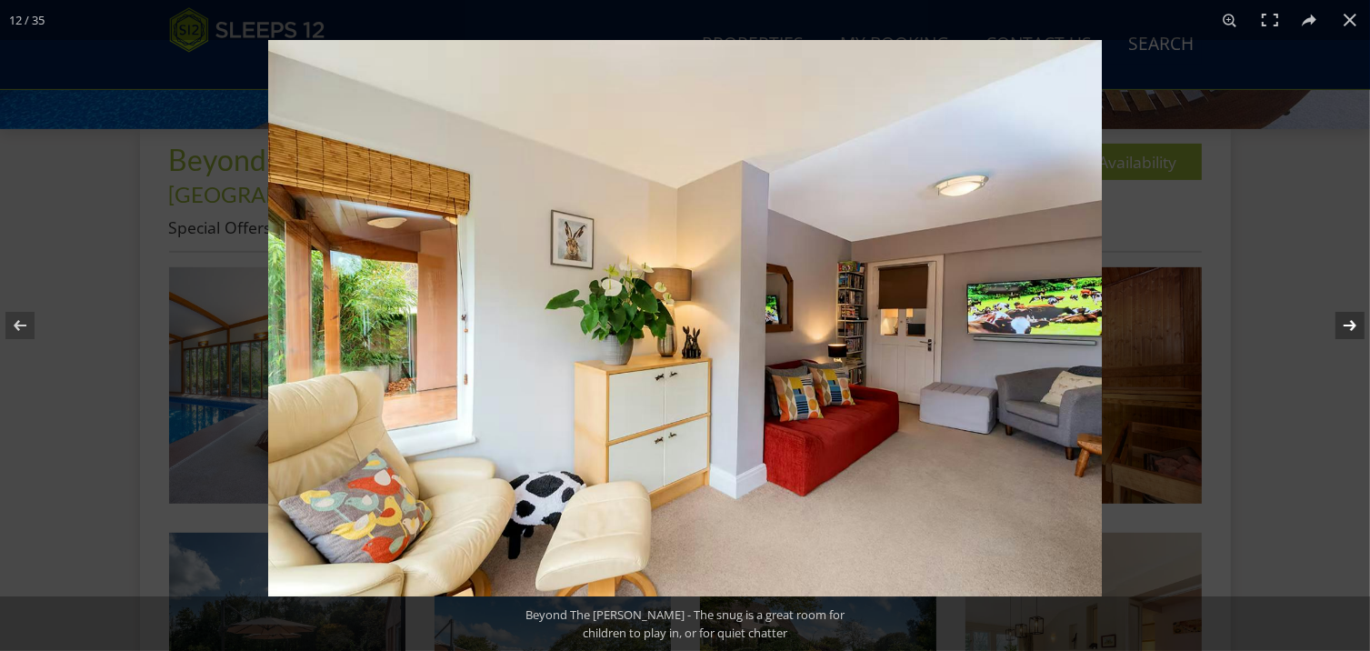
click at [1350, 326] on button at bounding box center [1339, 325] width 64 height 91
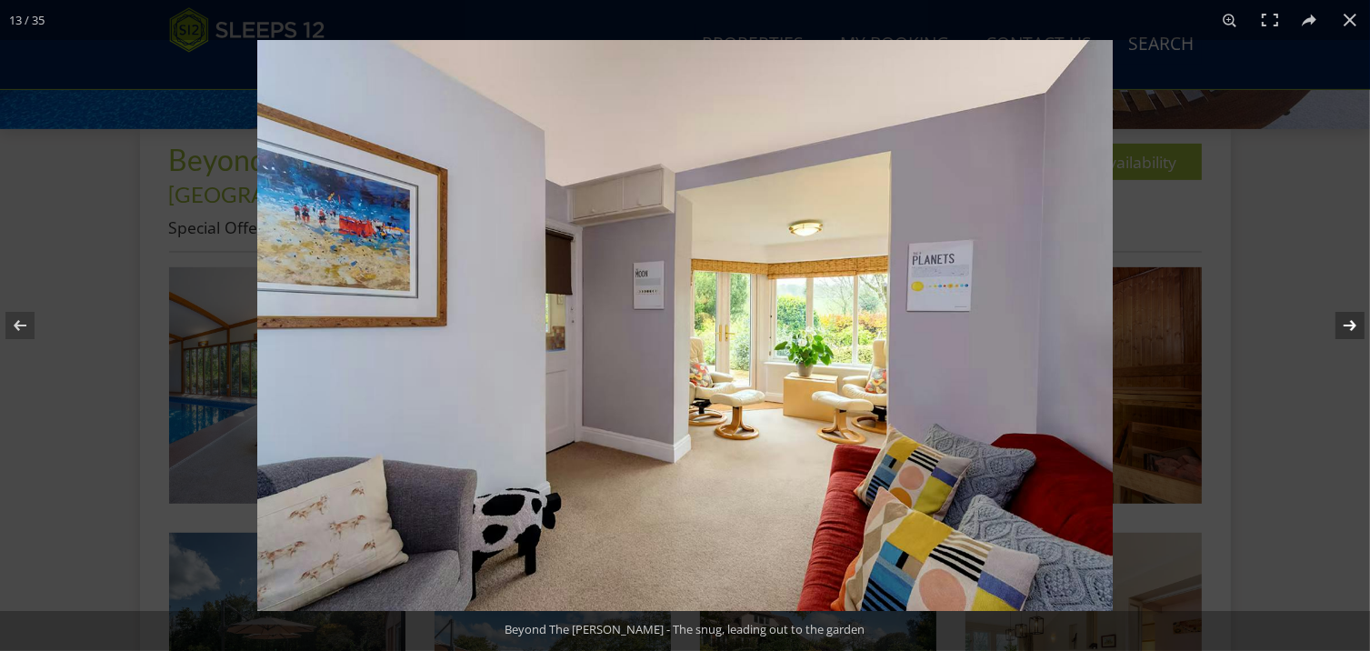
click at [1350, 326] on button at bounding box center [1339, 325] width 64 height 91
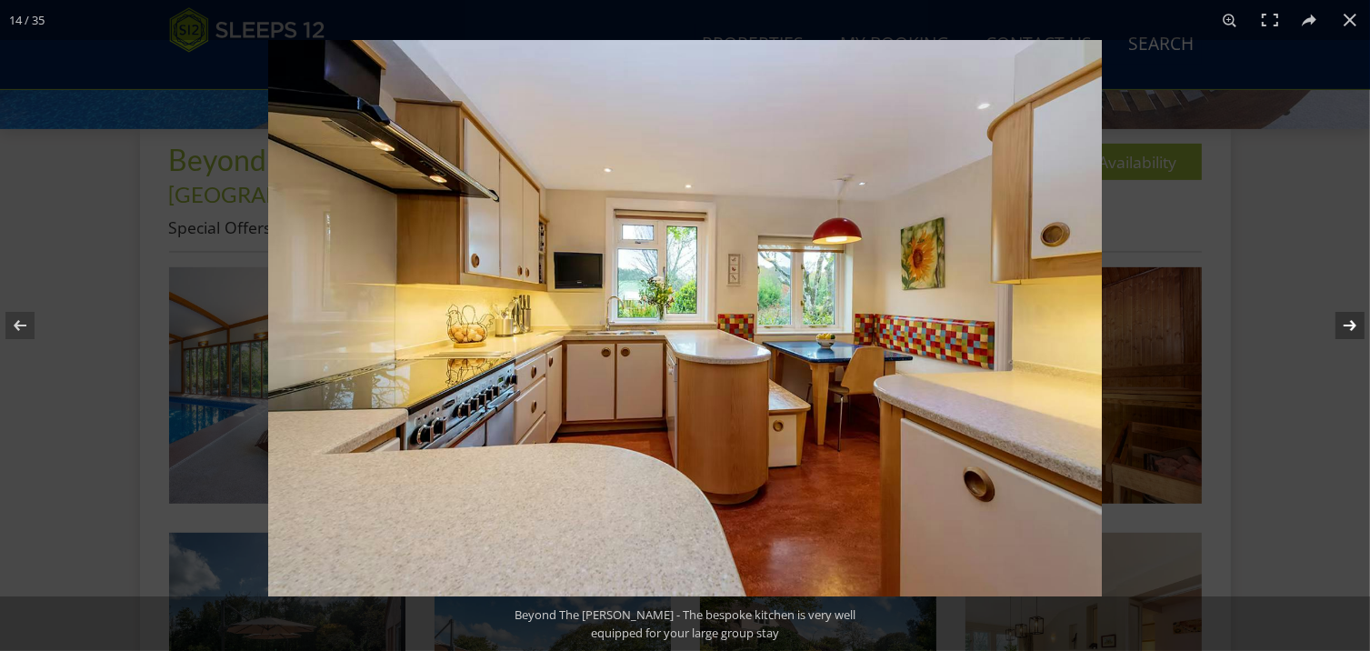
click at [1350, 326] on button at bounding box center [1339, 325] width 64 height 91
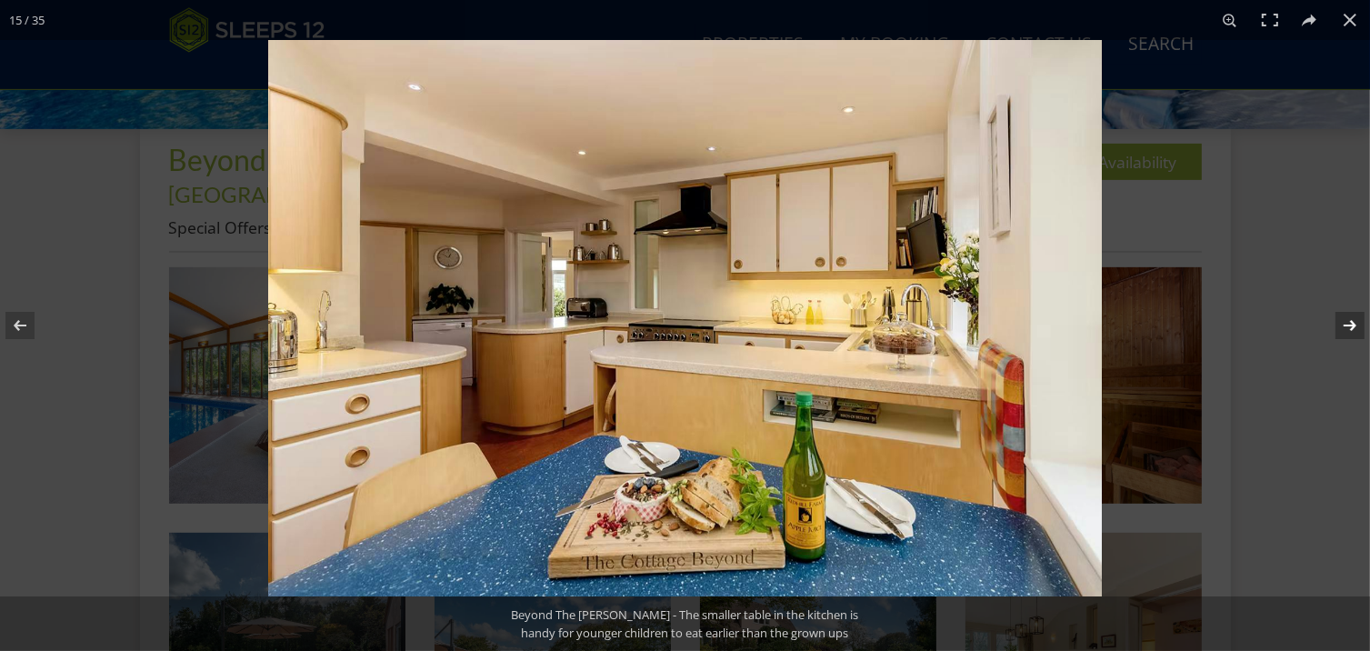
click at [1350, 326] on button at bounding box center [1339, 325] width 64 height 91
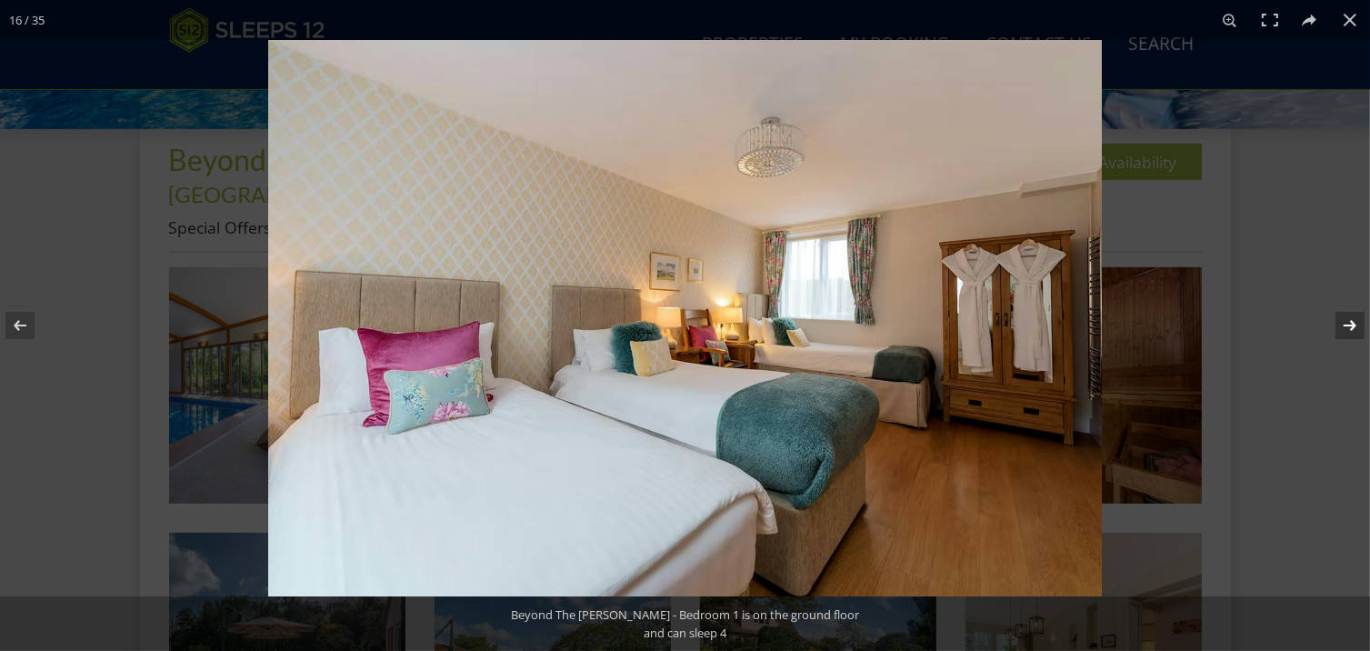
click at [1350, 326] on button at bounding box center [1339, 325] width 64 height 91
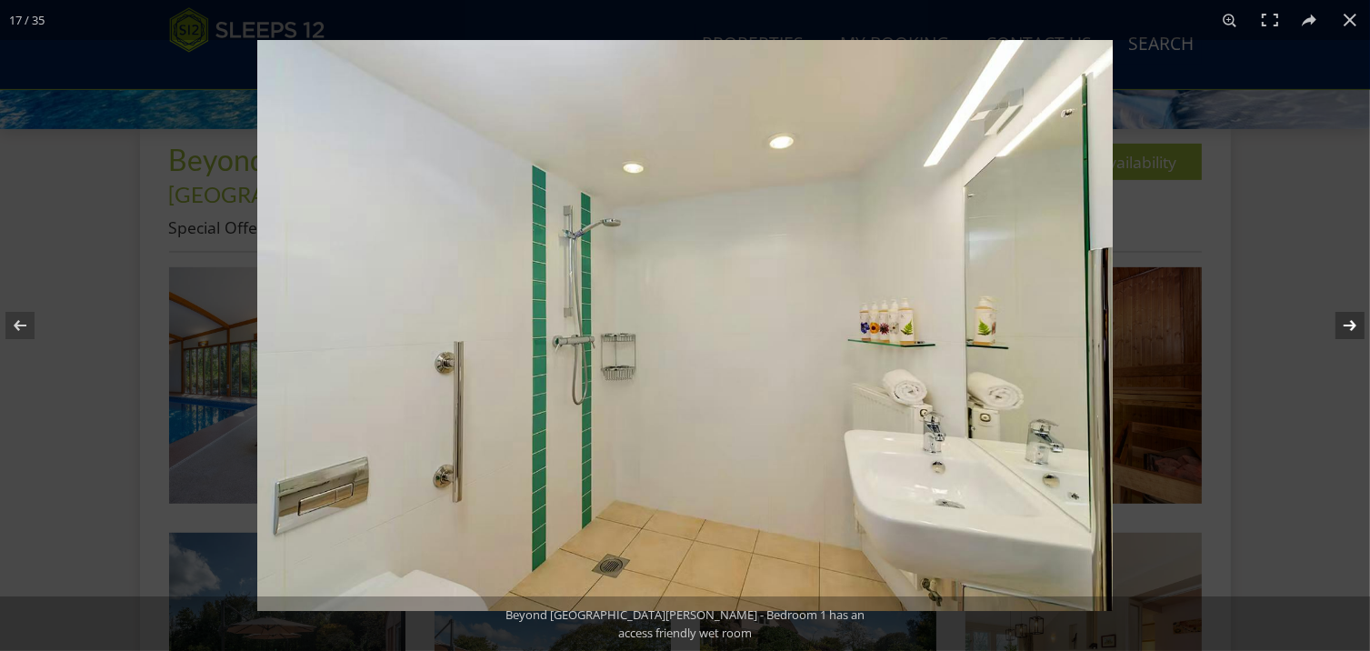
click at [1350, 326] on button at bounding box center [1339, 325] width 64 height 91
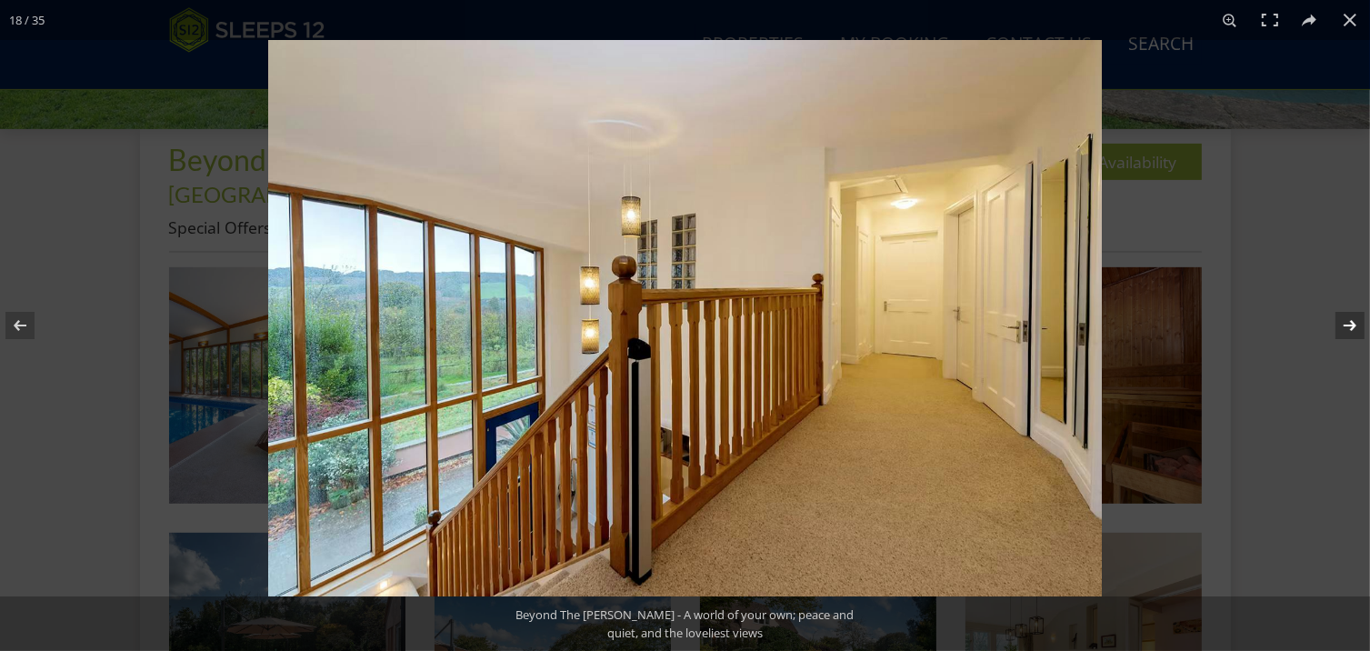
click at [1350, 326] on button at bounding box center [1339, 325] width 64 height 91
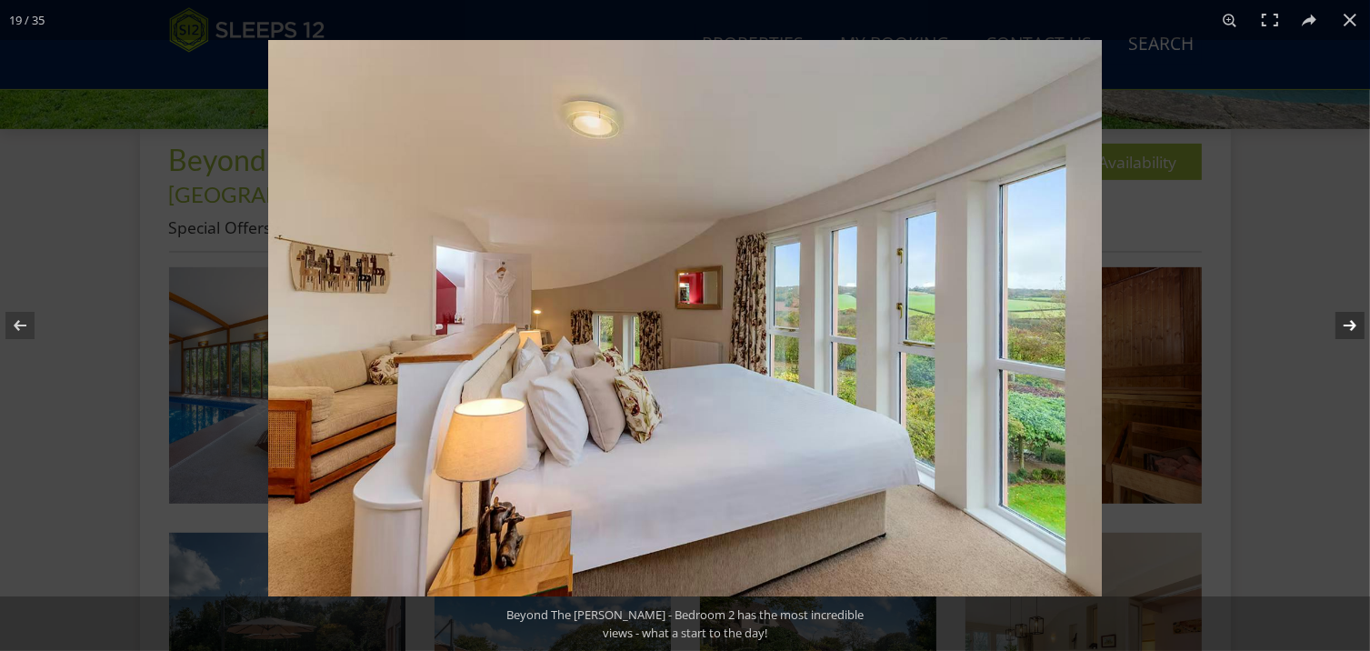
click at [1350, 326] on button at bounding box center [1339, 325] width 64 height 91
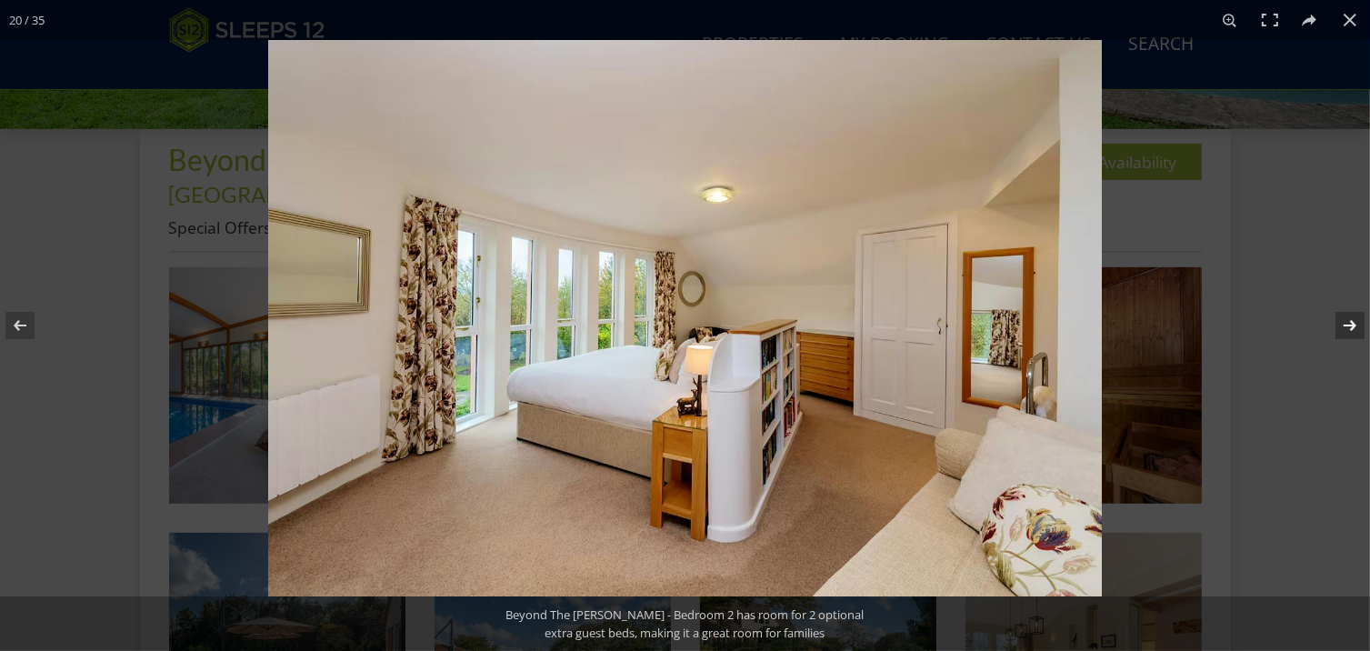
click at [1350, 326] on button at bounding box center [1339, 325] width 64 height 91
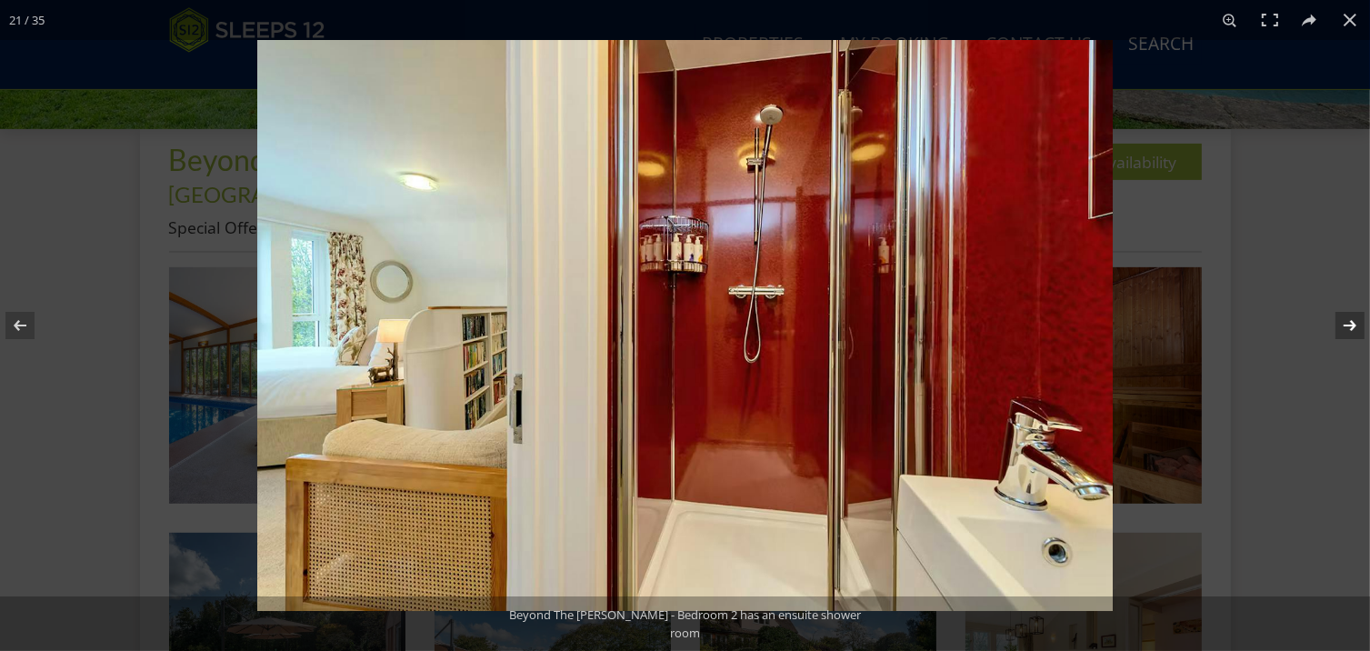
click at [1350, 326] on button at bounding box center [1339, 325] width 64 height 91
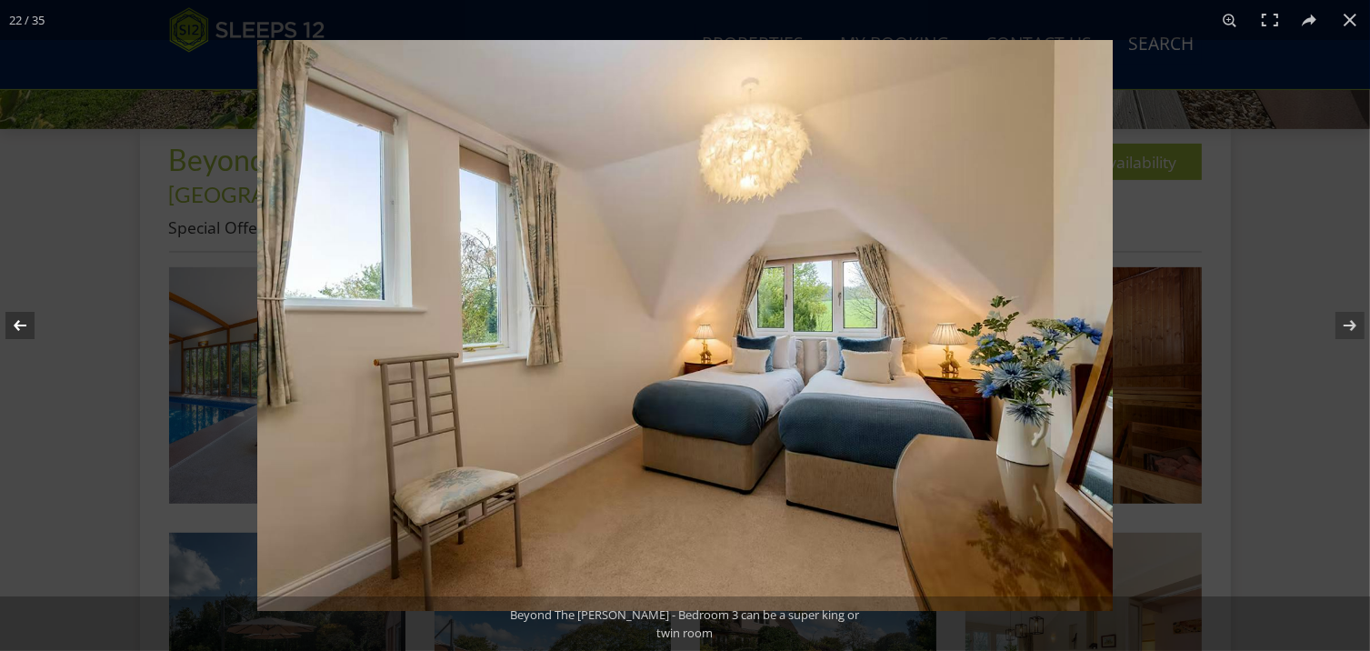
click at [18, 323] on button at bounding box center [32, 325] width 64 height 91
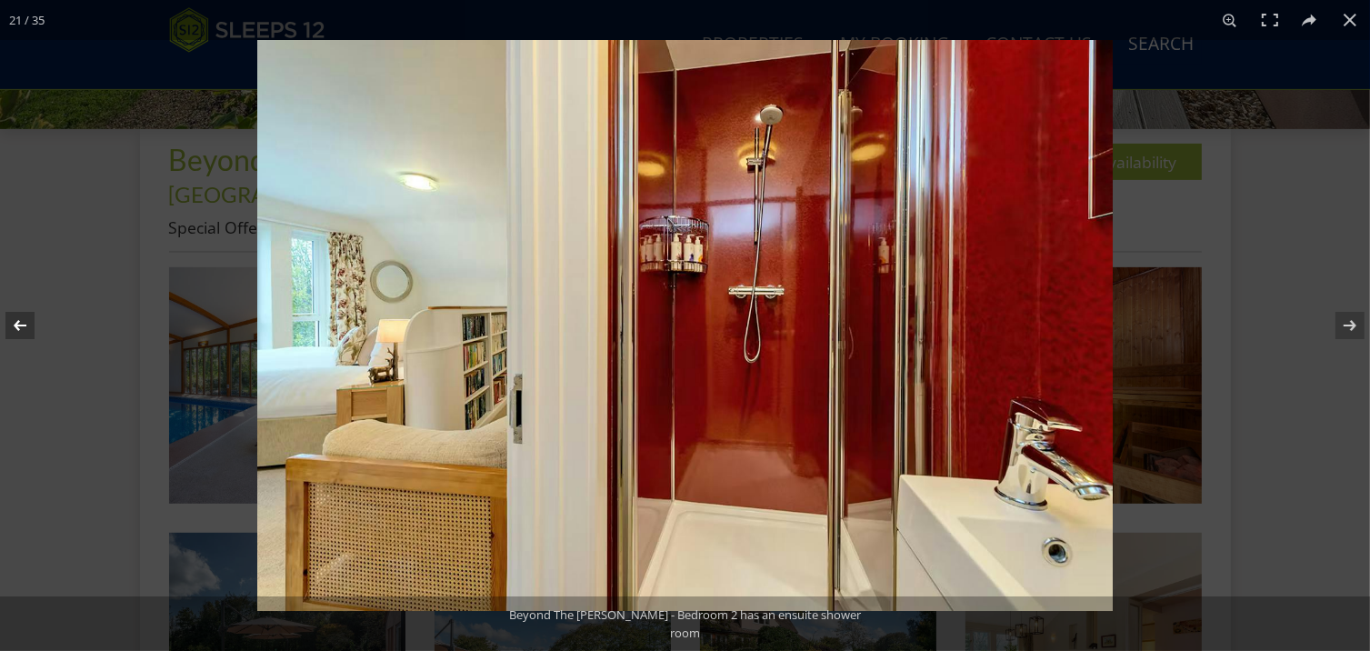
click at [18, 323] on button at bounding box center [32, 325] width 64 height 91
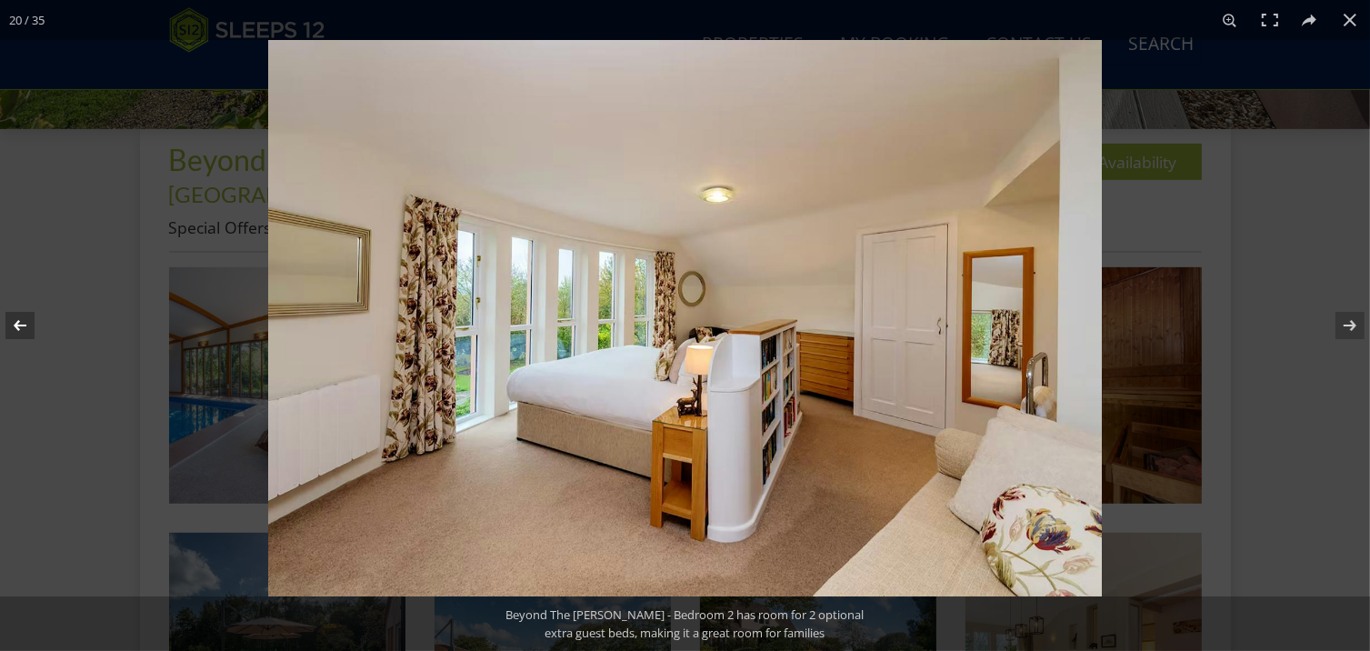
click at [18, 323] on button at bounding box center [32, 325] width 64 height 91
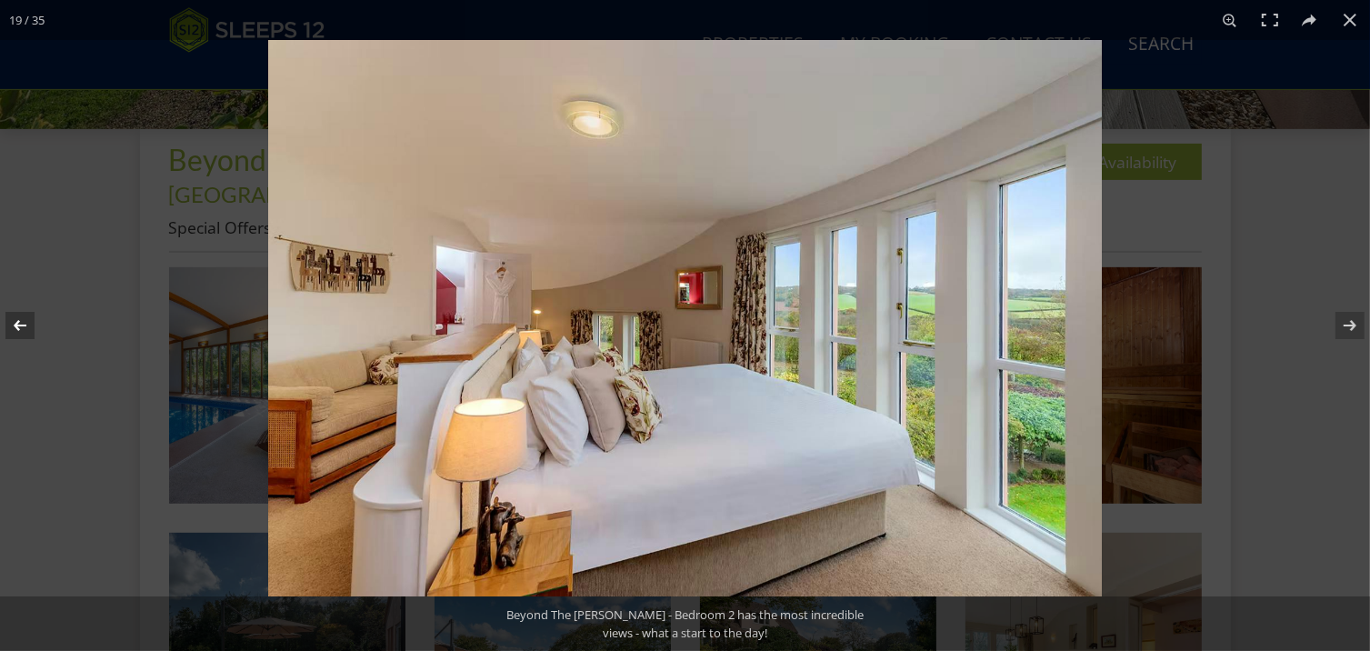
click at [18, 323] on button at bounding box center [32, 325] width 64 height 91
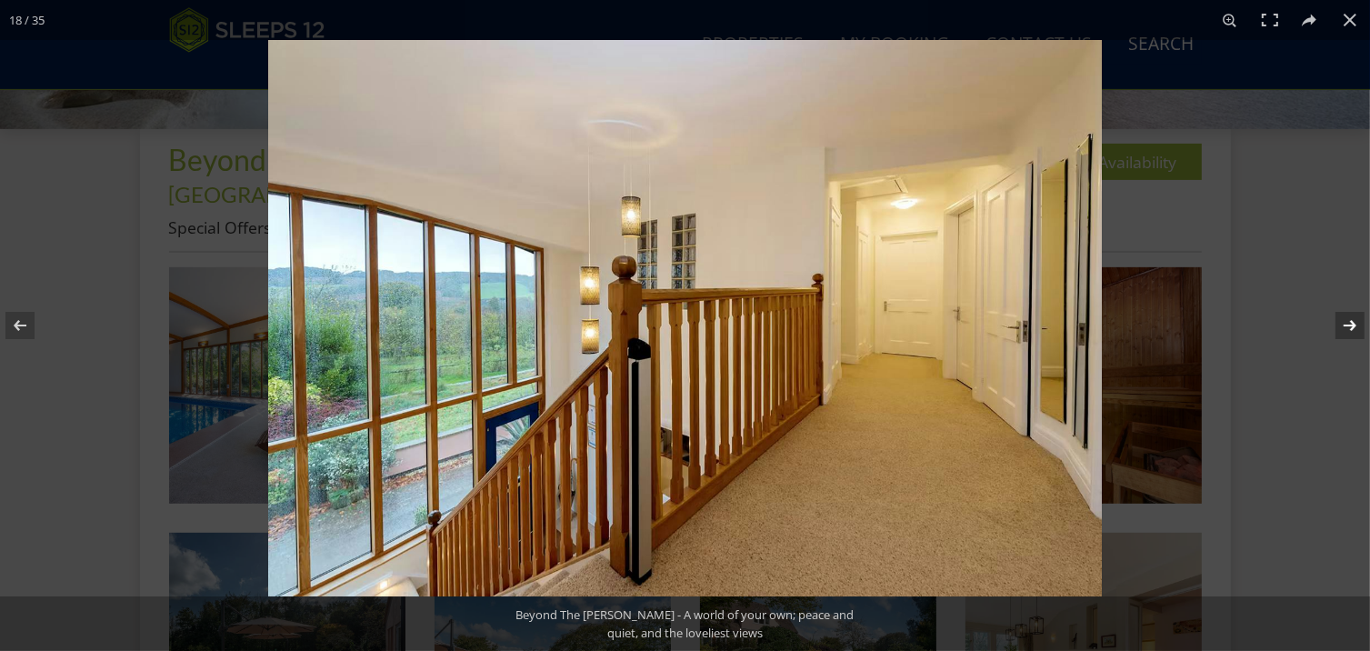
click at [1348, 326] on button at bounding box center [1339, 325] width 64 height 91
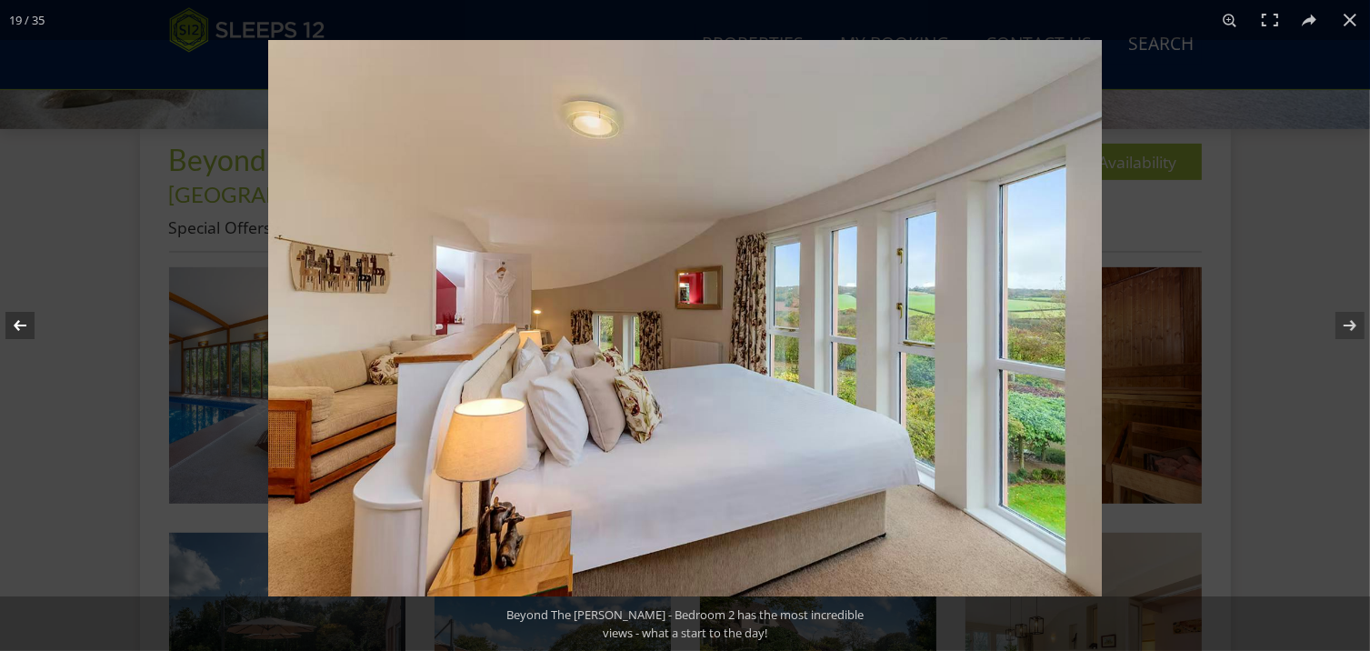
click at [25, 323] on button at bounding box center [32, 325] width 64 height 91
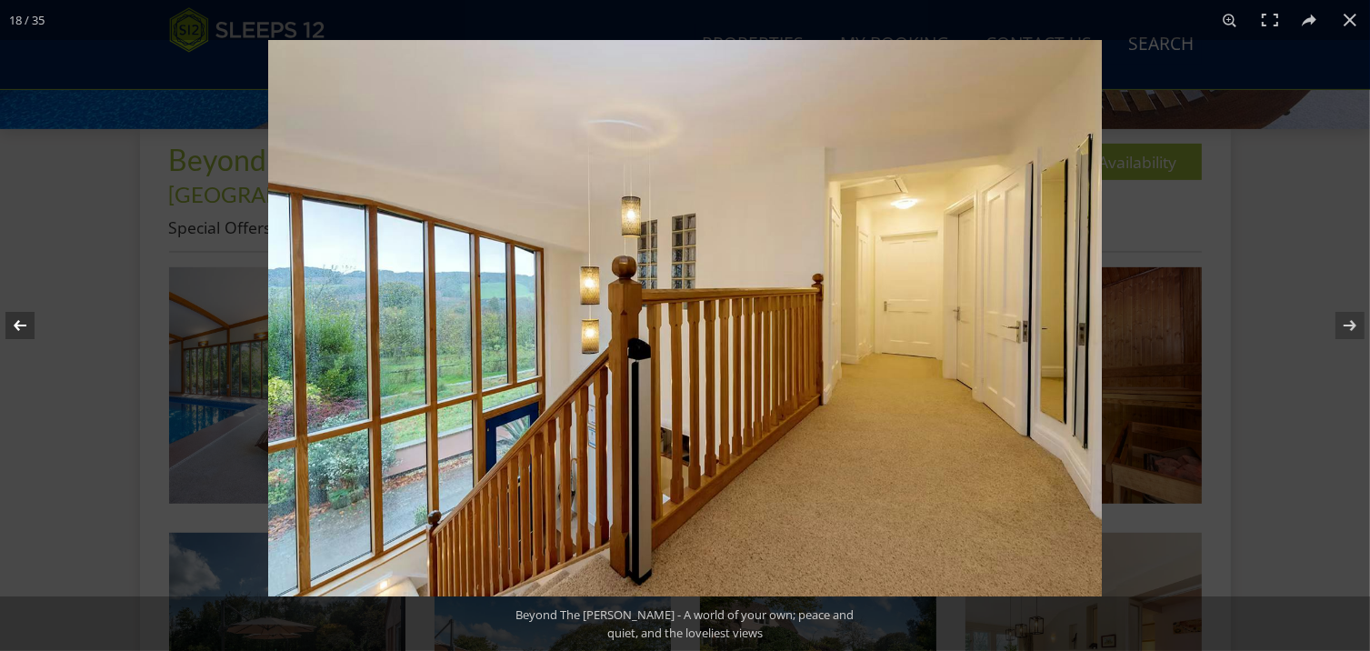
click at [25, 323] on button at bounding box center [32, 325] width 64 height 91
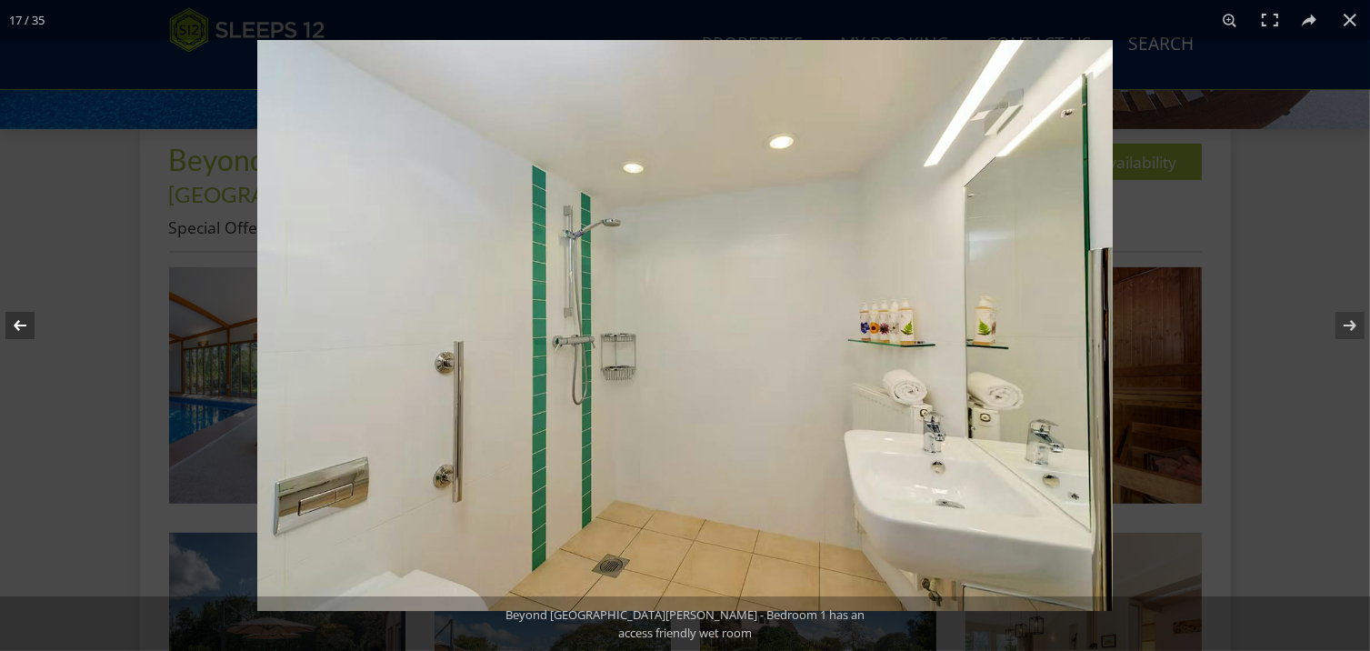
click at [25, 323] on button at bounding box center [32, 325] width 64 height 91
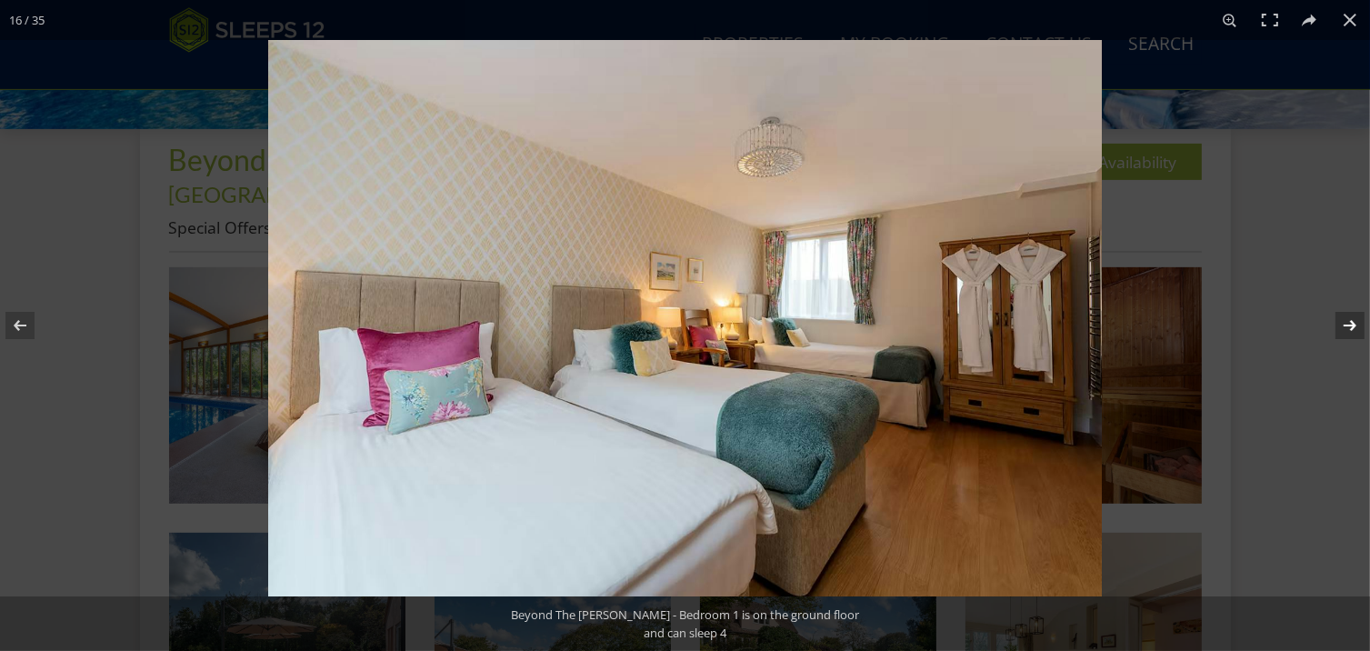
click at [1349, 325] on button at bounding box center [1339, 325] width 64 height 91
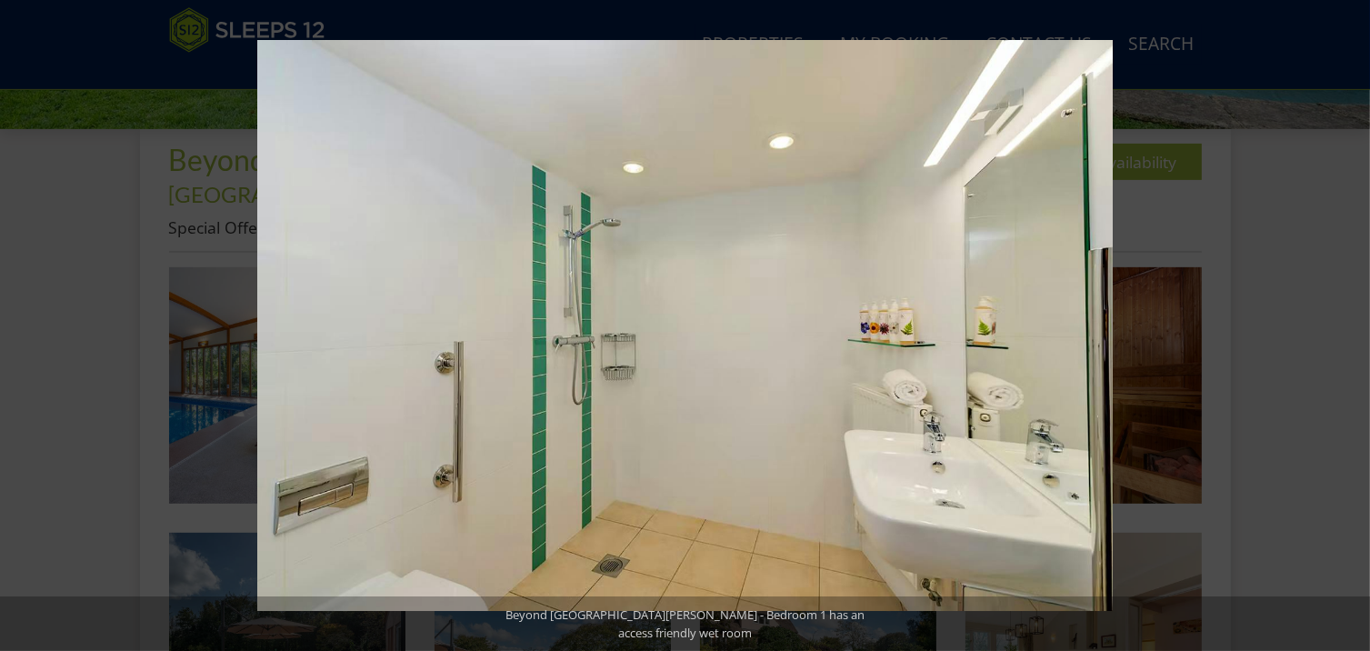
click at [1349, 325] on button at bounding box center [1339, 325] width 64 height 91
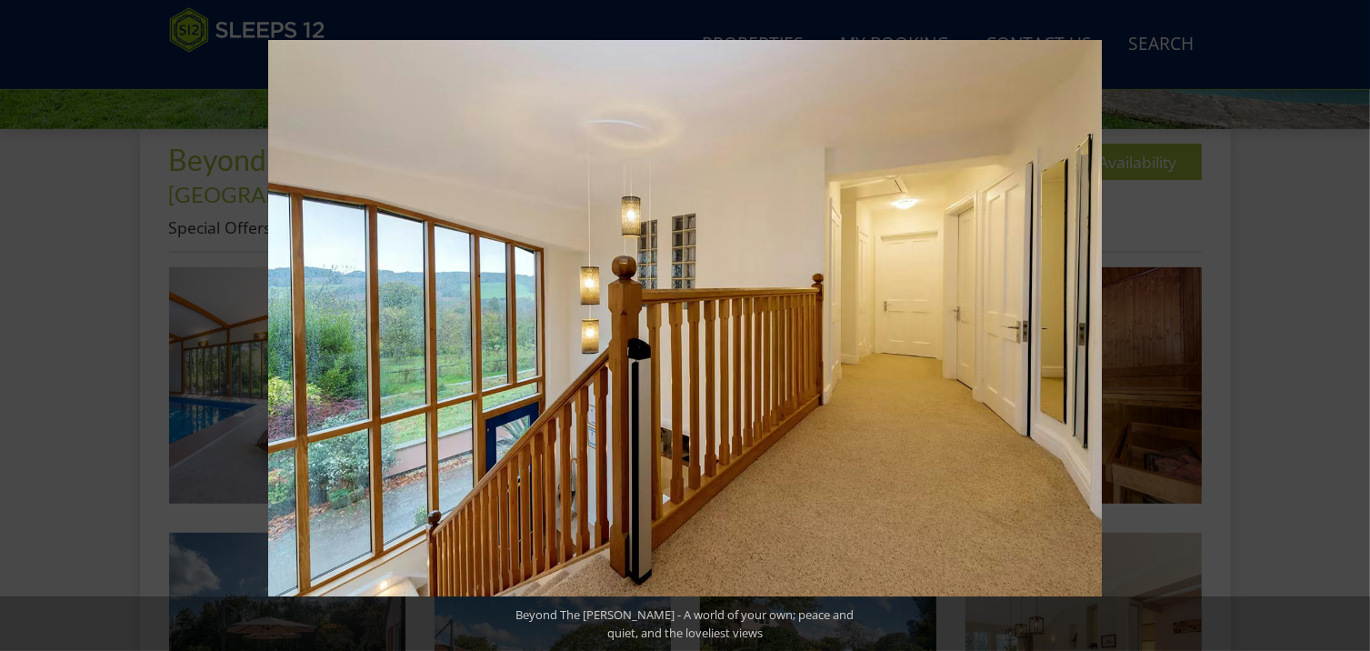
click at [1349, 325] on button at bounding box center [1339, 325] width 64 height 91
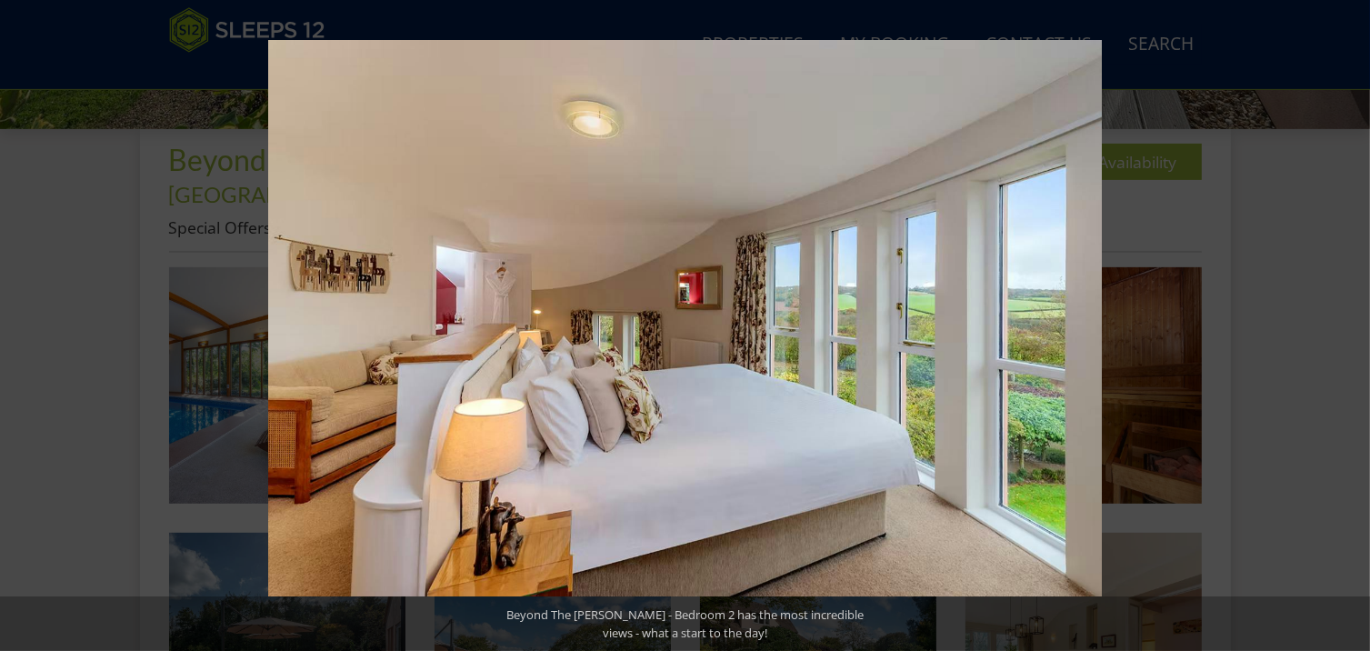
click at [1349, 325] on button at bounding box center [1339, 325] width 64 height 91
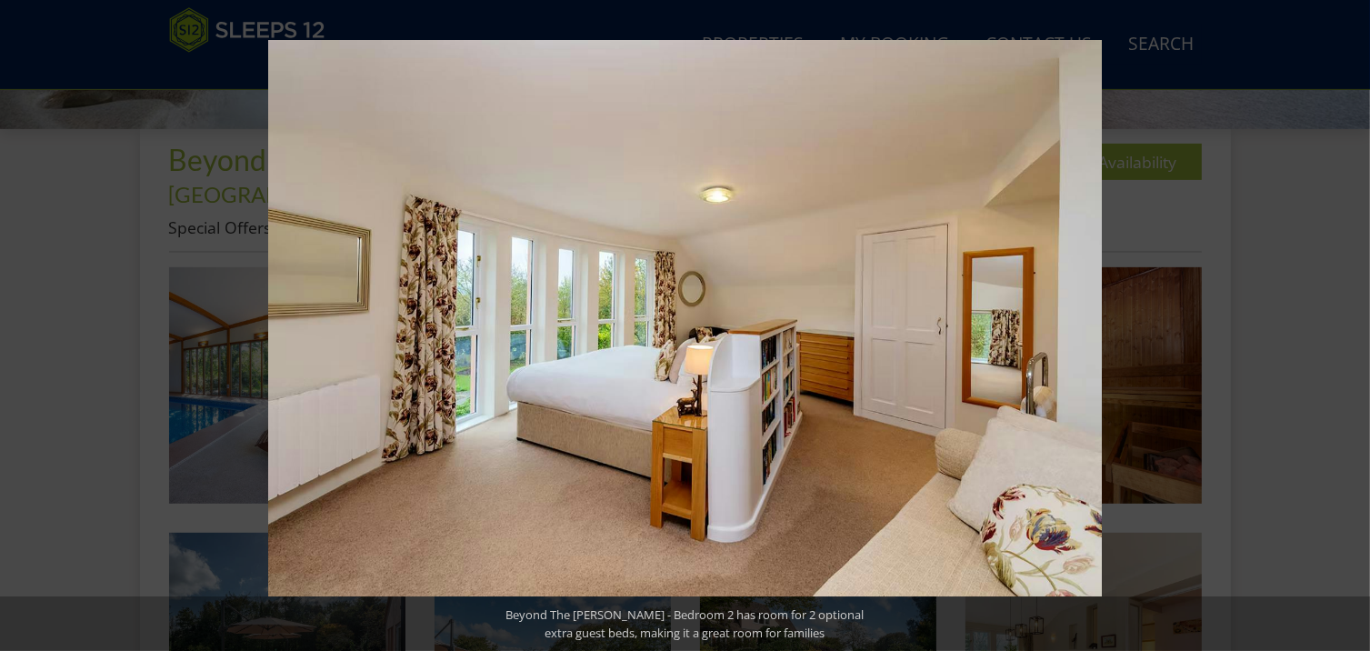
click at [1349, 325] on button at bounding box center [1339, 325] width 64 height 91
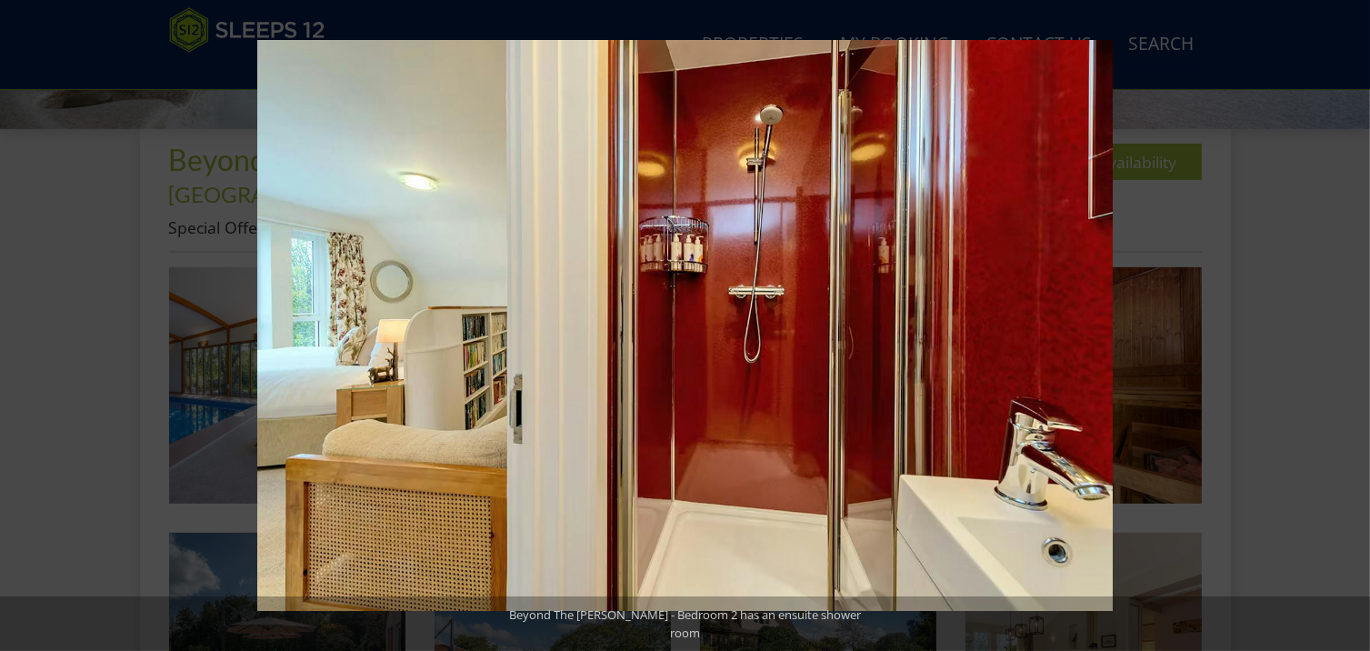
click at [1349, 325] on button at bounding box center [1339, 325] width 64 height 91
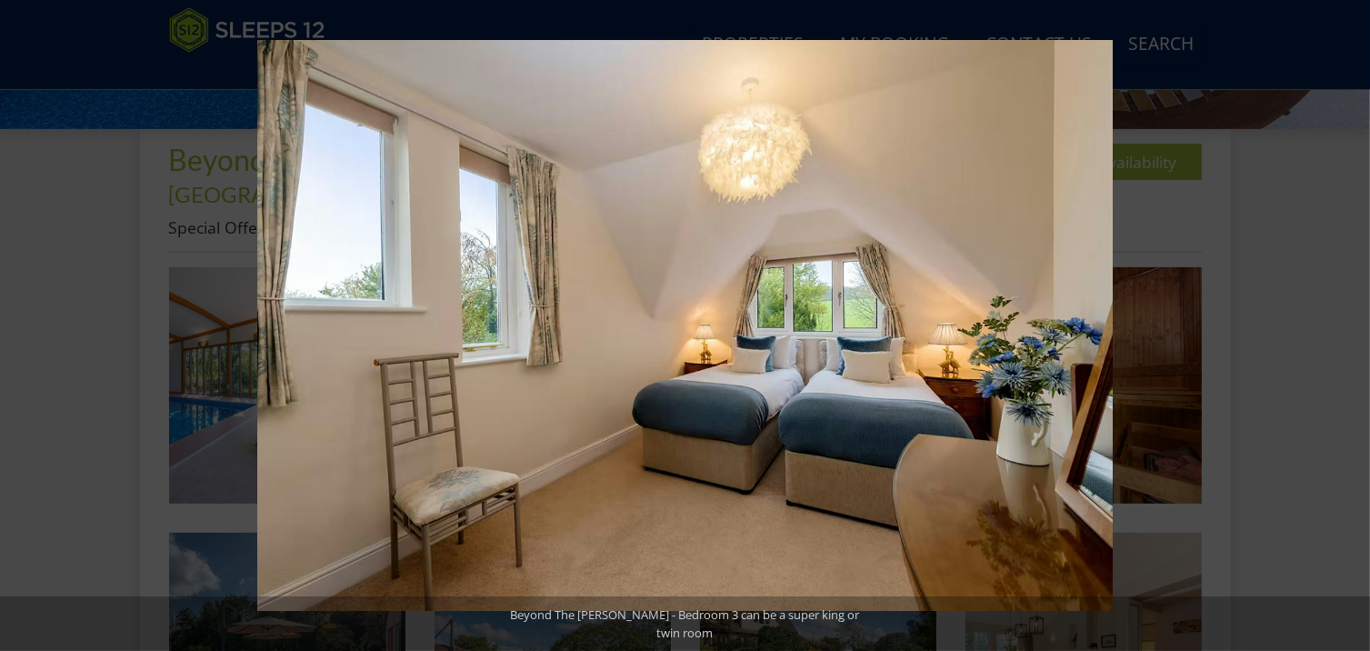
click at [1349, 325] on button at bounding box center [1339, 325] width 64 height 91
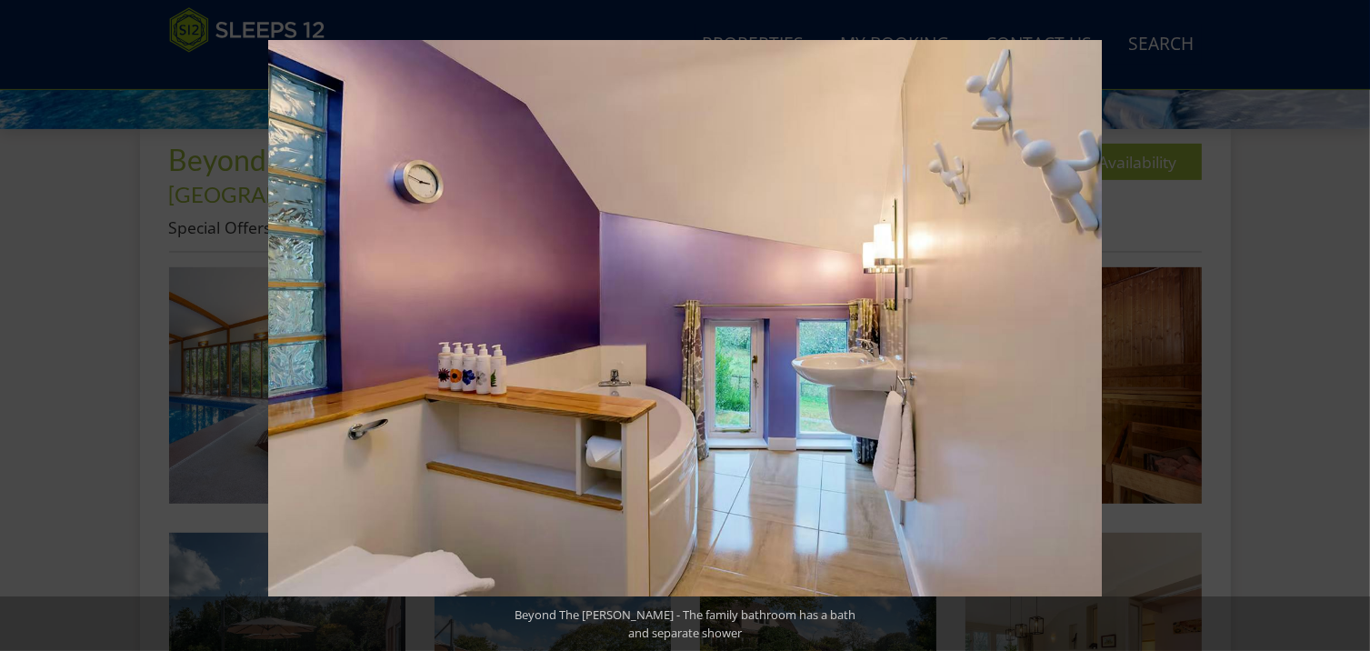
click at [1349, 325] on button at bounding box center [1339, 325] width 64 height 91
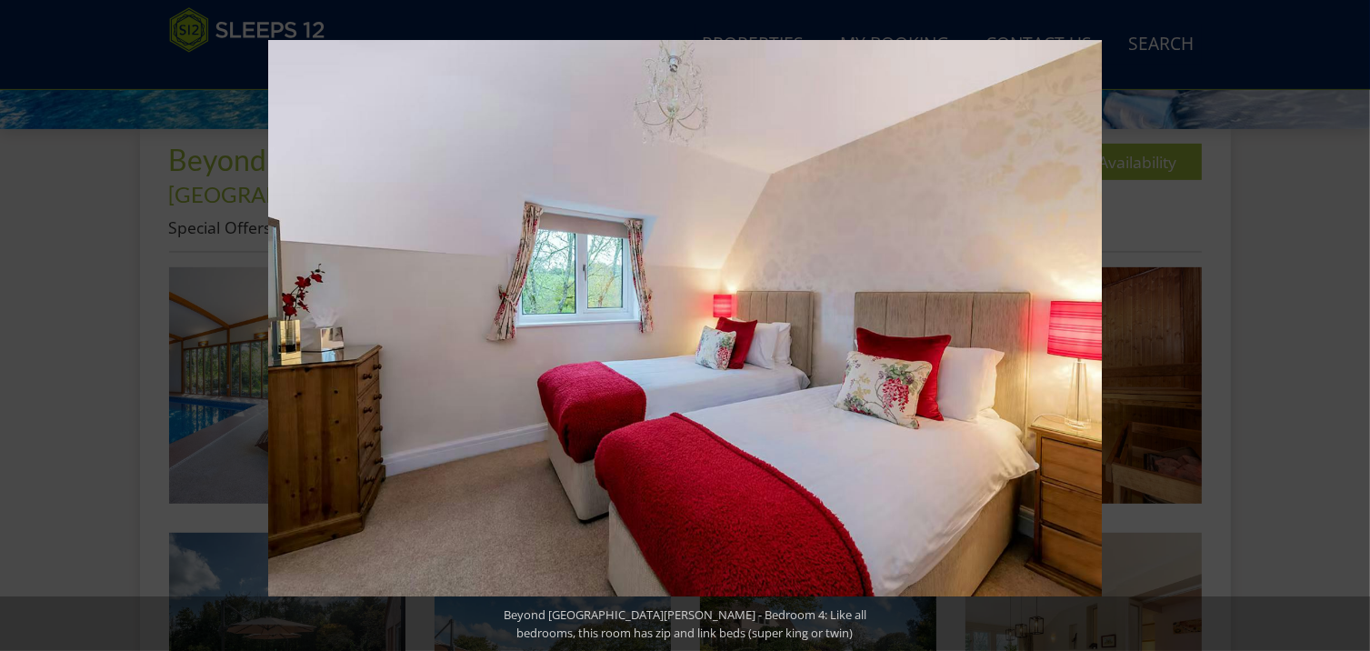
click at [1349, 325] on button at bounding box center [1339, 325] width 64 height 91
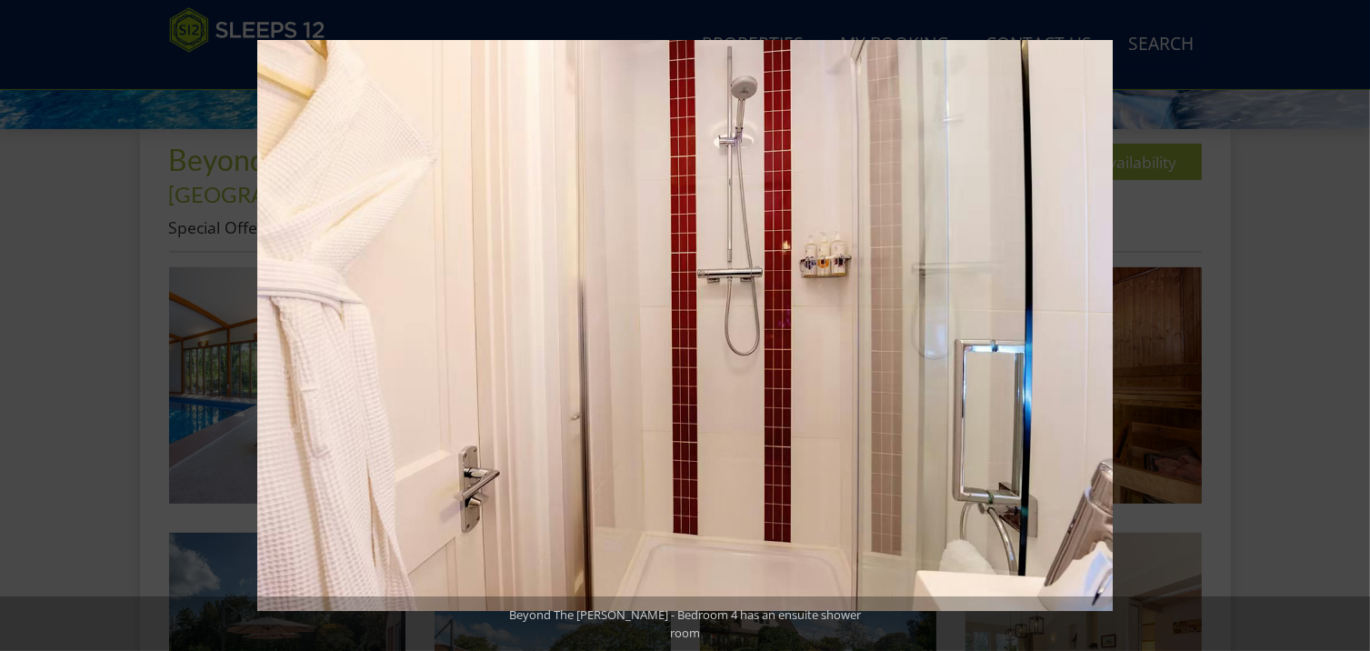
click at [1349, 325] on button at bounding box center [1339, 325] width 64 height 91
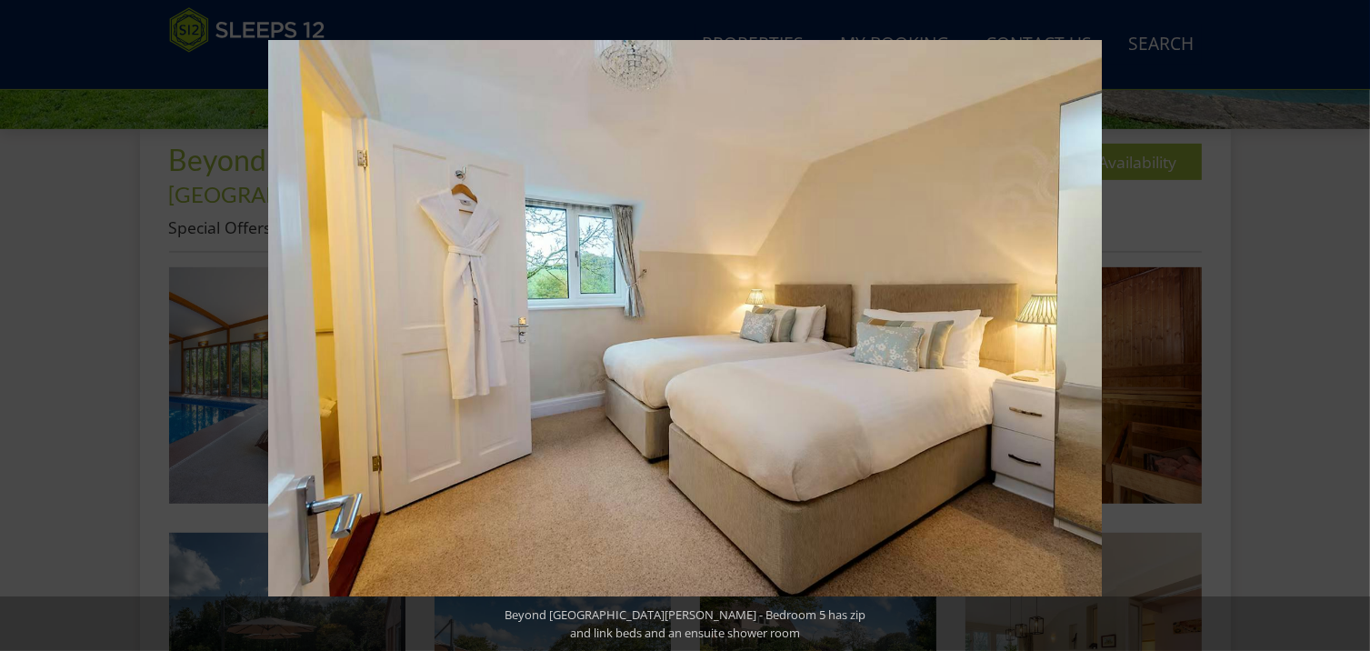
click at [1349, 325] on button at bounding box center [1339, 325] width 64 height 91
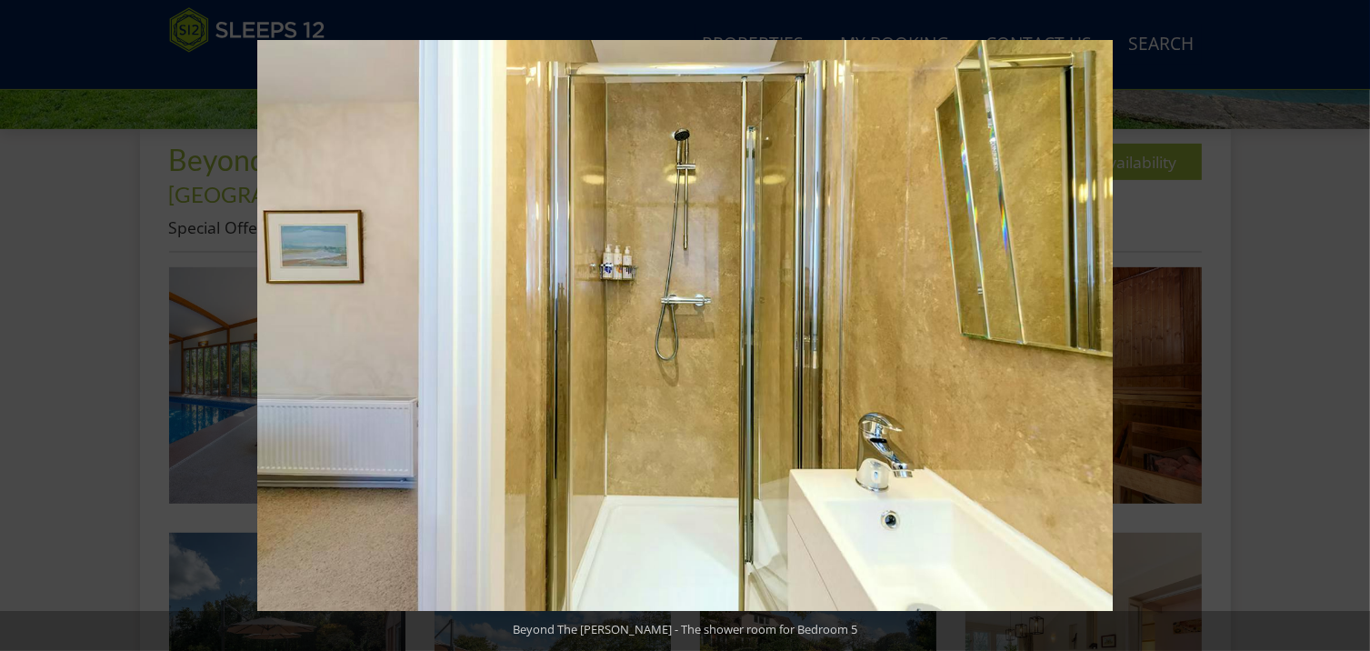
click at [1349, 325] on button at bounding box center [1339, 325] width 64 height 91
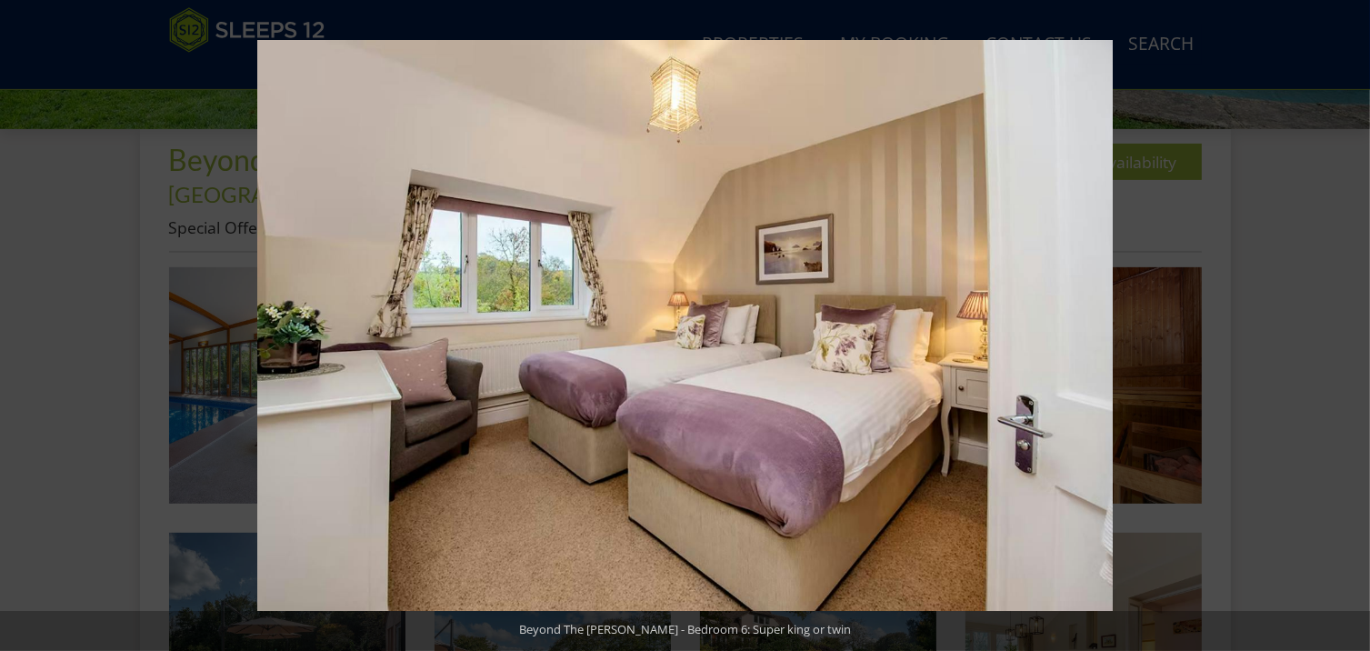
click at [1349, 325] on button at bounding box center [1339, 325] width 64 height 91
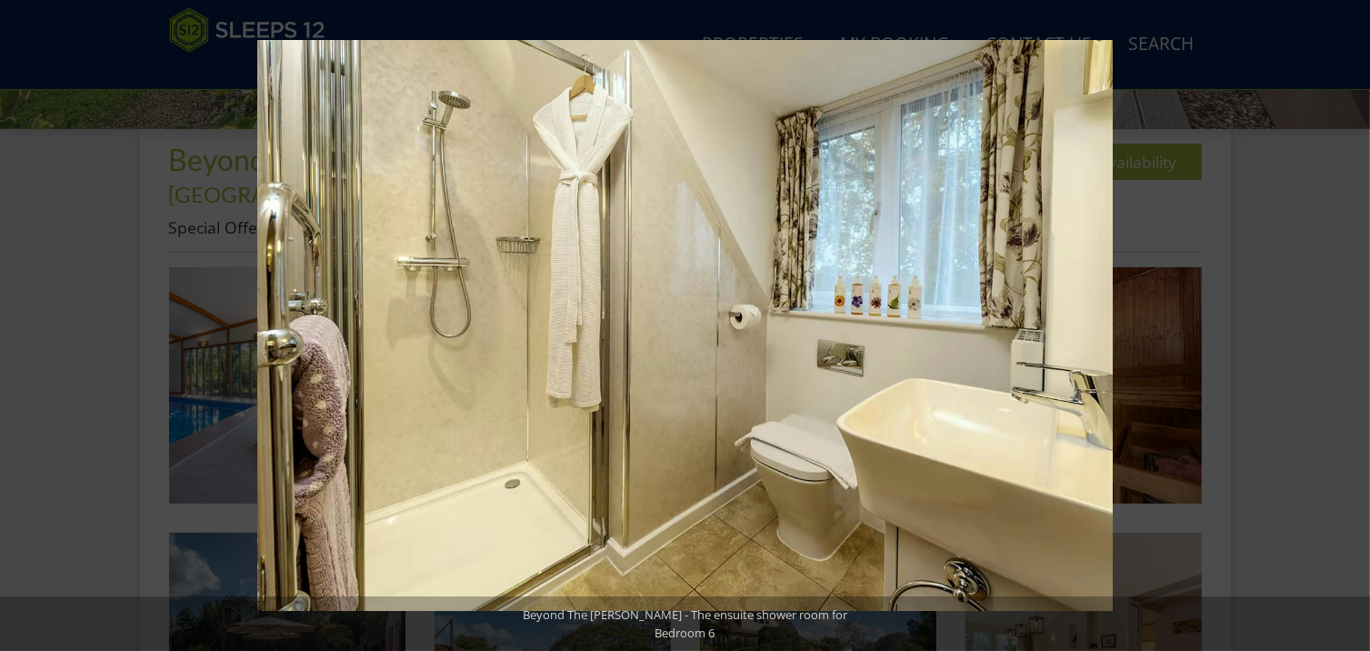
click at [1349, 325] on button at bounding box center [1339, 325] width 64 height 91
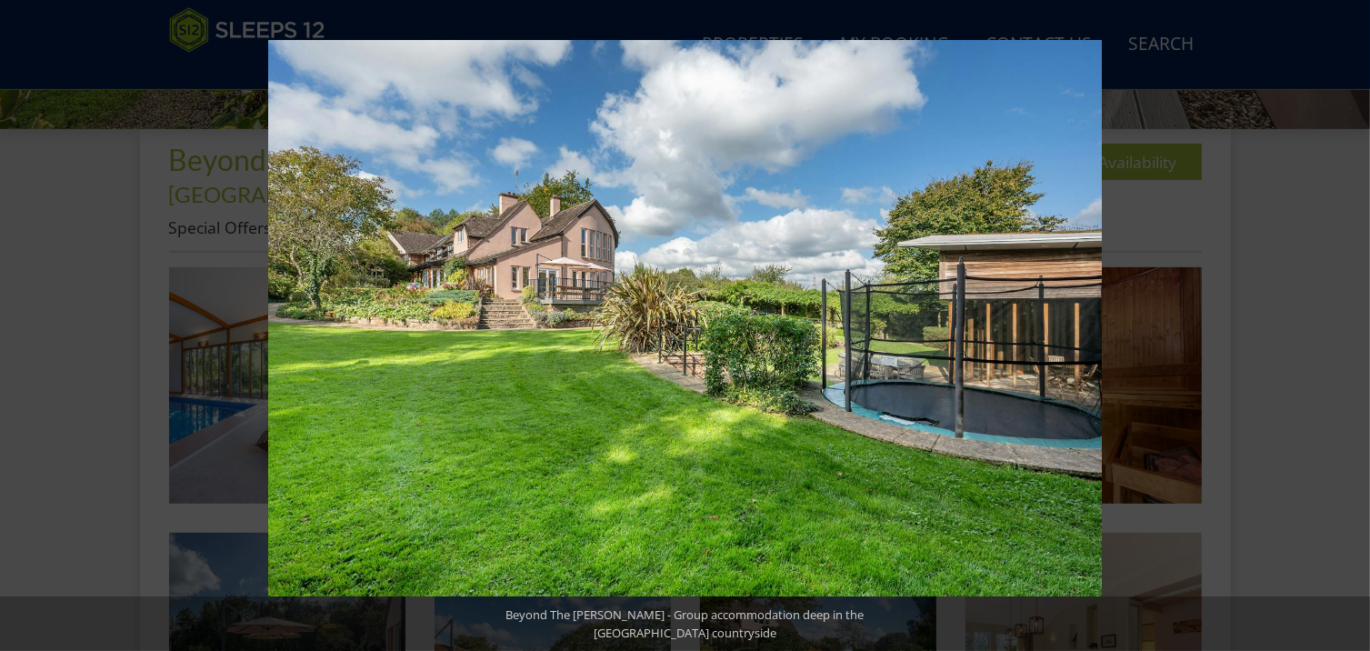
click at [1349, 325] on button at bounding box center [1339, 325] width 64 height 91
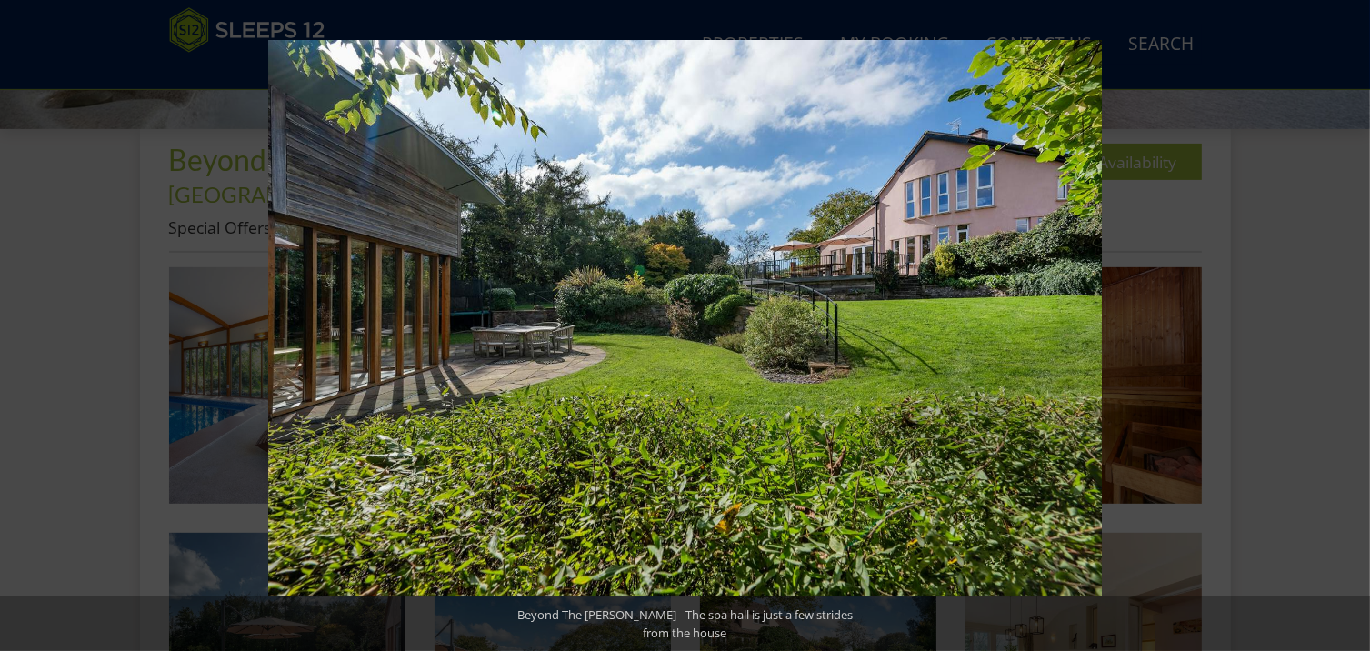
click at [1349, 325] on button at bounding box center [1339, 325] width 64 height 91
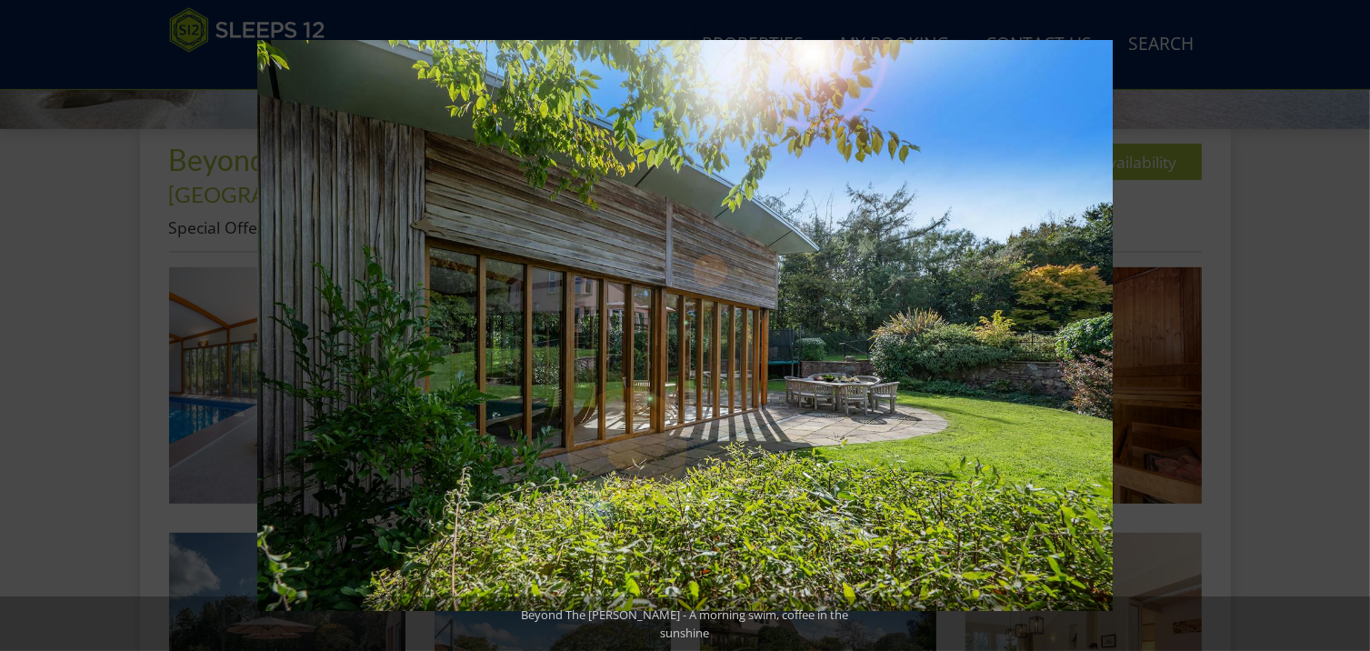
click at [1349, 325] on button at bounding box center [1339, 325] width 64 height 91
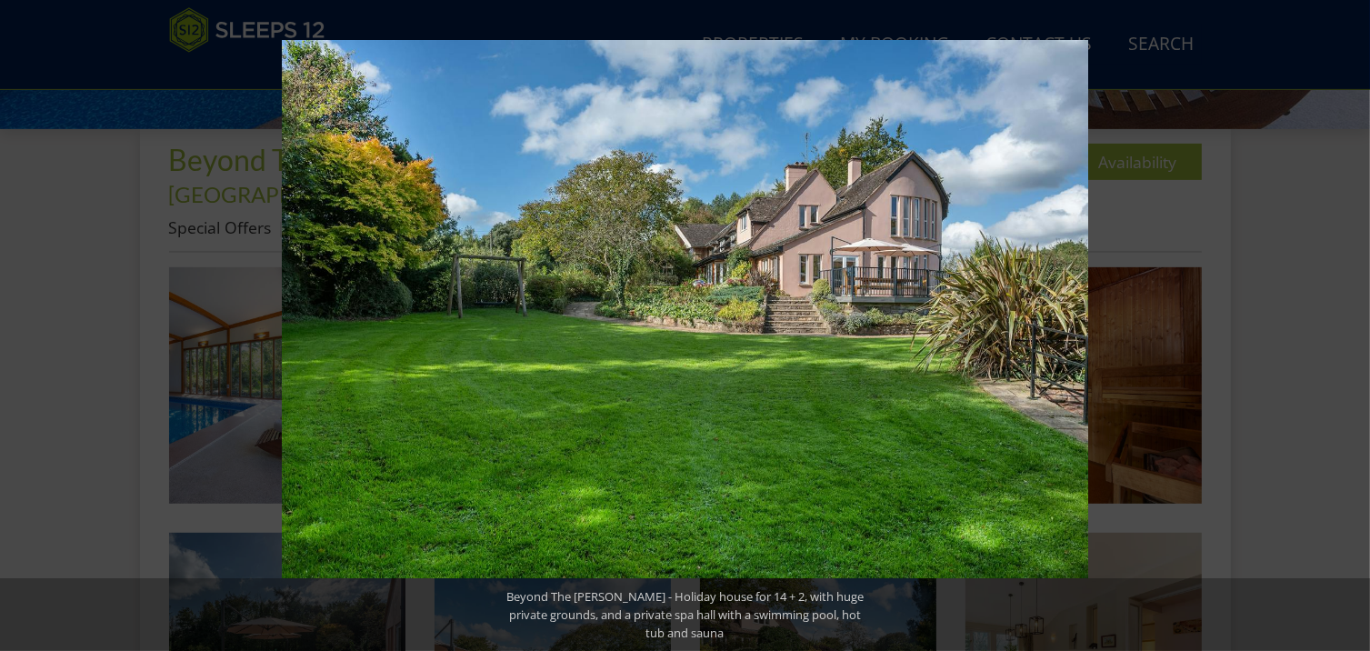
click at [1349, 325] on button at bounding box center [1339, 325] width 64 height 91
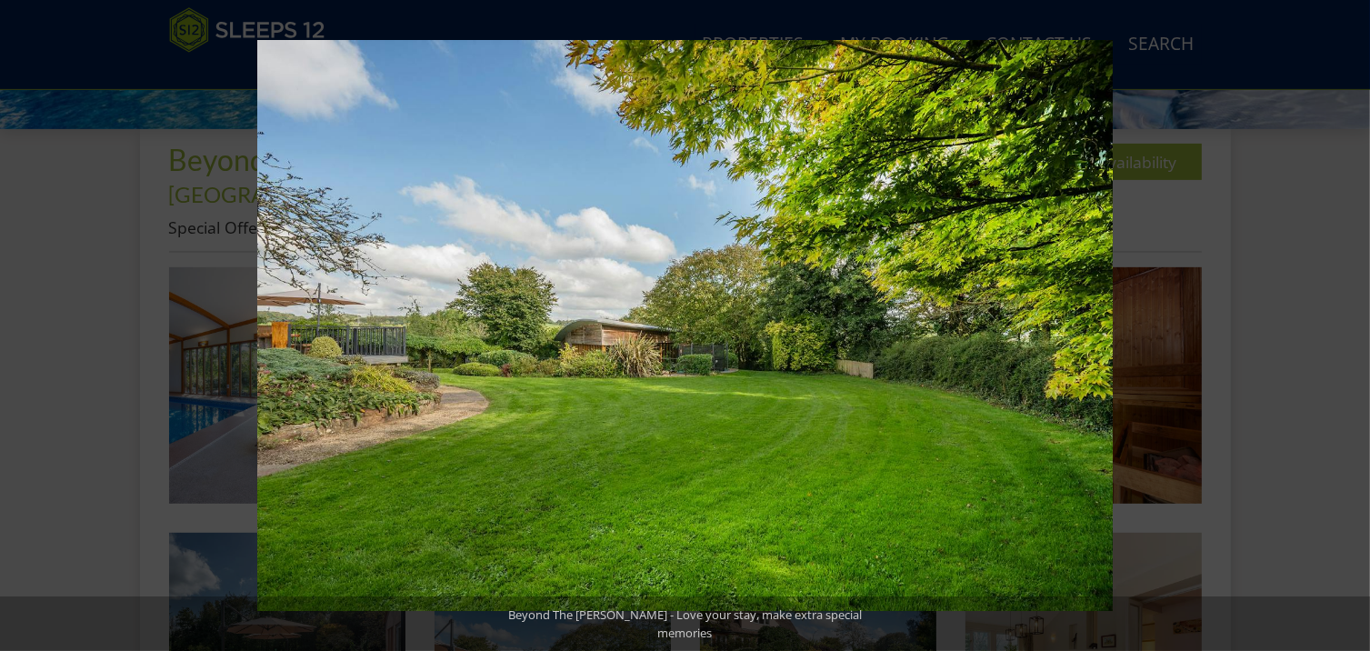
click at [1349, 325] on button at bounding box center [1339, 325] width 64 height 91
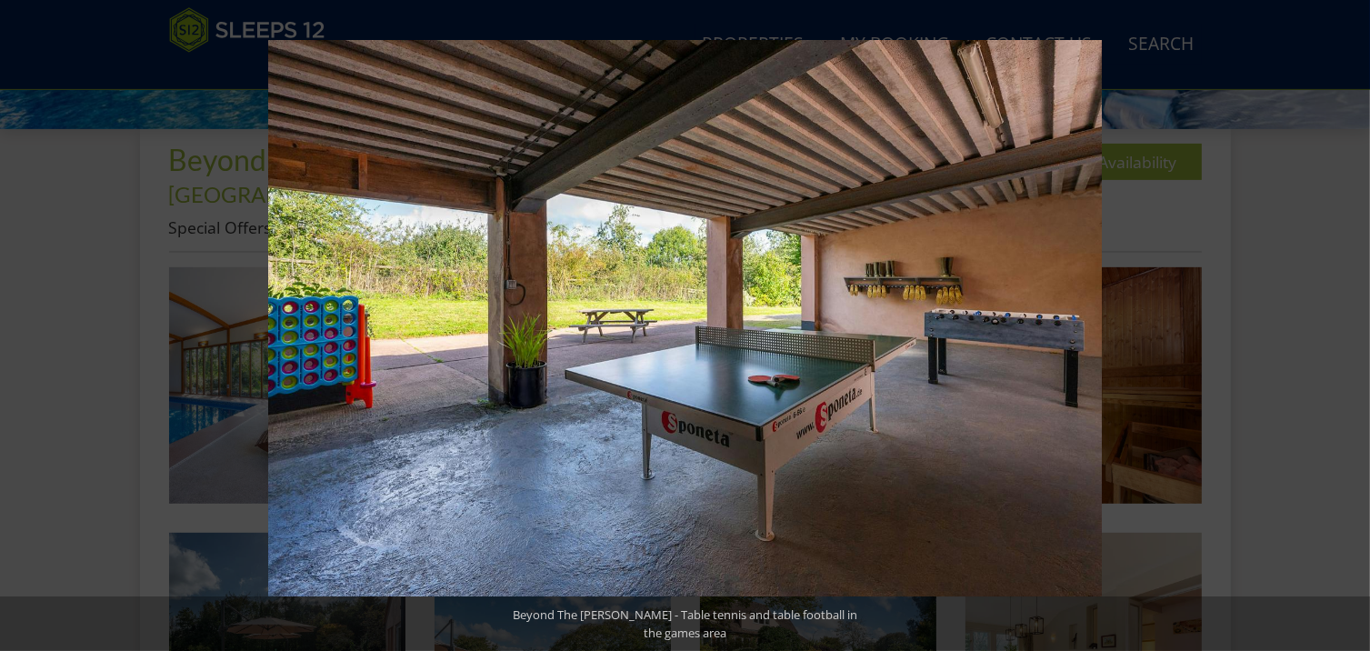
click at [1349, 325] on button at bounding box center [1339, 325] width 64 height 91
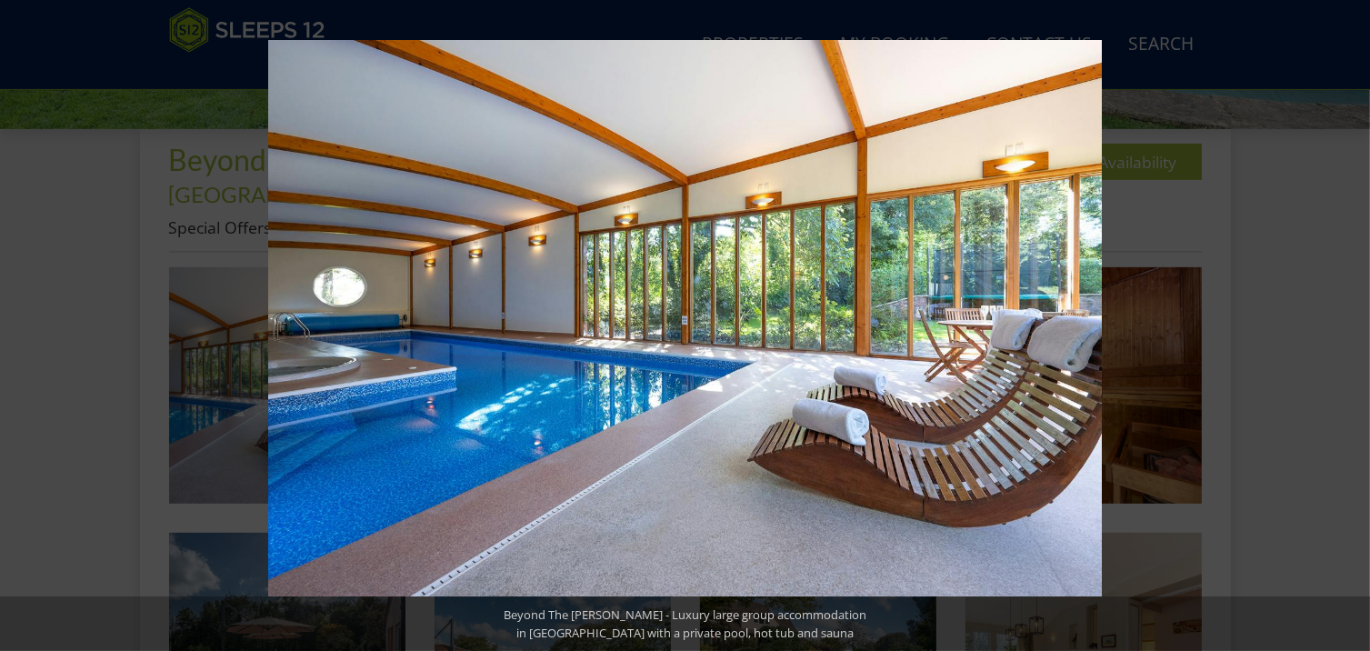
click at [1349, 325] on button at bounding box center [1339, 325] width 64 height 91
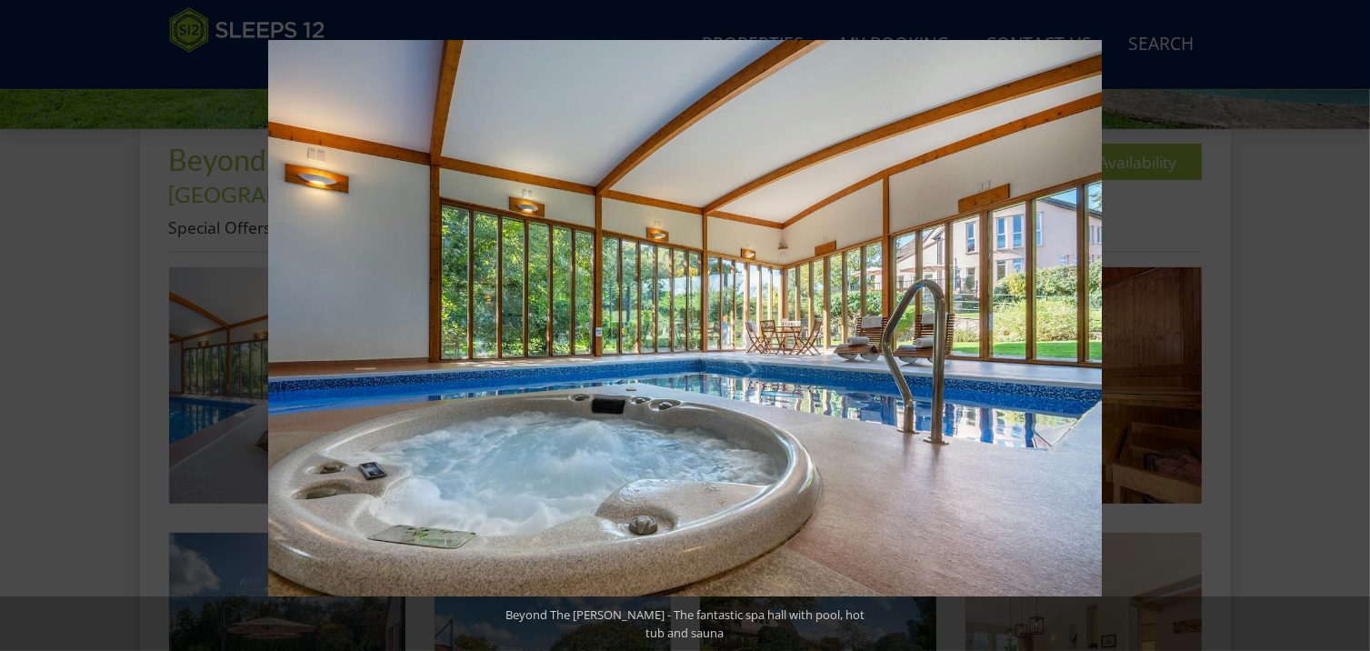
click at [1349, 325] on button at bounding box center [1339, 325] width 64 height 91
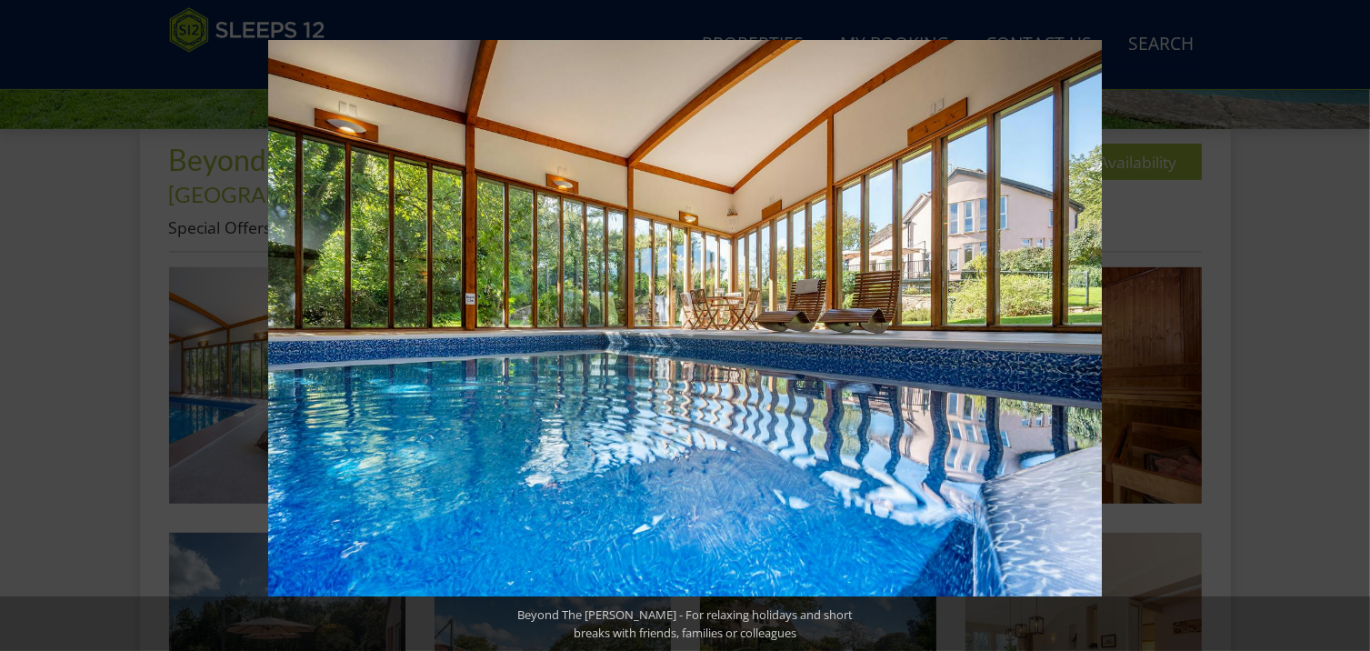
click at [1349, 325] on button at bounding box center [1339, 325] width 64 height 91
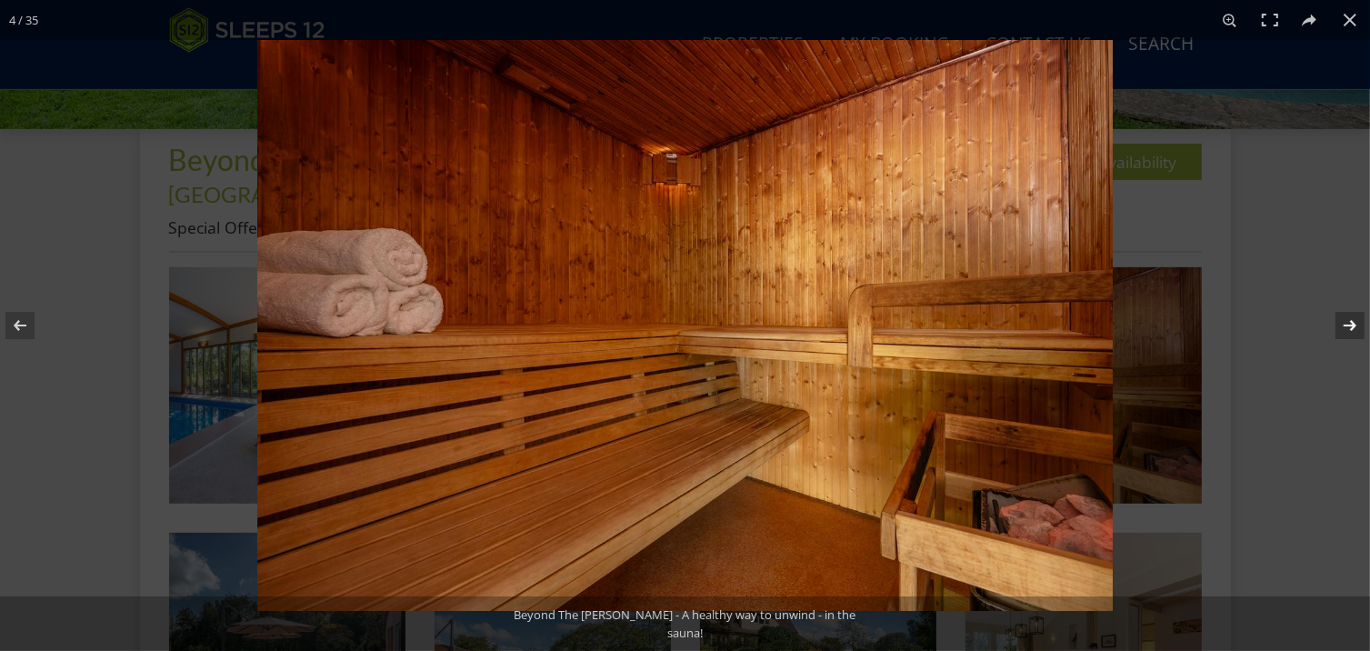
click at [1352, 333] on button at bounding box center [1339, 325] width 64 height 91
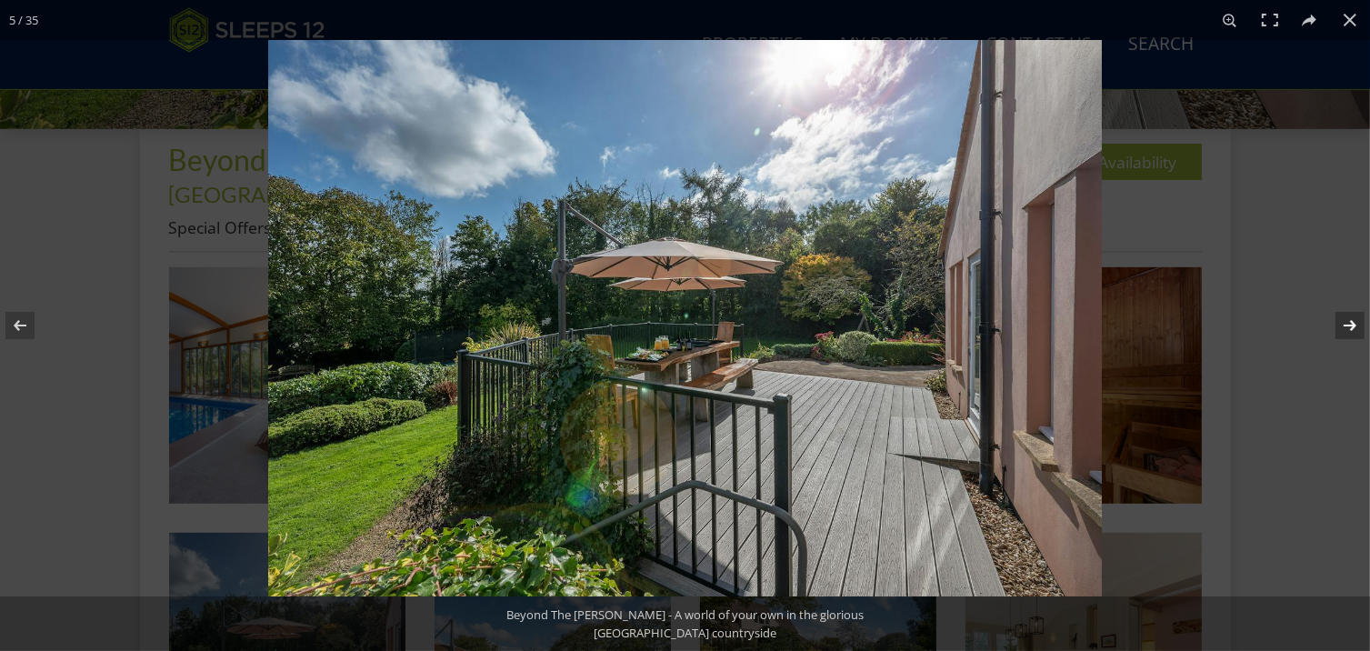
click at [1352, 333] on button at bounding box center [1339, 325] width 64 height 91
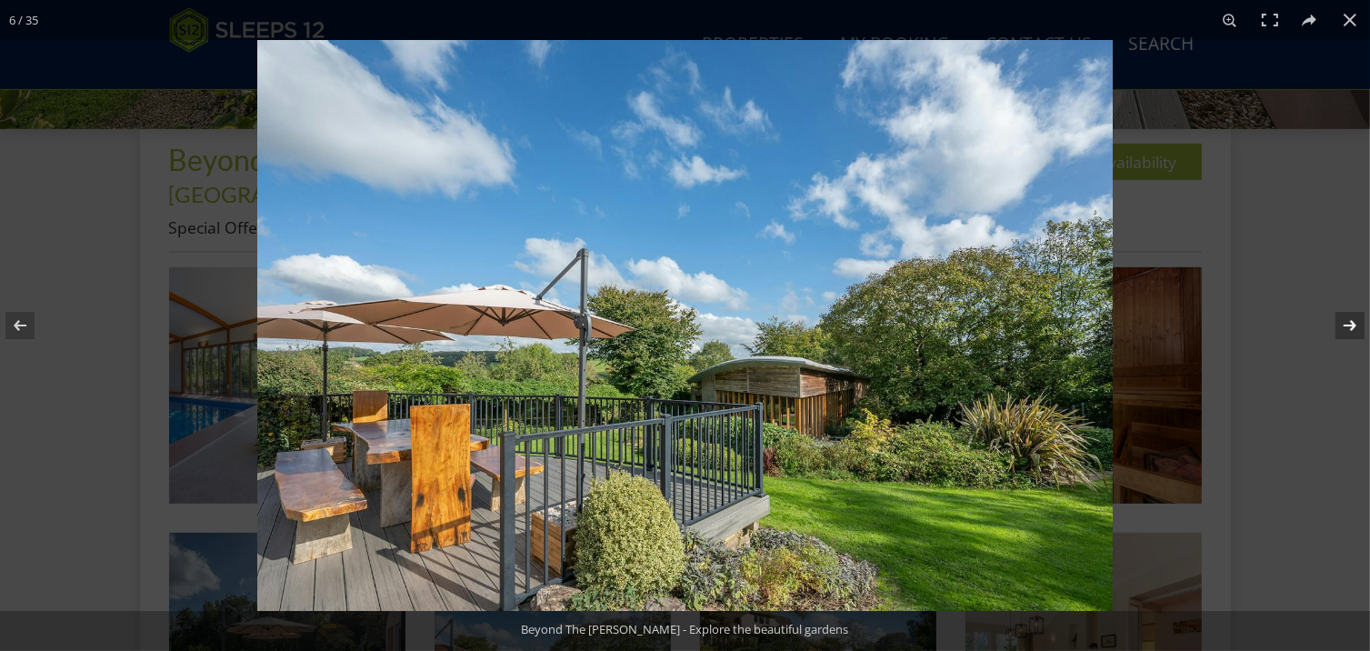
click at [1352, 333] on button at bounding box center [1339, 325] width 64 height 91
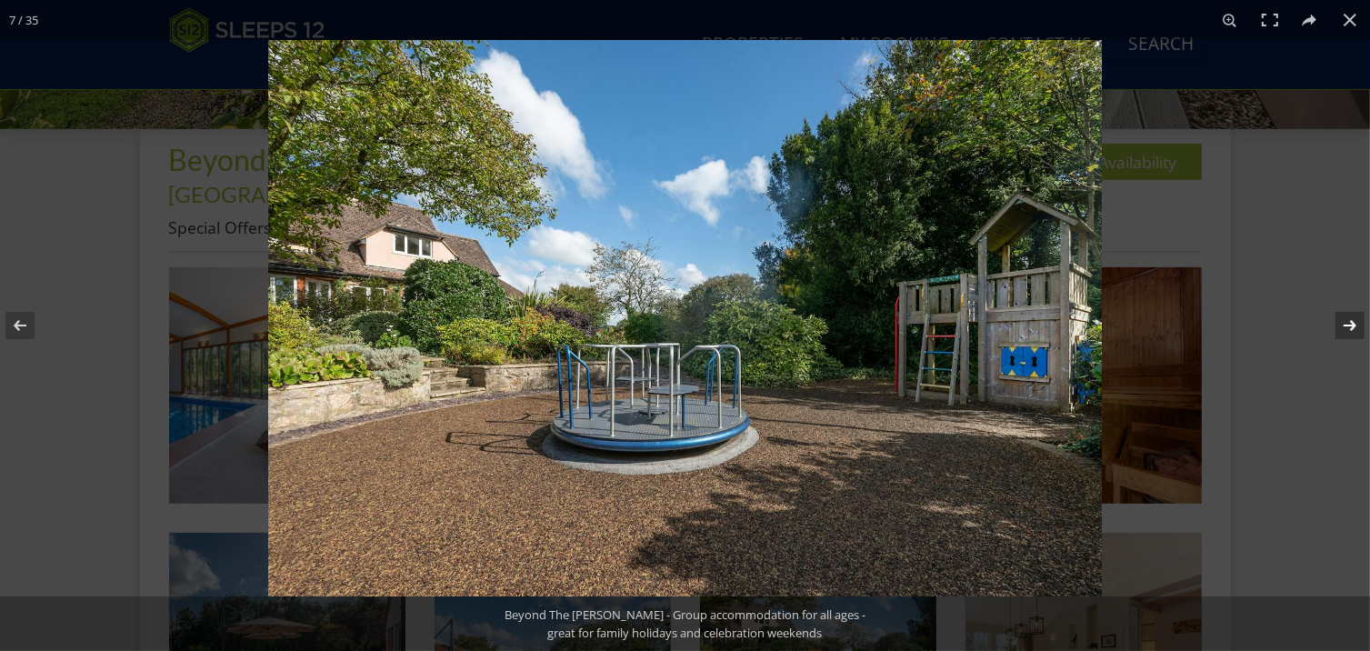
click at [1352, 333] on button at bounding box center [1339, 325] width 64 height 91
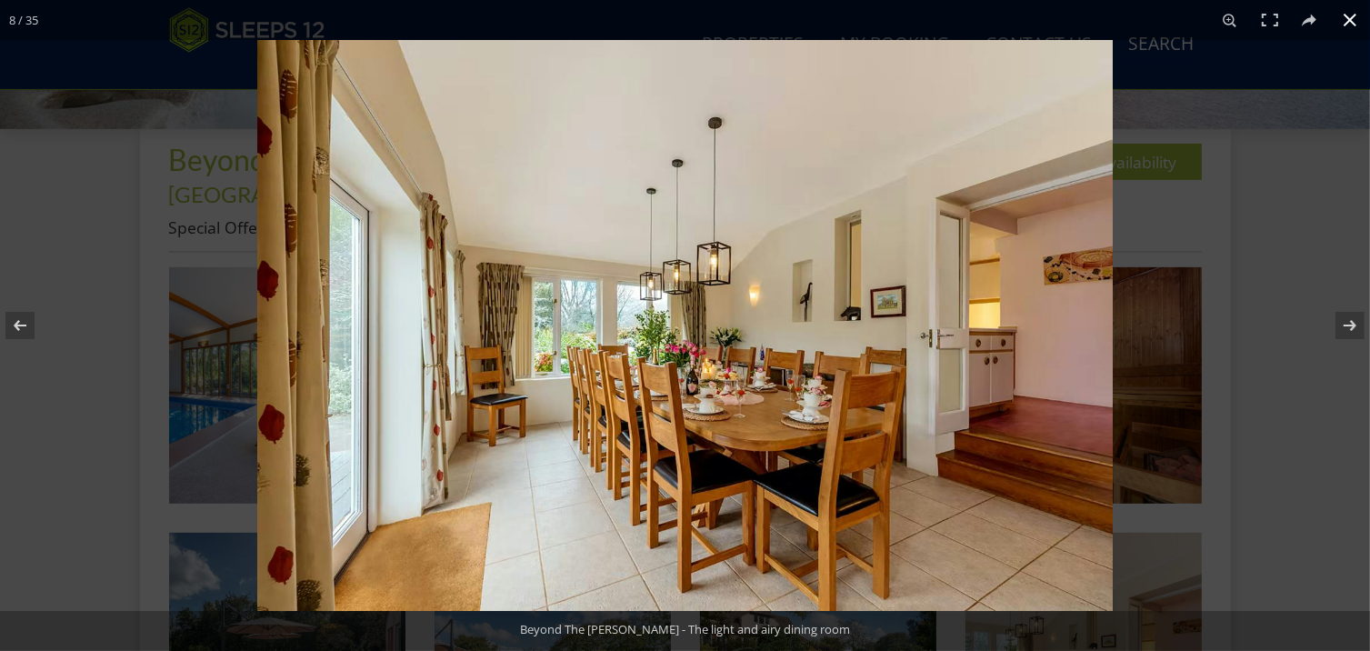
click at [1349, 17] on button at bounding box center [1350, 20] width 40 height 40
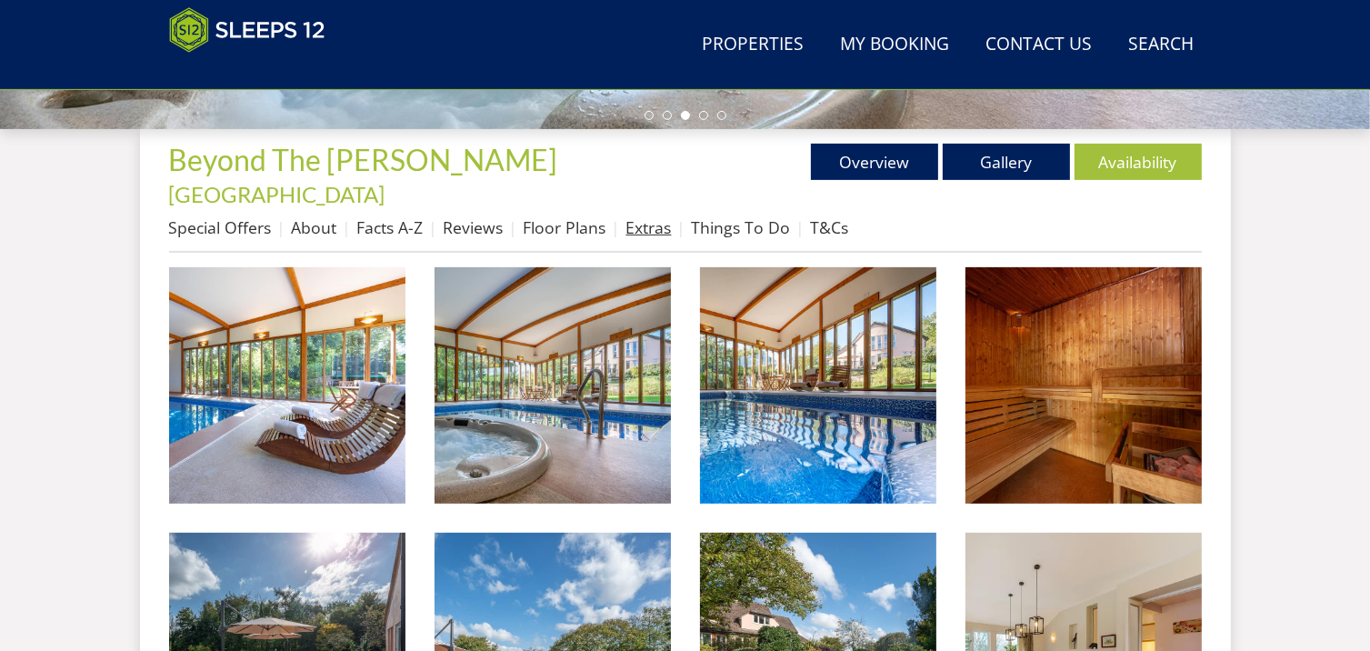
click at [655, 216] on link "Extras" at bounding box center [649, 227] width 45 height 22
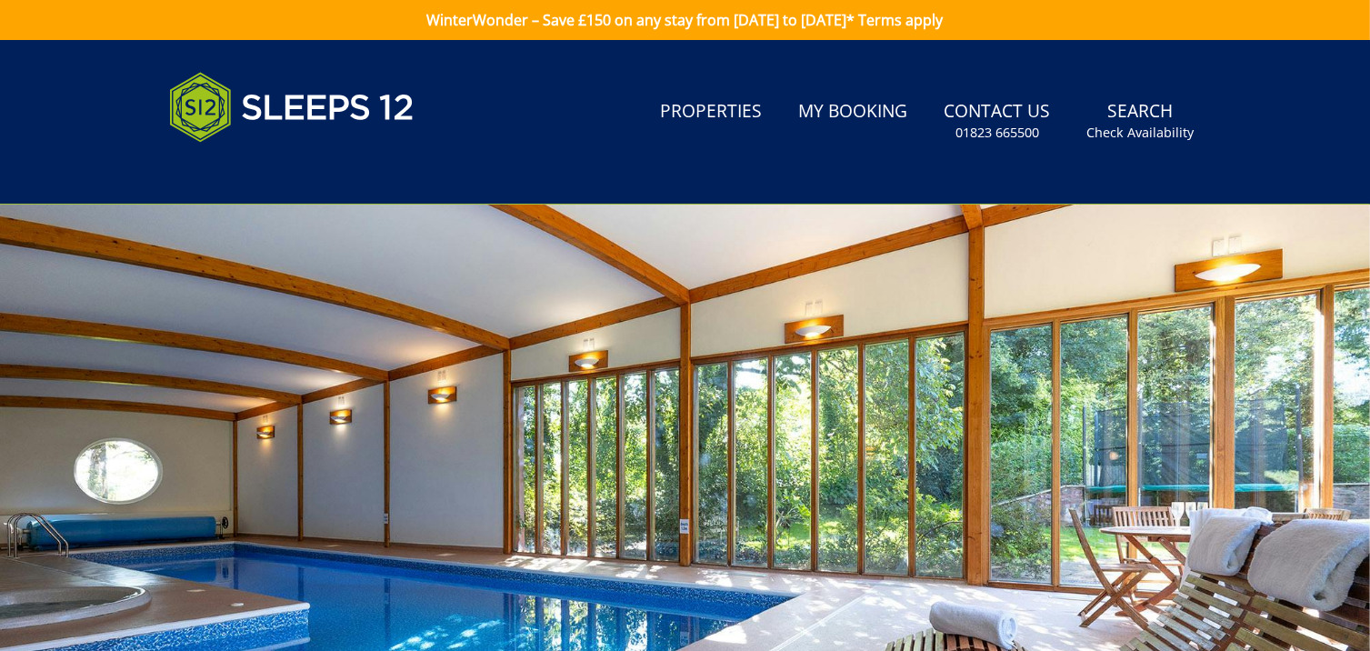
scroll to position [637, 0]
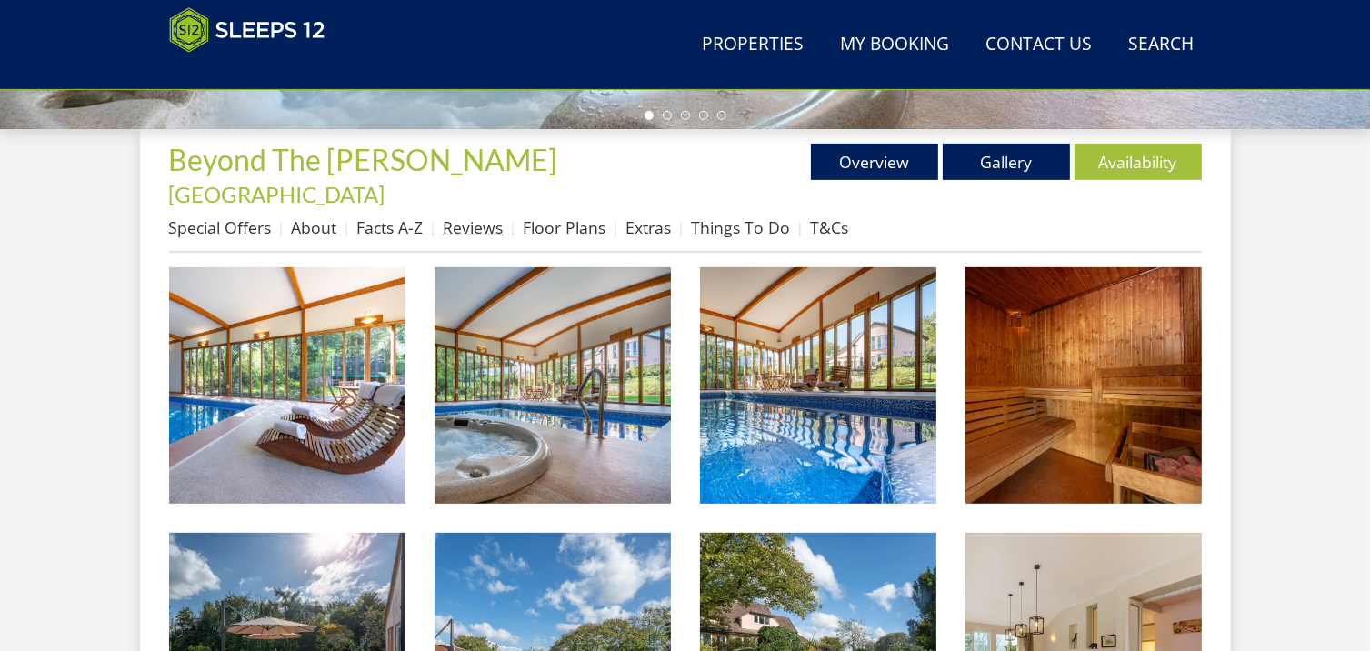
click at [476, 216] on link "Reviews" at bounding box center [474, 227] width 60 height 22
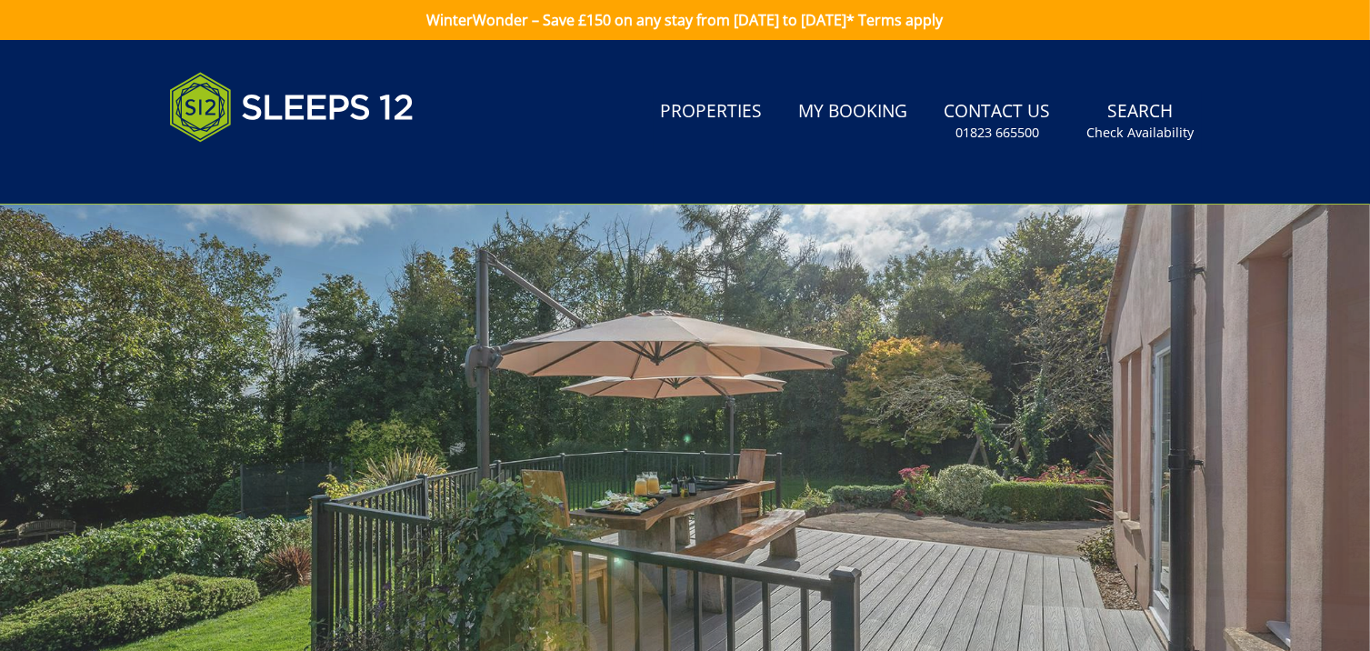
scroll to position [637, 0]
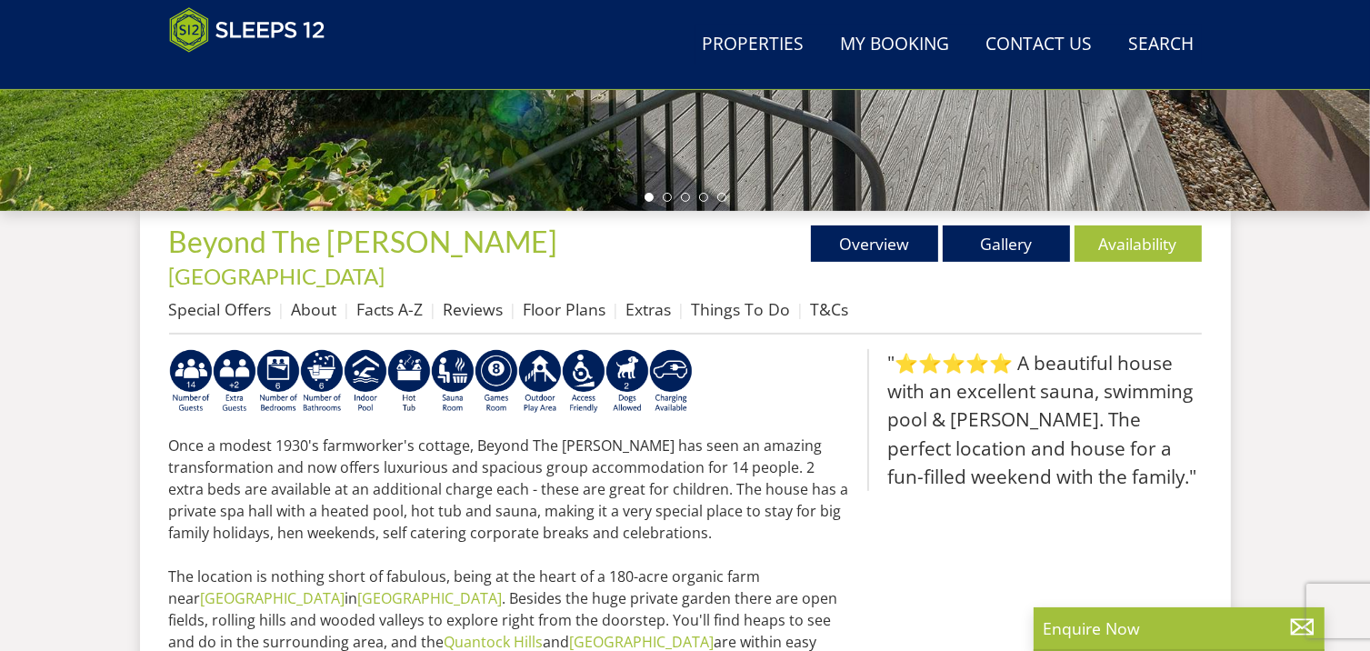
scroll to position [564, 0]
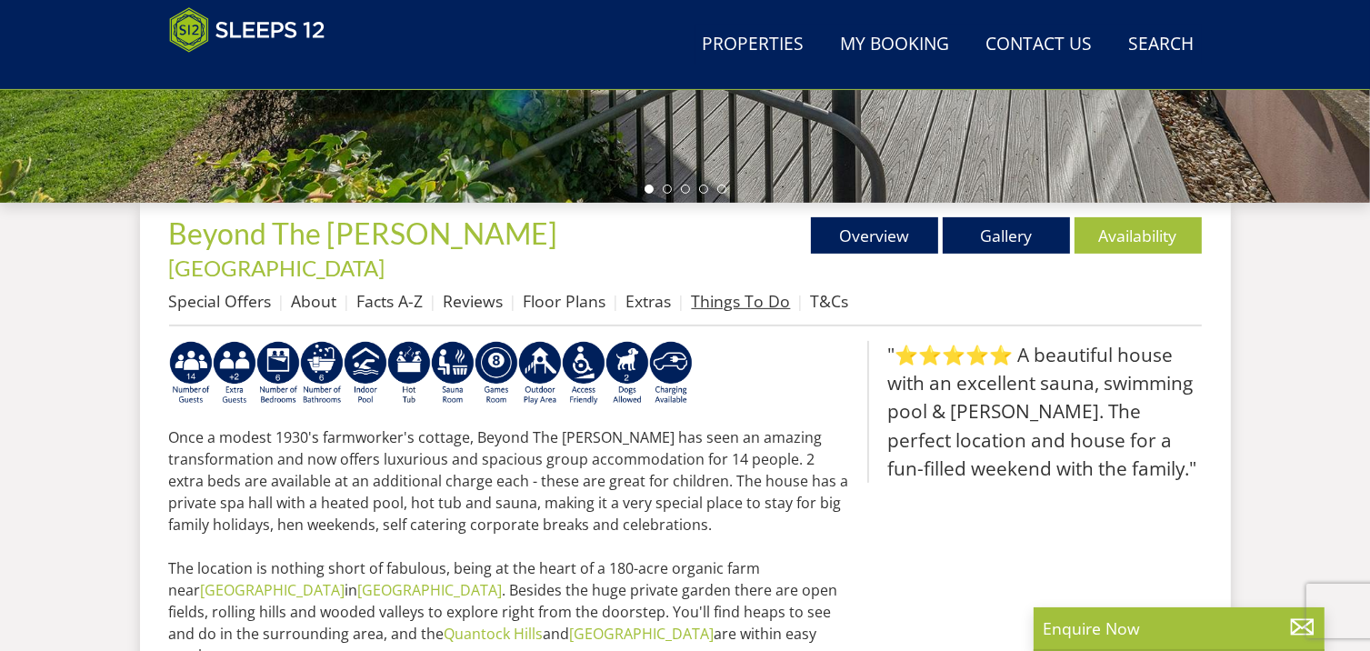
click at [767, 290] on link "Things To Do" at bounding box center [741, 301] width 99 height 22
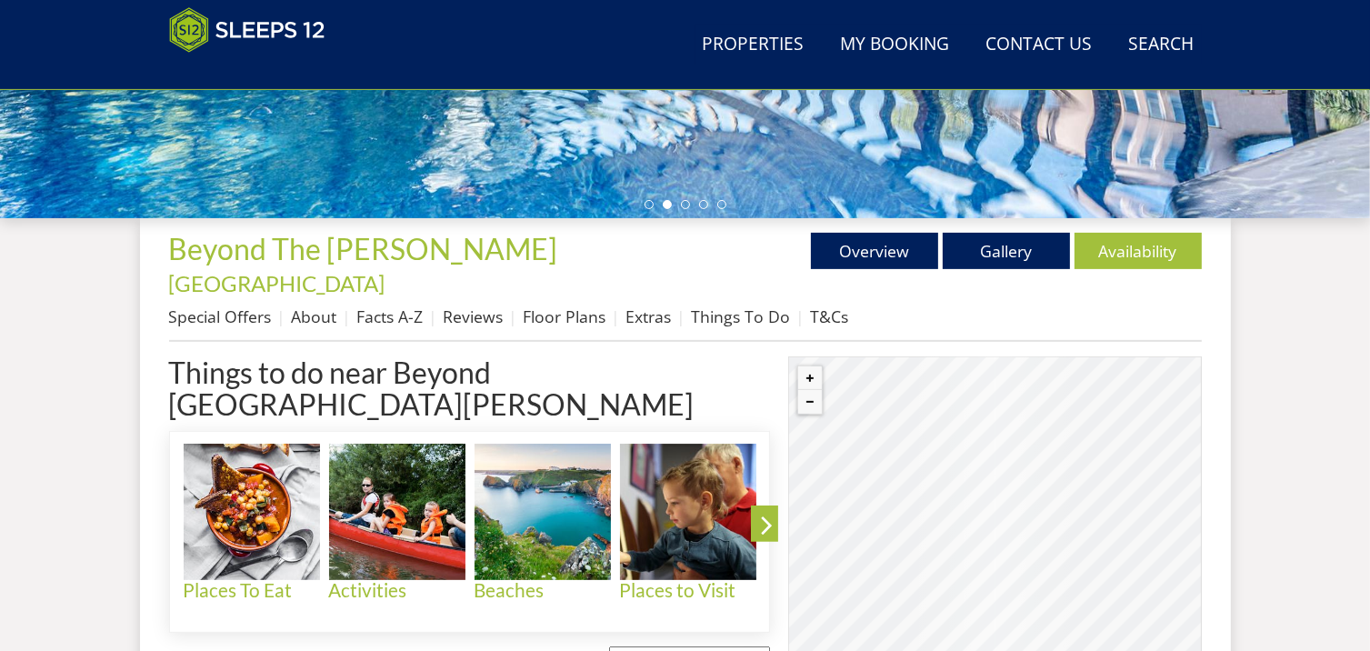
scroll to position [666, 0]
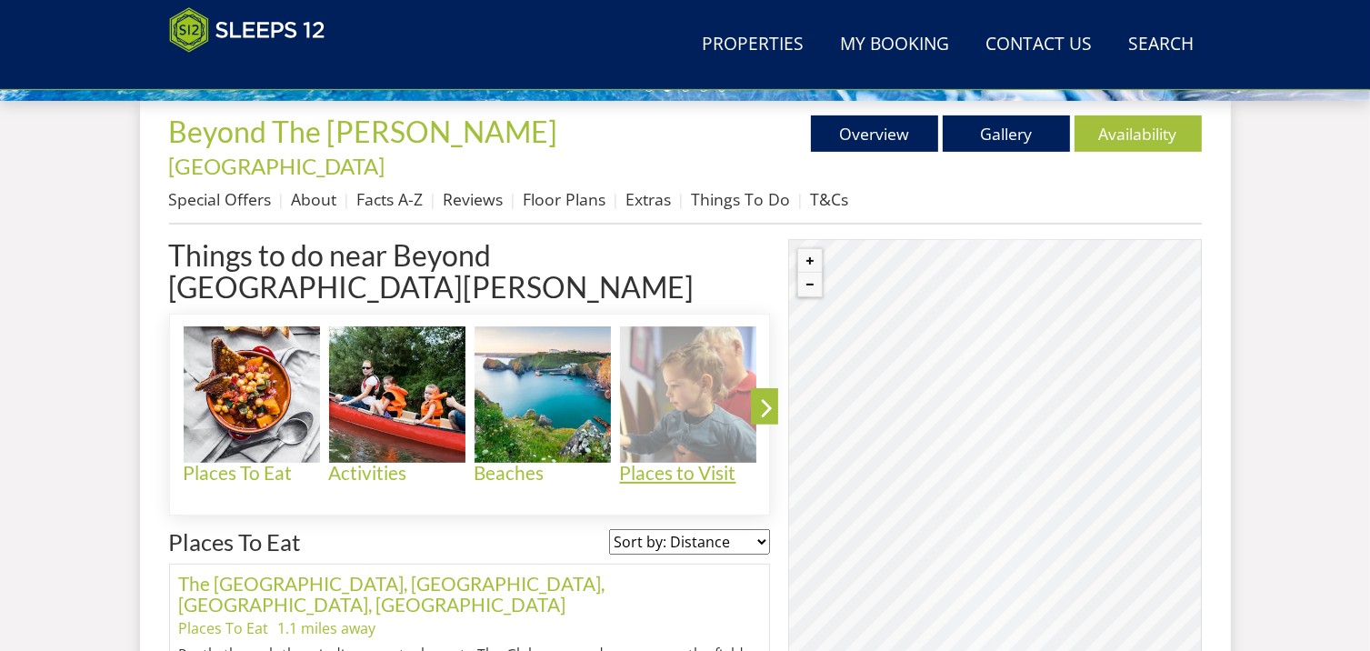
click at [658, 463] on h4 "Places to Visit" at bounding box center [688, 473] width 136 height 21
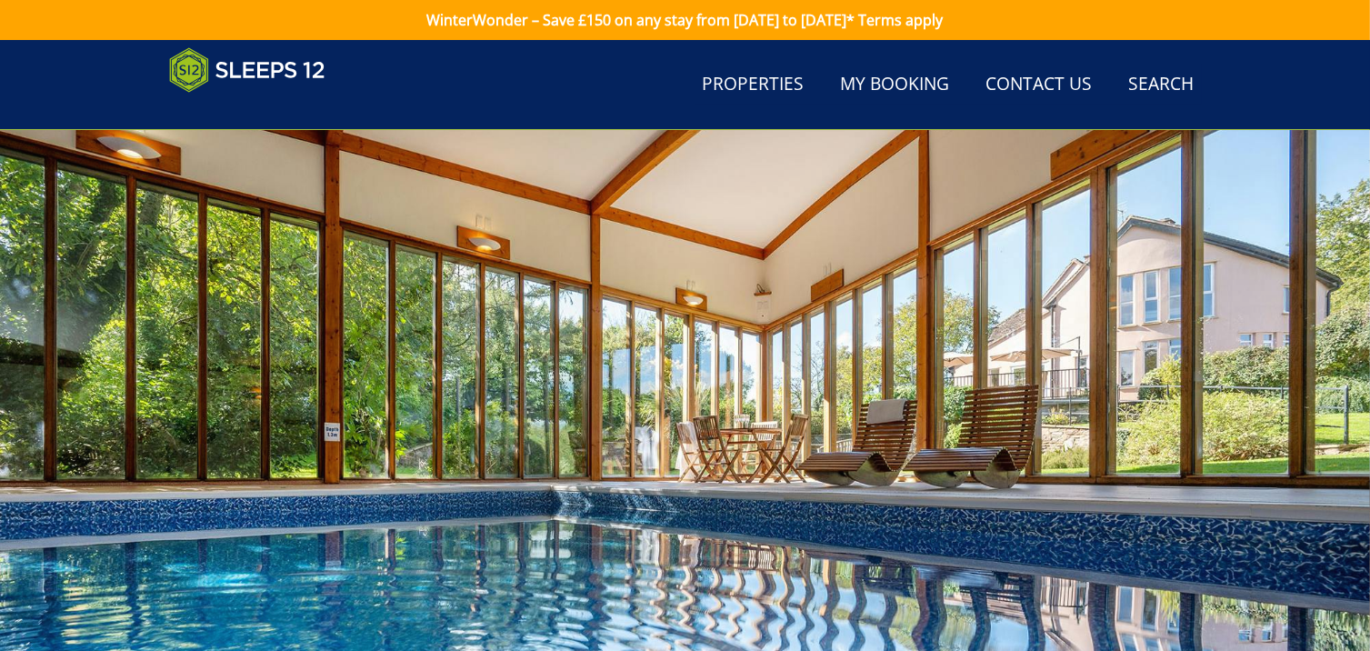
scroll to position [666, 0]
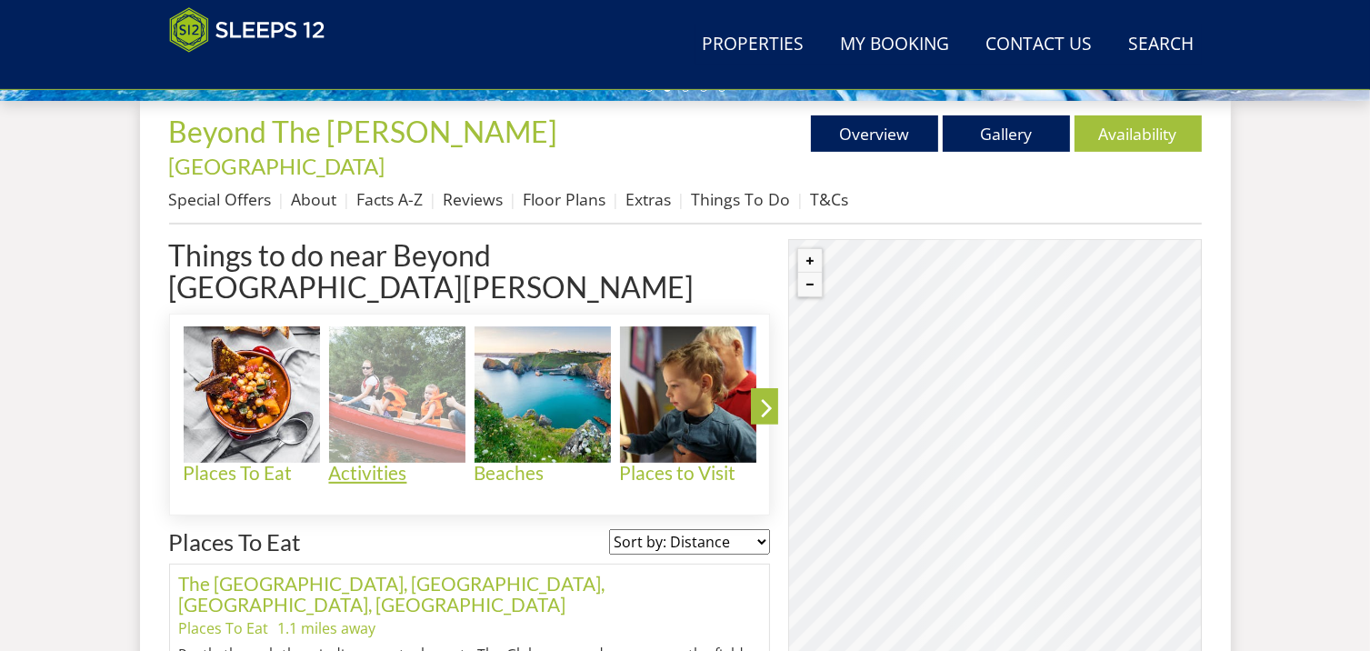
click at [364, 463] on h4 "Activities" at bounding box center [397, 473] width 136 height 21
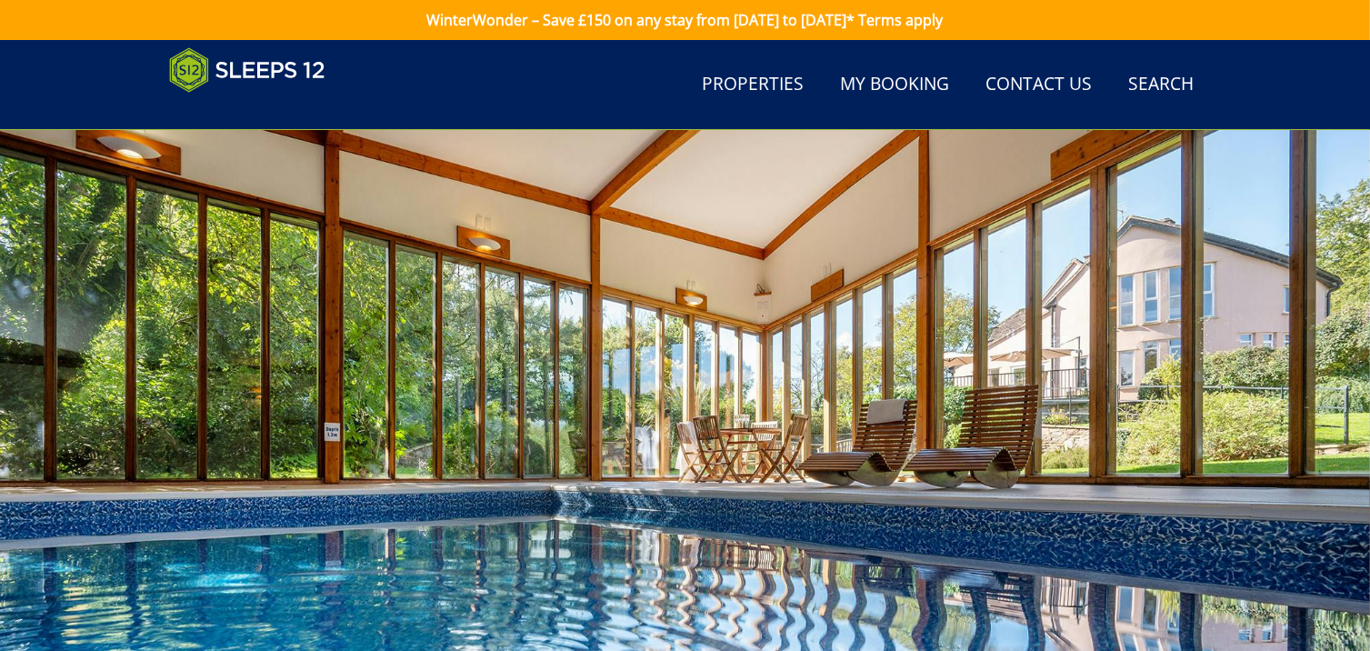
scroll to position [666, 0]
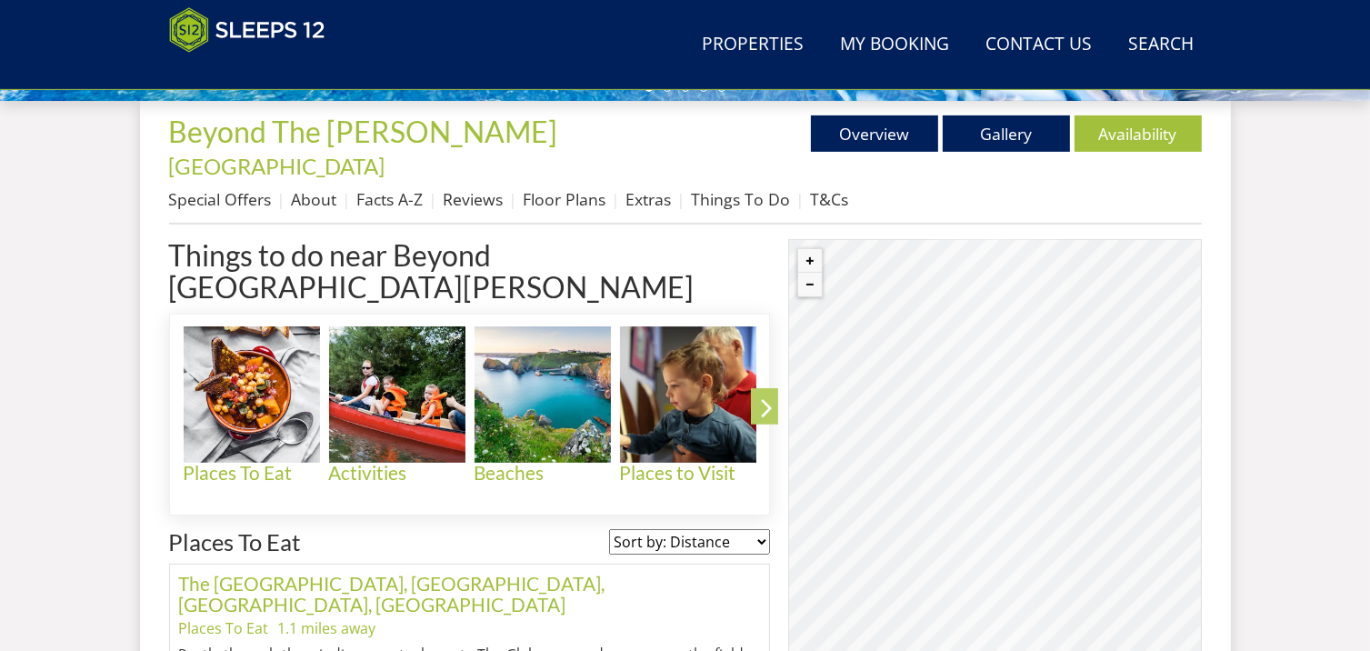
click at [765, 390] on icon at bounding box center [767, 411] width 32 height 43
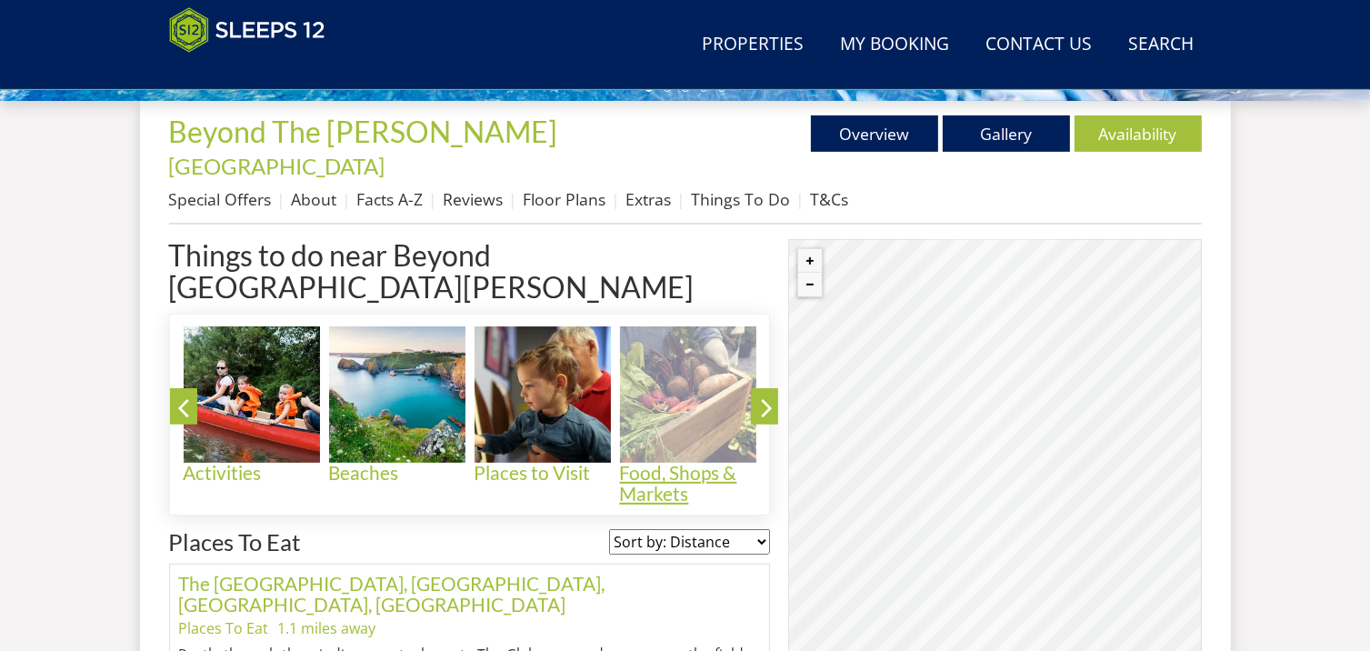
click at [676, 463] on h4 "Food, Shops & Markets" at bounding box center [688, 484] width 136 height 42
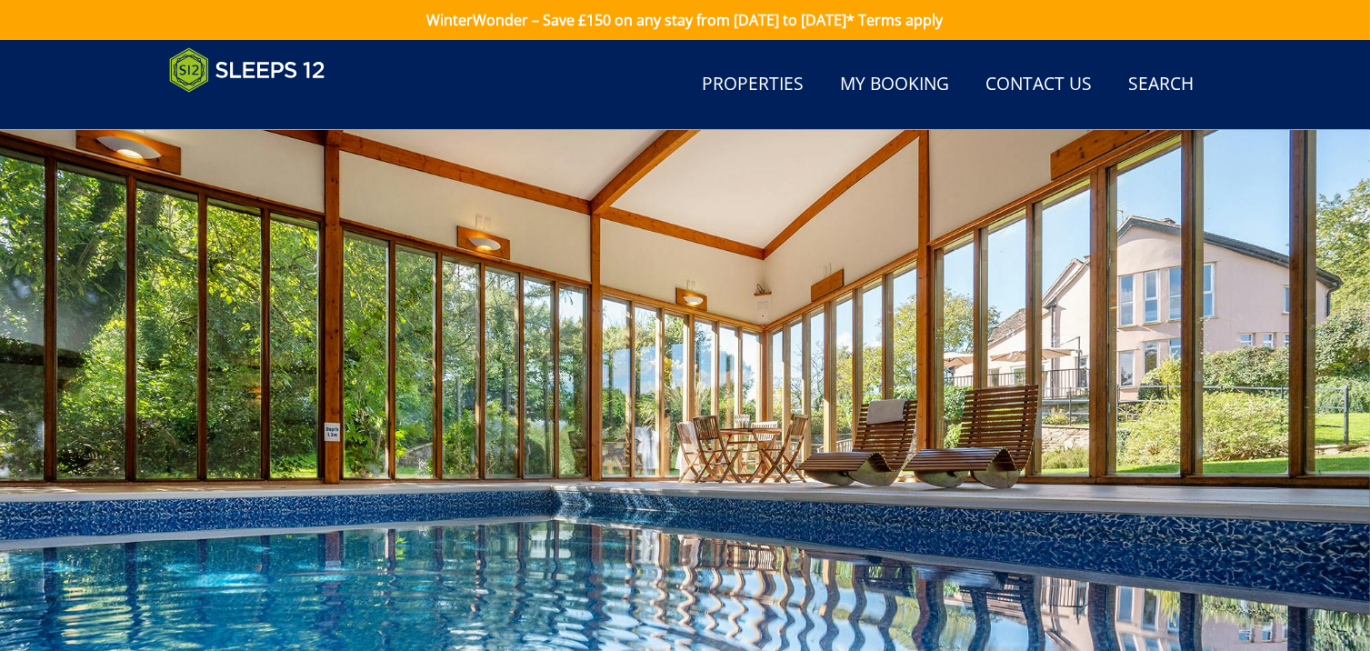
scroll to position [666, 0]
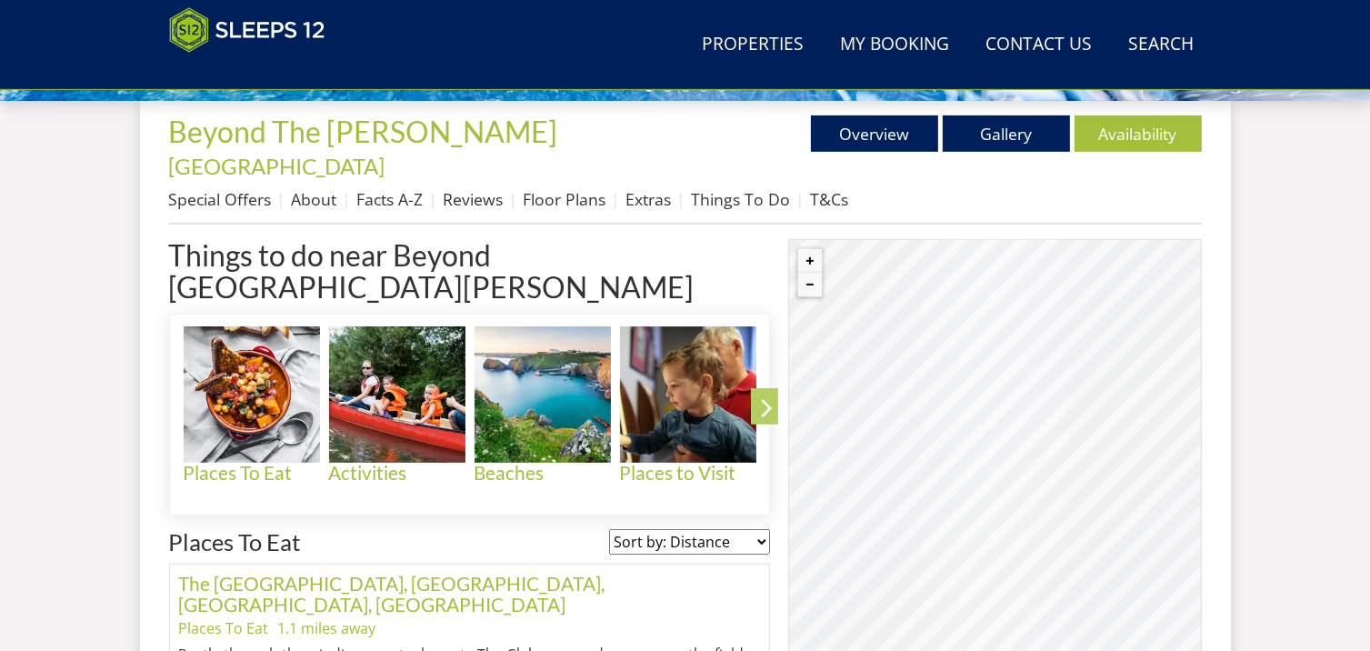
click at [768, 390] on icon at bounding box center [767, 411] width 32 height 43
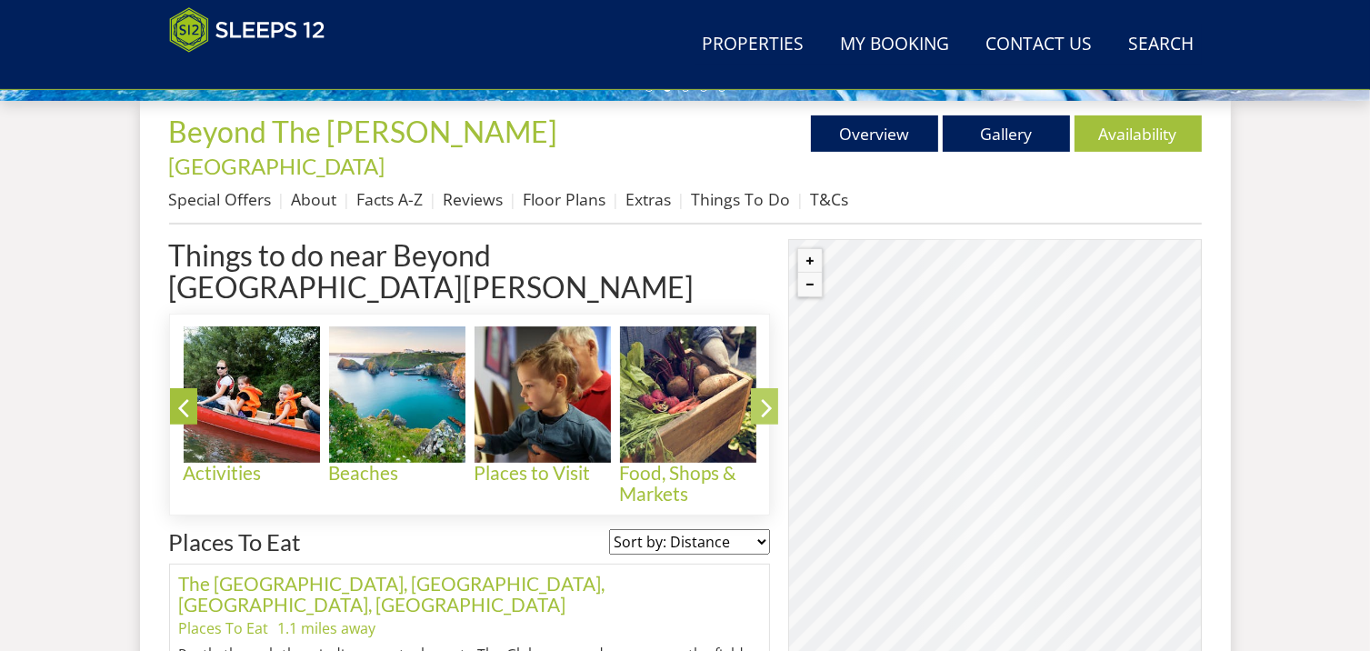
click at [771, 390] on icon at bounding box center [767, 411] width 32 height 43
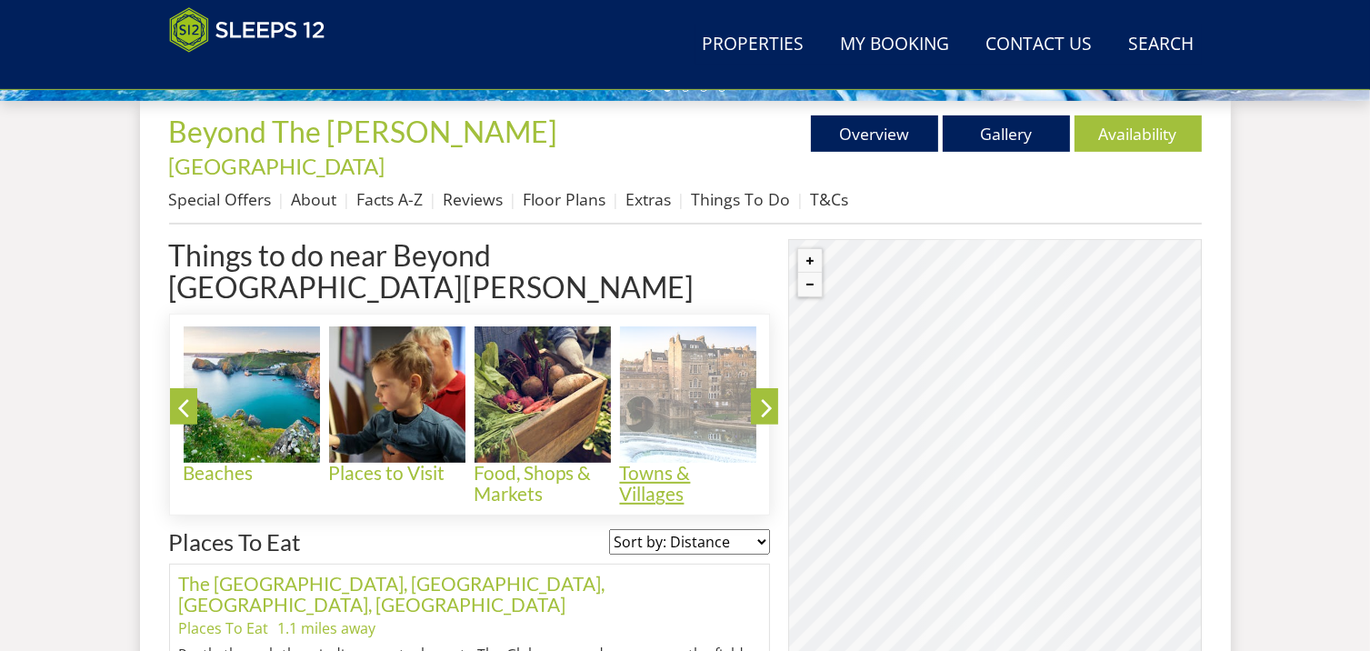
click at [644, 463] on h4 "Towns & Villages" at bounding box center [688, 484] width 136 height 42
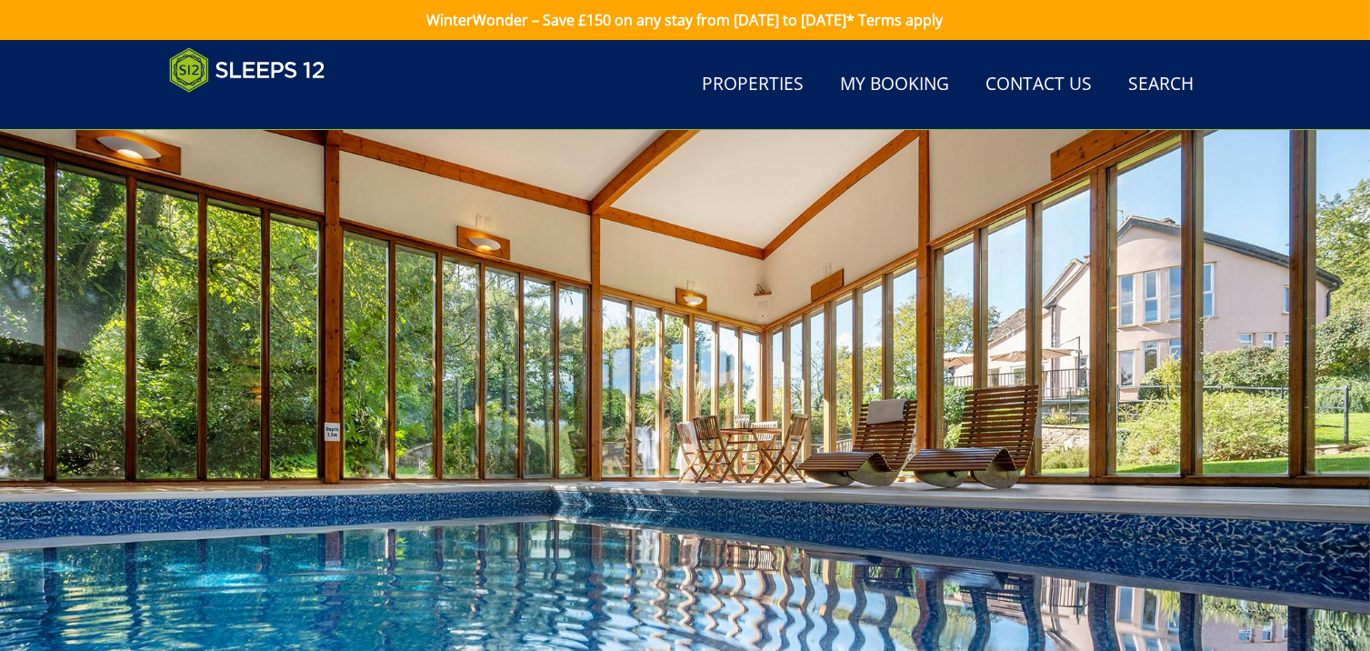
scroll to position [666, 0]
